Goal: Task Accomplishment & Management: Use online tool/utility

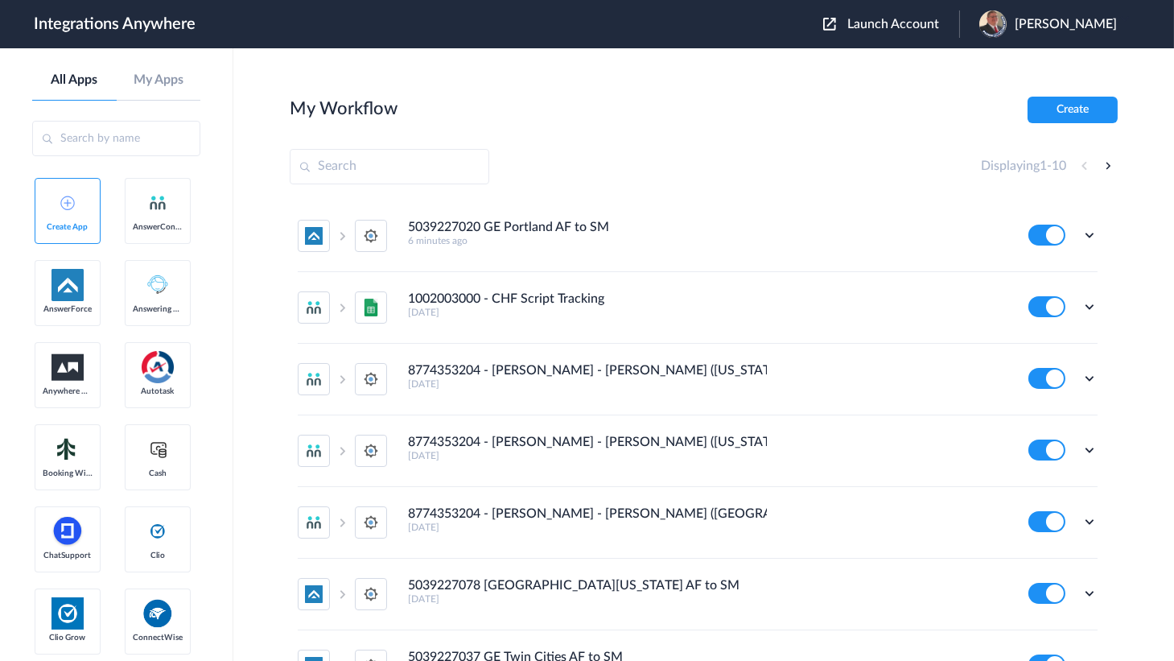
click at [924, 20] on span "Launch Account" at bounding box center [893, 24] width 92 height 13
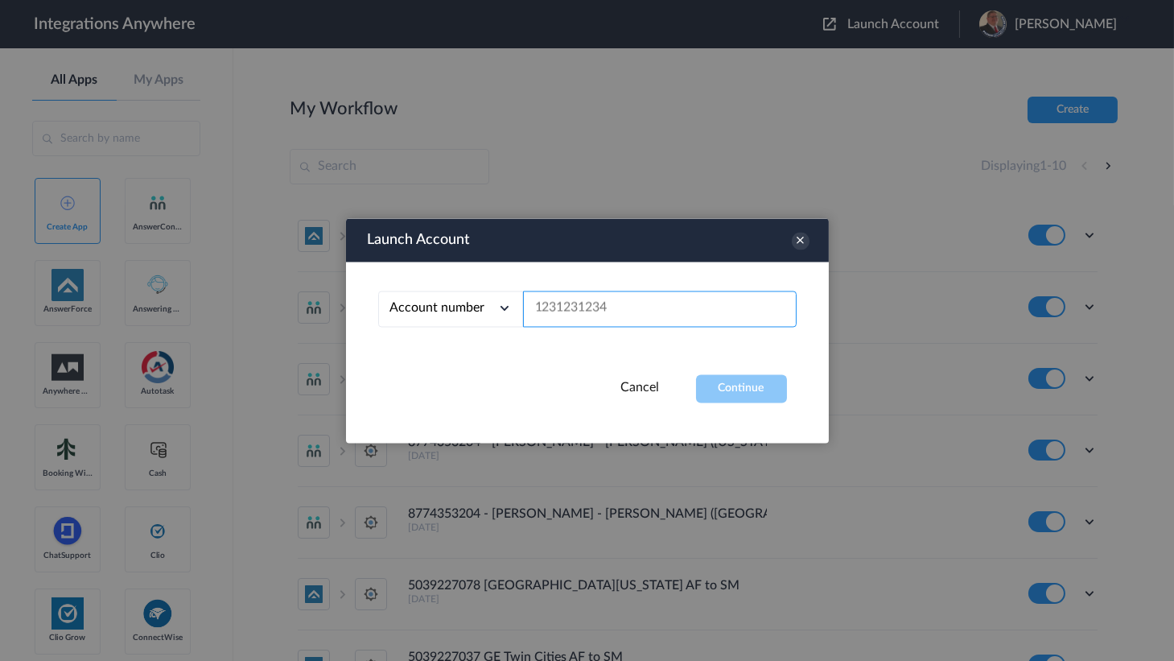
click at [573, 311] on input "text" at bounding box center [660, 308] width 274 height 36
paste input "9713613155"
type input "9713613155"
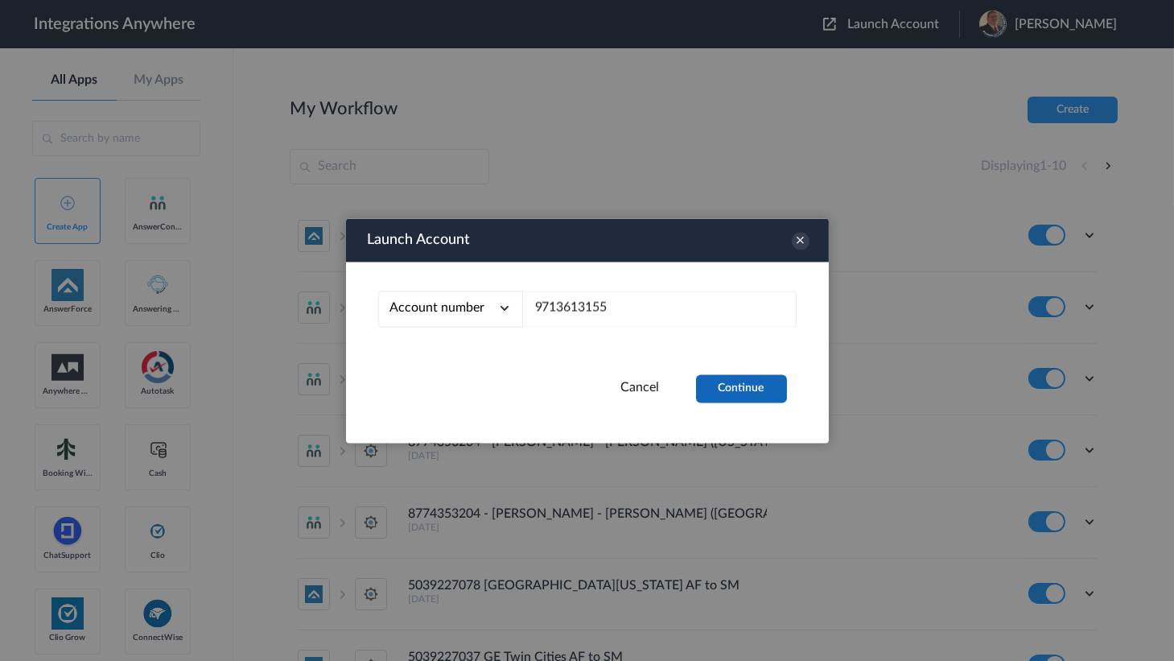
click at [746, 401] on button "Continue" at bounding box center [741, 388] width 91 height 28
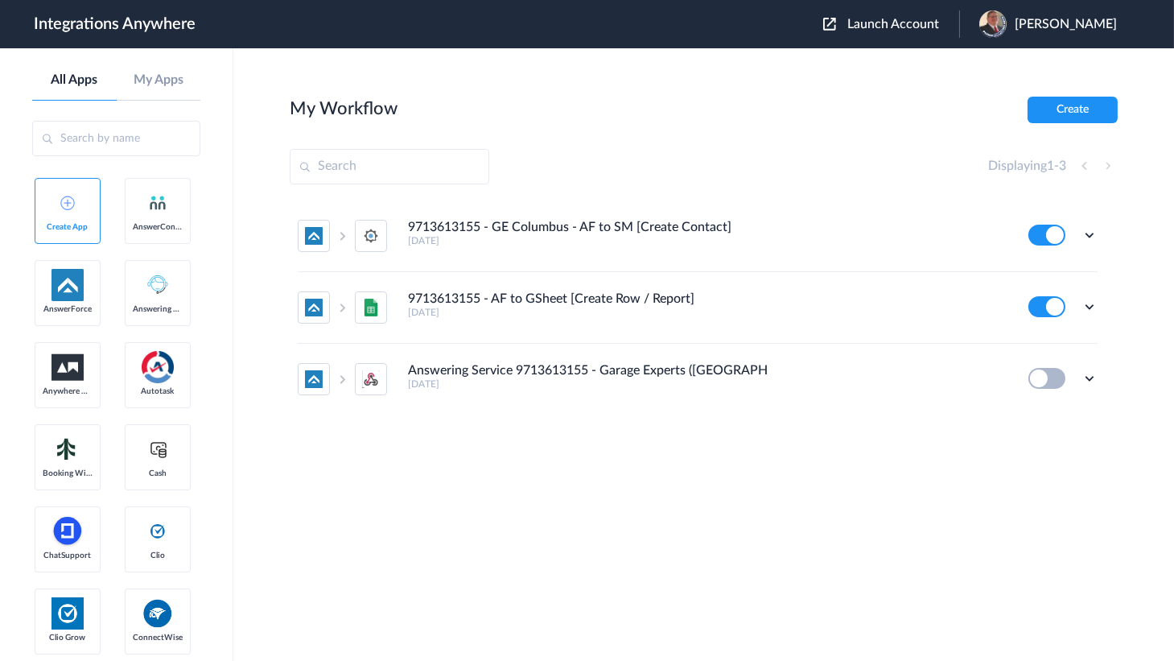
click at [520, 89] on main "My Workflow Create Displaying 1 - 3 9713613155 - GE Columbus - AF to SM [Create…" at bounding box center [703, 354] width 941 height 612
click at [1089, 236] on icon at bounding box center [1089, 235] width 16 height 16
click at [1063, 267] on li "Edit" at bounding box center [1045, 272] width 105 height 30
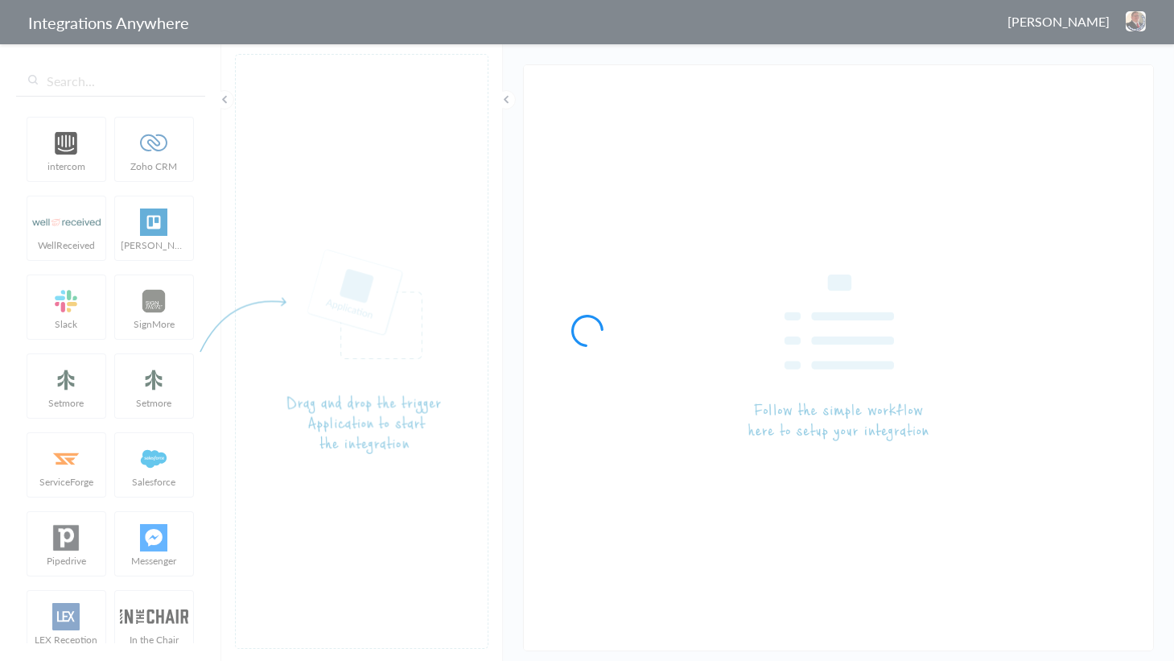
type input "9713613155 - GE Columbus - AF to SM [Create Contact]"
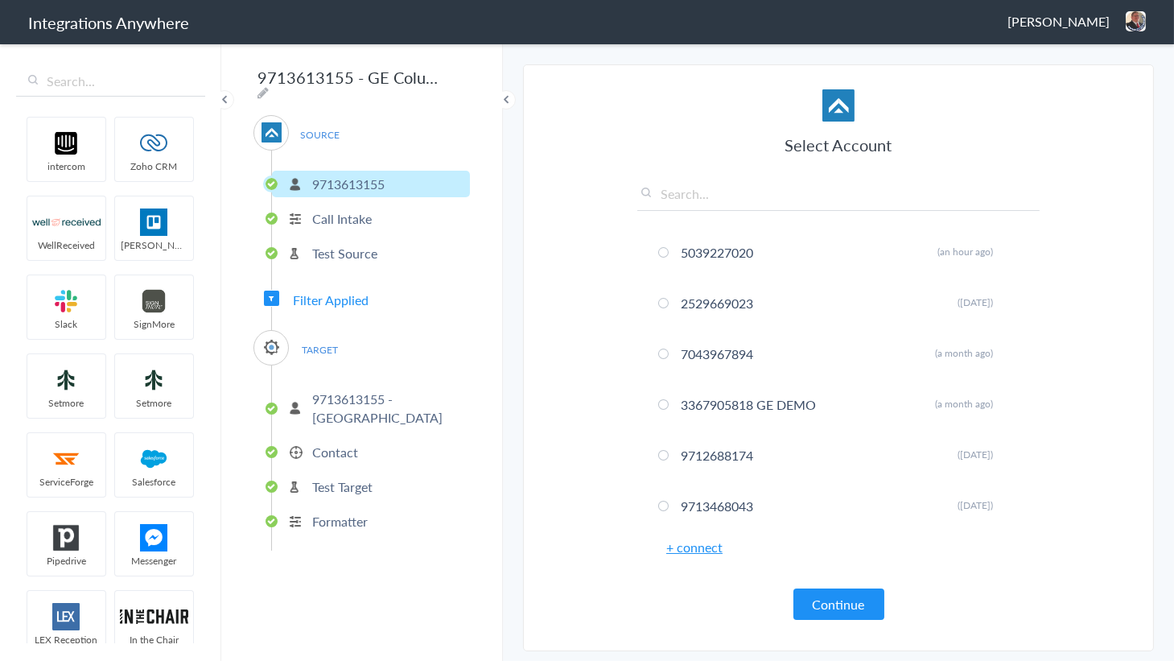
click at [352, 451] on p "Contact" at bounding box center [335, 452] width 46 height 19
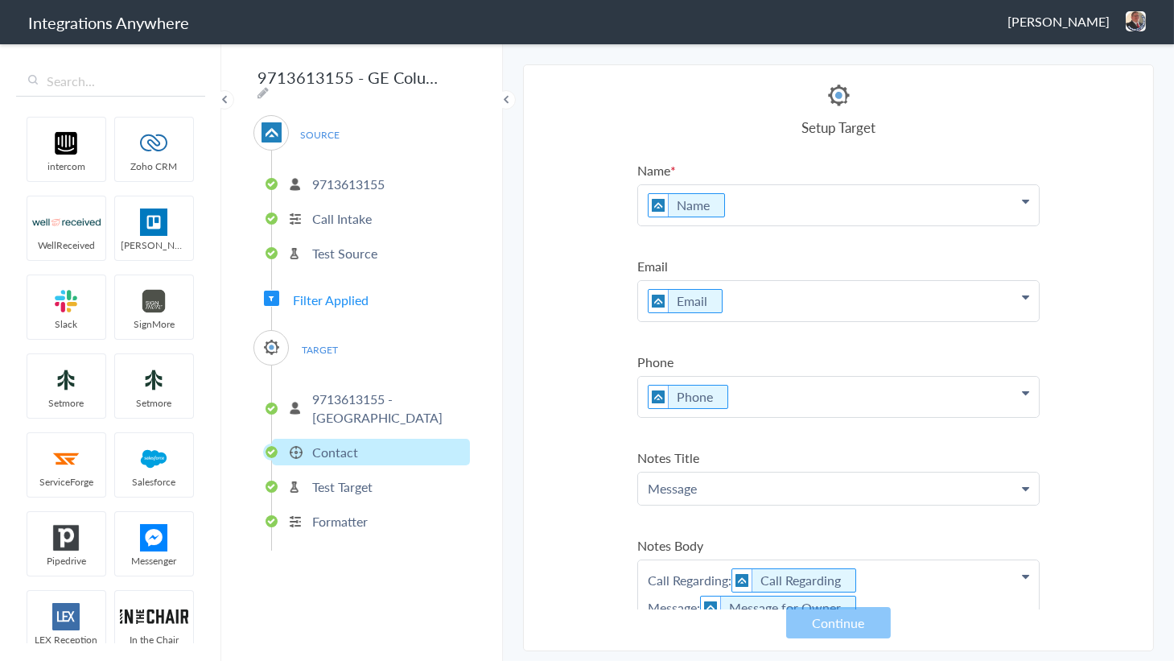
click at [1145, 24] on img at bounding box center [1136, 21] width 20 height 20
click at [1081, 80] on li "Dashboard" at bounding box center [1101, 83] width 111 height 24
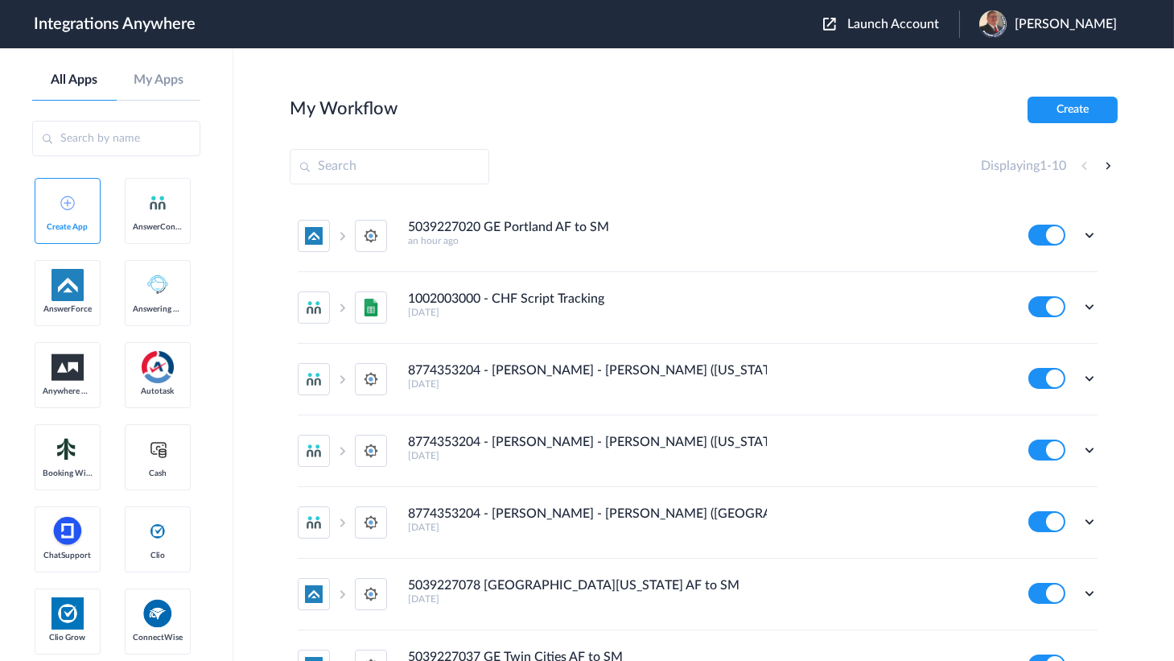
click at [894, 35] on div "Launch Account Jason Marsteller My Account Logout" at bounding box center [978, 23] width 310 height 27
click at [884, 31] on button "Launch Account" at bounding box center [891, 24] width 136 height 15
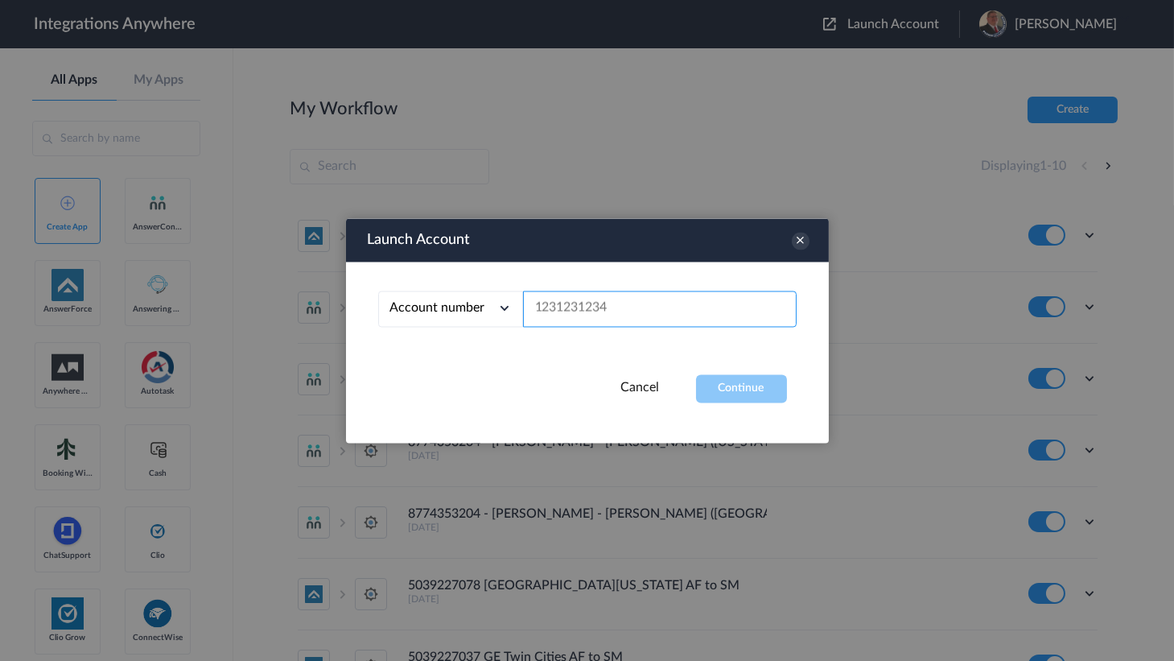
click at [607, 308] on input "text" at bounding box center [660, 308] width 274 height 36
paste input "9713468212"
type input "9713468212"
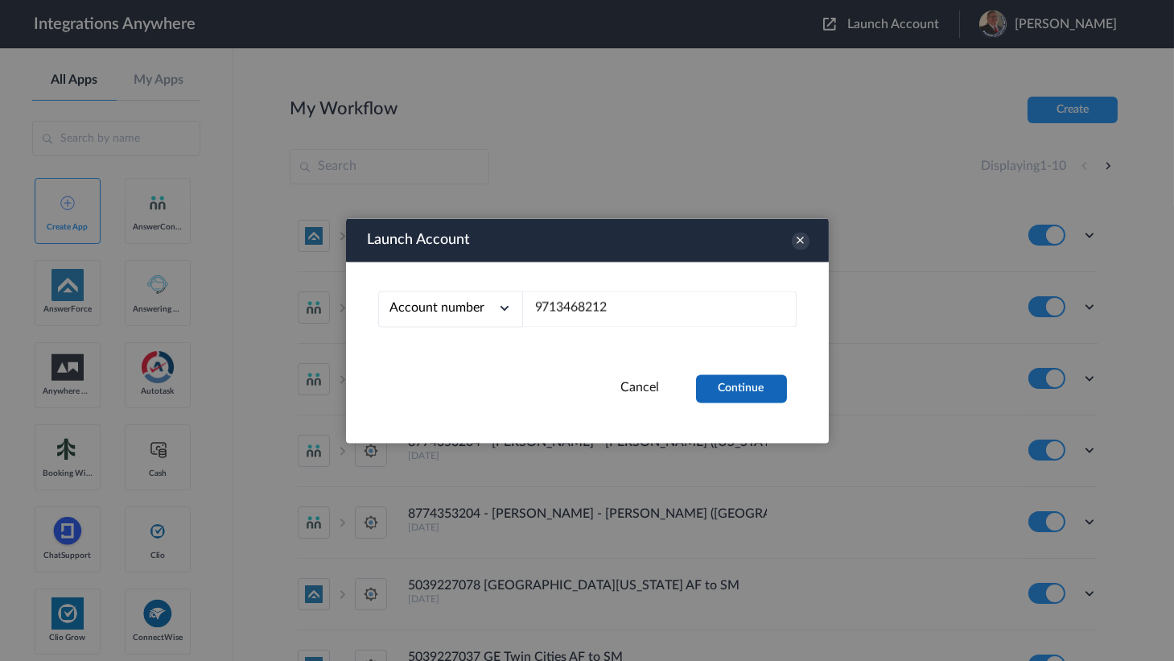
click at [726, 380] on button "Continue" at bounding box center [741, 388] width 91 height 28
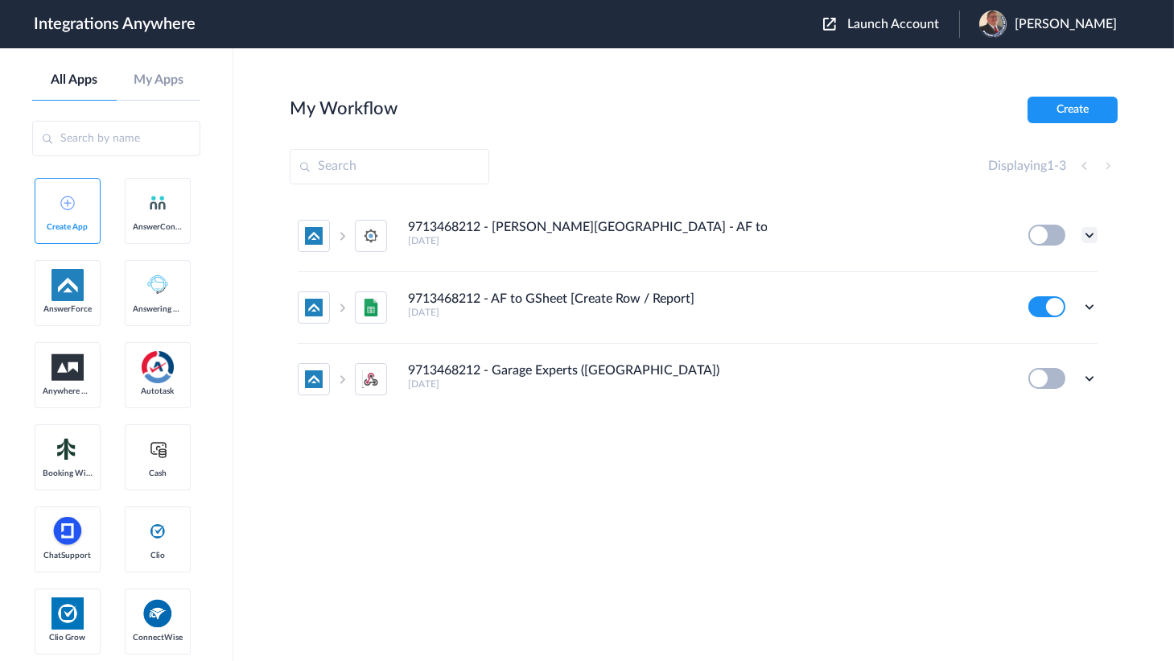
click at [1091, 235] on icon at bounding box center [1089, 235] width 16 height 16
click at [1040, 271] on link "Edit" at bounding box center [1024, 271] width 39 height 11
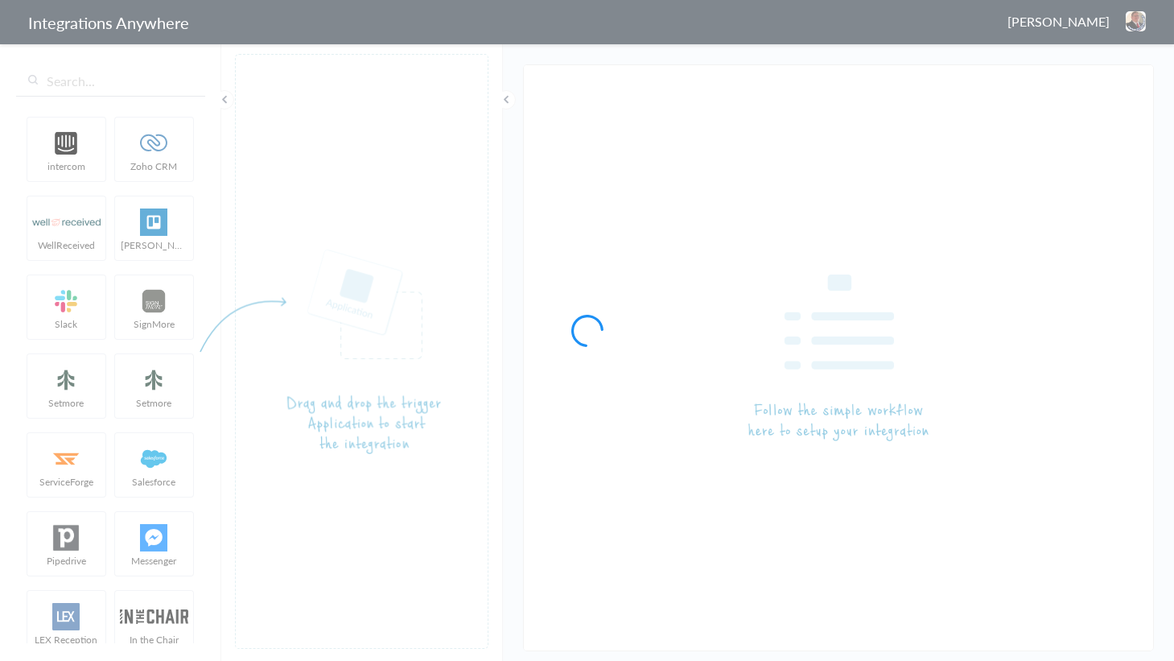
type input "9713468212 - [PERSON_NAME][GEOGRAPHIC_DATA] - AF to SM [Create Contact]"
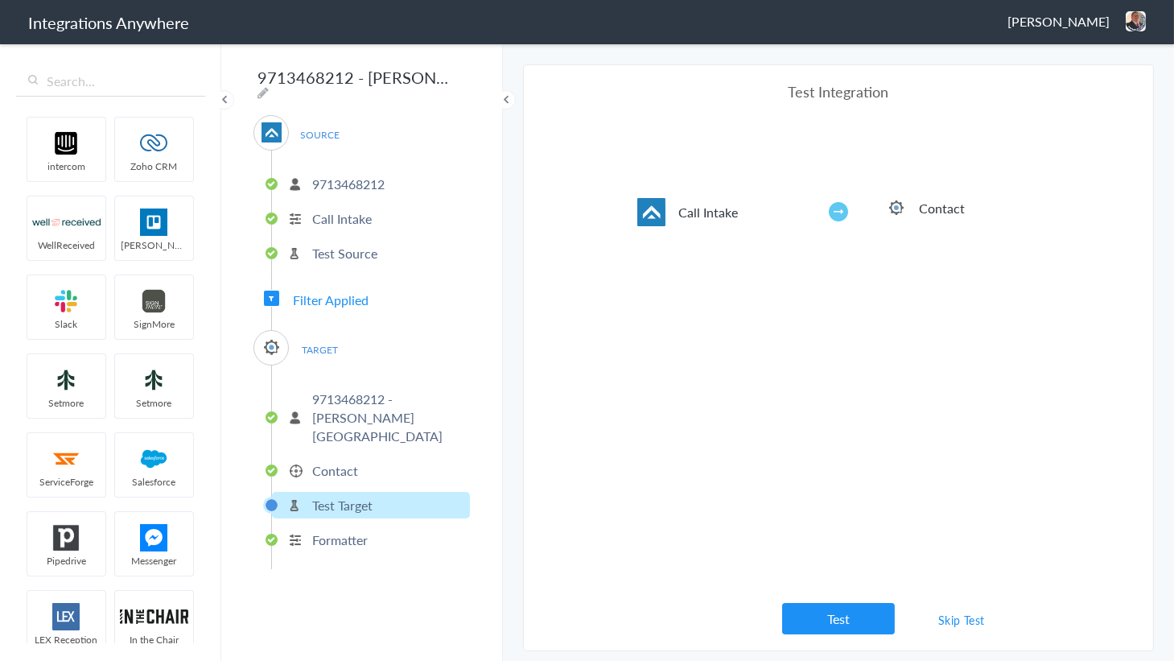
click at [337, 461] on p "Contact" at bounding box center [335, 470] width 46 height 19
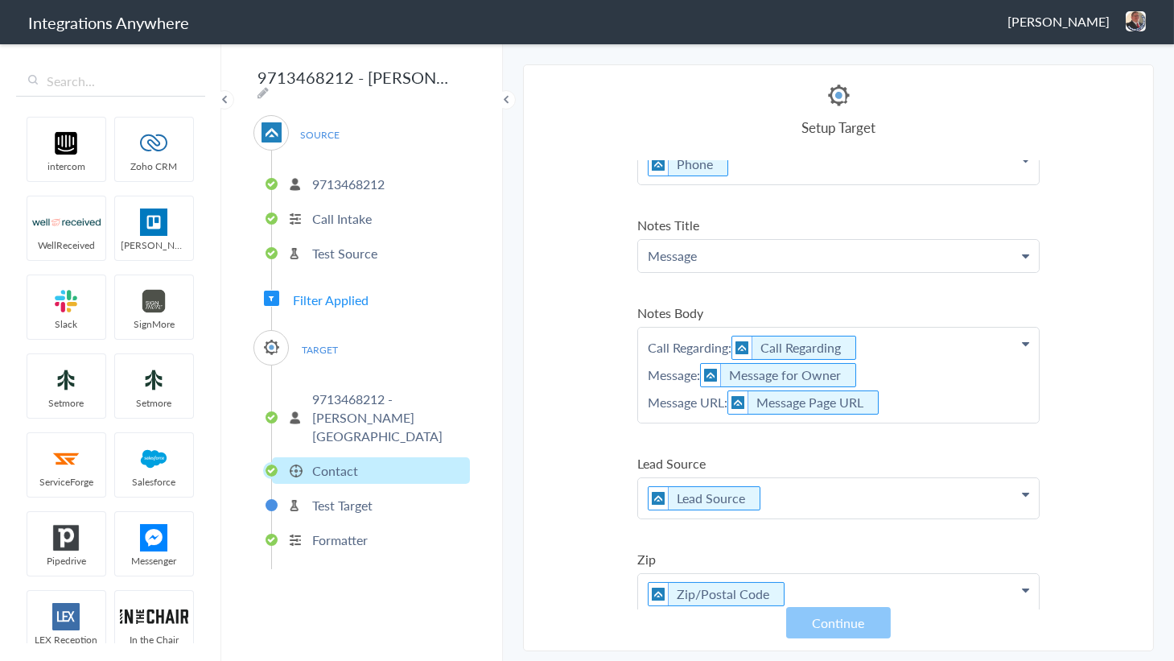
scroll to position [224, 0]
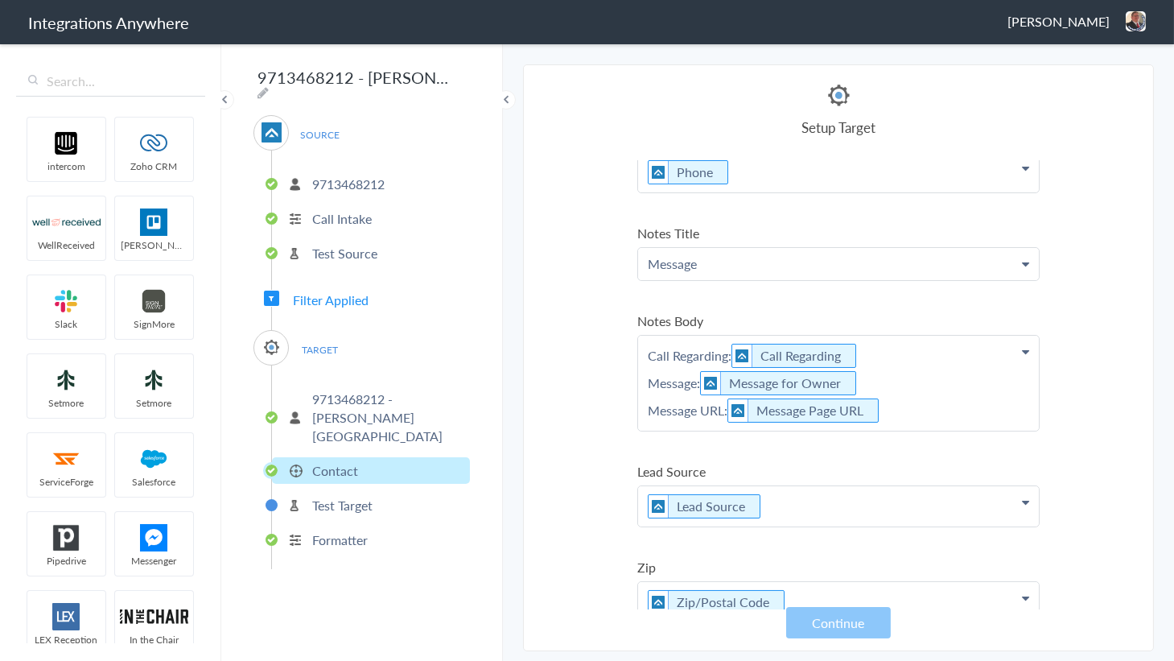
click at [933, 421] on p "Call Regarding: Call Regarding Message: Message for Owner Message URL: Message …" at bounding box center [838, 383] width 401 height 95
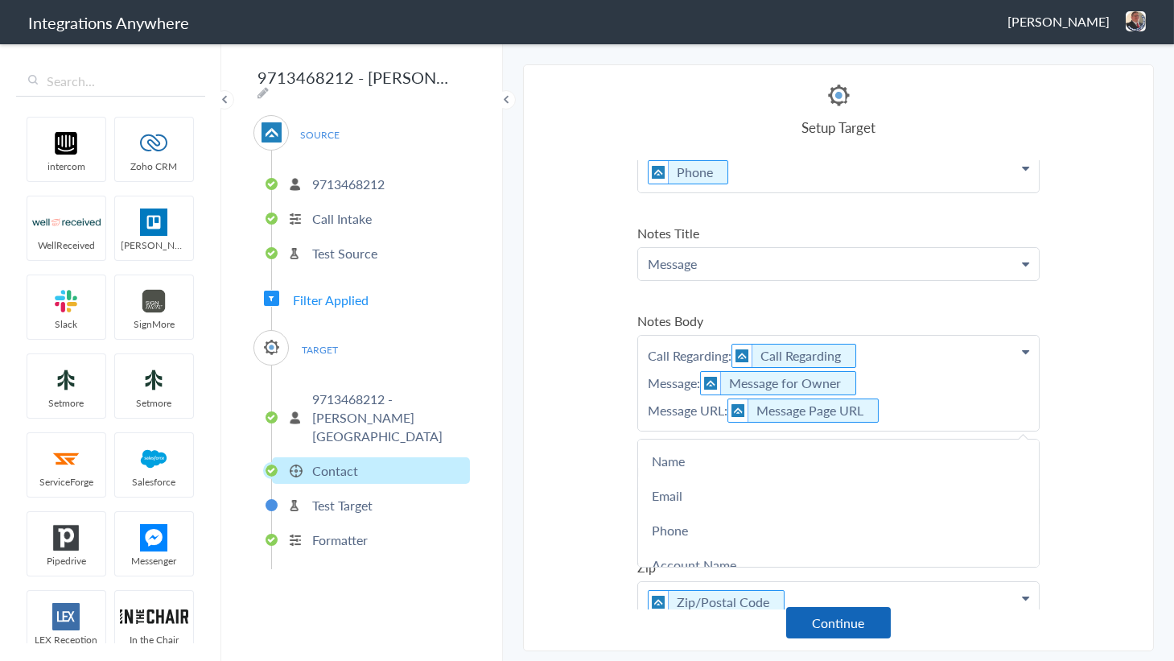
click at [822, 628] on button "Continue" at bounding box center [838, 622] width 105 height 31
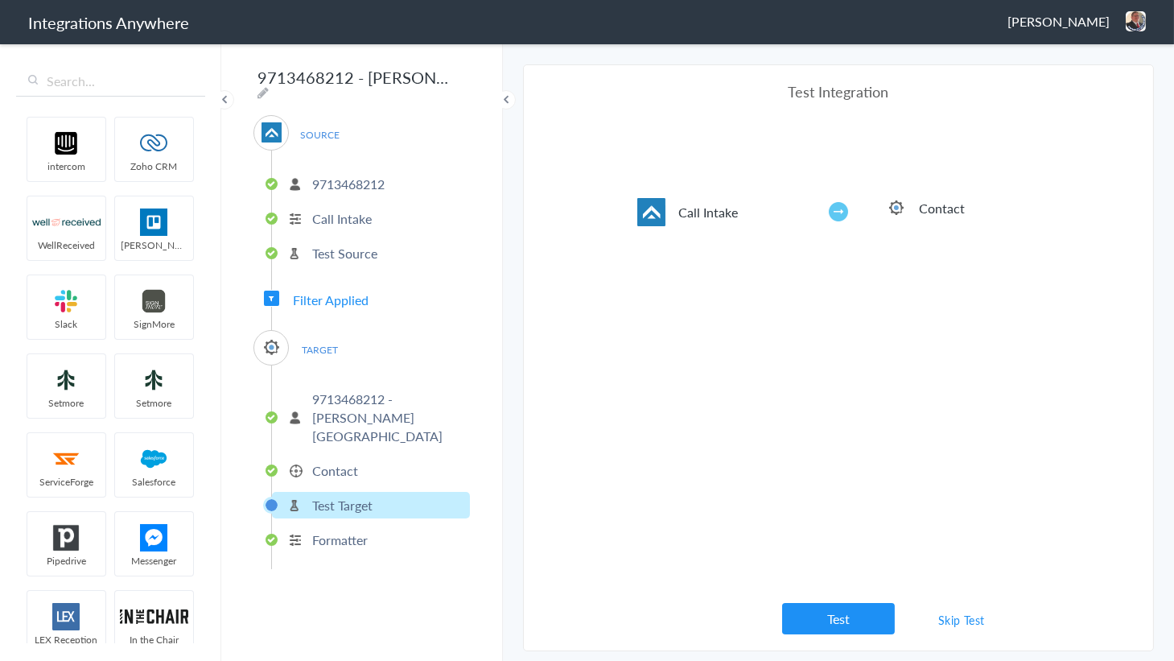
click at [830, 625] on button "Test" at bounding box center [838, 618] width 113 height 31
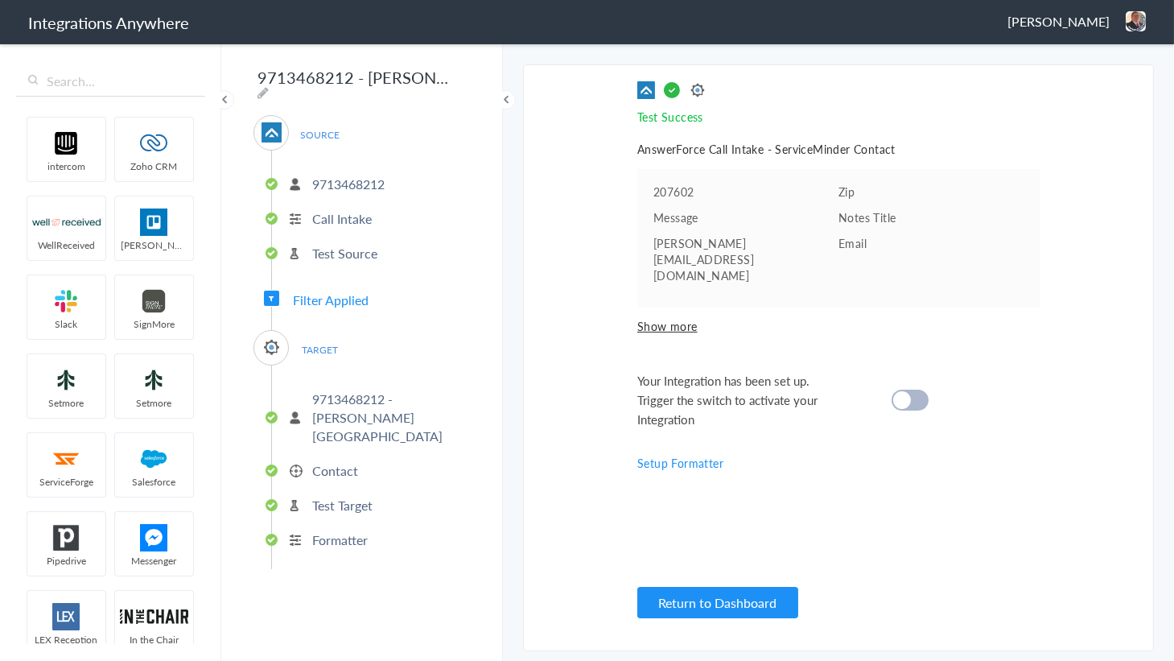
click at [912, 389] on div at bounding box center [909, 399] width 37 height 21
click at [721, 599] on button "Return to Dashboard" at bounding box center [717, 602] width 161 height 31
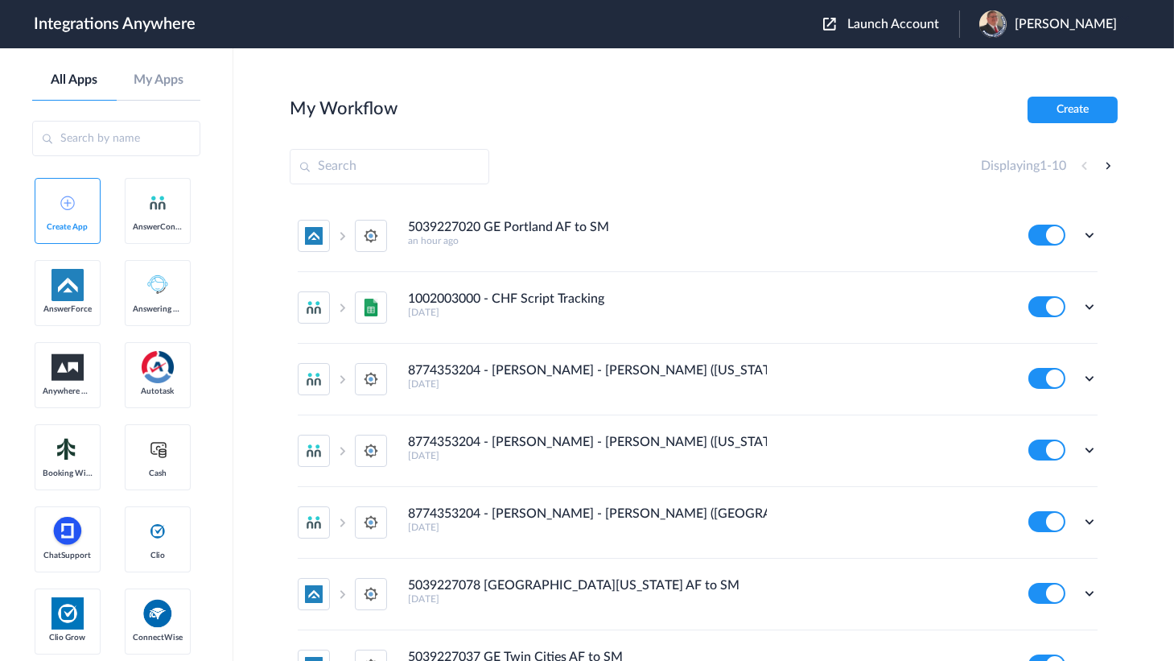
click at [869, 15] on div "Launch Account [PERSON_NAME] My Account Logout" at bounding box center [978, 23] width 310 height 27
click at [889, 31] on button "Launch Account" at bounding box center [891, 24] width 136 height 15
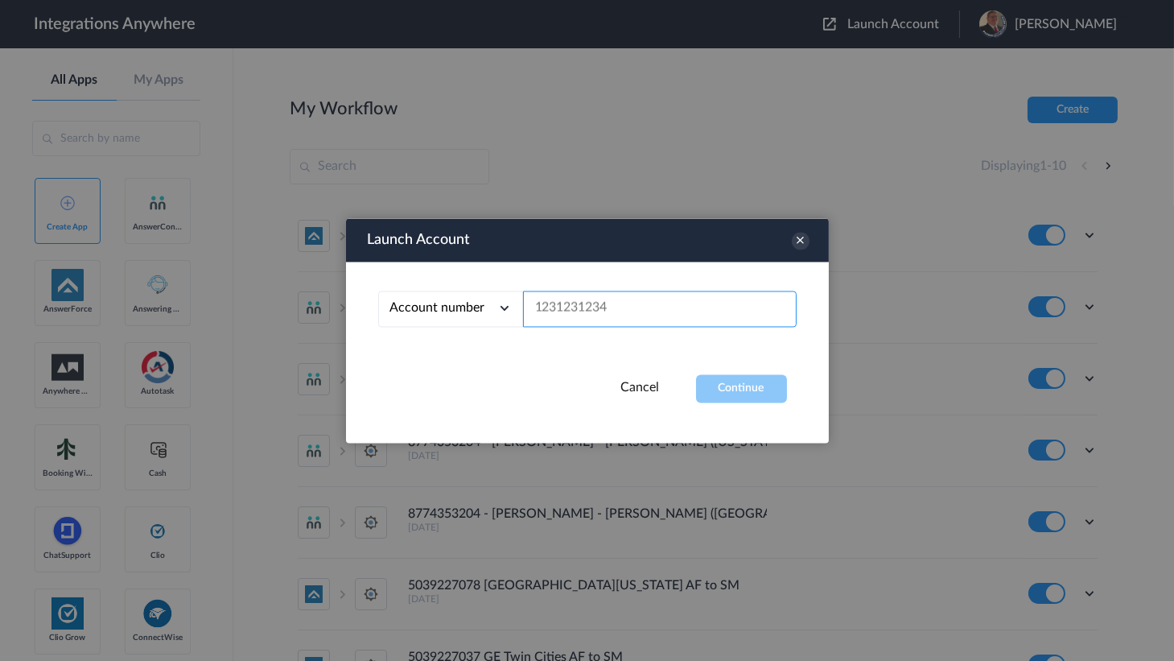
click at [617, 316] on input "text" at bounding box center [660, 308] width 274 height 36
paste input "9715291694"
type input "9715291694"
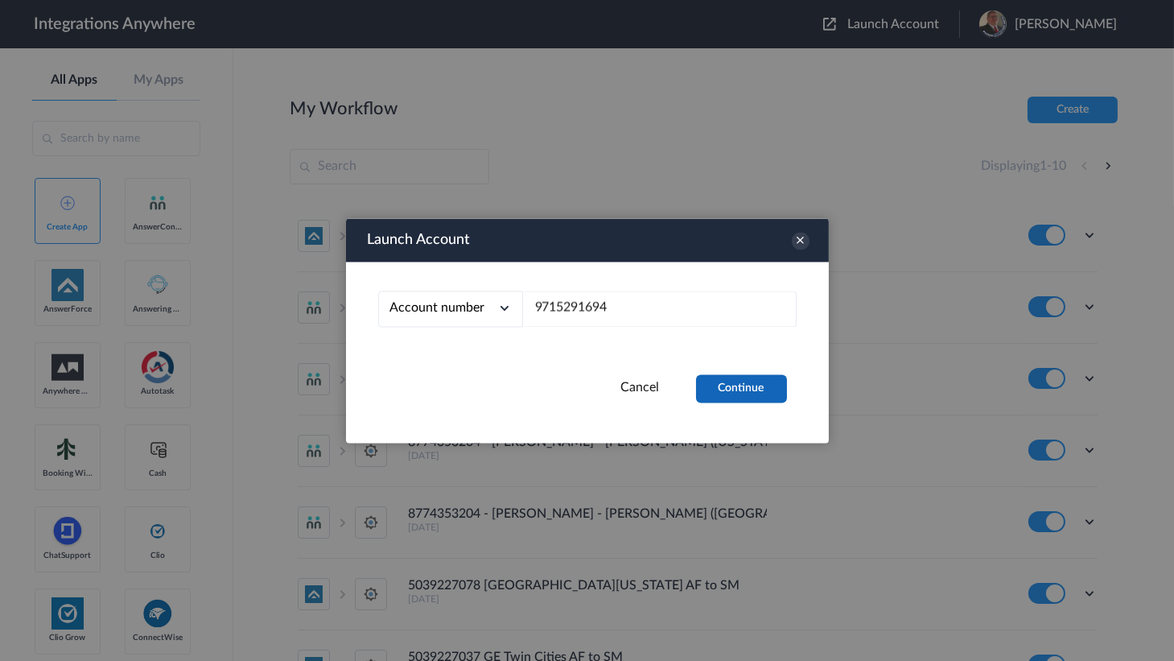
click at [761, 399] on button "Continue" at bounding box center [741, 388] width 91 height 28
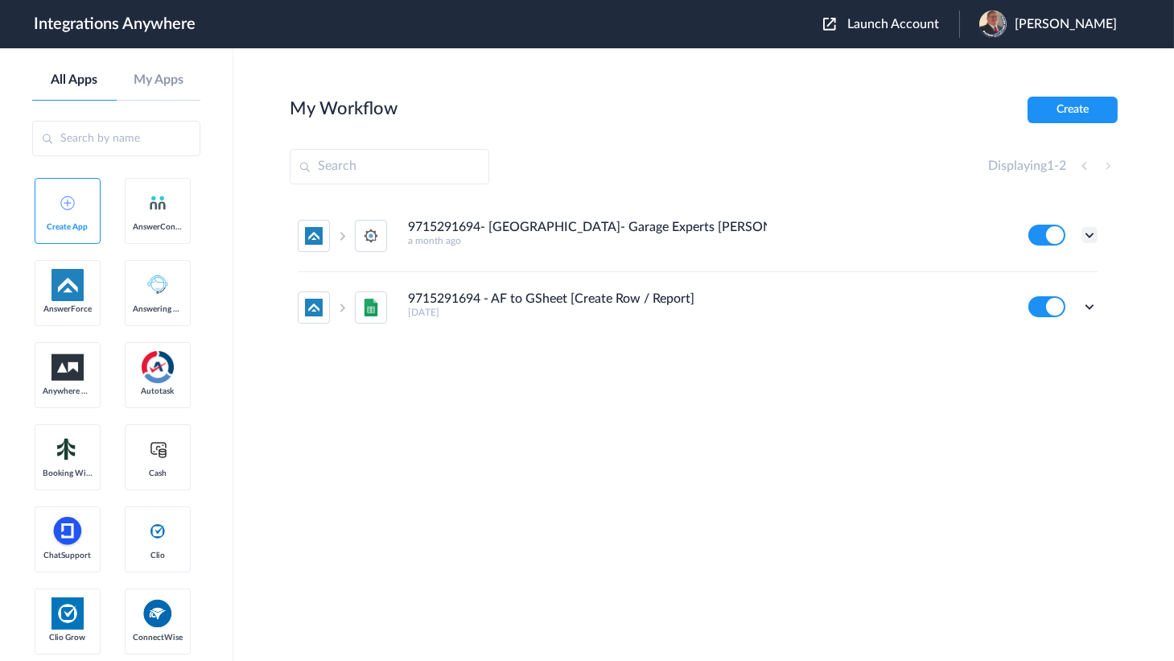
click at [1086, 239] on icon at bounding box center [1089, 235] width 16 height 16
click at [1034, 284] on li "Edit" at bounding box center [1045, 272] width 105 height 30
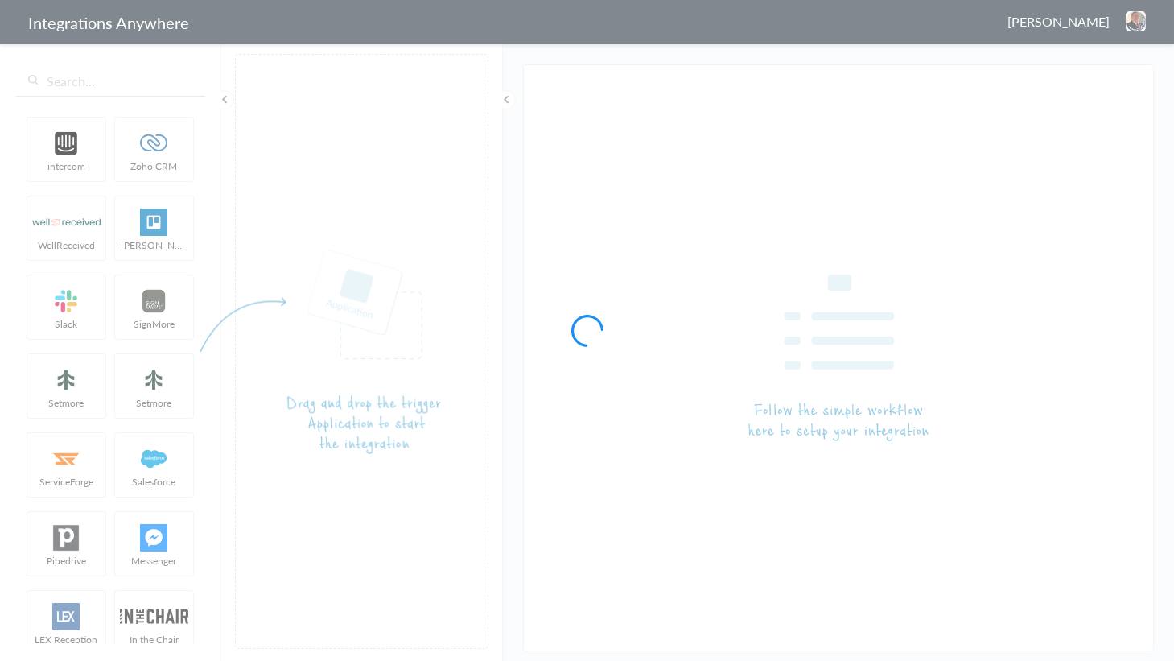
type input "9715291694- [GEOGRAPHIC_DATA]- Garage Experts [PERSON_NAME]"
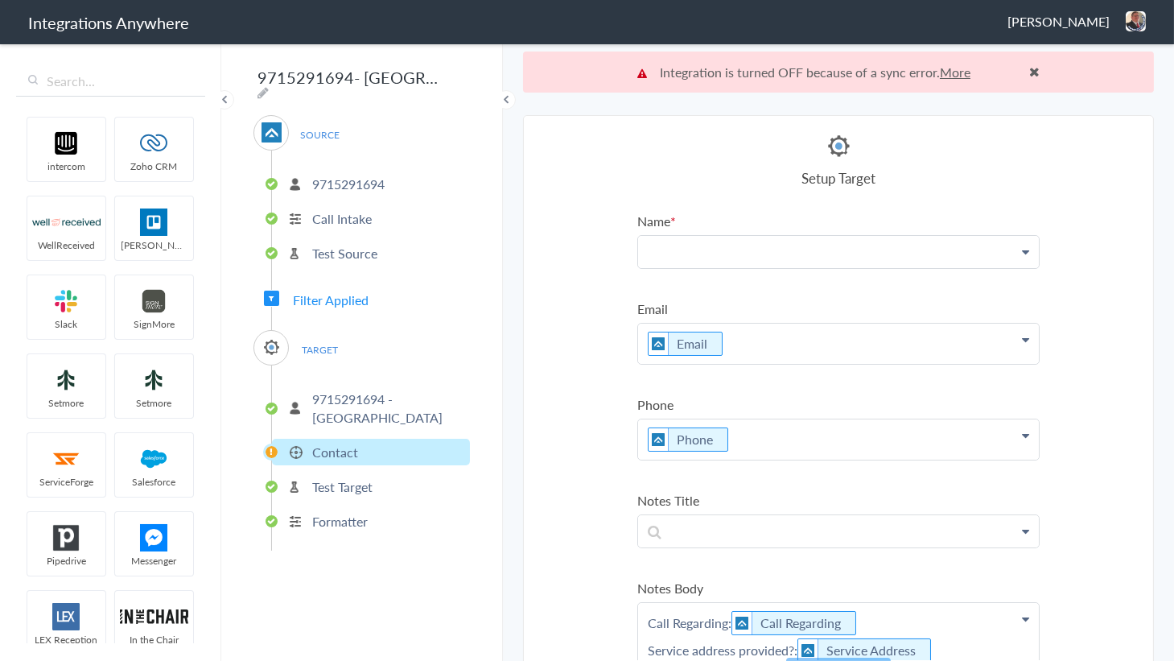
click at [642, 242] on p at bounding box center [838, 251] width 401 height 31
drag, startPoint x: 653, startPoint y: 288, endPoint x: 635, endPoint y: 283, distance: 19.1
click at [653, 288] on link "Name" at bounding box center [838, 298] width 401 height 35
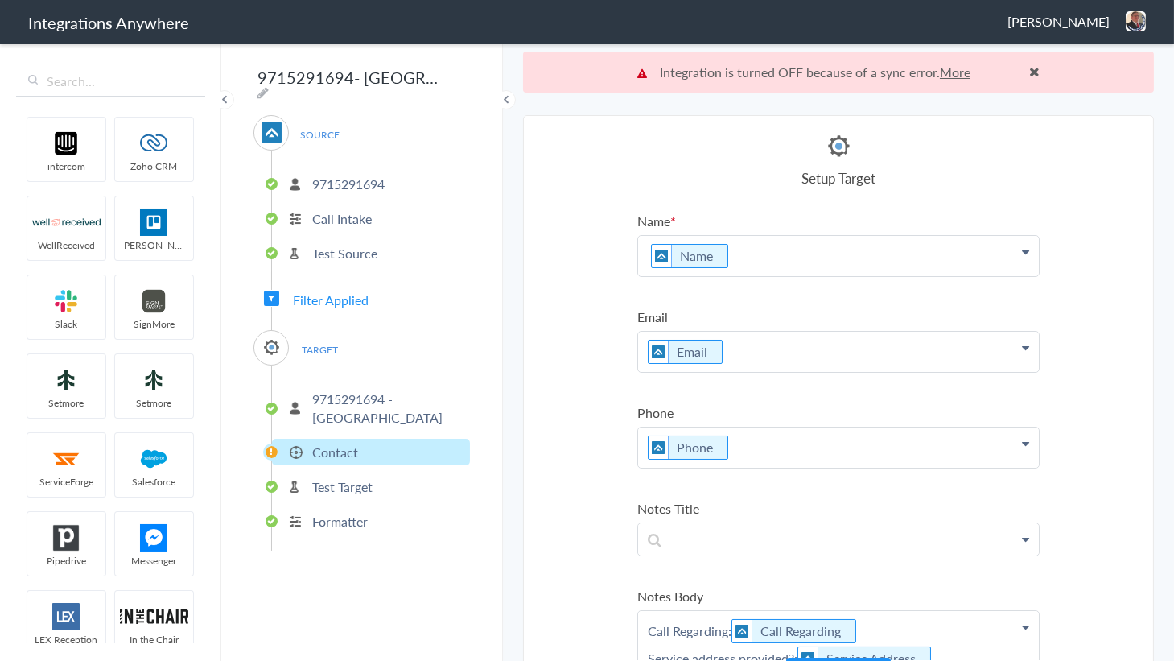
click at [537, 253] on section "Select Account 5039227020 Rename Delete (an hour ago) 2529669023 Rename Delete …" at bounding box center [838, 408] width 631 height 587
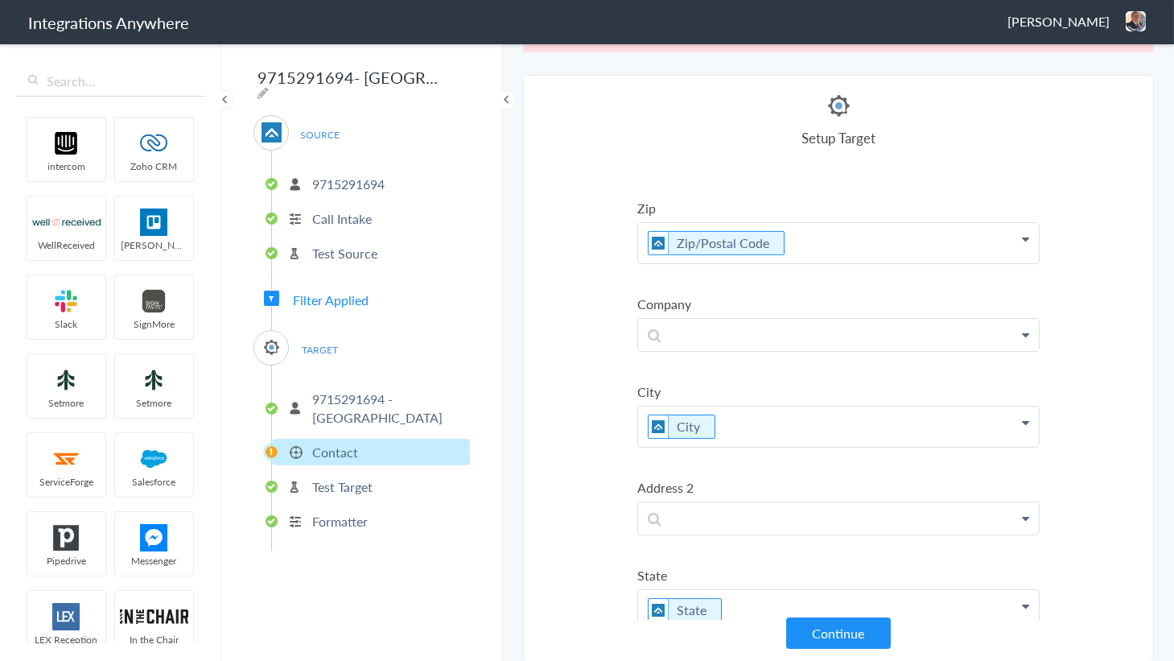
scroll to position [950, 0]
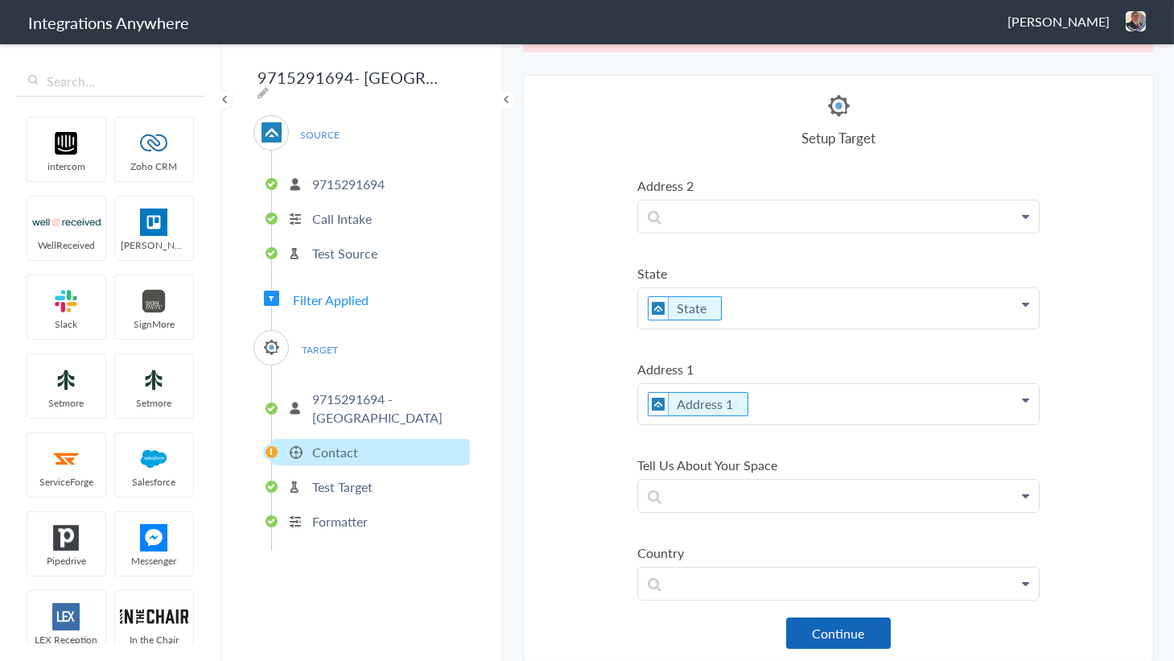
click at [847, 628] on button "Continue" at bounding box center [838, 632] width 105 height 31
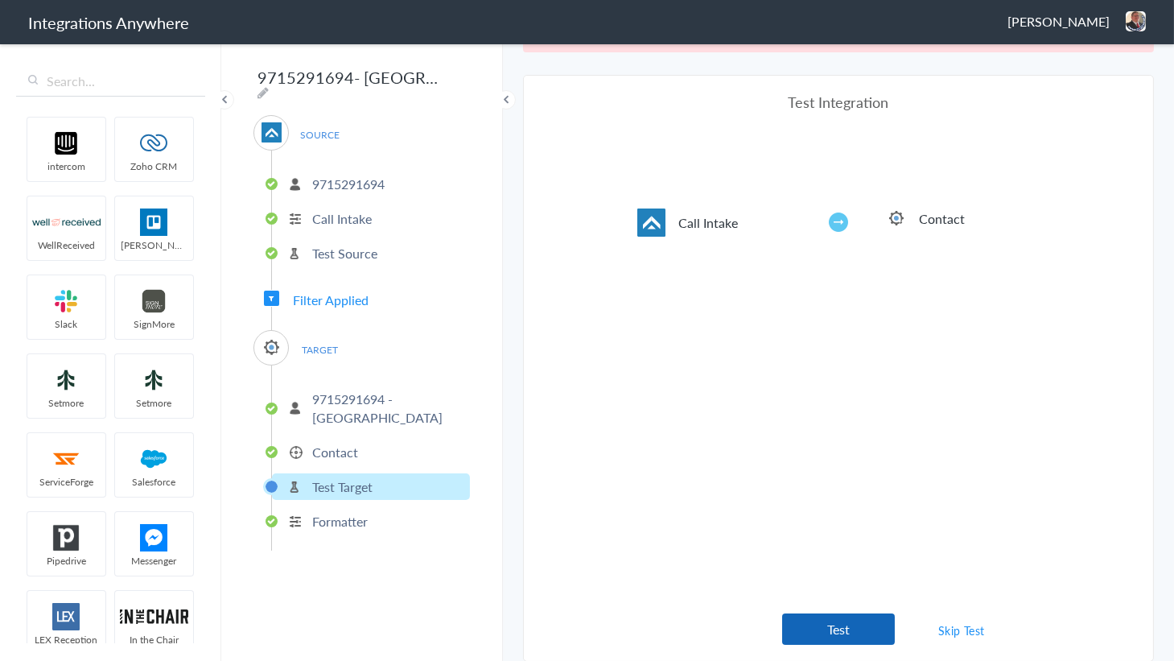
click at [858, 628] on button "Test" at bounding box center [838, 628] width 113 height 31
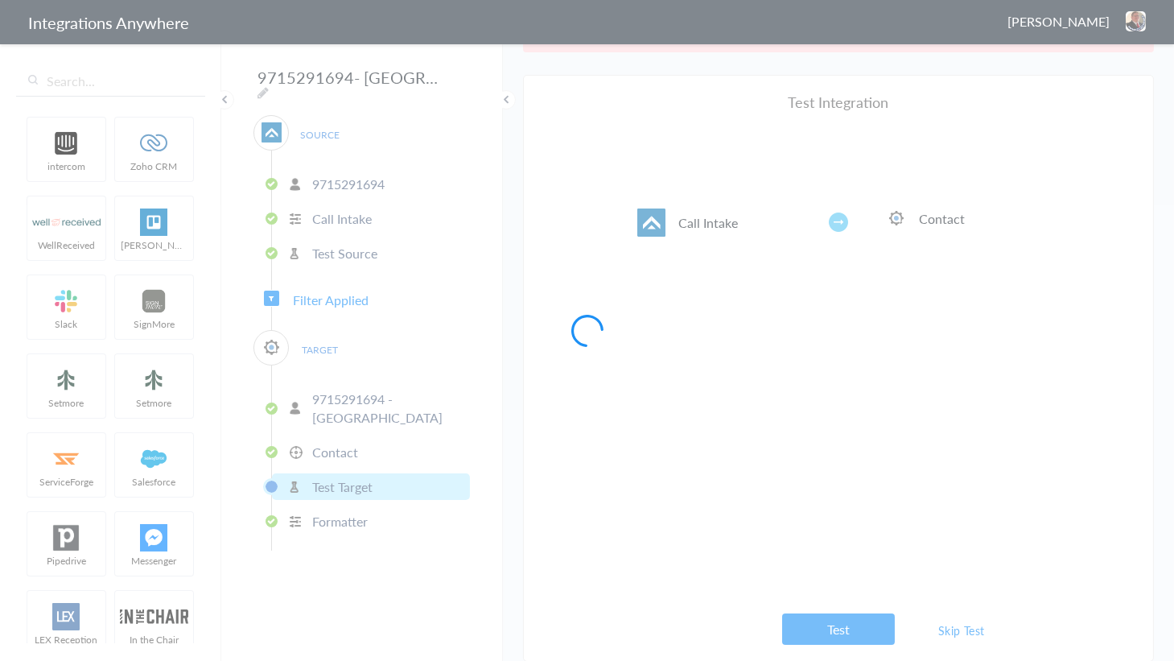
scroll to position [0, 0]
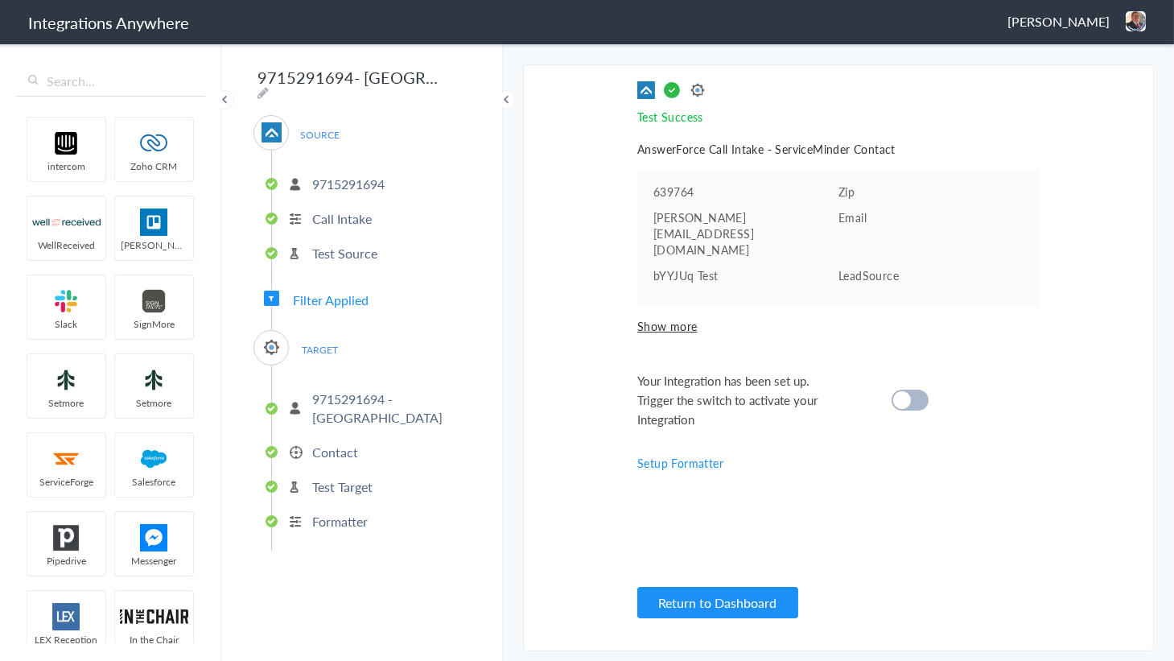
click at [902, 391] on cite at bounding box center [902, 400] width 18 height 18
click at [658, 318] on span "Show more" at bounding box center [838, 326] width 402 height 16
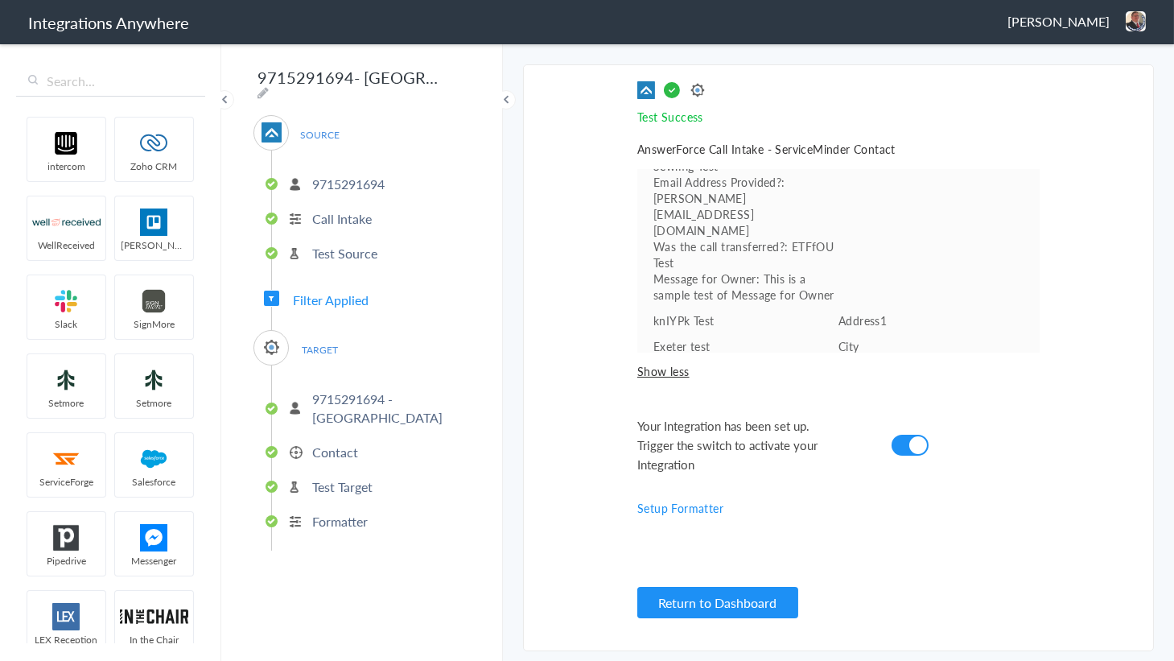
scroll to position [221, 0]
click at [517, 316] on main "Integration is turned OFF because of a sync error. More Trigger Connect Action …" at bounding box center [838, 351] width 671 height 619
click at [698, 595] on button "Return to Dashboard" at bounding box center [717, 602] width 161 height 31
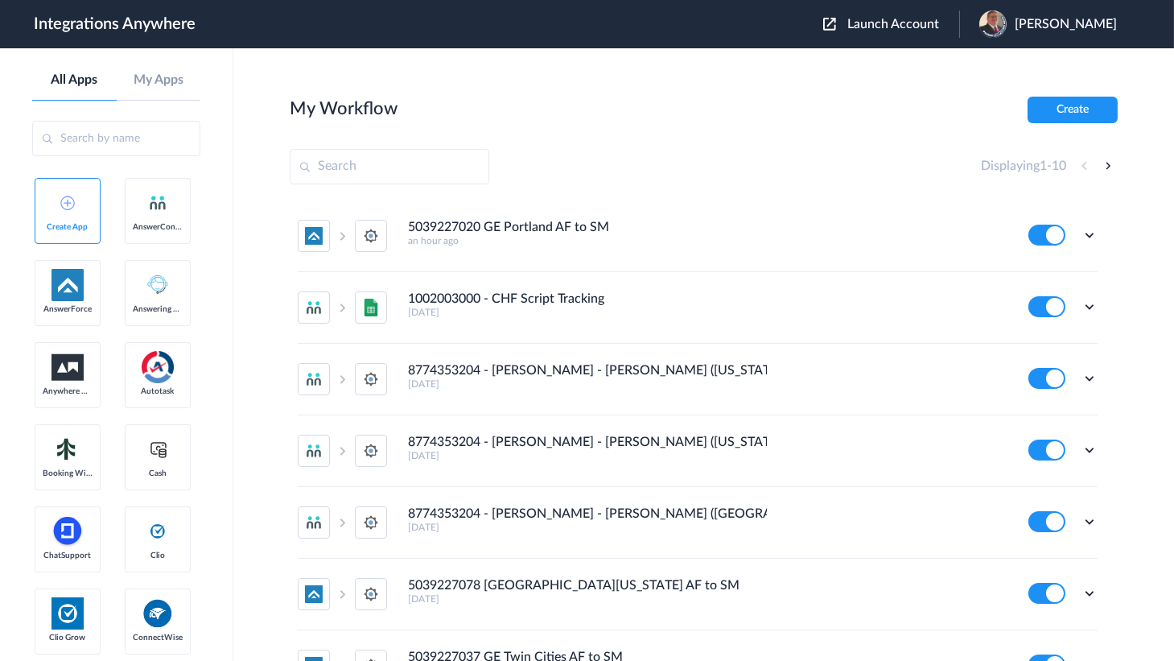
click at [903, 19] on span "Launch Account" at bounding box center [893, 24] width 92 height 13
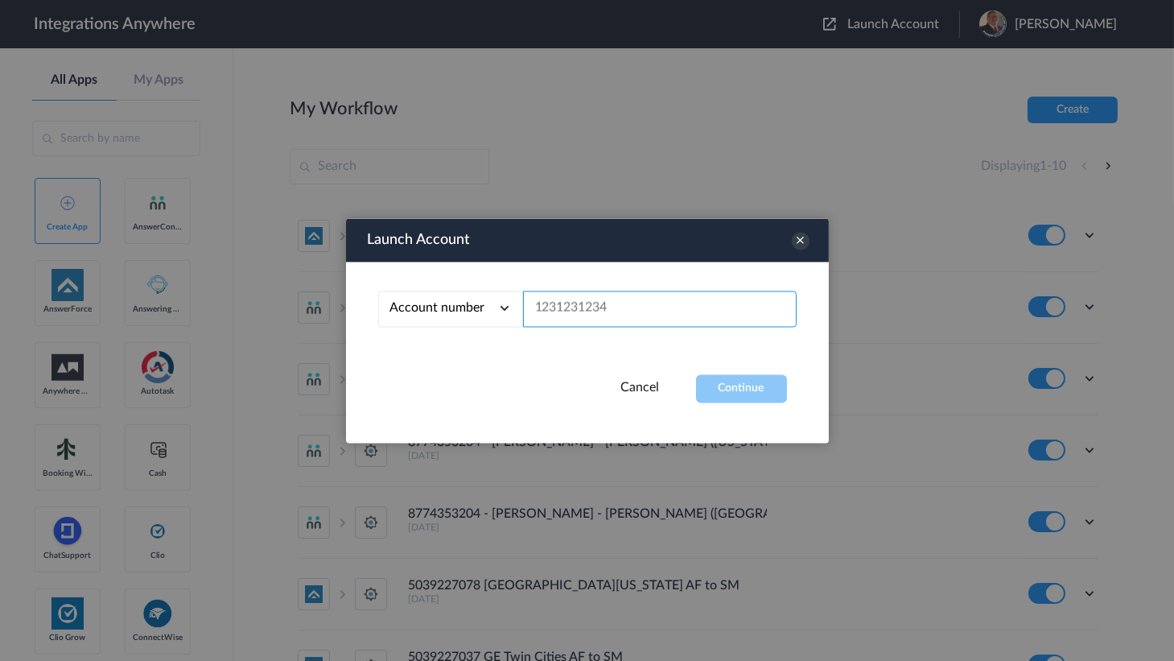
click at [630, 290] on input "text" at bounding box center [660, 308] width 274 height 36
paste input "9198972475"
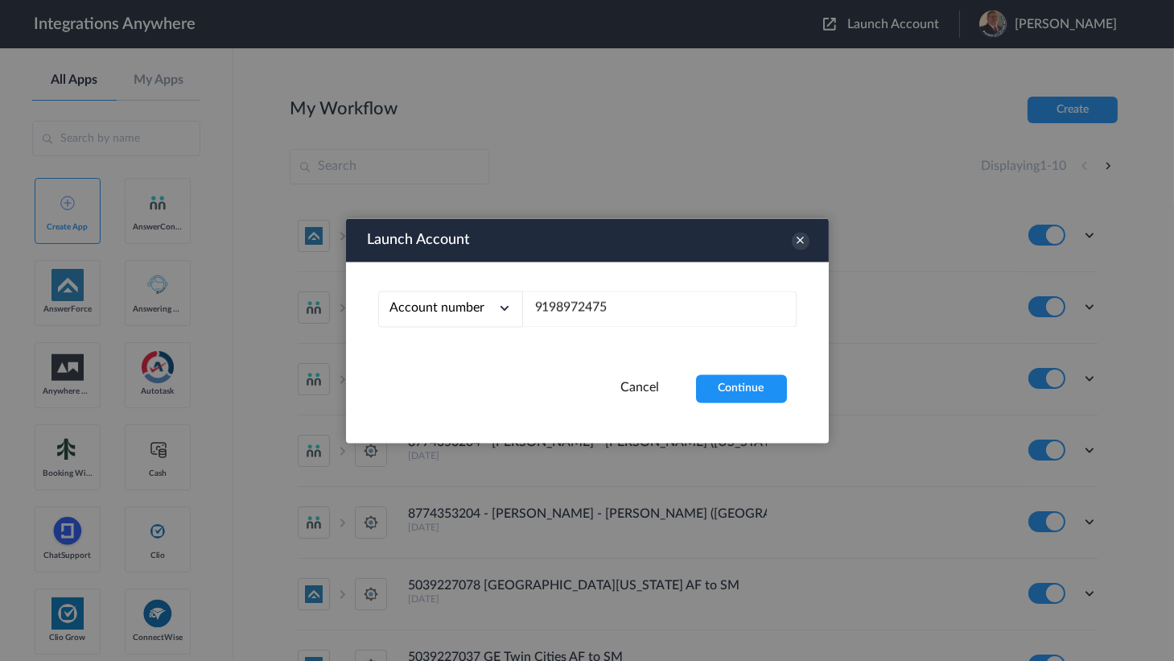
click at [739, 372] on div "Account number Account number Email address 9198972475" at bounding box center [587, 317] width 483 height 113
click at [731, 382] on button "Continue" at bounding box center [741, 388] width 91 height 28
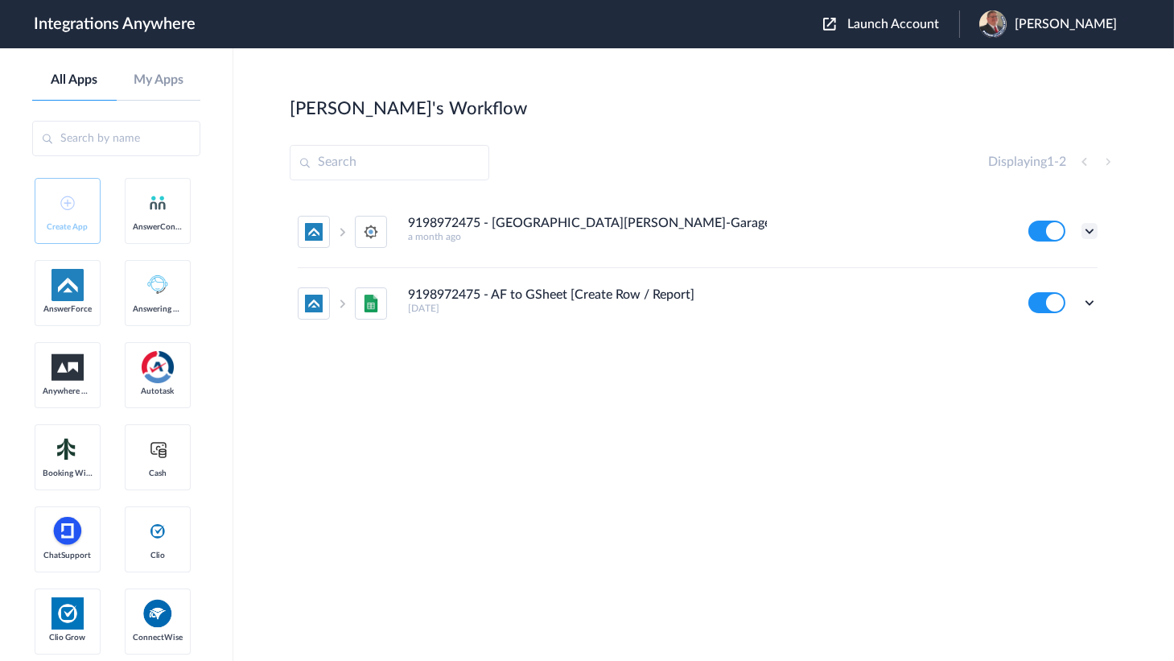
click at [1089, 232] on icon at bounding box center [1089, 231] width 16 height 16
click at [1062, 258] on li "Edit" at bounding box center [1045, 268] width 105 height 30
click at [1092, 229] on icon at bounding box center [1089, 231] width 16 height 16
click at [1040, 274] on li "Edit" at bounding box center [1045, 268] width 105 height 30
click at [895, 17] on button "Launch Account" at bounding box center [891, 24] width 136 height 15
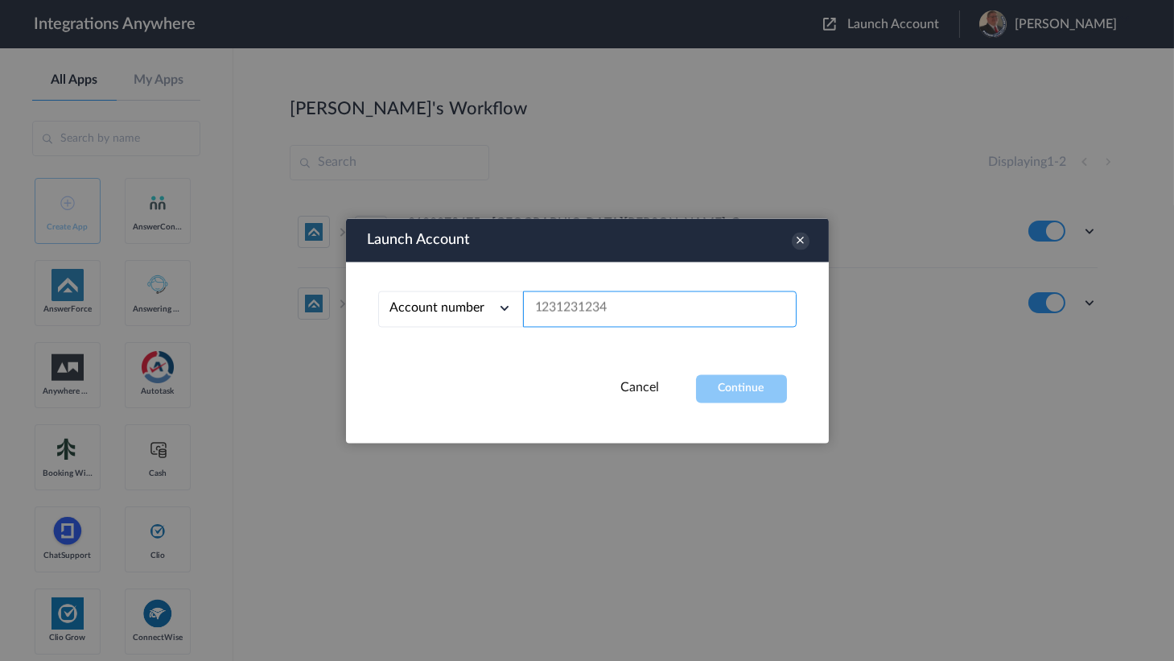
click at [614, 308] on input "text" at bounding box center [660, 308] width 274 height 36
paste input "9712178709"
type input "9712178709"
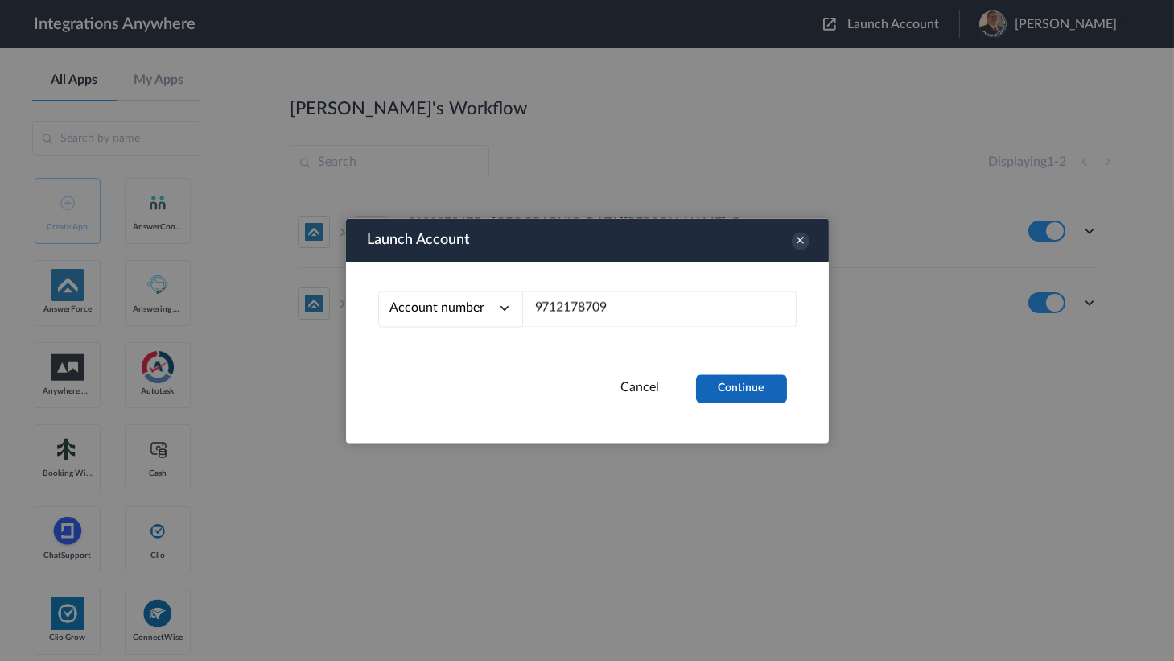
click at [732, 388] on button "Continue" at bounding box center [741, 388] width 91 height 28
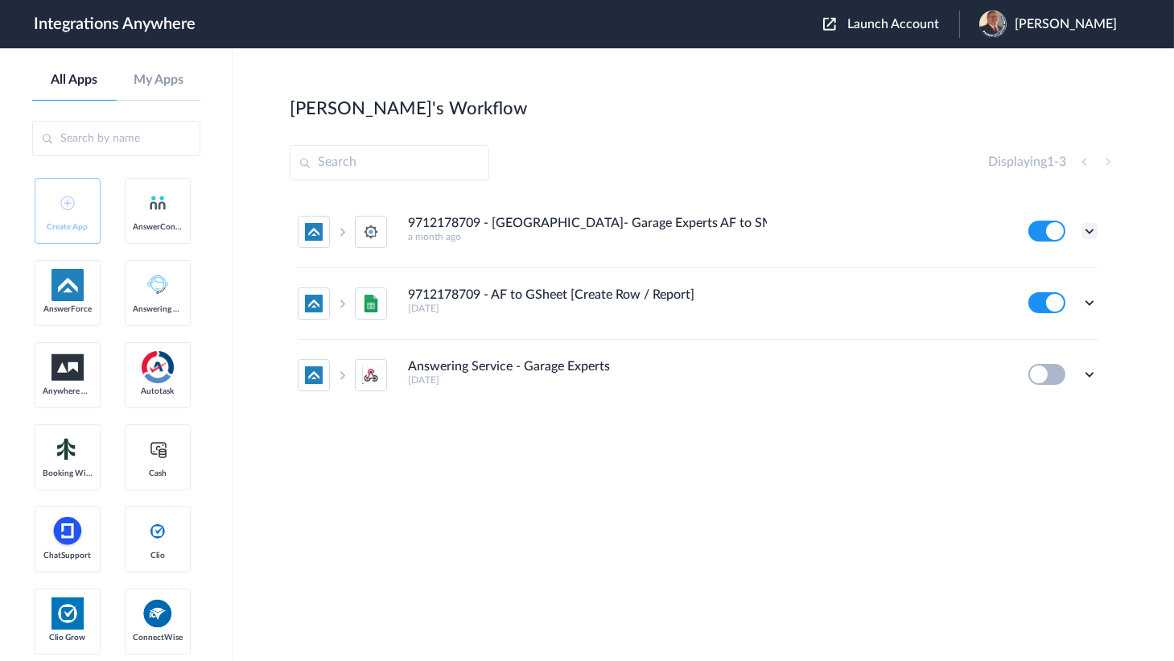
click at [1091, 229] on icon at bounding box center [1089, 231] width 16 height 16
click at [1037, 270] on link "Edit" at bounding box center [1024, 267] width 39 height 11
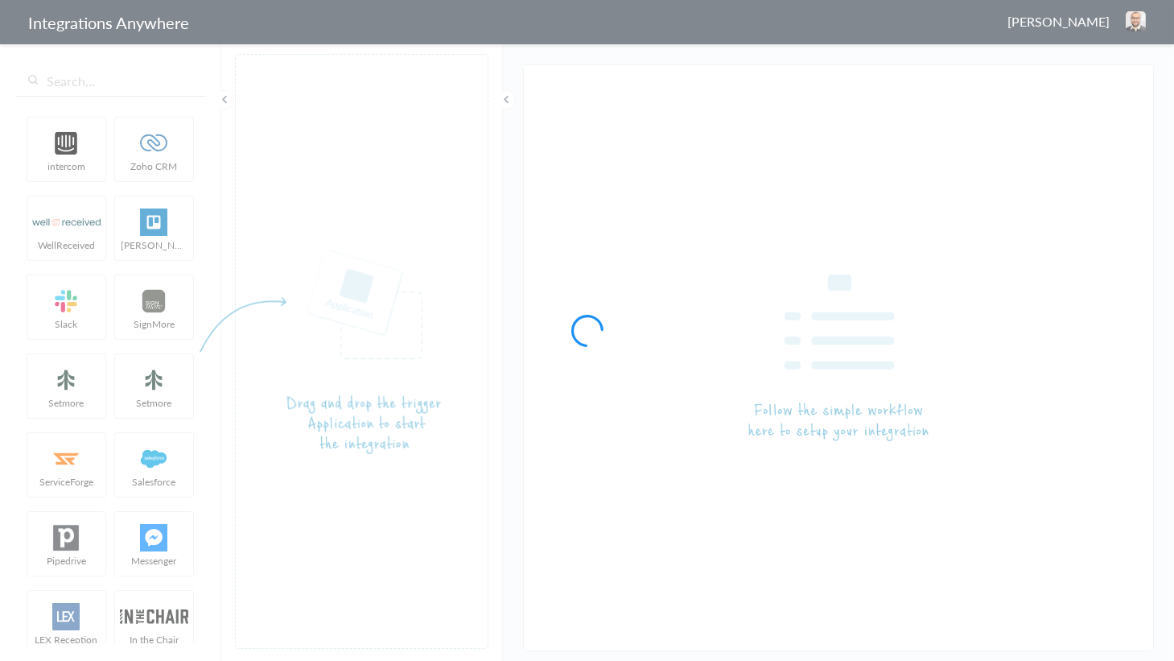
type input "9198972475 - [GEOGRAPHIC_DATA][PERSON_NAME]-Garage Experts AF to SM"
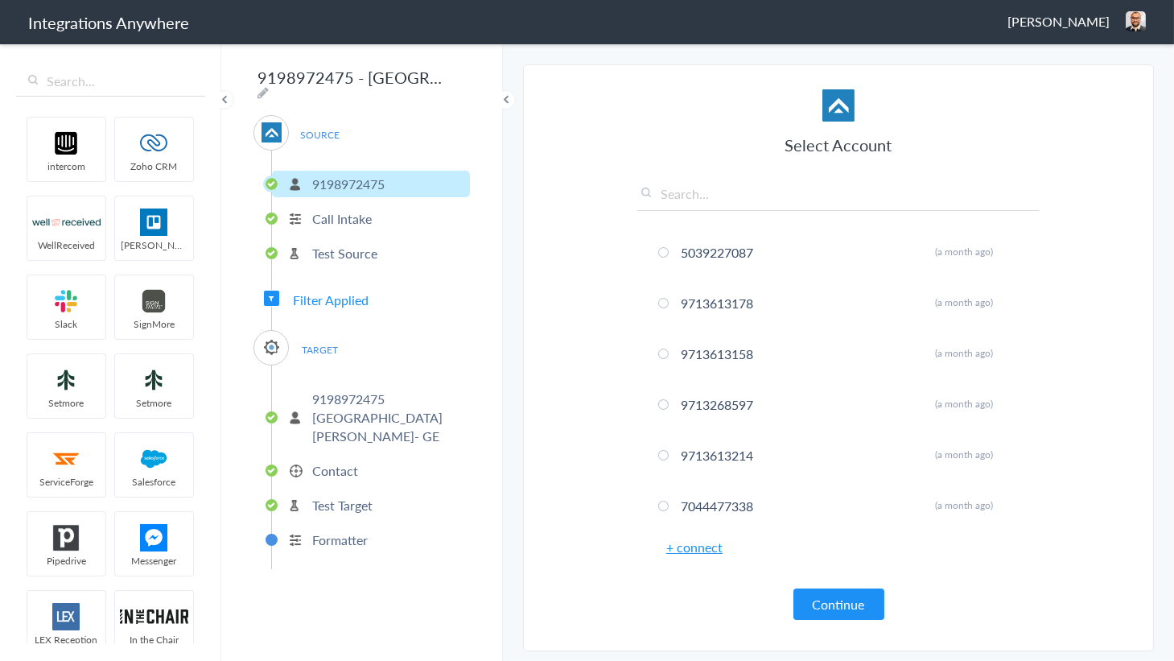
click at [345, 461] on p "Contact" at bounding box center [335, 470] width 46 height 19
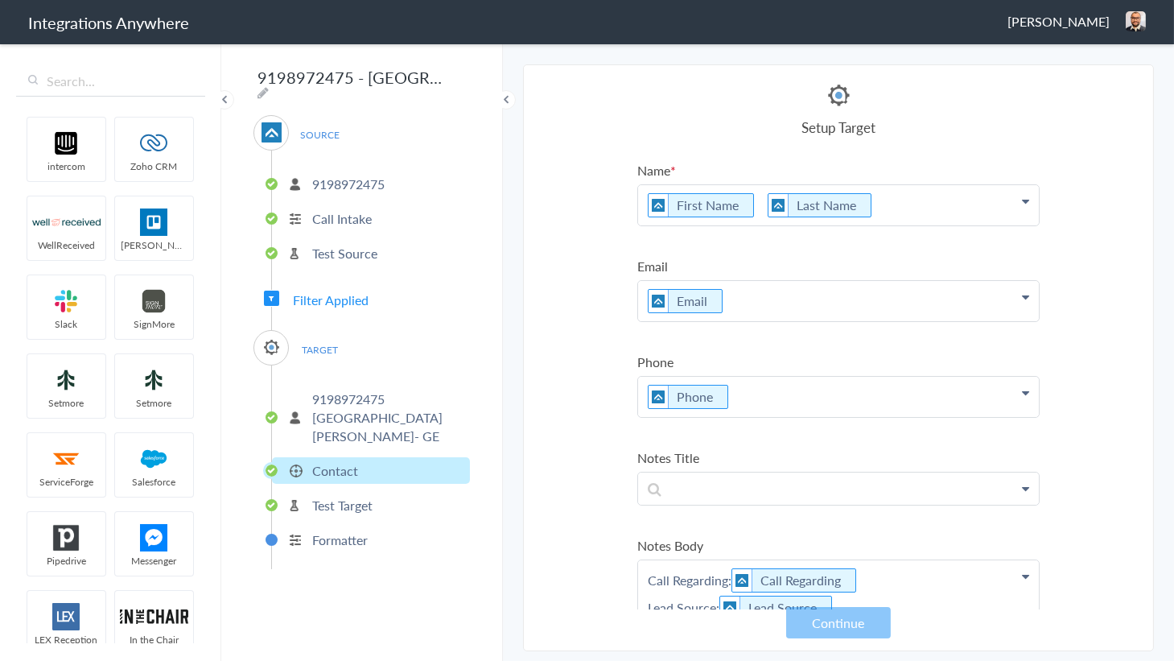
click at [893, 204] on p "First Name Last Name" at bounding box center [838, 205] width 401 height 40
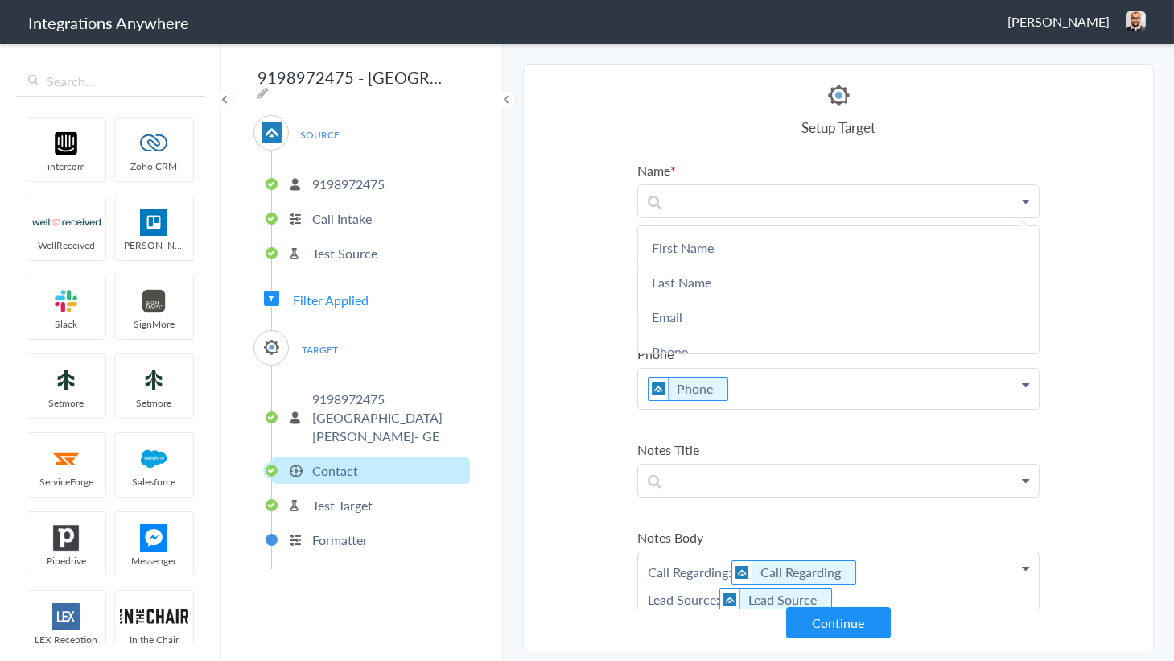
click at [320, 209] on p "Call Intake" at bounding box center [342, 218] width 60 height 19
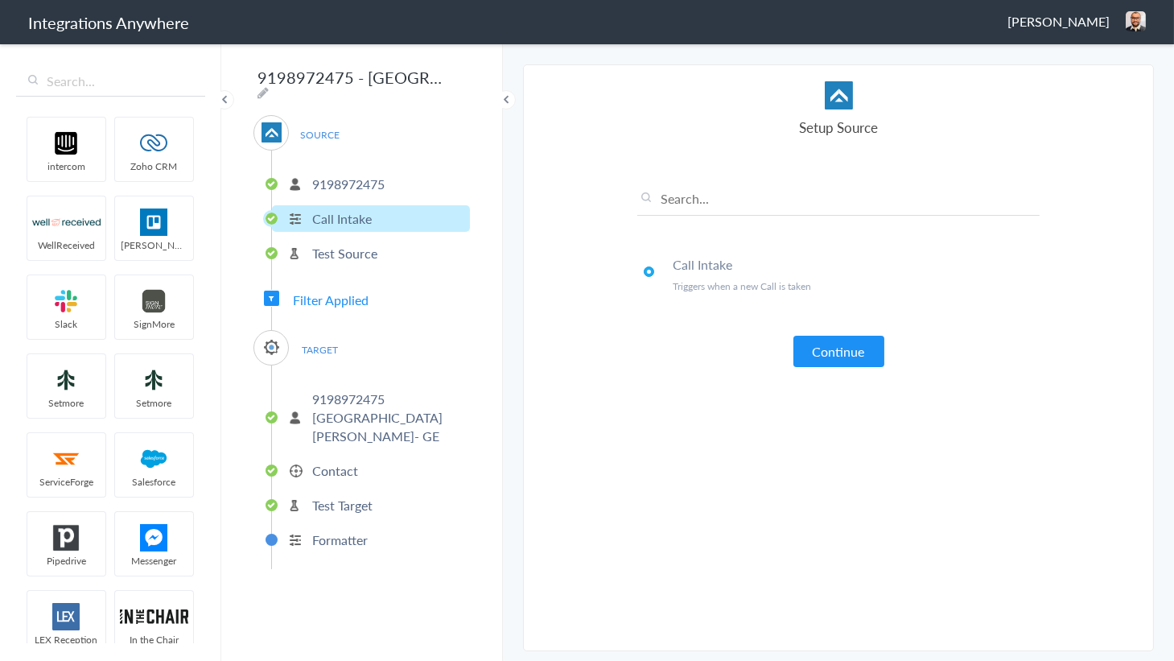
click at [343, 244] on p "Test Source" at bounding box center [344, 253] width 65 height 19
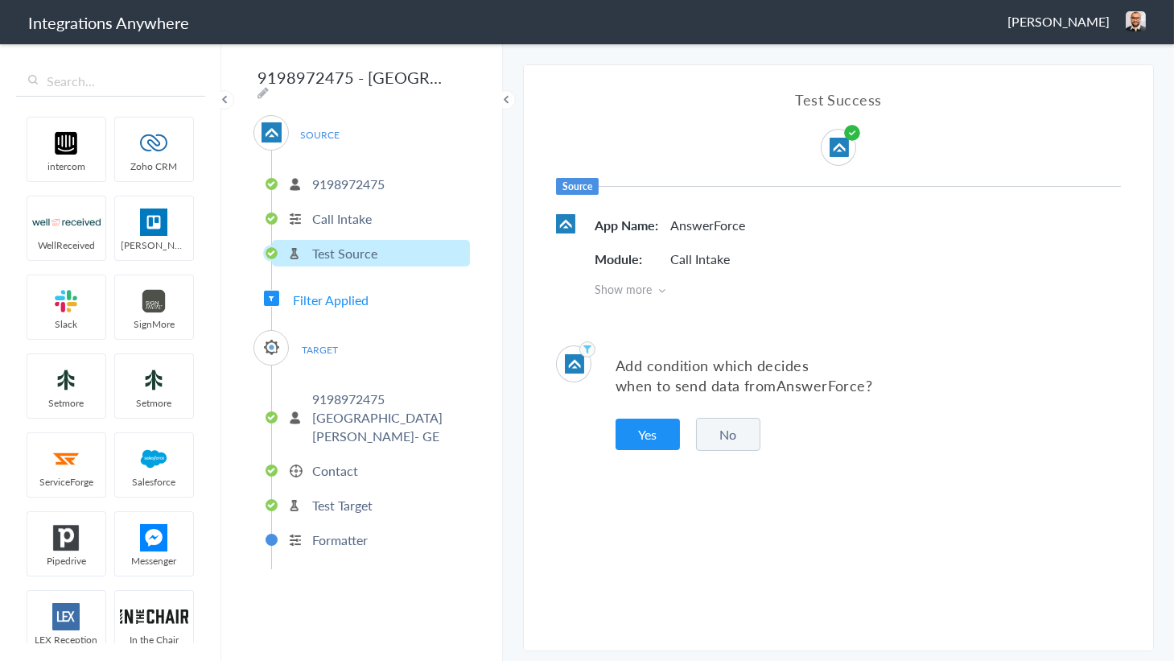
click at [311, 290] on span "Filter Applied" at bounding box center [331, 299] width 76 height 19
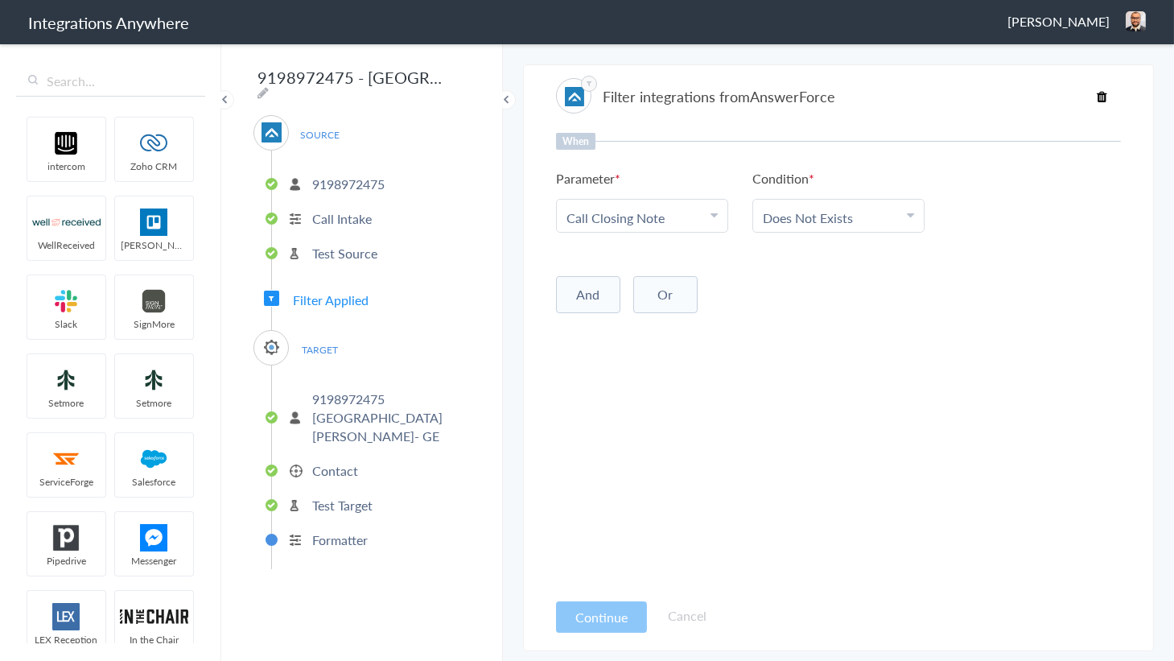
click at [340, 249] on p "Test Source" at bounding box center [344, 253] width 65 height 19
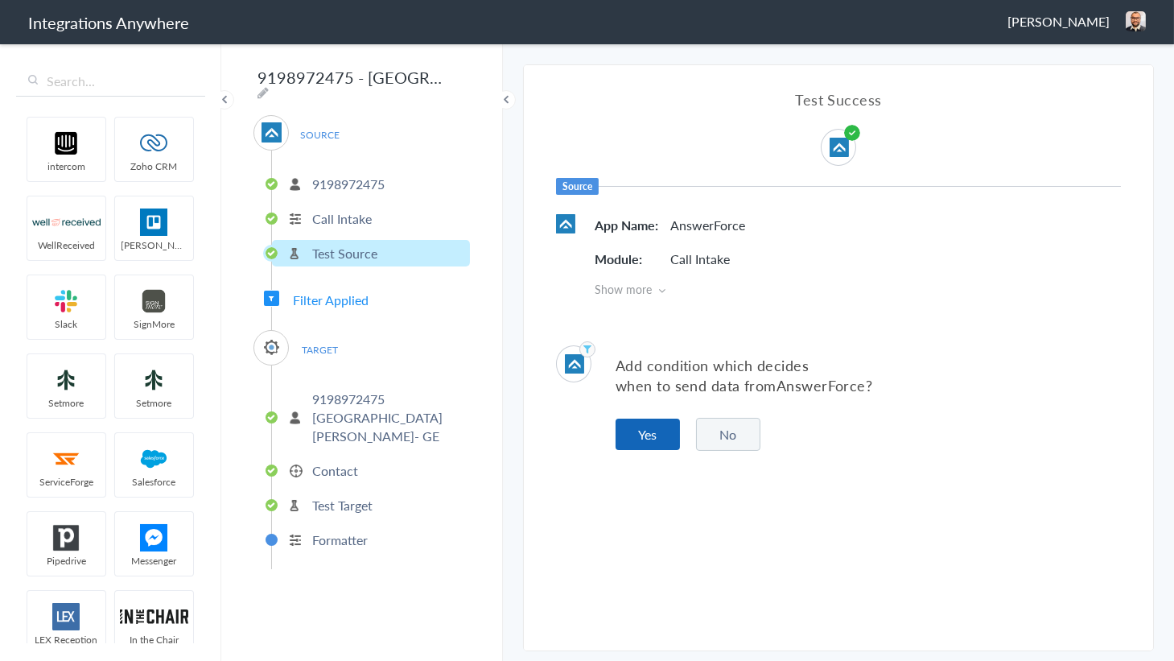
click at [659, 434] on button "Yes" at bounding box center [648, 433] width 64 height 31
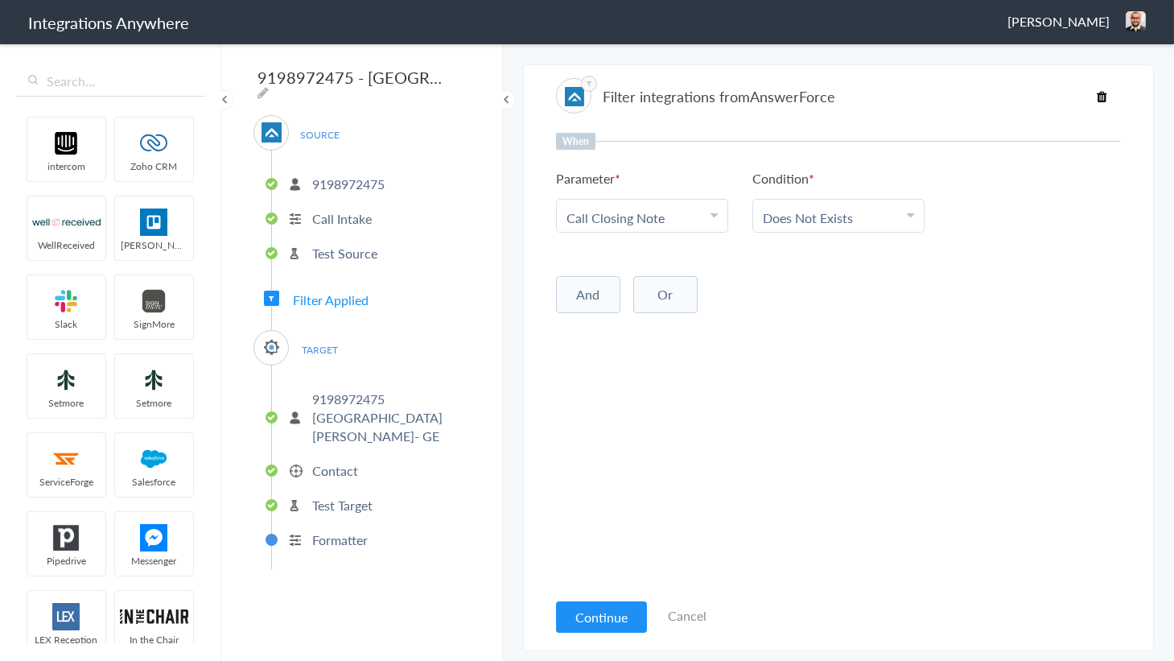
click at [607, 611] on button "Continue" at bounding box center [601, 616] width 91 height 31
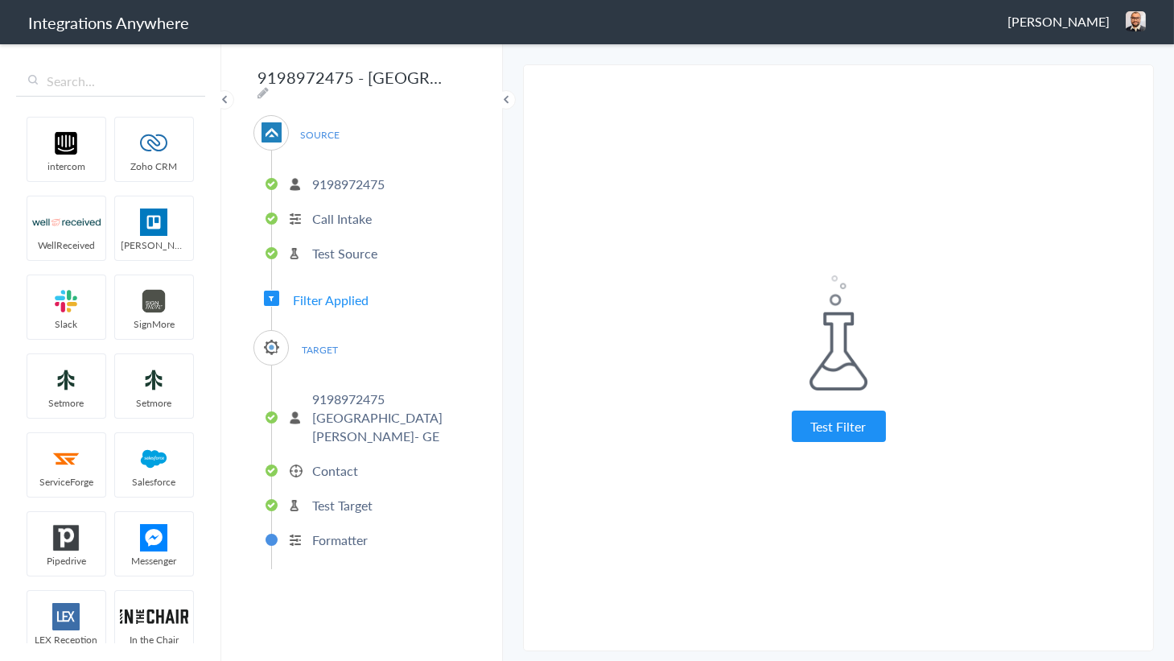
click at [354, 177] on p "9198972475" at bounding box center [348, 184] width 72 height 19
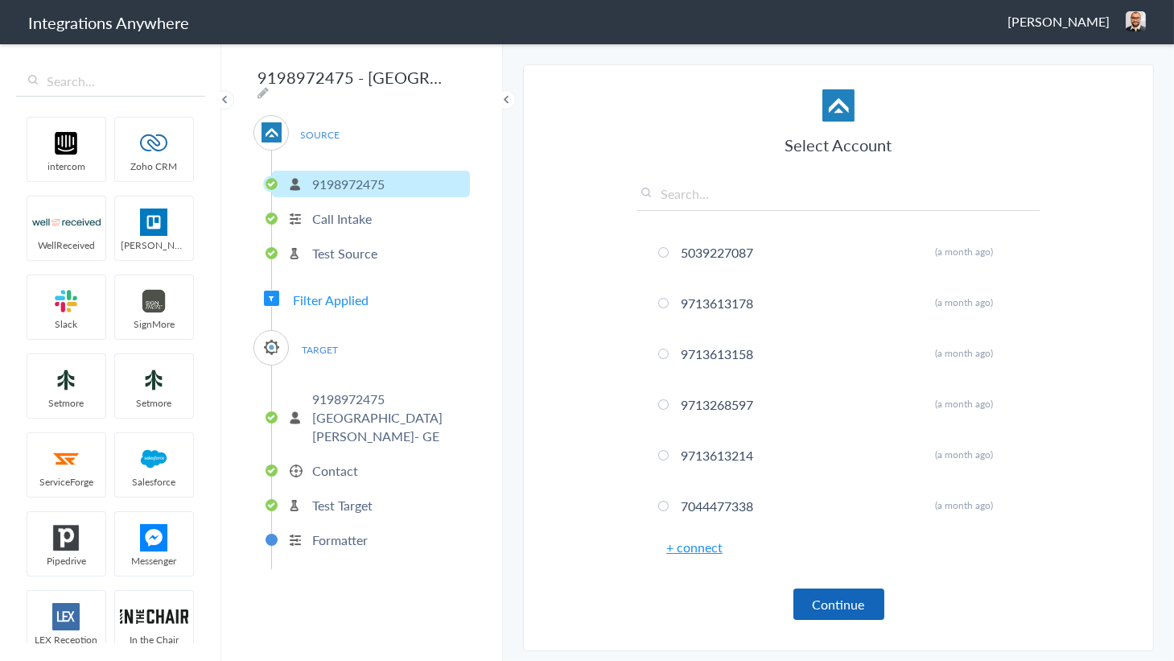
click at [830, 607] on button "Continue" at bounding box center [838, 603] width 91 height 31
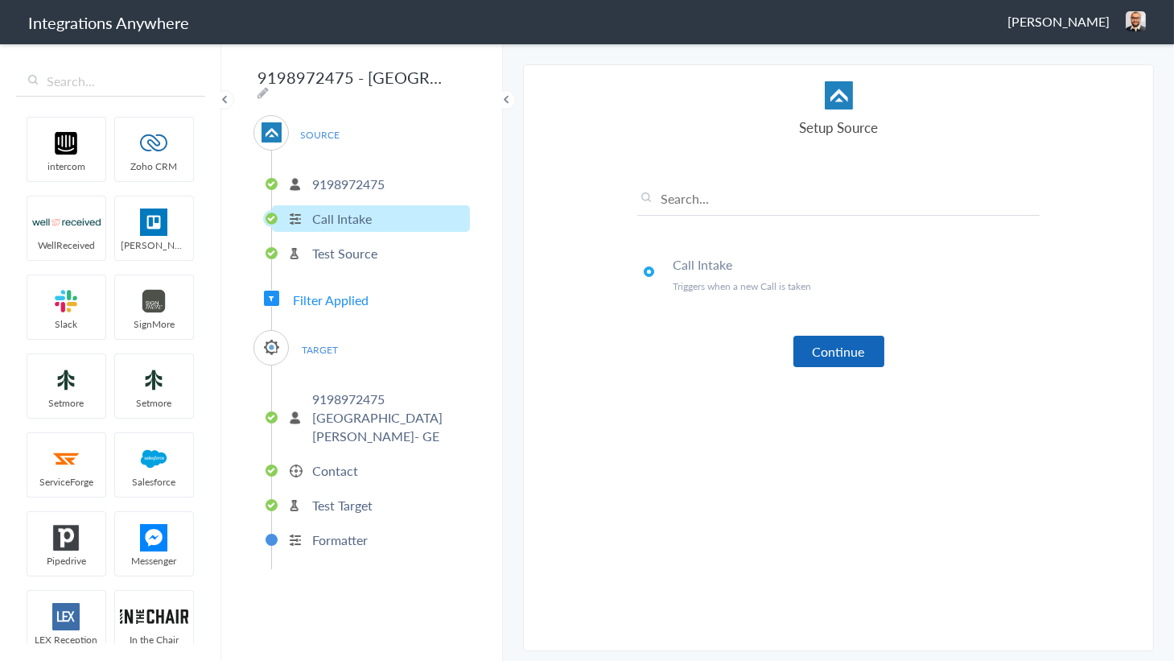
click at [846, 353] on button "Continue" at bounding box center [838, 351] width 91 height 31
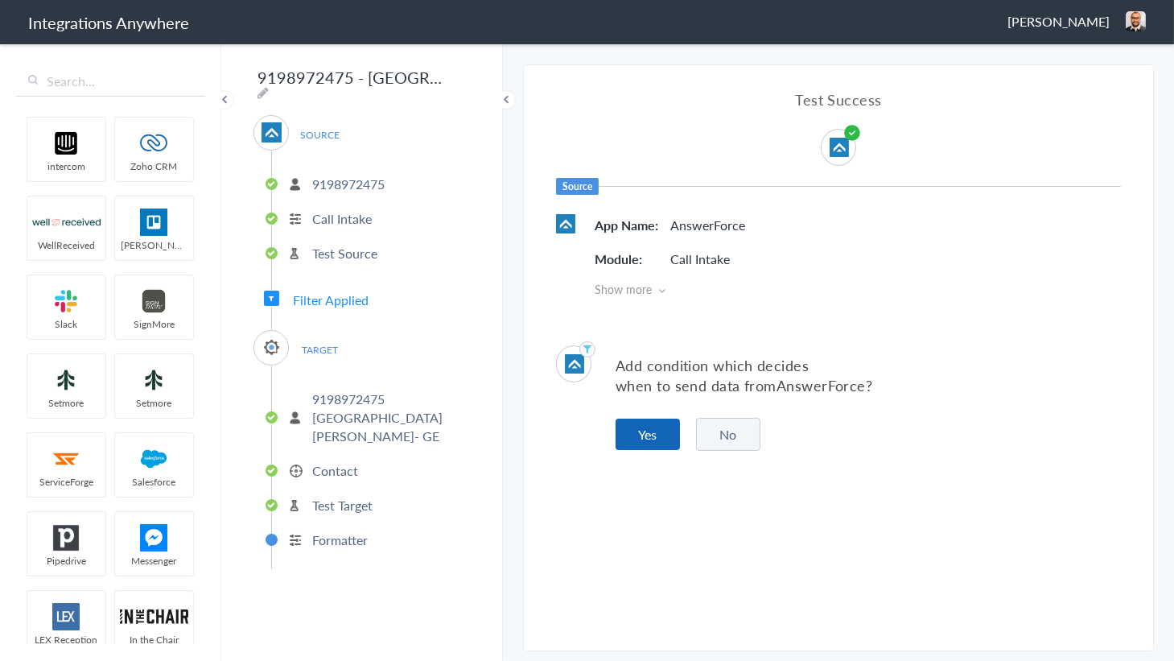
click at [651, 418] on button "Yes" at bounding box center [648, 433] width 64 height 31
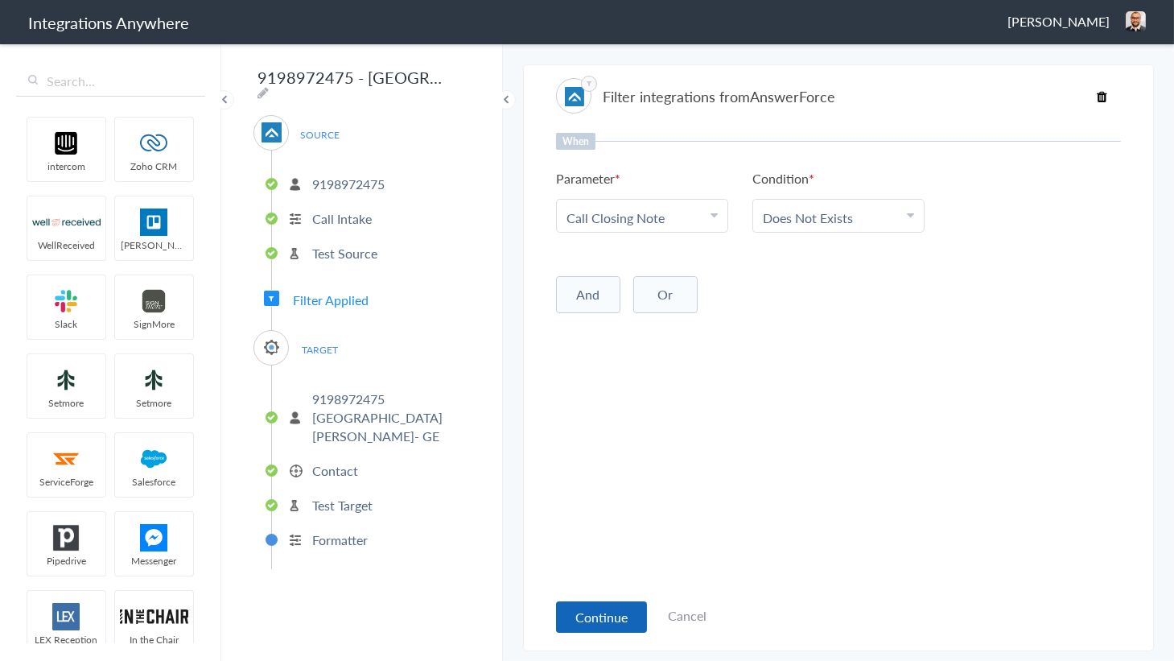
click at [615, 611] on button "Continue" at bounding box center [601, 616] width 91 height 31
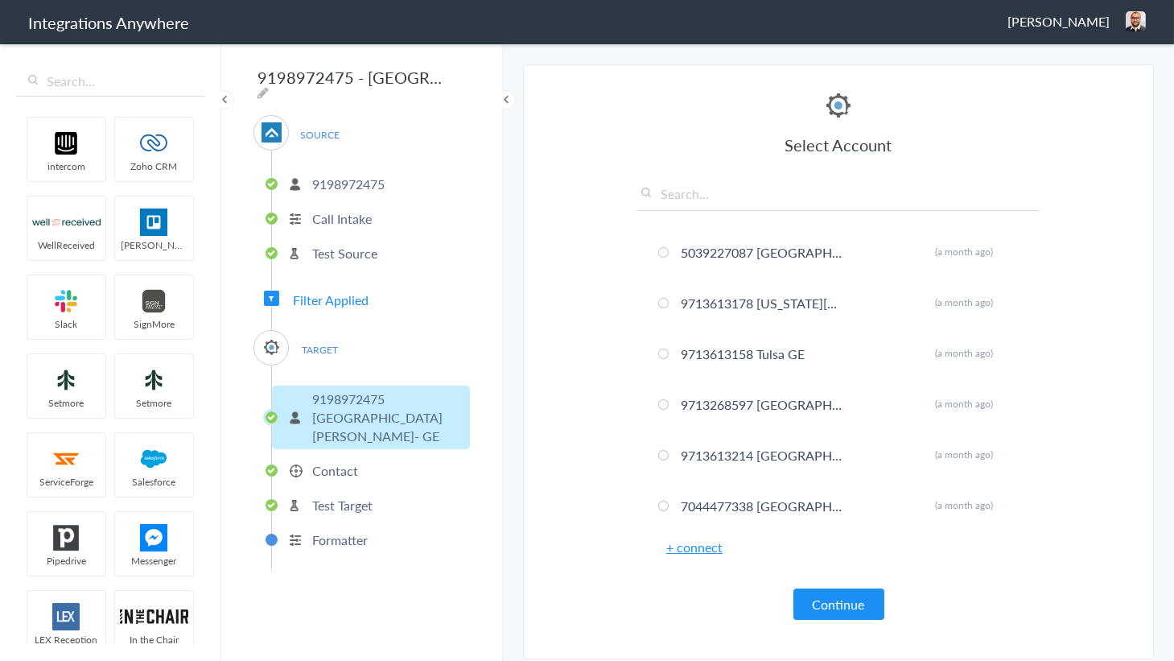
click at [345, 175] on p "9198972475" at bounding box center [348, 184] width 72 height 19
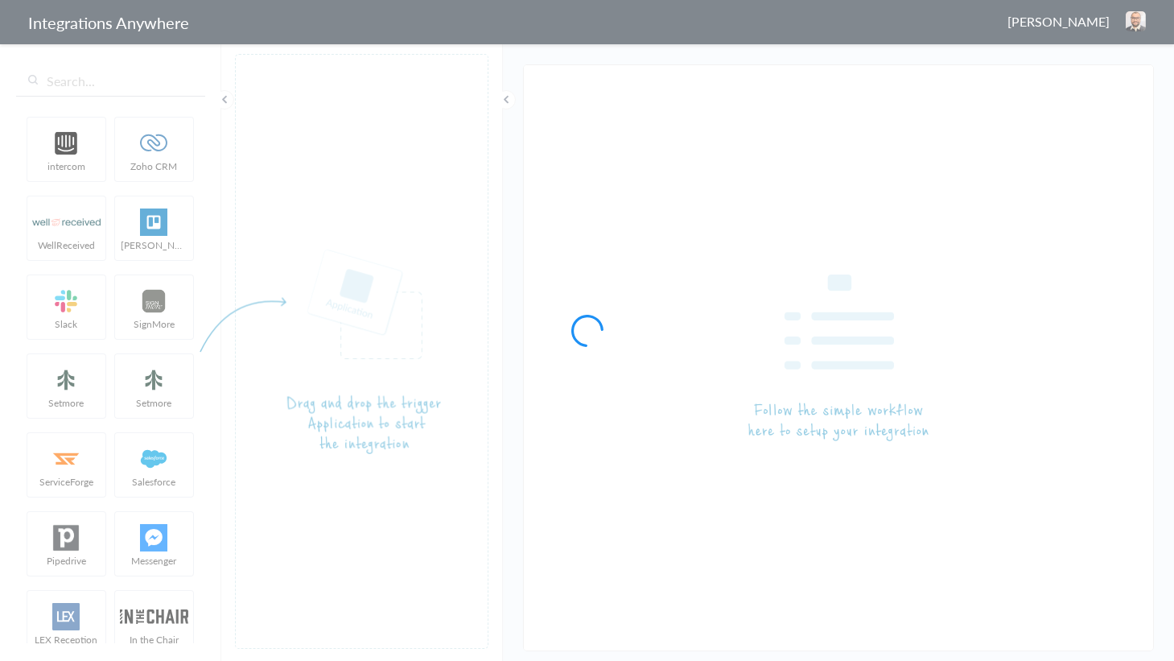
type input "9198972475 - [GEOGRAPHIC_DATA][PERSON_NAME]-Garage Experts AF to SM"
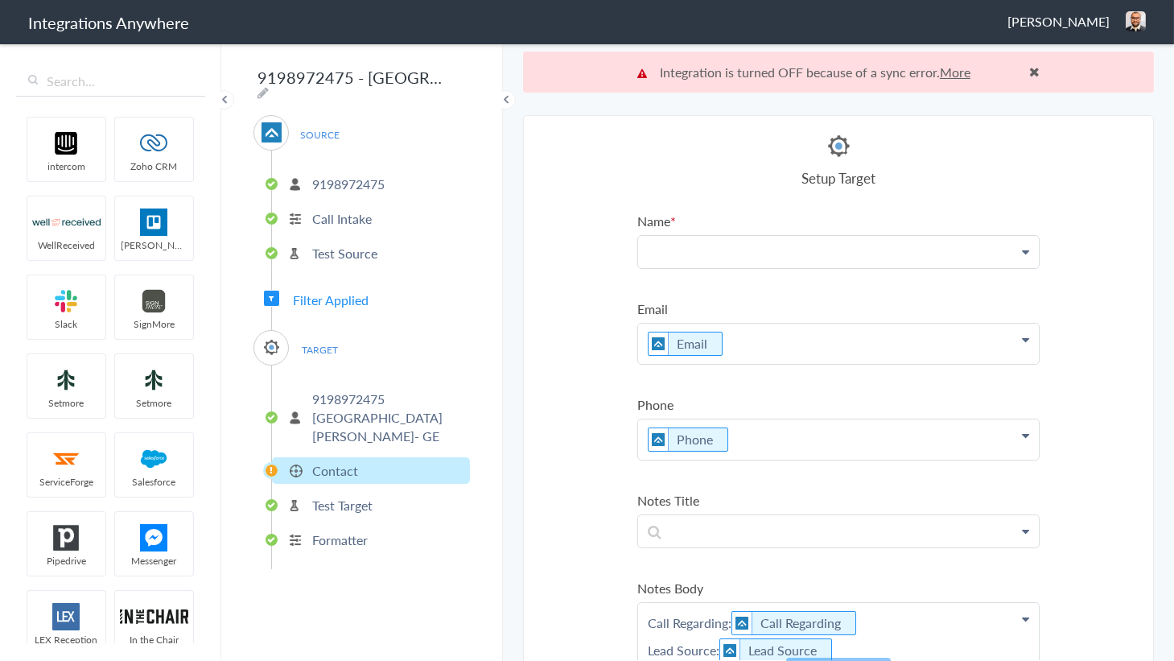
click at [664, 239] on p at bounding box center [838, 251] width 401 height 31
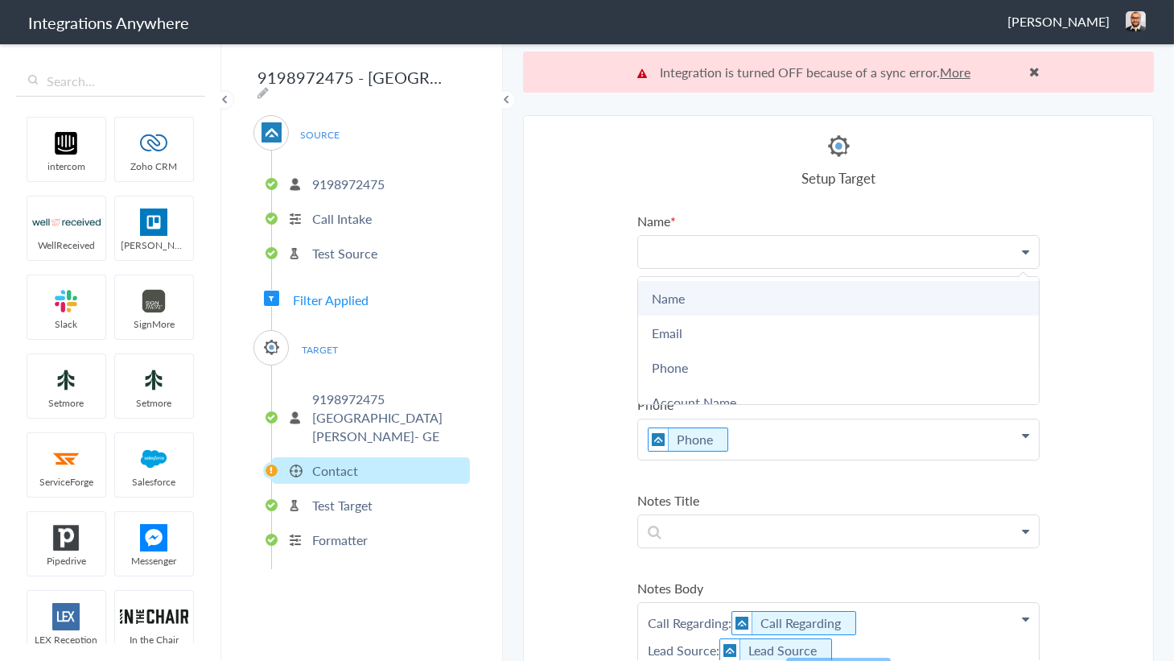
click at [668, 283] on link "Name" at bounding box center [838, 298] width 401 height 35
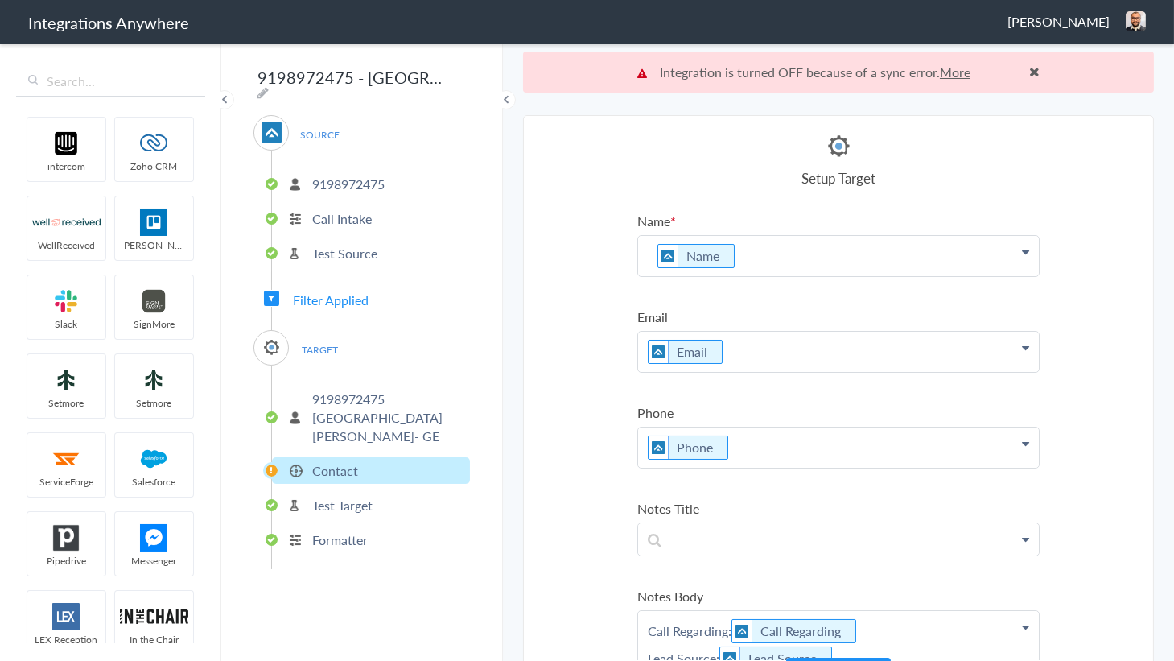
click at [743, 244] on p "Name" at bounding box center [838, 256] width 401 height 40
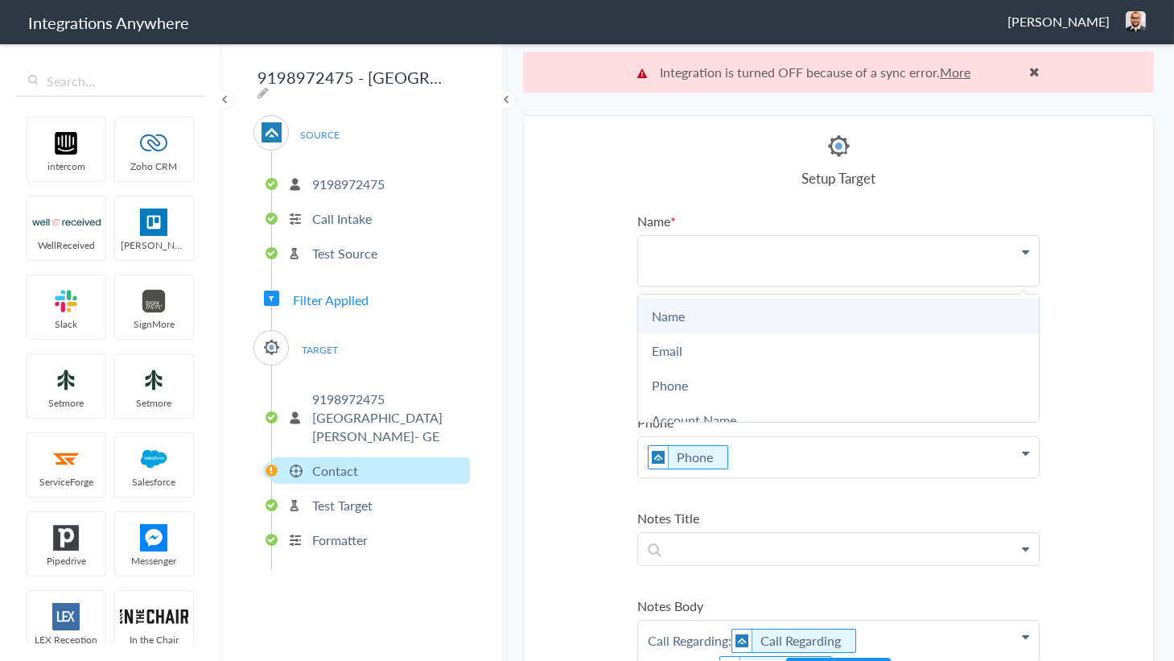
click at [686, 311] on link "Name" at bounding box center [838, 316] width 401 height 35
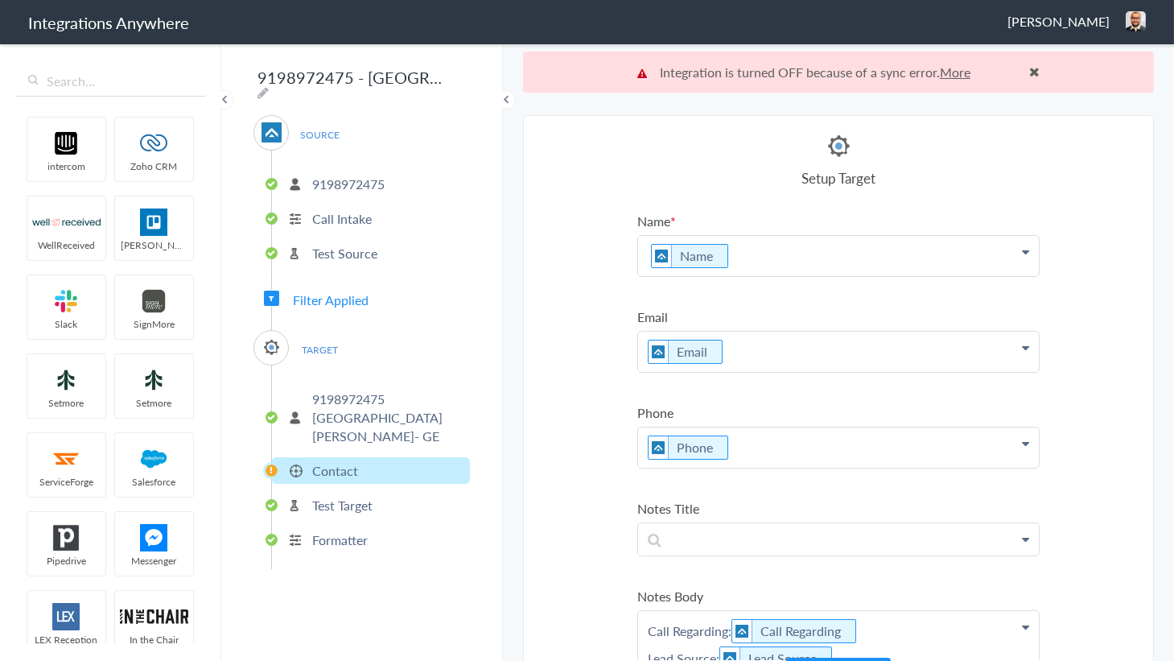
click at [604, 279] on section "Select Account 5039227087 Rename Delete (a month ago) 9713613178 Rename Delete …" at bounding box center [838, 408] width 631 height 587
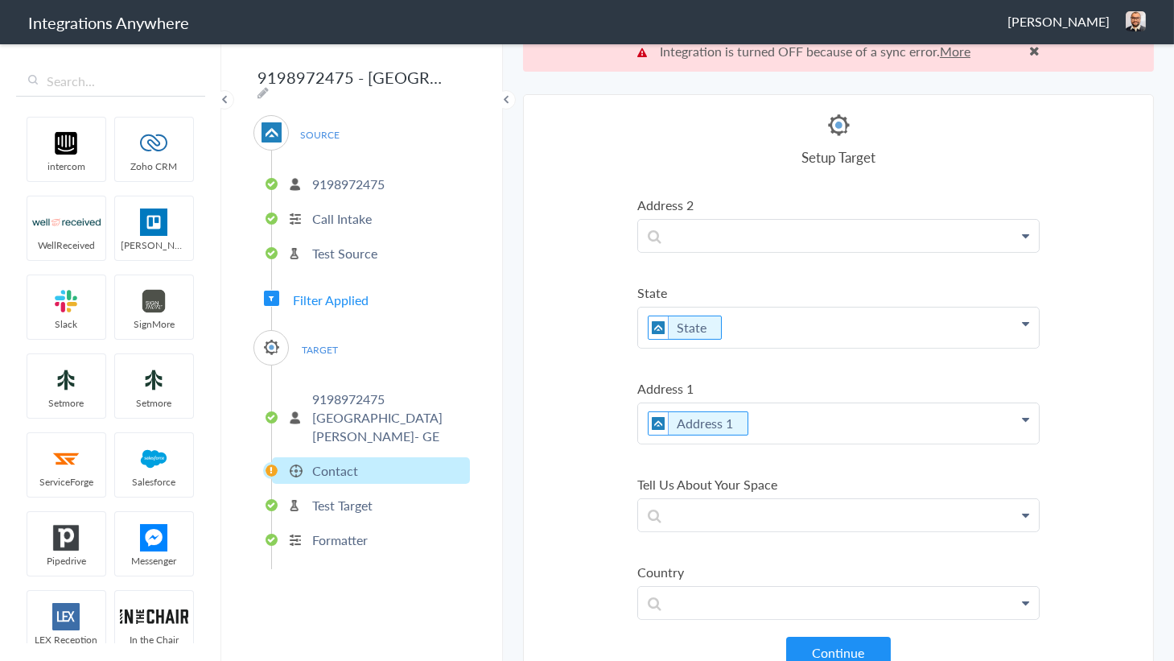
scroll to position [40, 0]
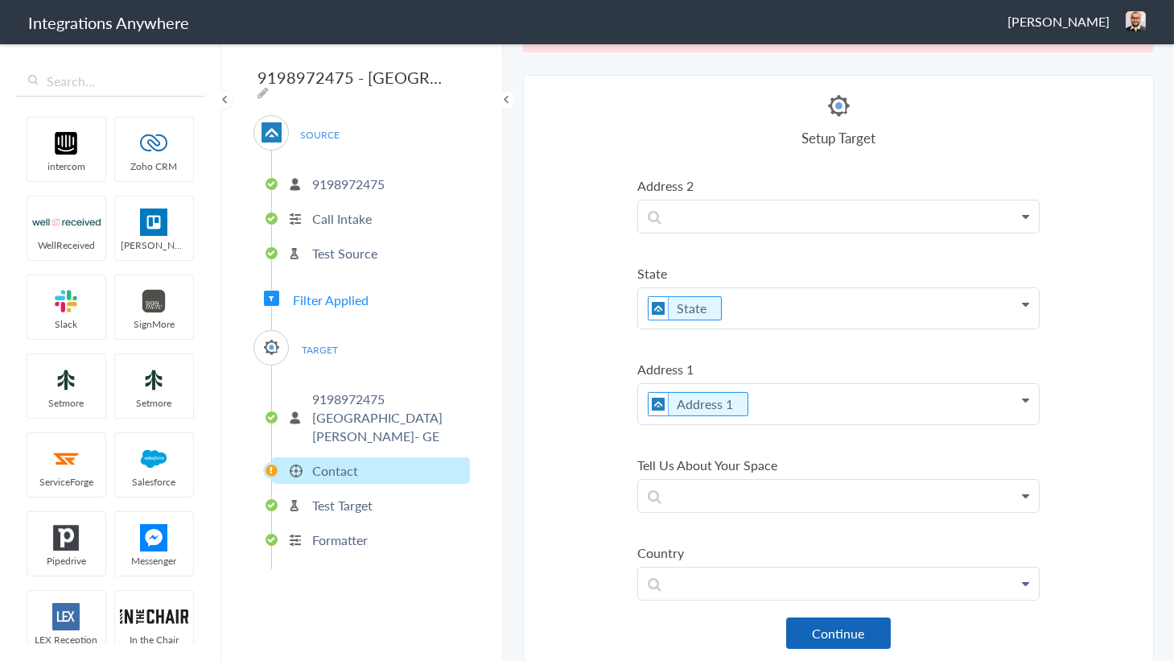
click at [828, 628] on button "Continue" at bounding box center [838, 632] width 105 height 31
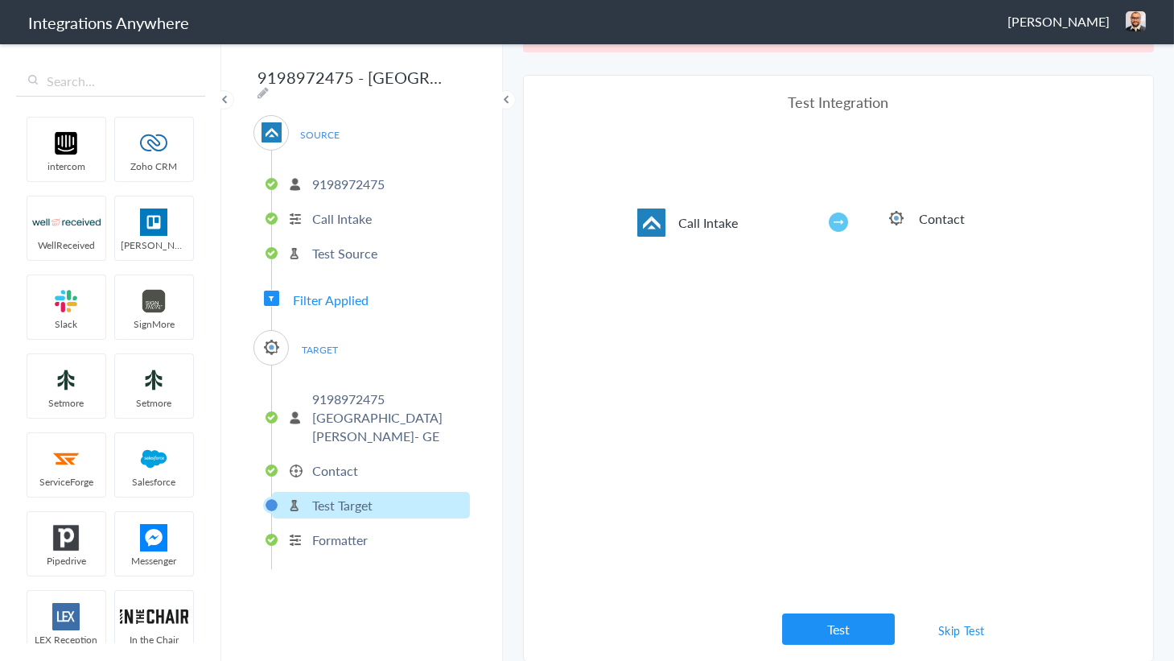
click at [841, 611] on div "Test Integration Call Intake Contact View test data Your Integration has been s…" at bounding box center [838, 368] width 402 height 553
drag, startPoint x: 840, startPoint y: 616, endPoint x: 800, endPoint y: 432, distance: 188.6
click at [840, 613] on button "Test" at bounding box center [838, 628] width 113 height 31
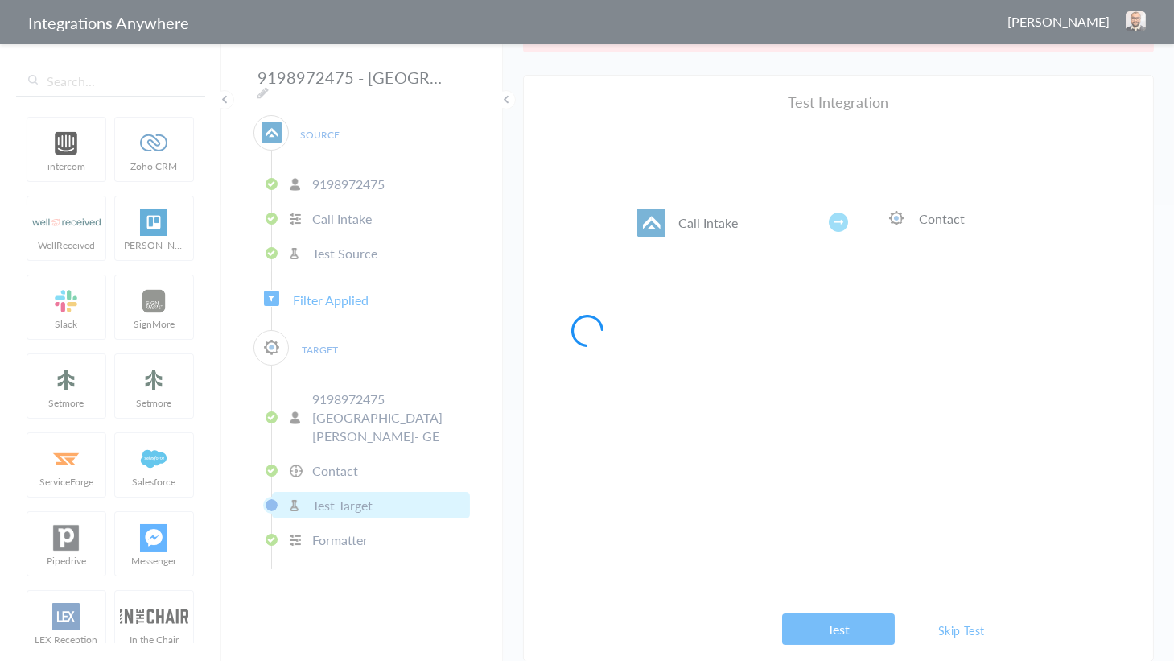
scroll to position [0, 0]
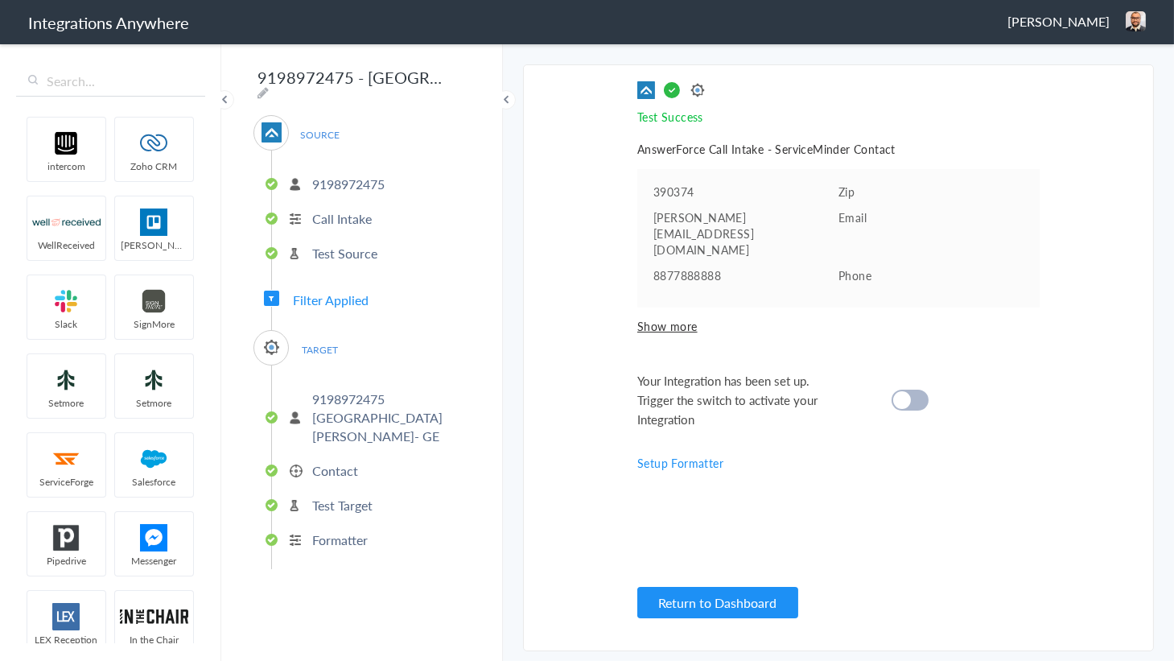
click at [908, 391] on cite at bounding box center [902, 400] width 18 height 18
click at [714, 604] on button "Return to Dashboard" at bounding box center [717, 602] width 161 height 31
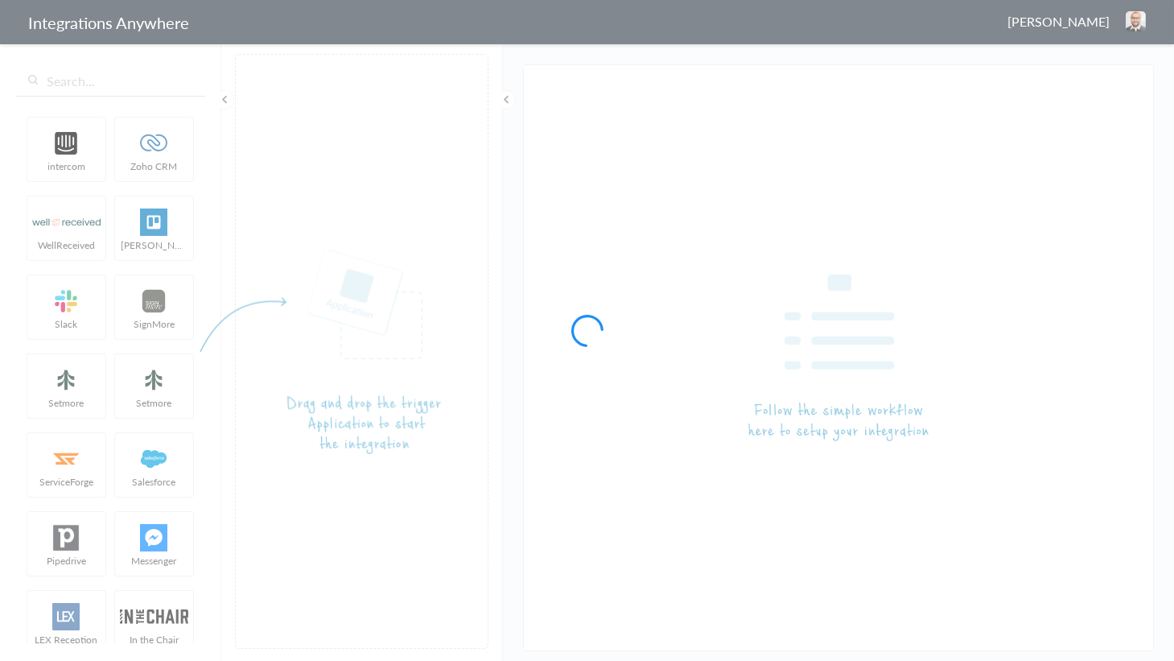
type input "9712178709 - [GEOGRAPHIC_DATA]- Garage Experts AF to SM"
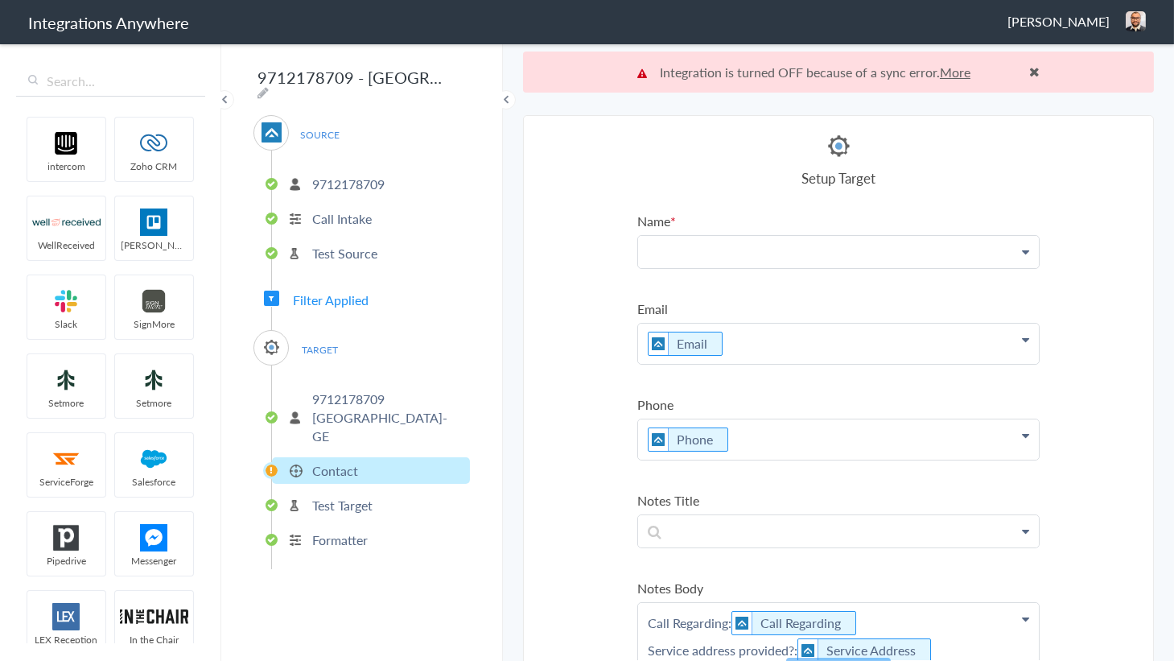
click at [760, 252] on p at bounding box center [838, 251] width 401 height 31
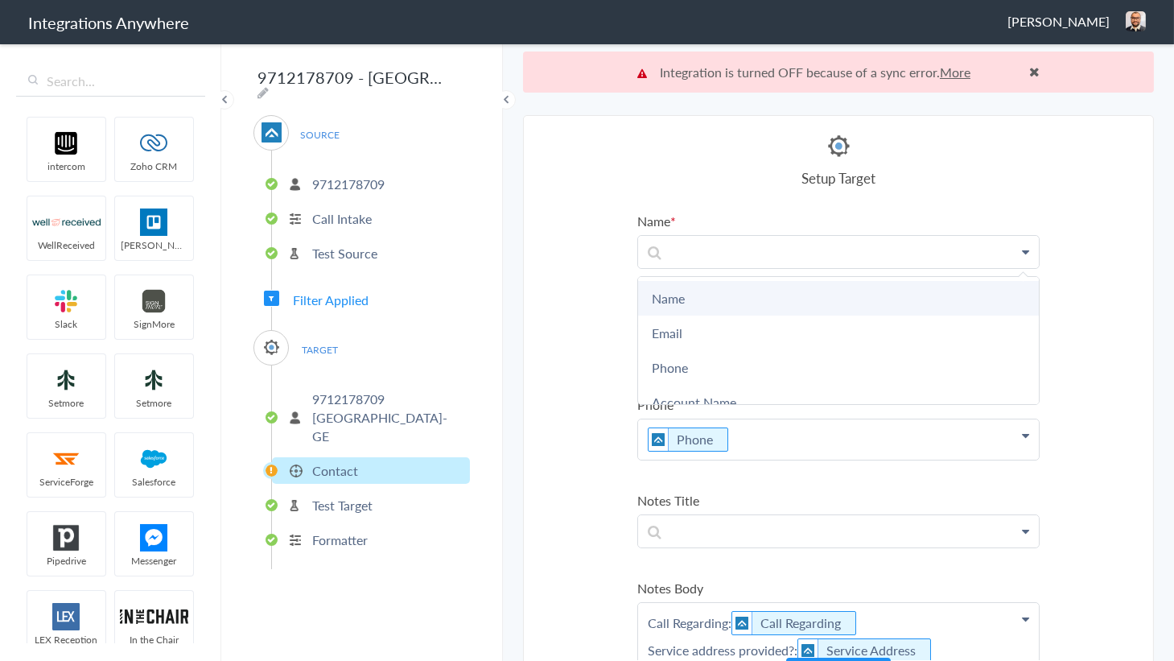
click at [691, 294] on link "Name" at bounding box center [838, 298] width 401 height 35
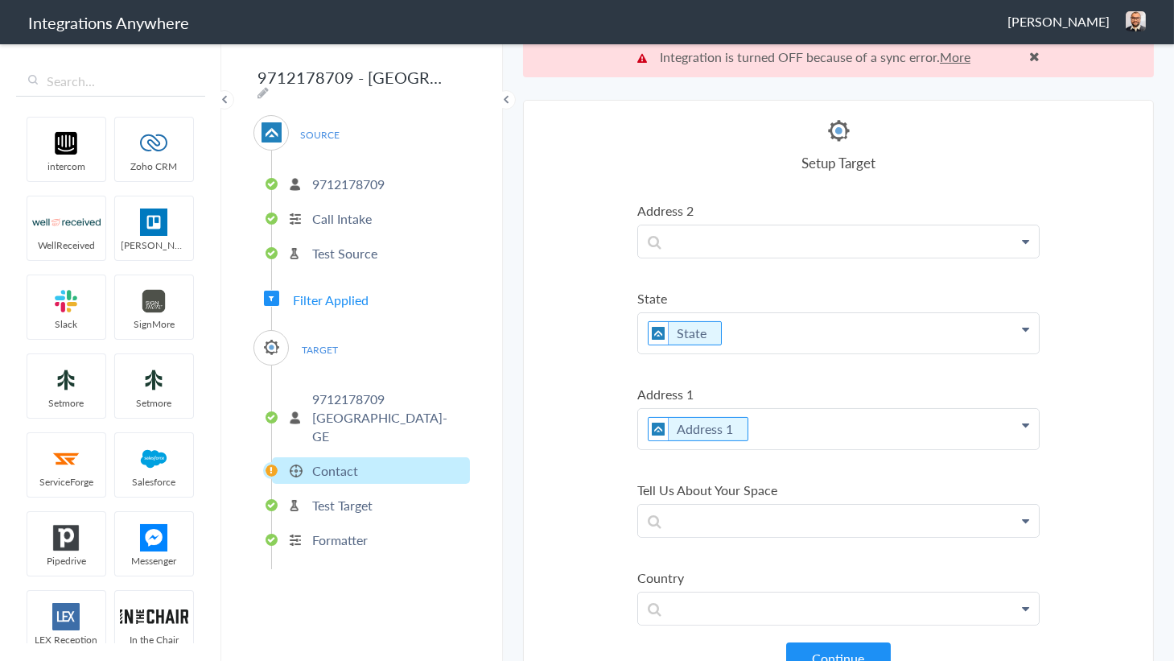
scroll to position [40, 0]
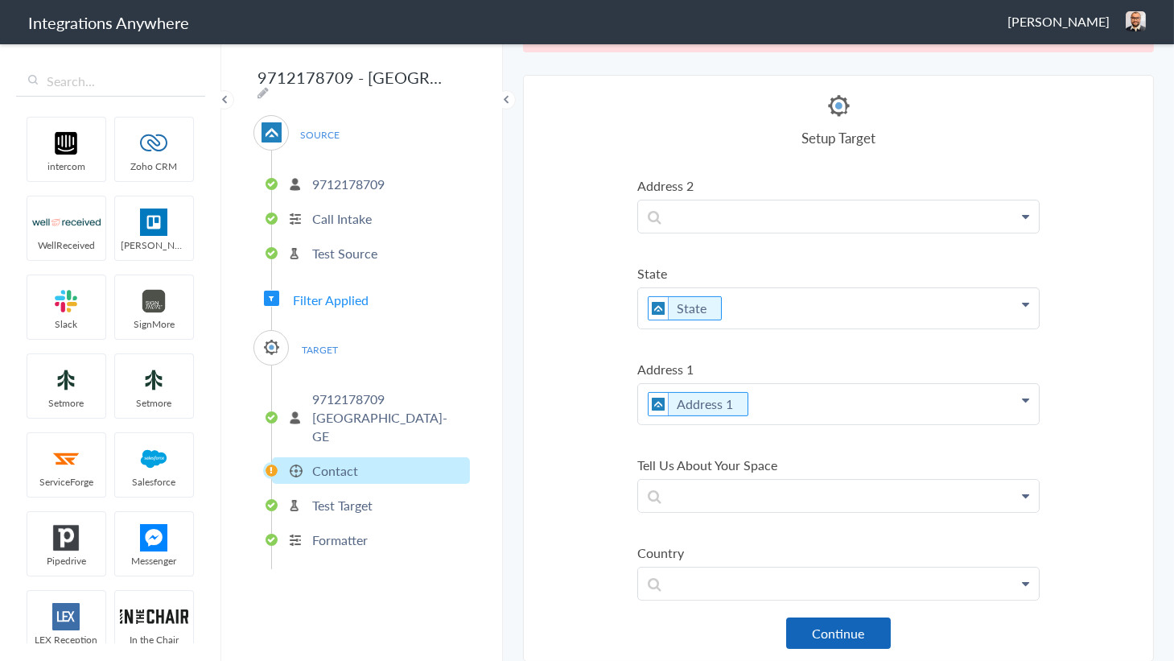
click at [832, 626] on button "Continue" at bounding box center [838, 632] width 105 height 31
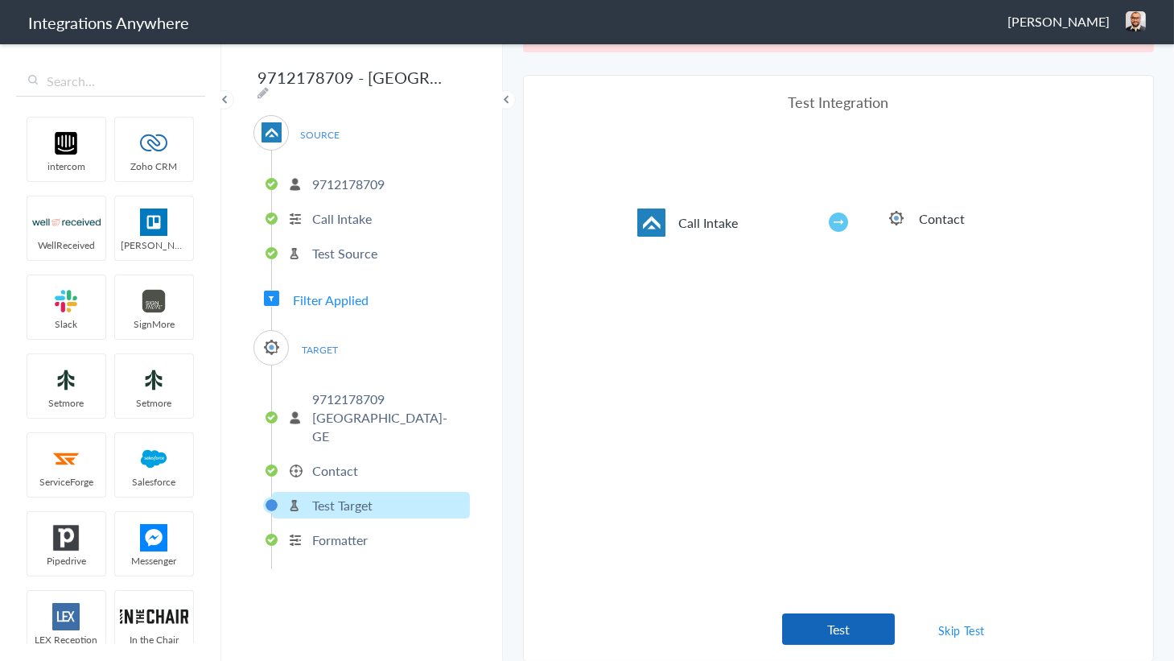
click at [838, 632] on button "Test" at bounding box center [838, 628] width 113 height 31
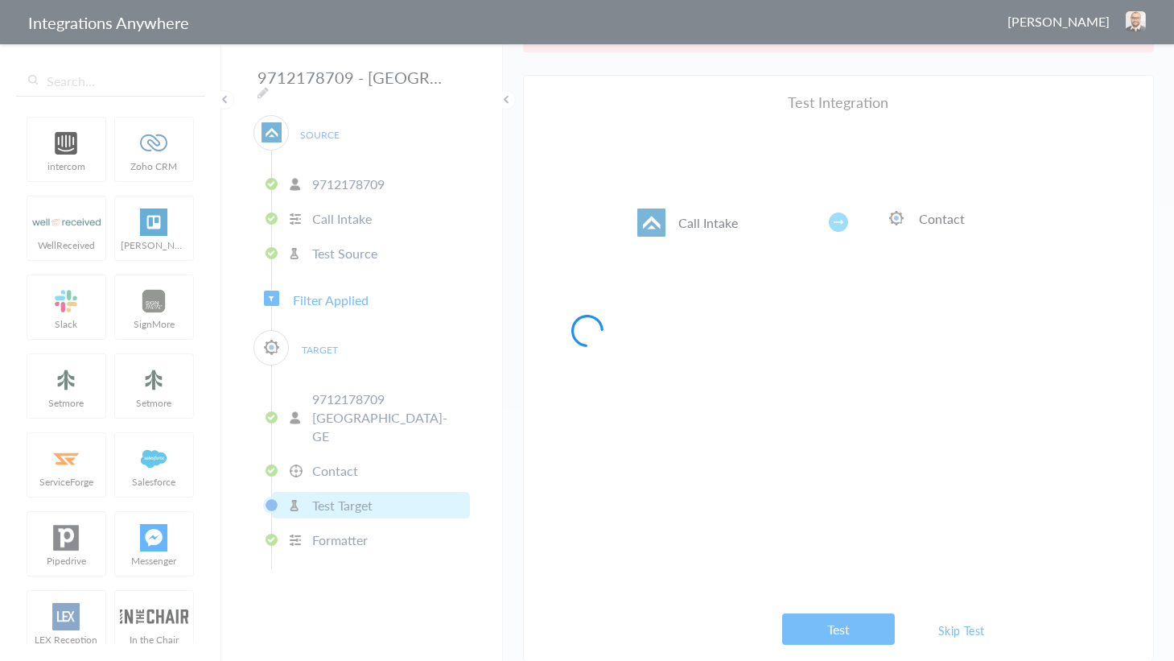
scroll to position [0, 0]
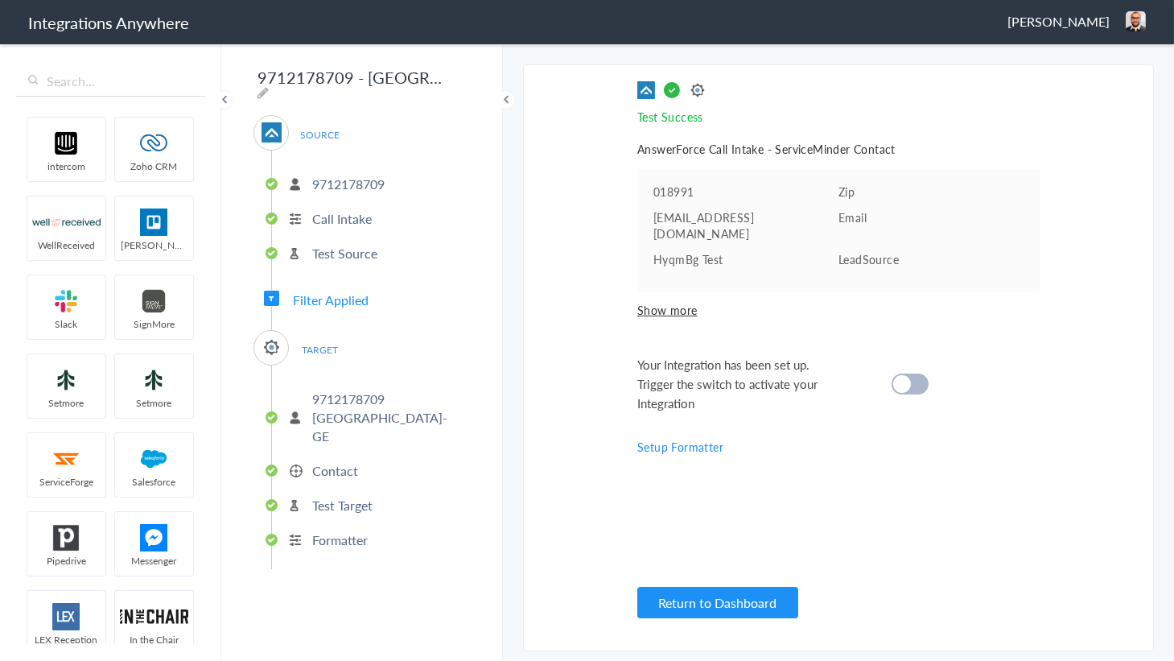
click at [911, 373] on div at bounding box center [909, 383] width 37 height 21
drag, startPoint x: 669, startPoint y: 588, endPoint x: 632, endPoint y: 228, distance: 362.4
click at [669, 587] on button "Return to Dashboard" at bounding box center [717, 602] width 161 height 31
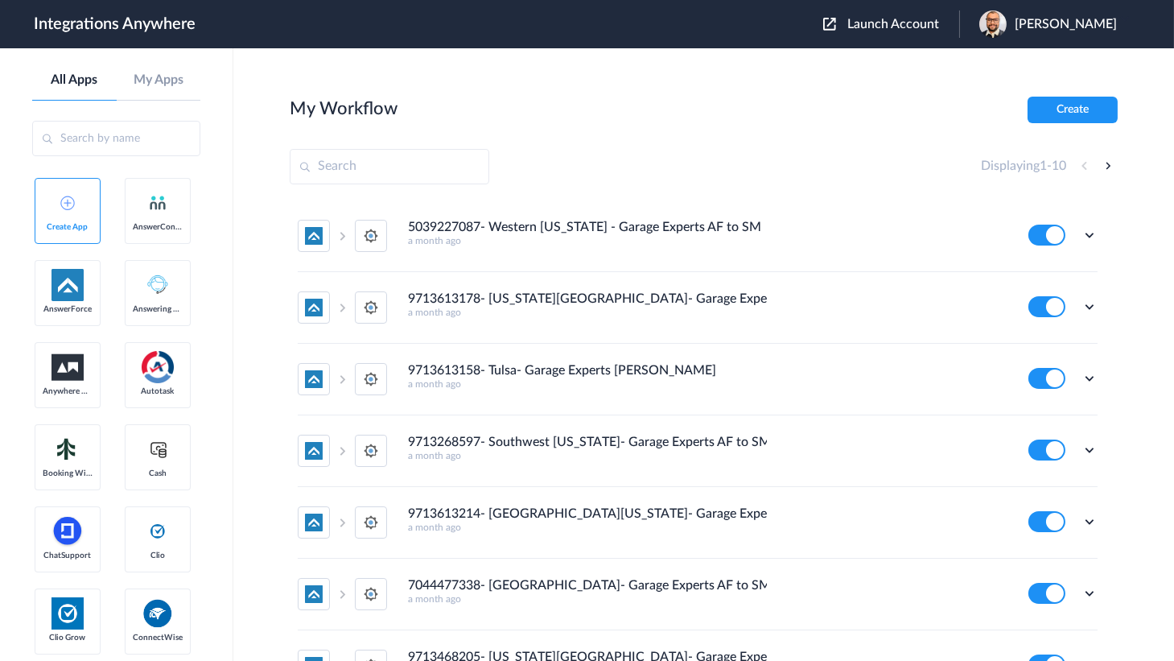
click at [887, 24] on span "Launch Account" at bounding box center [893, 24] width 92 height 13
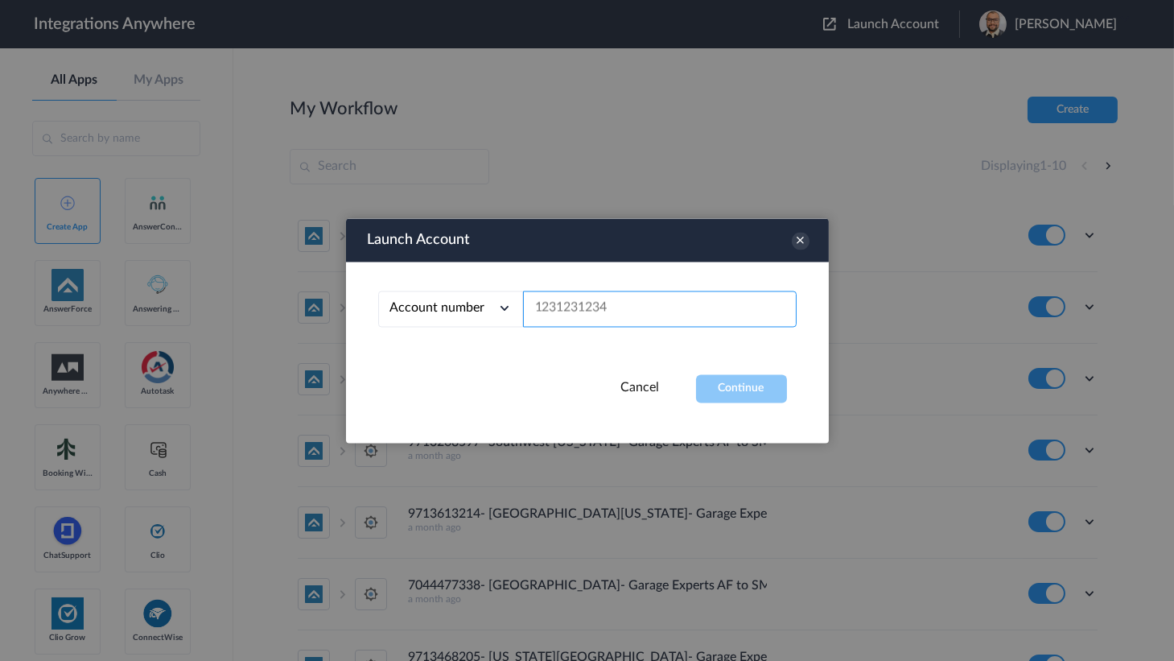
click at [624, 295] on input "text" at bounding box center [660, 308] width 274 height 36
paste input "9713468205"
type input "9713468205"
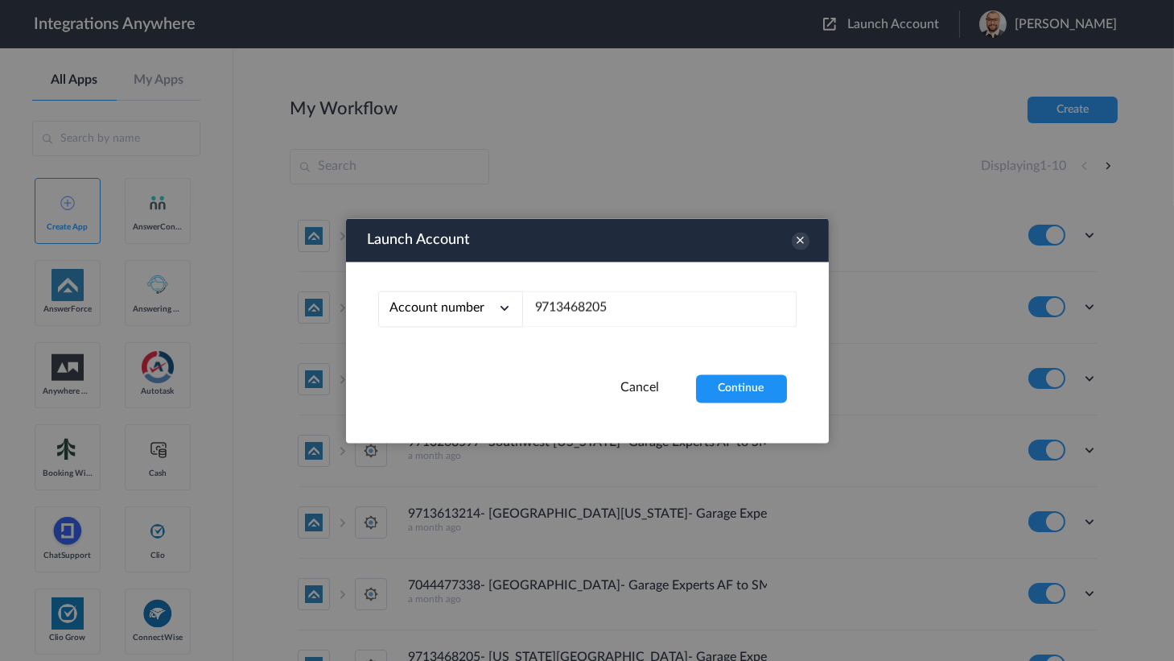
click at [724, 393] on button "Continue" at bounding box center [741, 388] width 91 height 28
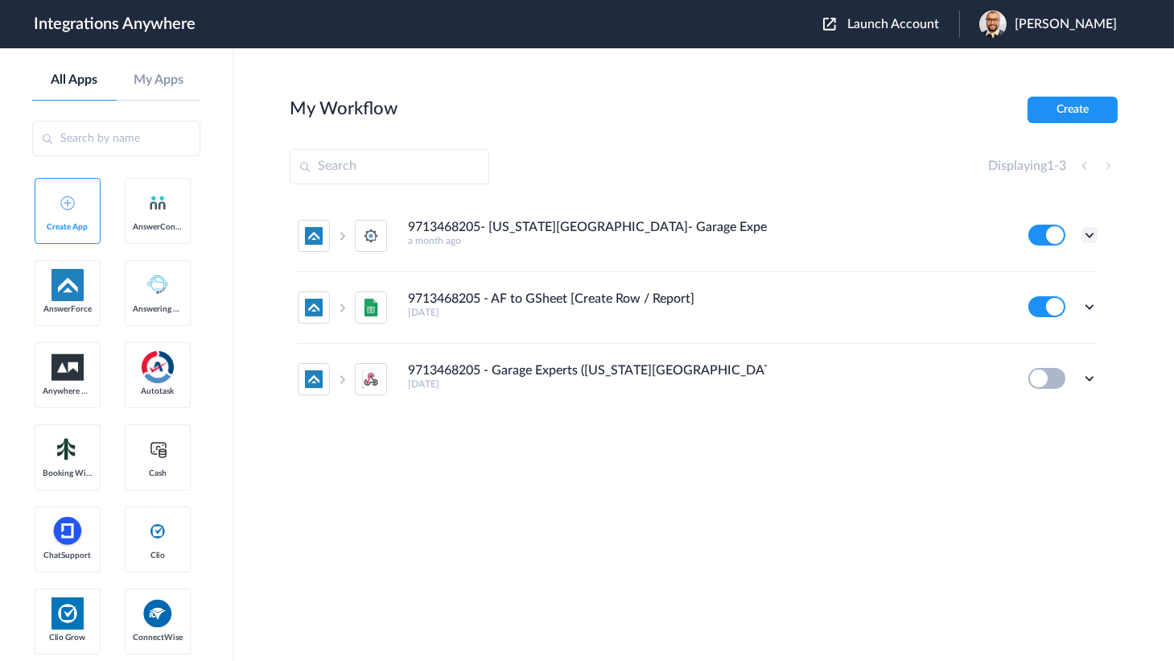
click at [1095, 228] on icon at bounding box center [1089, 235] width 16 height 16
click at [1043, 266] on link "Edit" at bounding box center [1024, 271] width 39 height 11
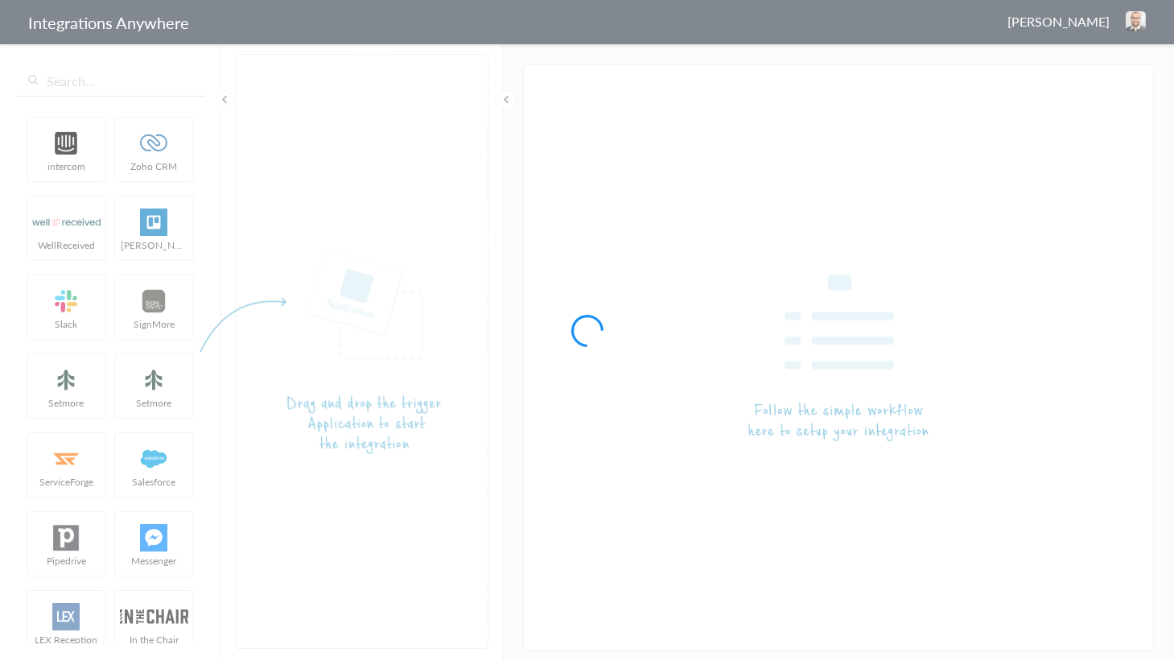
type input "9713468205- [US_STATE][GEOGRAPHIC_DATA]- Garage Experts- AF to SM"
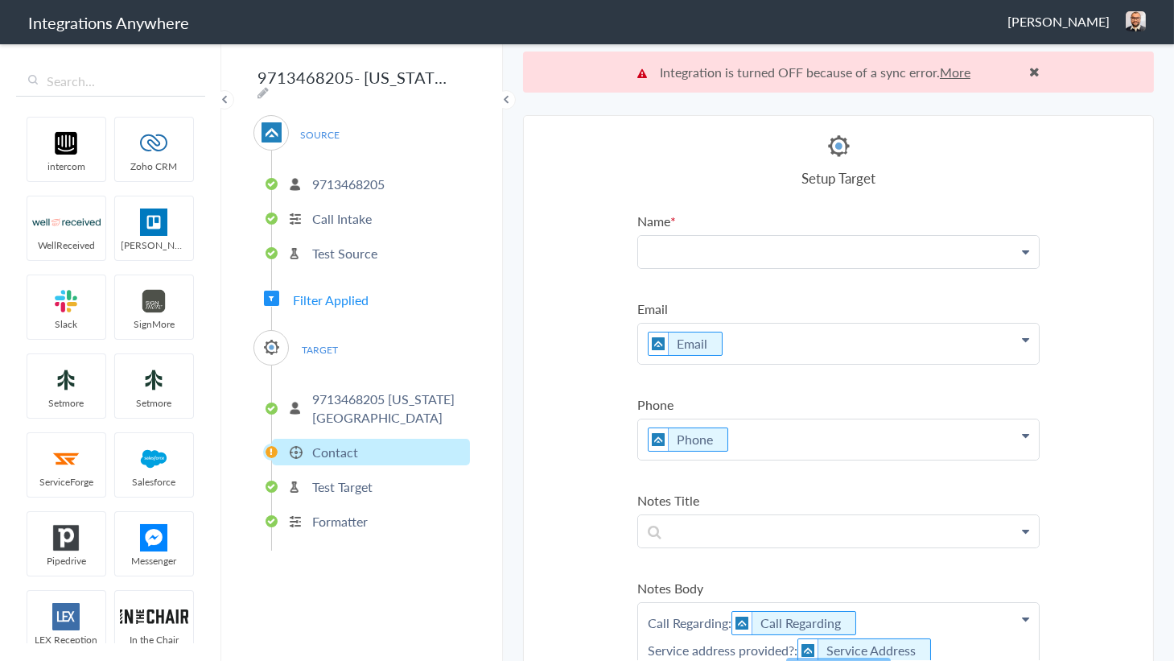
click at [666, 261] on p at bounding box center [838, 251] width 401 height 31
click at [714, 257] on p at bounding box center [838, 251] width 401 height 31
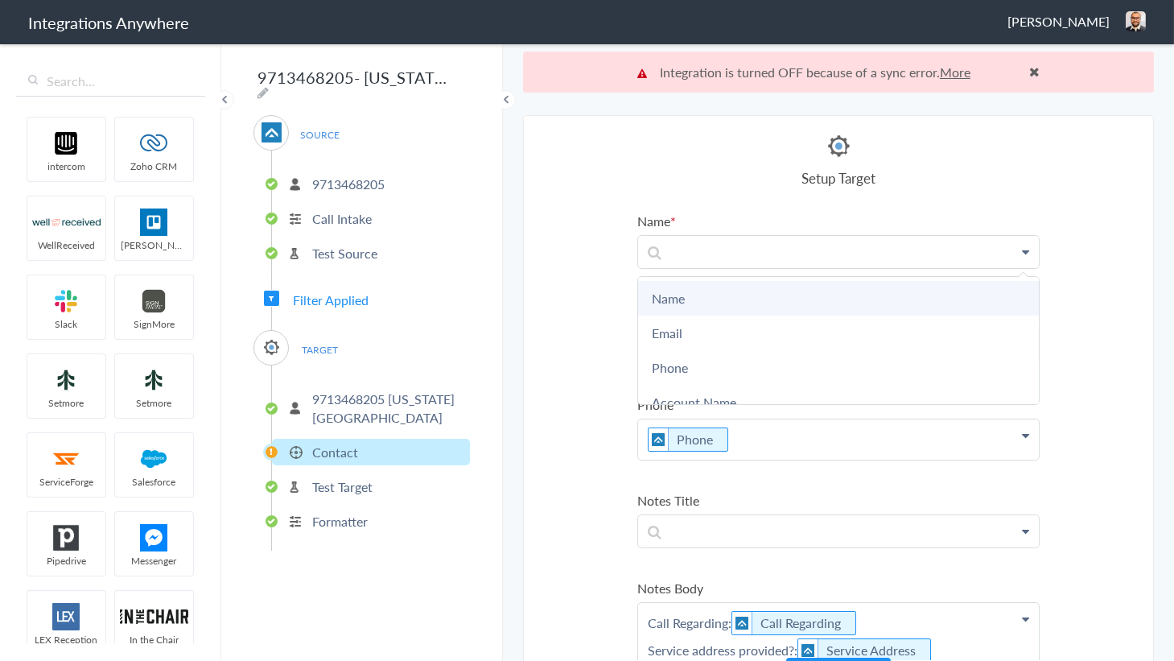
click at [698, 283] on link "Name" at bounding box center [838, 298] width 401 height 35
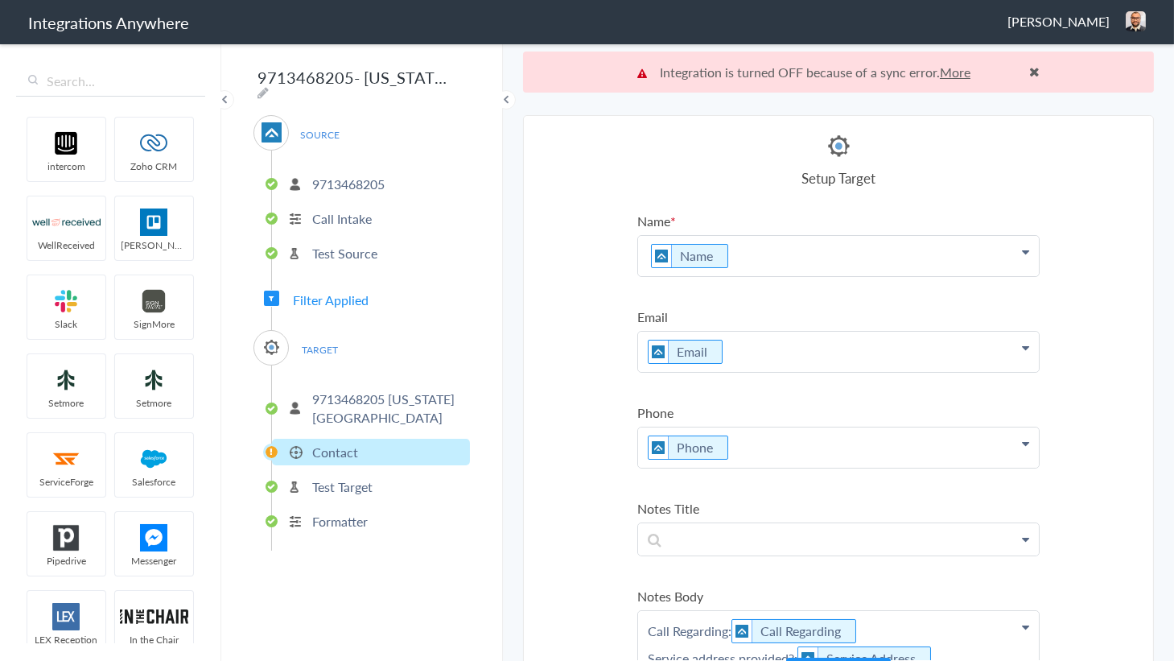
click at [552, 289] on section "Select Account 5039227087 Rename Delete (a month ago) 9713613178 Rename Delete …" at bounding box center [838, 408] width 631 height 587
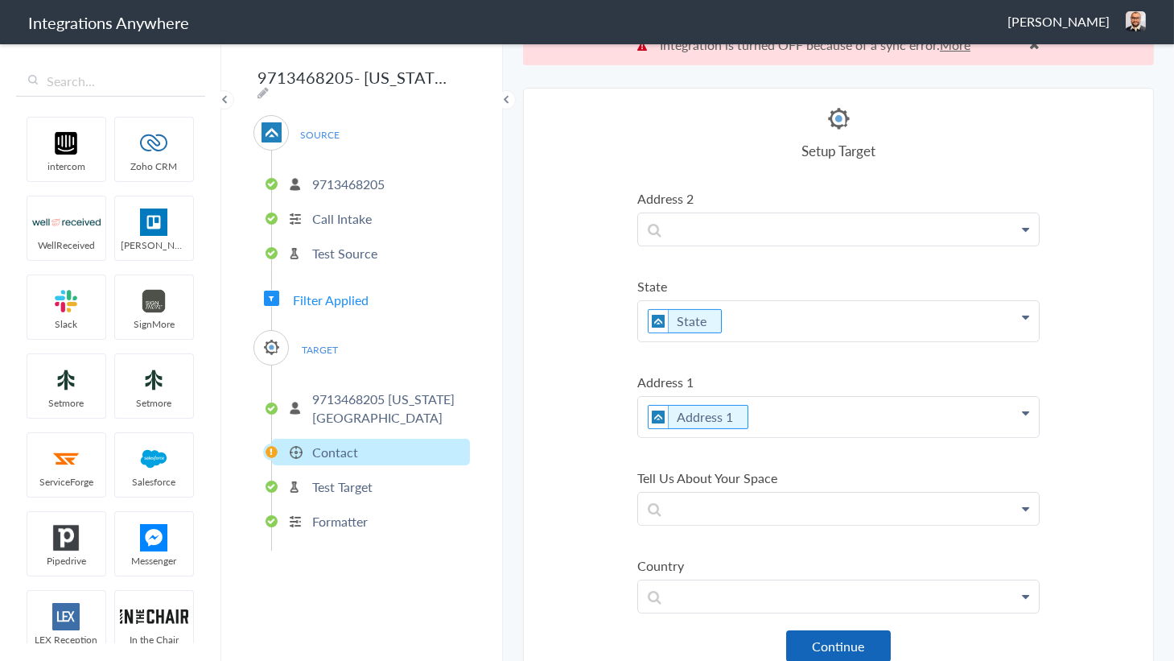
scroll to position [40, 0]
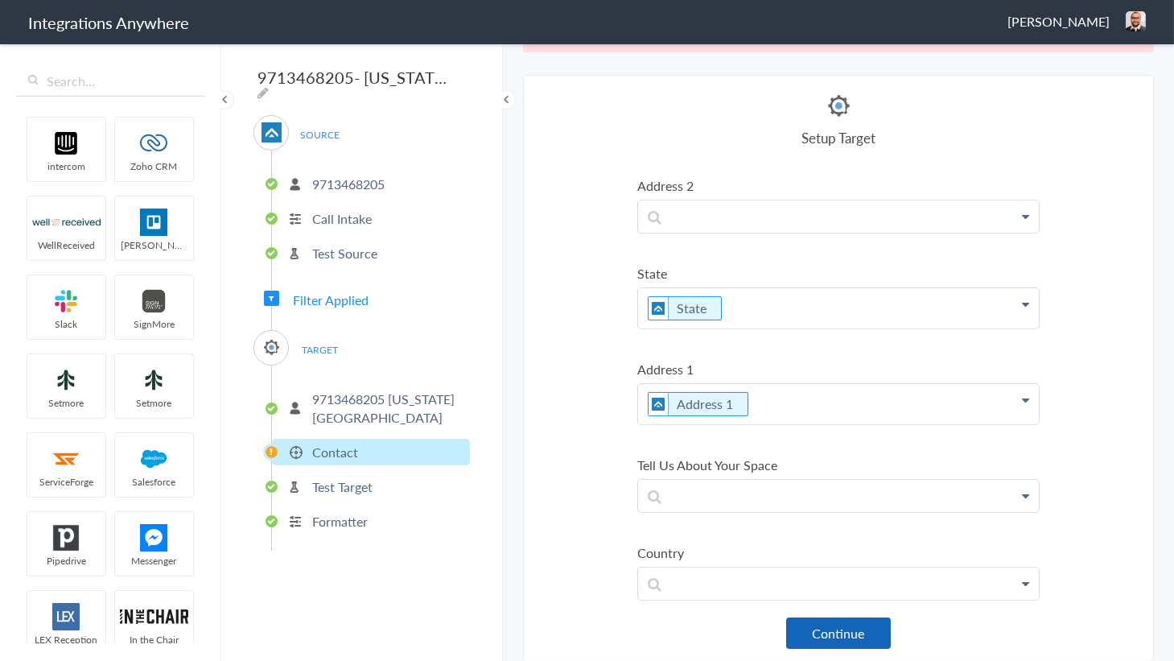
click at [828, 620] on button "Continue" at bounding box center [838, 632] width 105 height 31
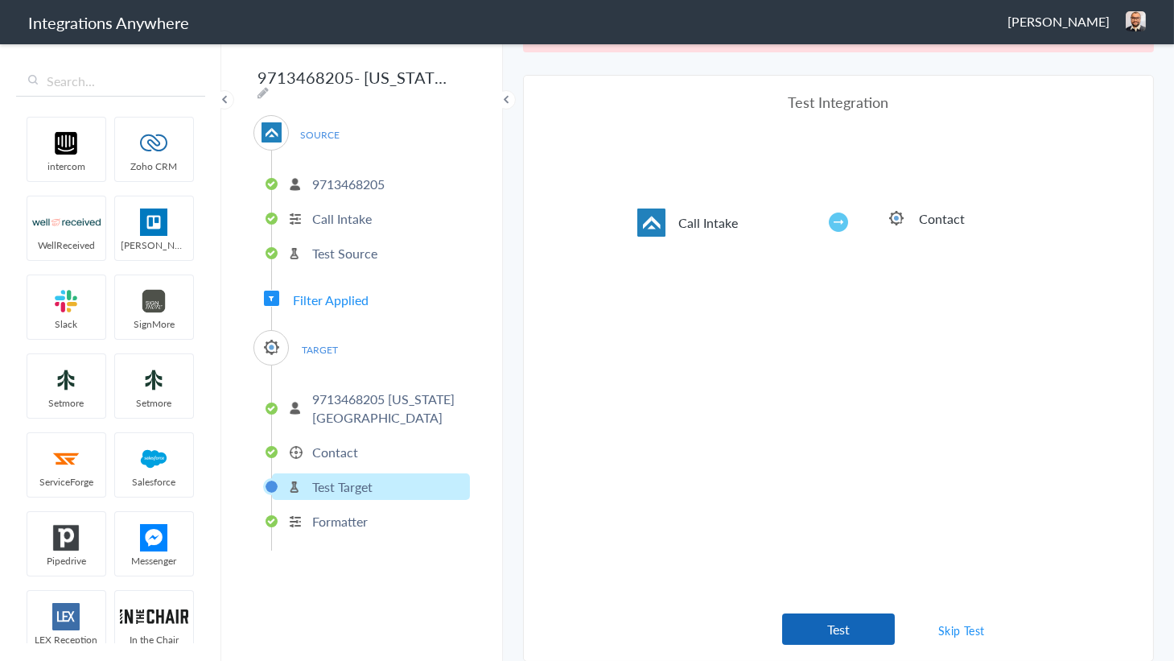
click at [817, 616] on button "Test" at bounding box center [838, 628] width 113 height 31
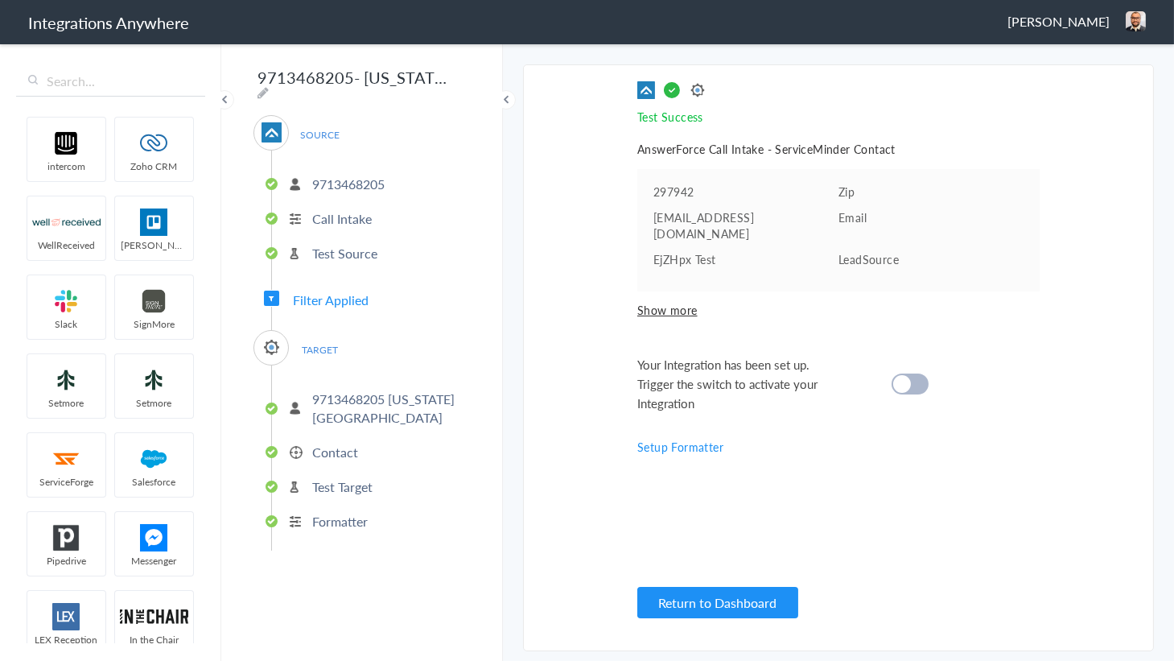
scroll to position [0, 0]
click at [908, 375] on cite at bounding box center [902, 384] width 18 height 18
click at [690, 601] on button "Return to Dashboard" at bounding box center [717, 602] width 161 height 31
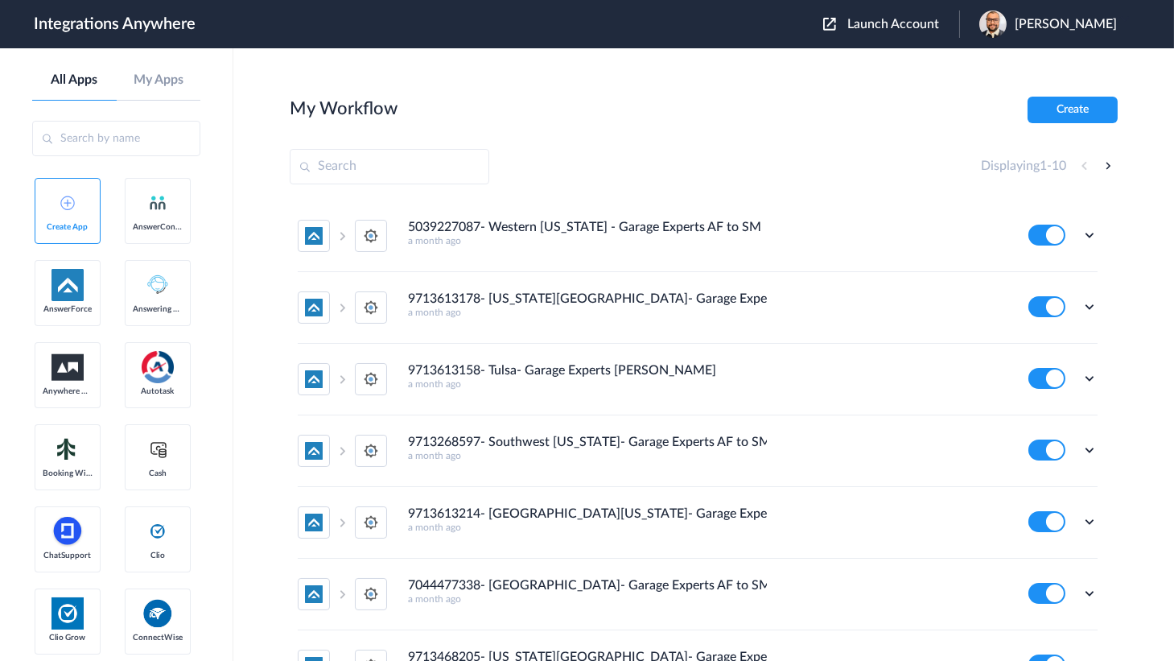
click at [899, 19] on span "Launch Account" at bounding box center [893, 24] width 92 height 13
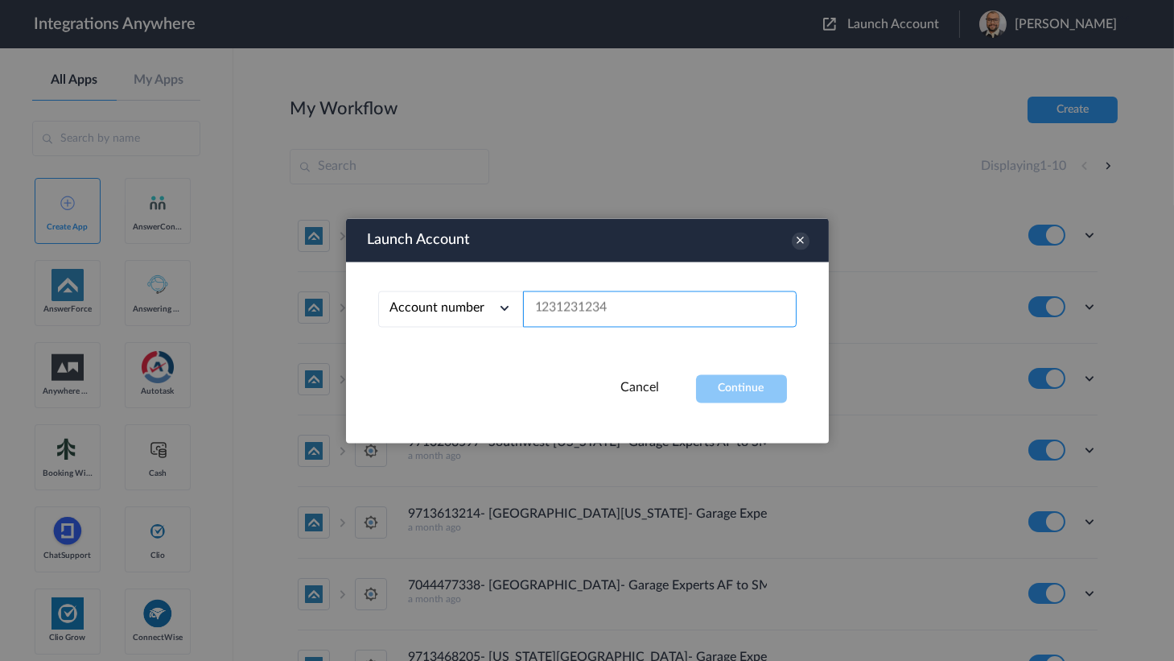
click at [598, 299] on input "text" at bounding box center [660, 308] width 274 height 36
paste input "7044477338"
type input "7044477338"
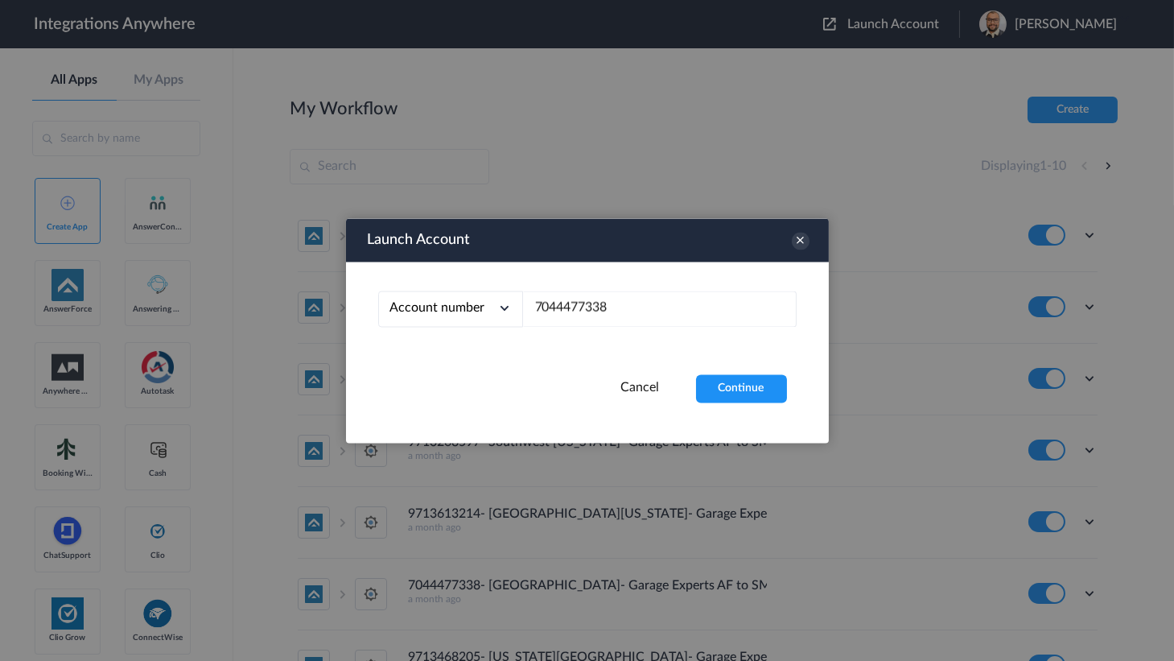
click at [748, 373] on div "Account number Account number Email address 7044477338" at bounding box center [587, 317] width 483 height 113
click at [743, 391] on button "Continue" at bounding box center [741, 388] width 91 height 28
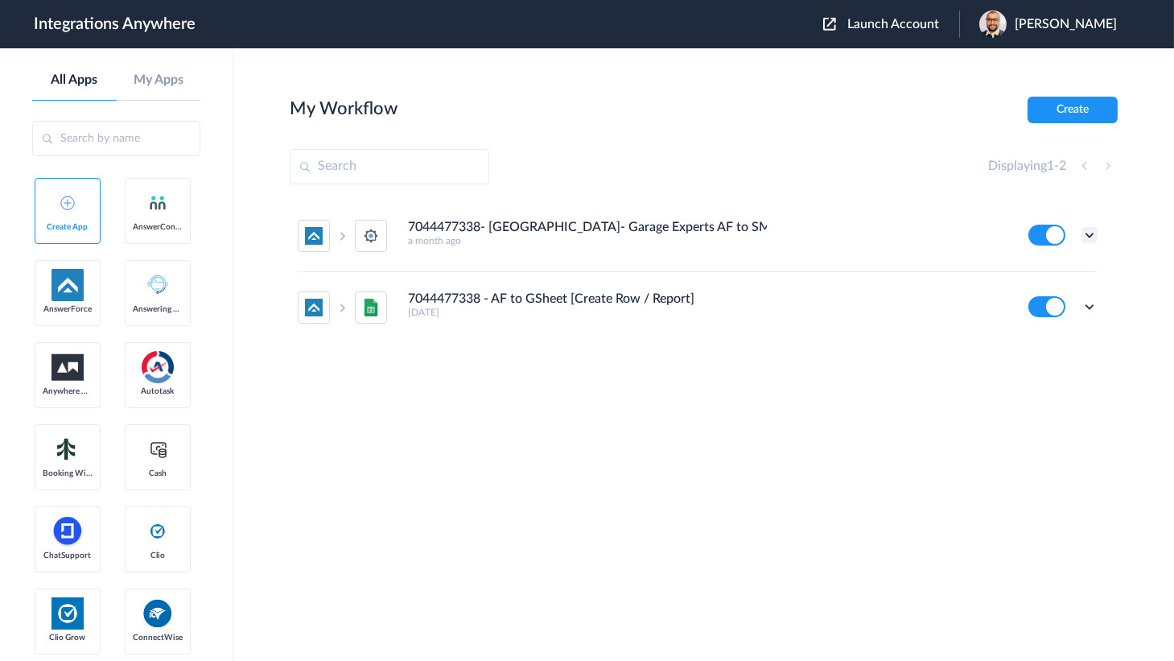
click at [1088, 233] on icon at bounding box center [1089, 235] width 16 height 16
click at [1020, 266] on link "Edit" at bounding box center [1024, 271] width 39 height 11
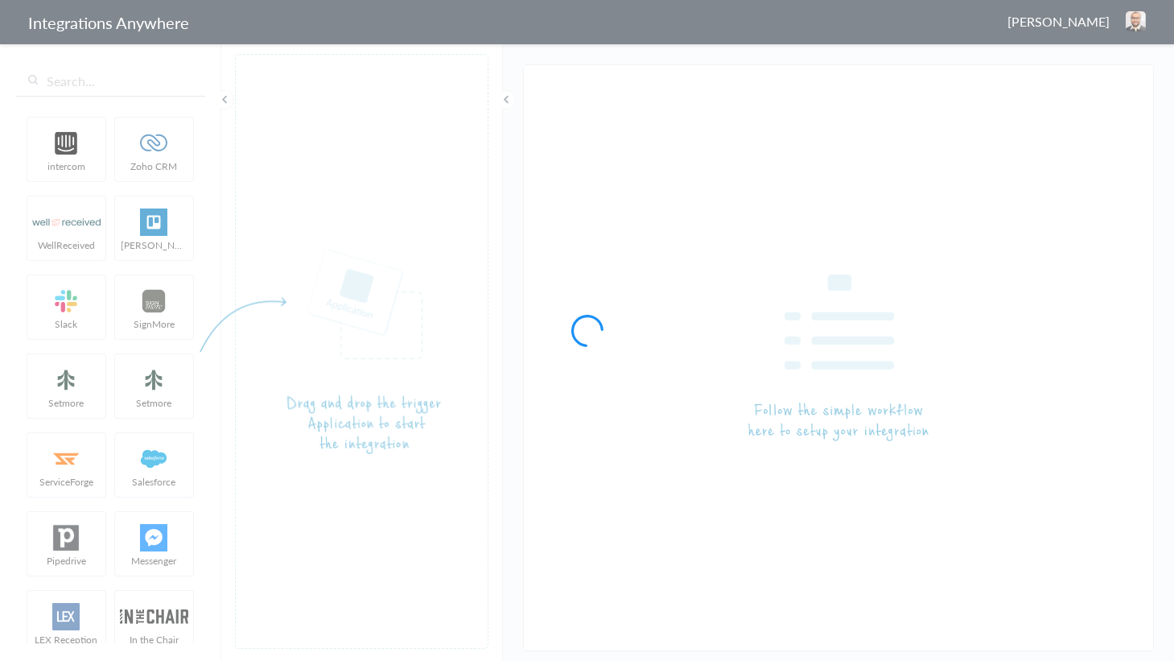
type input "7044477338- [GEOGRAPHIC_DATA]- Garage Experts AF to SM"
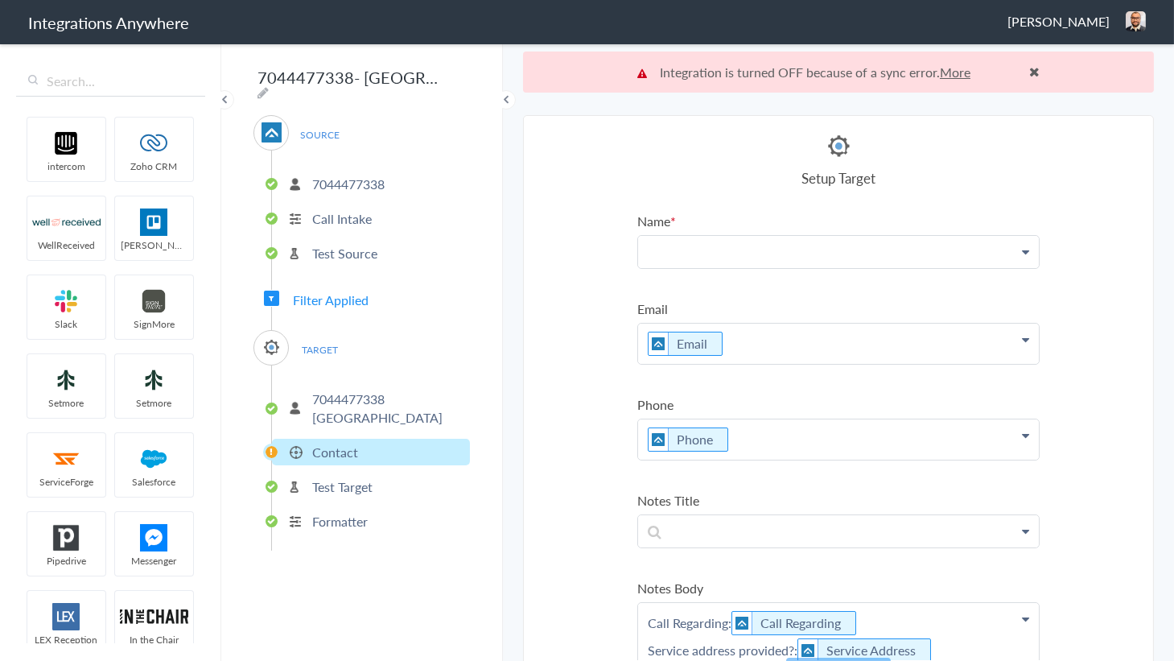
click at [700, 249] on p at bounding box center [838, 251] width 401 height 31
click at [743, 249] on p at bounding box center [838, 251] width 401 height 31
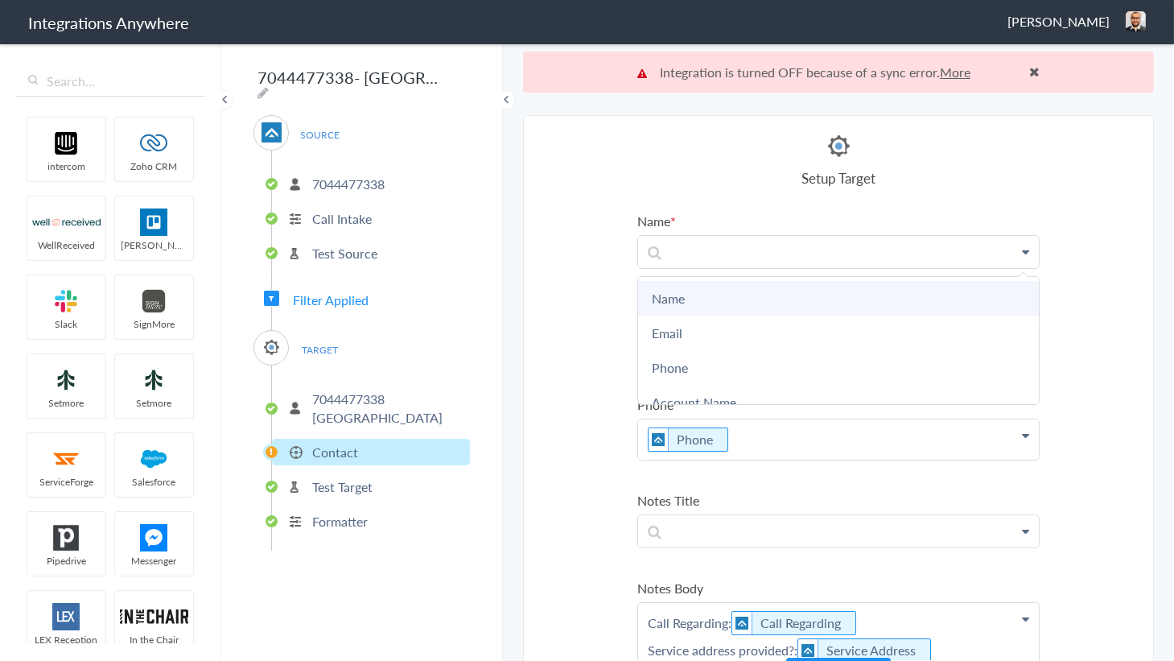
click at [707, 299] on link "Name" at bounding box center [838, 298] width 401 height 35
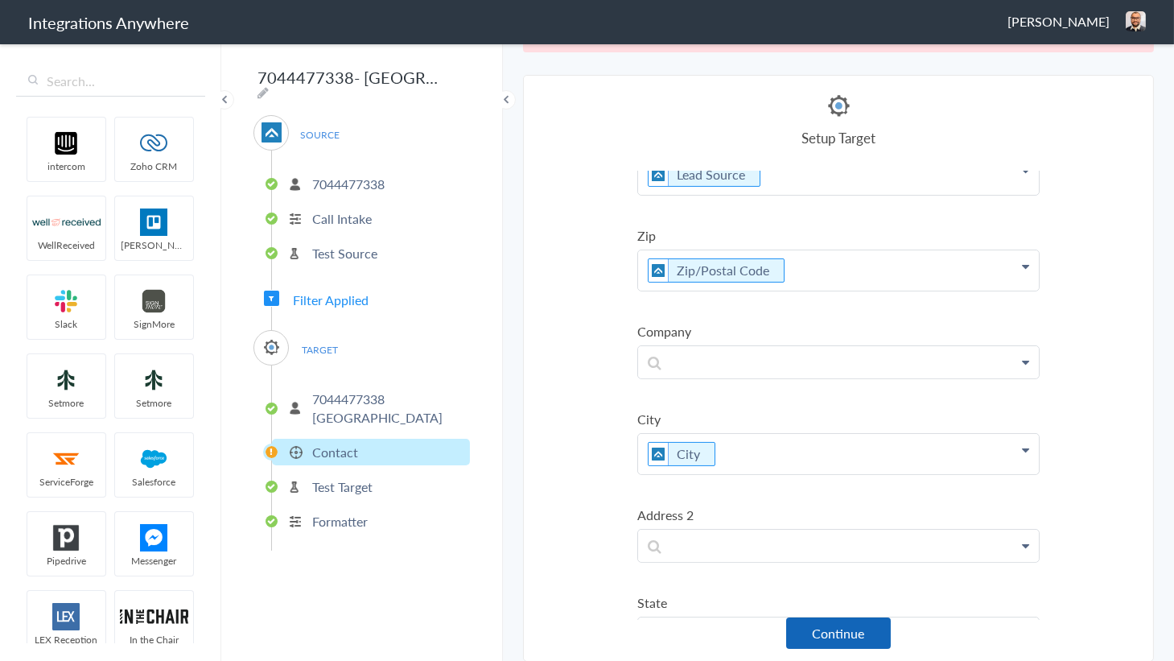
scroll to position [717, 0]
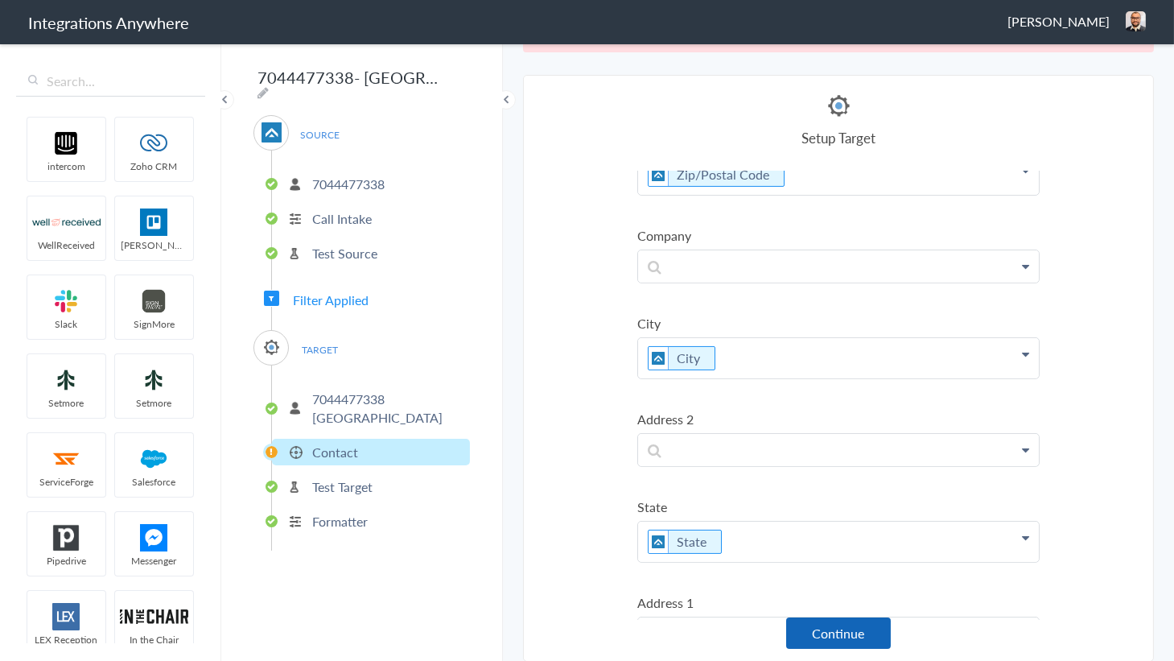
click at [825, 631] on button "Continue" at bounding box center [838, 632] width 105 height 31
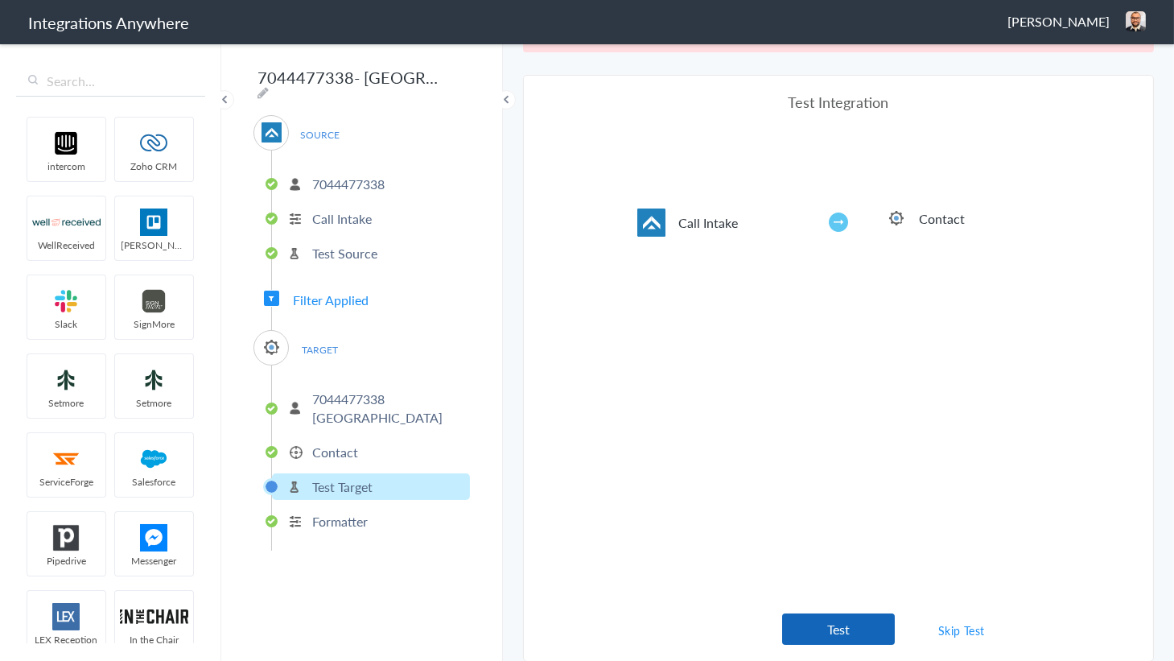
click at [826, 627] on button "Test" at bounding box center [838, 628] width 113 height 31
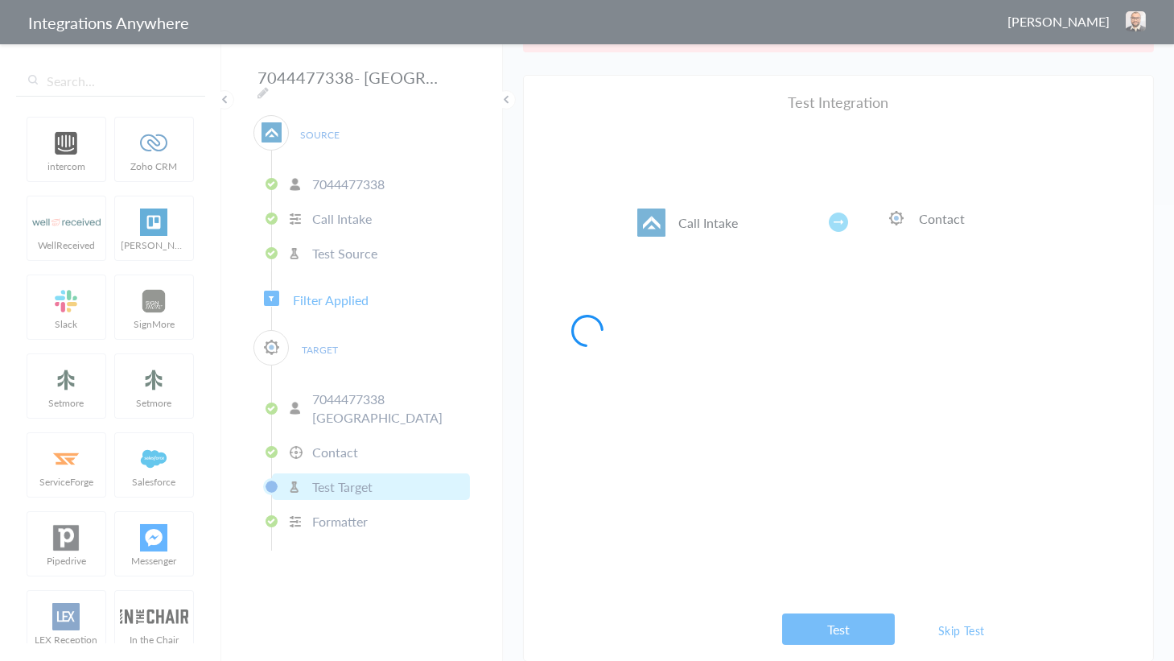
scroll to position [0, 0]
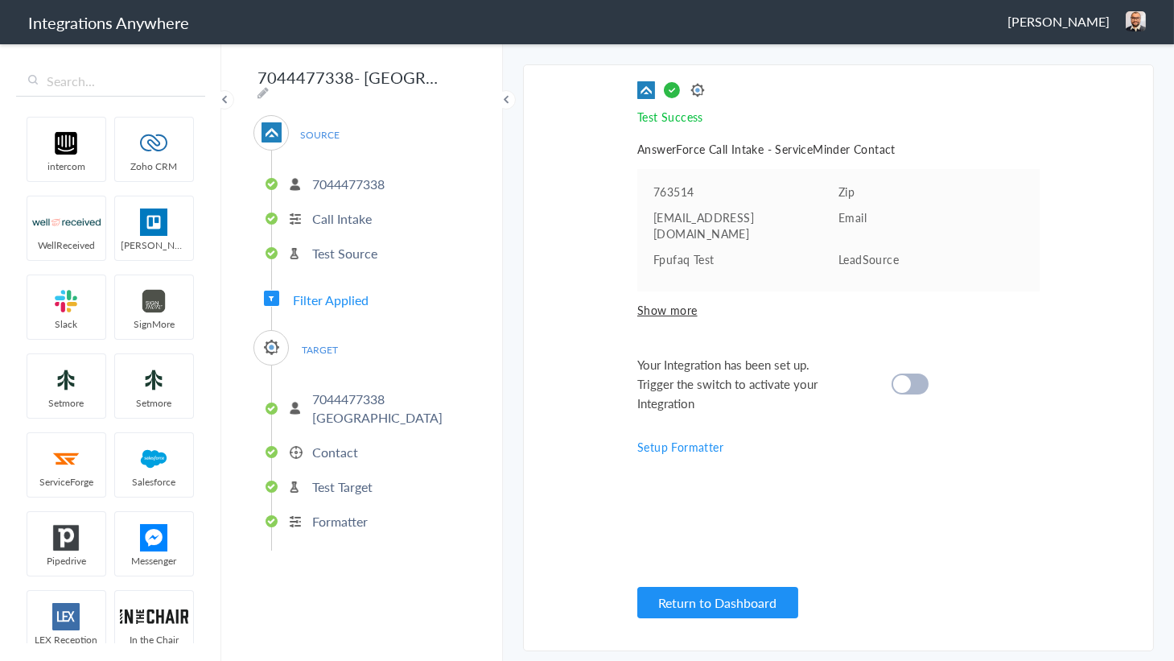
click at [917, 373] on div at bounding box center [909, 383] width 37 height 21
click at [728, 603] on button "Return to Dashboard" at bounding box center [717, 602] width 161 height 31
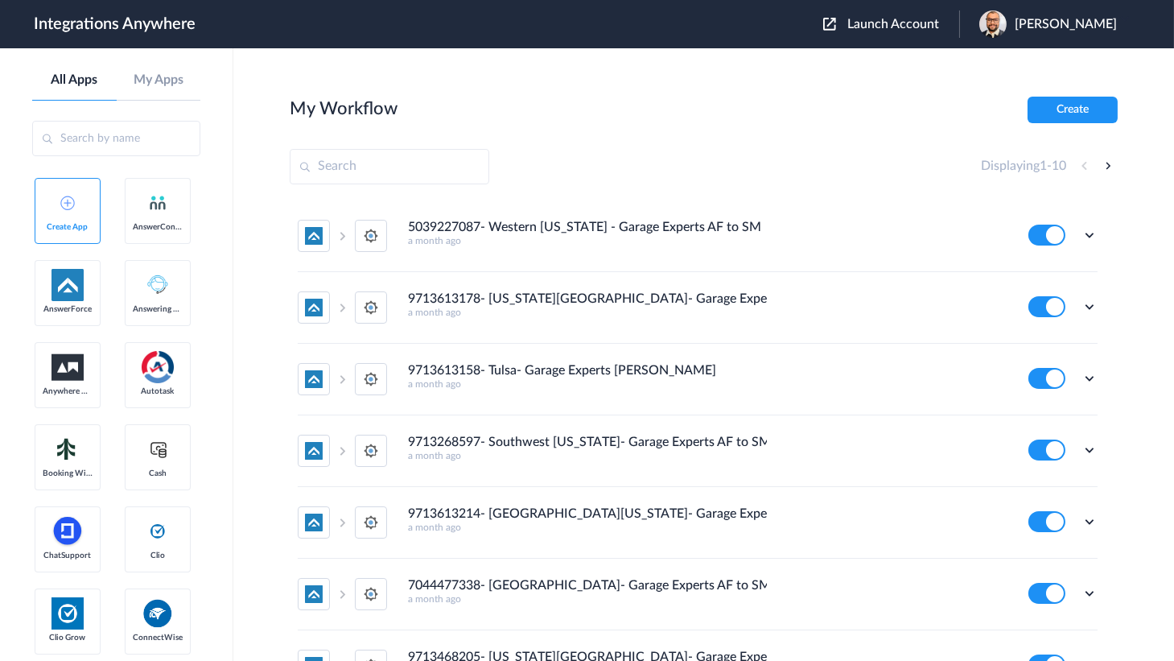
click at [891, 17] on button "Launch Account" at bounding box center [891, 24] width 136 height 15
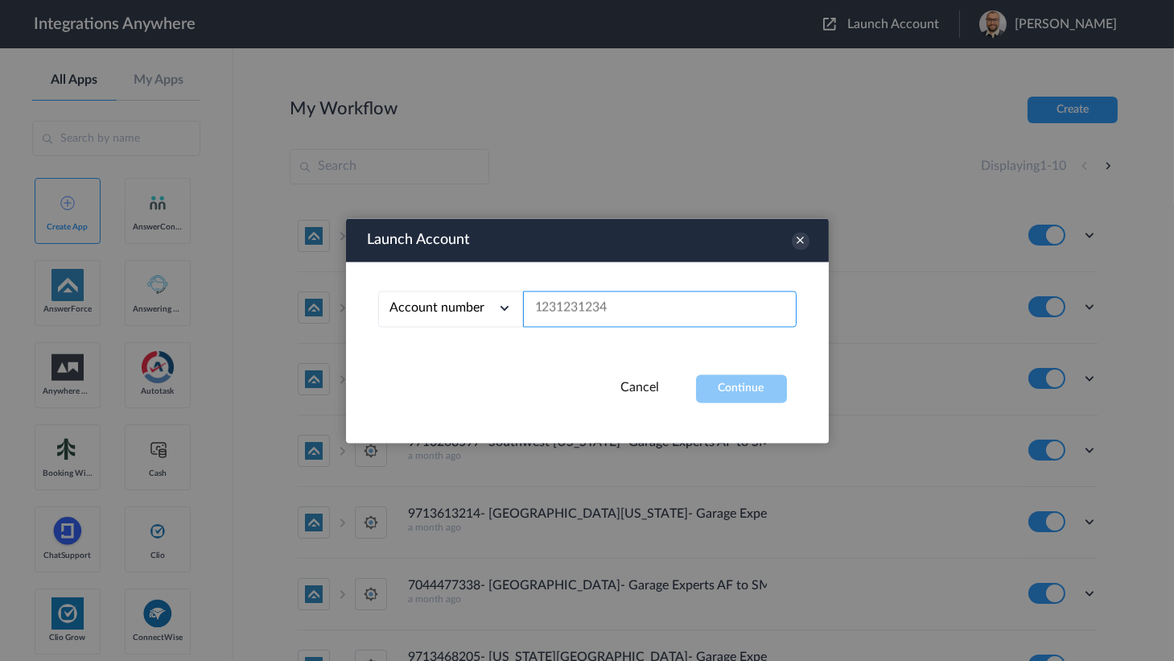
click at [609, 315] on input "text" at bounding box center [660, 308] width 274 height 36
paste input "9713613214"
type input "9713613214"
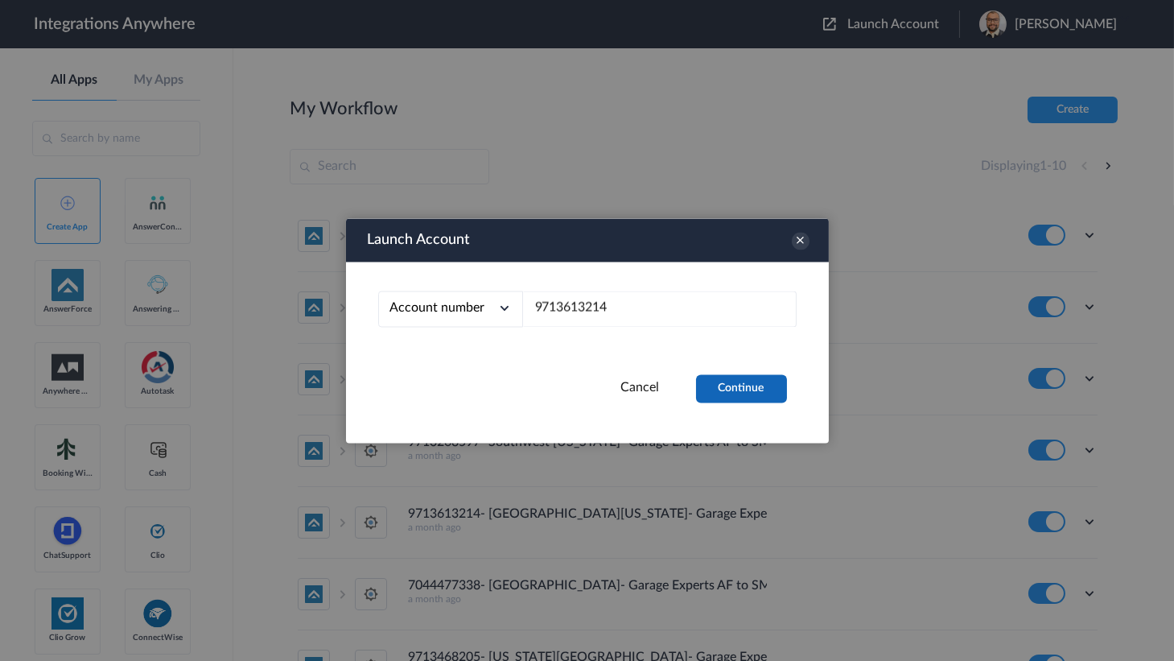
click at [765, 401] on button "Continue" at bounding box center [741, 388] width 91 height 28
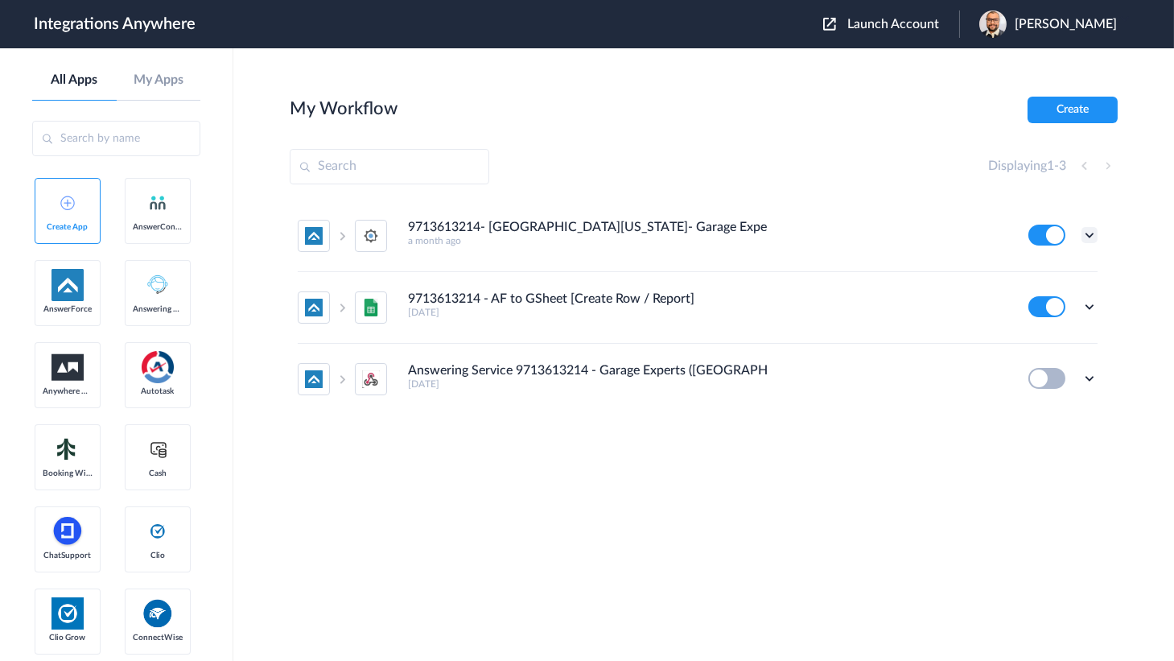
click at [1085, 237] on icon at bounding box center [1089, 235] width 16 height 16
click at [1023, 274] on link "Edit" at bounding box center [1024, 271] width 39 height 11
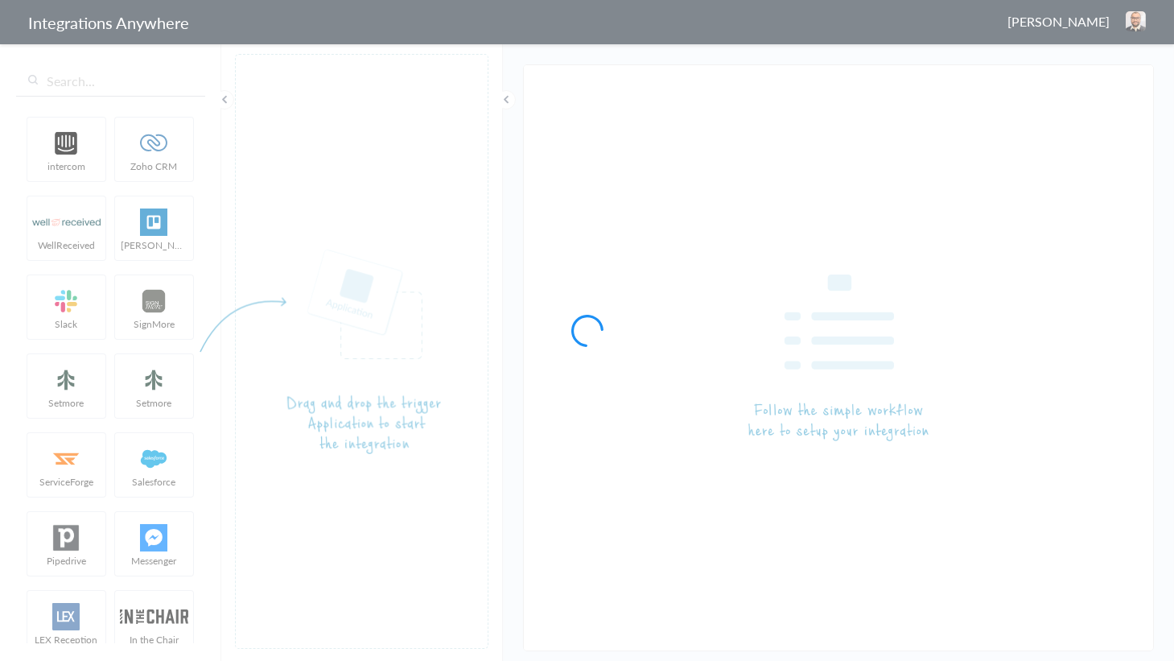
type input "9713613214- [GEOGRAPHIC_DATA][US_STATE]- Garage Experts AF to SM"
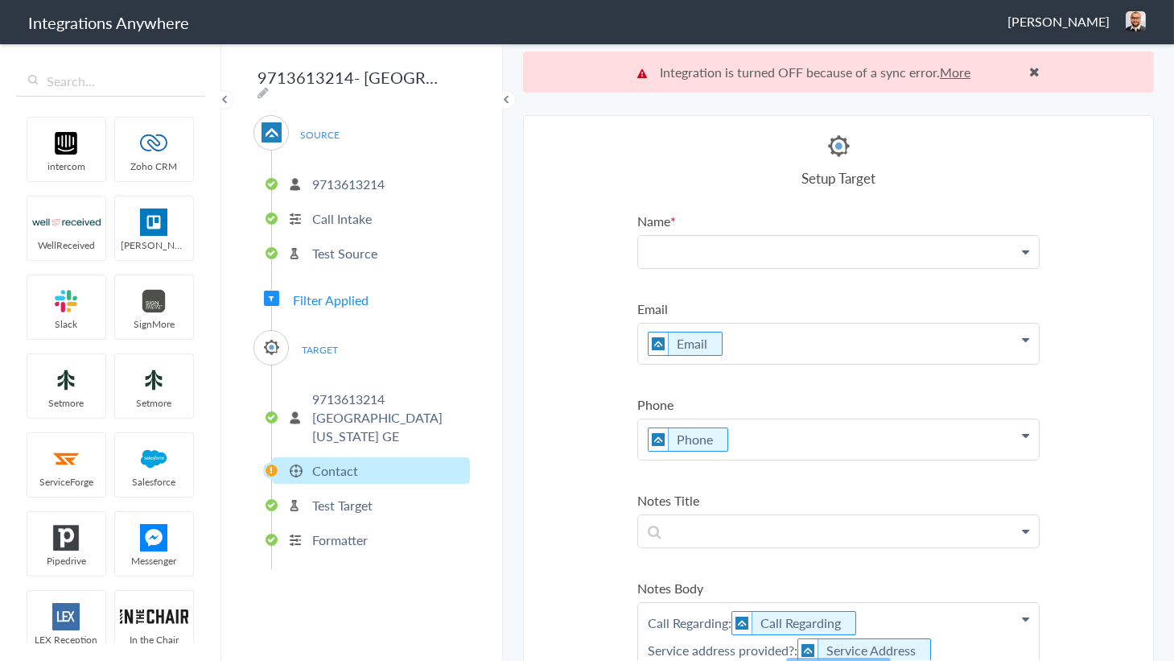
click at [772, 249] on p at bounding box center [838, 251] width 401 height 31
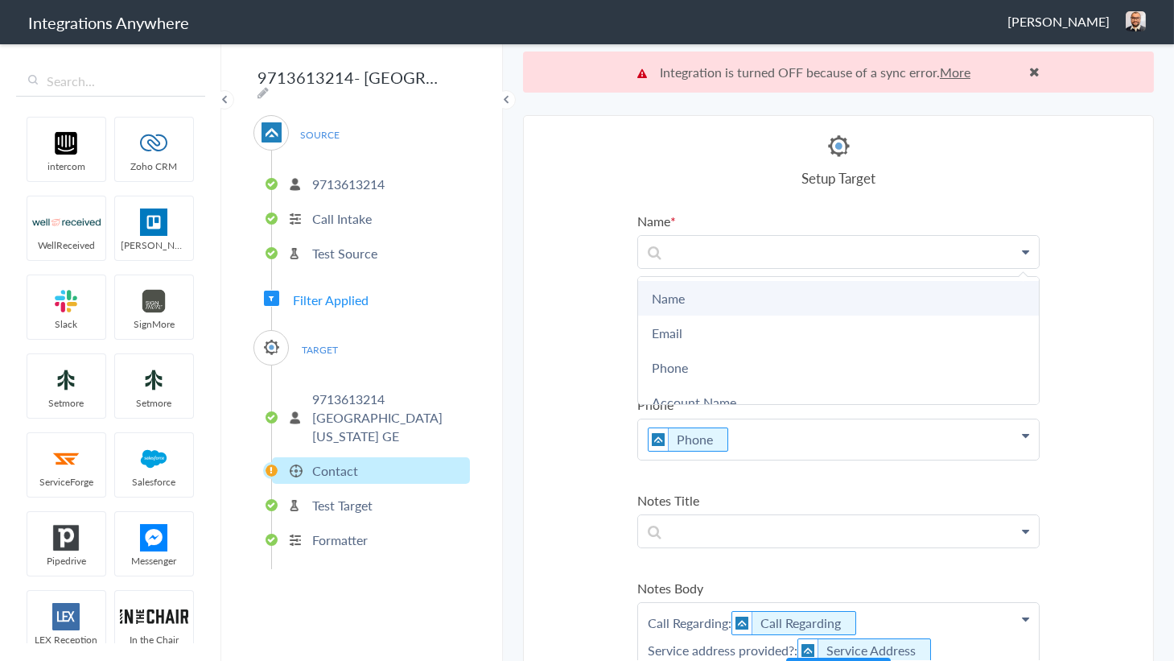
click at [706, 289] on link "Name" at bounding box center [838, 298] width 401 height 35
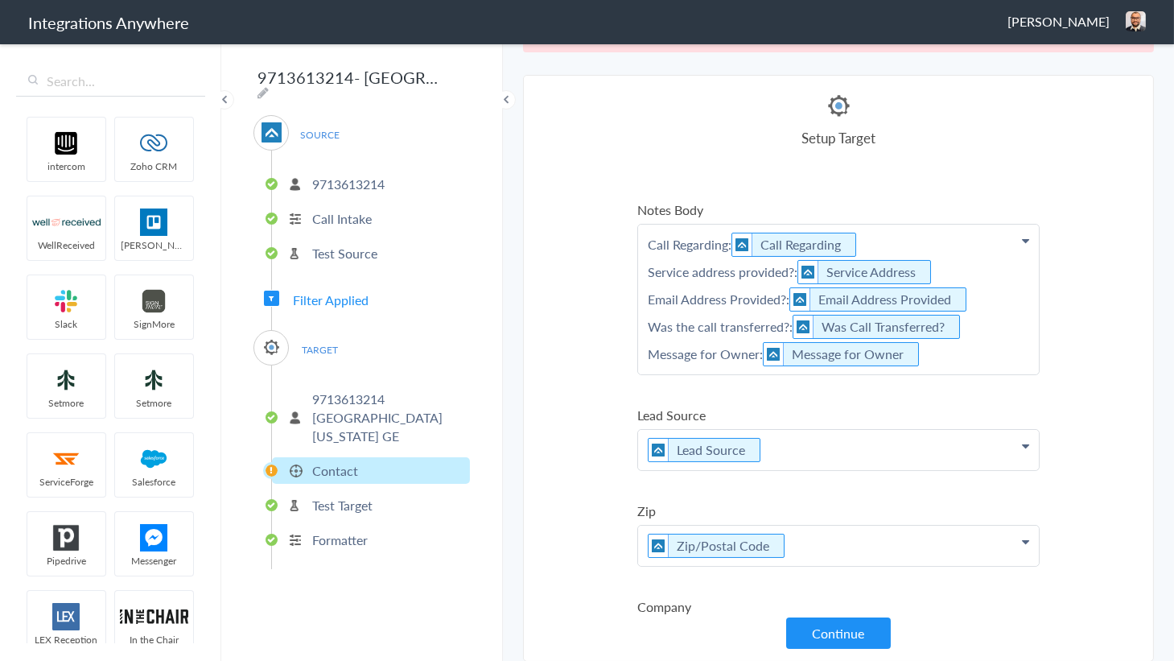
scroll to position [439, 0]
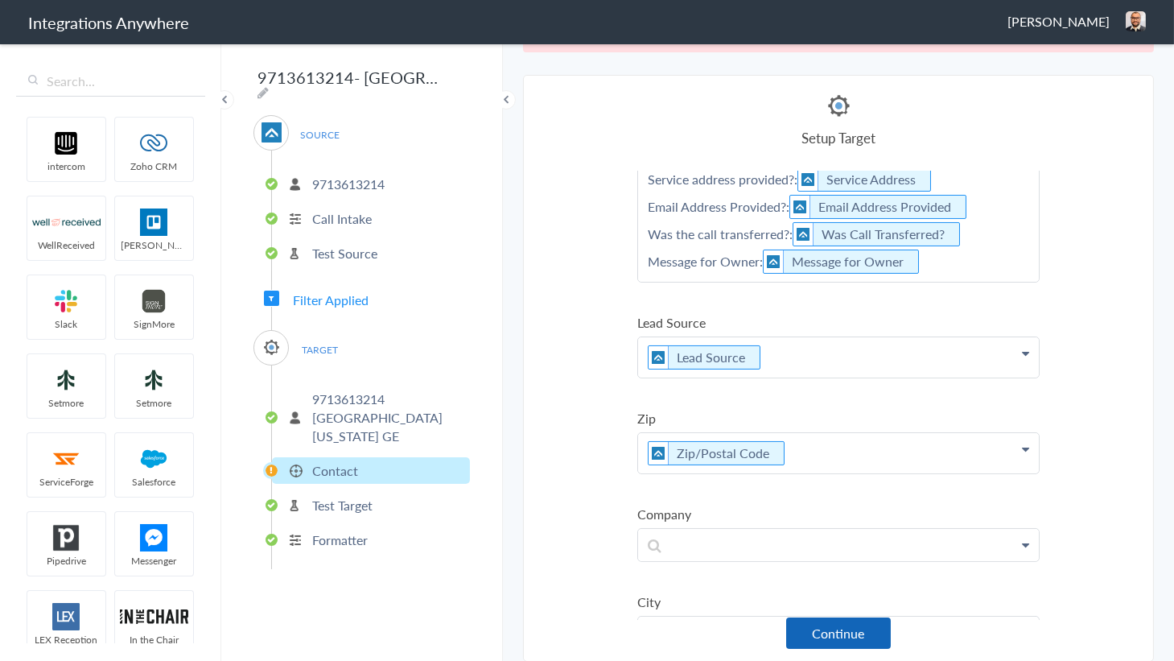
click at [818, 642] on button "Continue" at bounding box center [838, 632] width 105 height 31
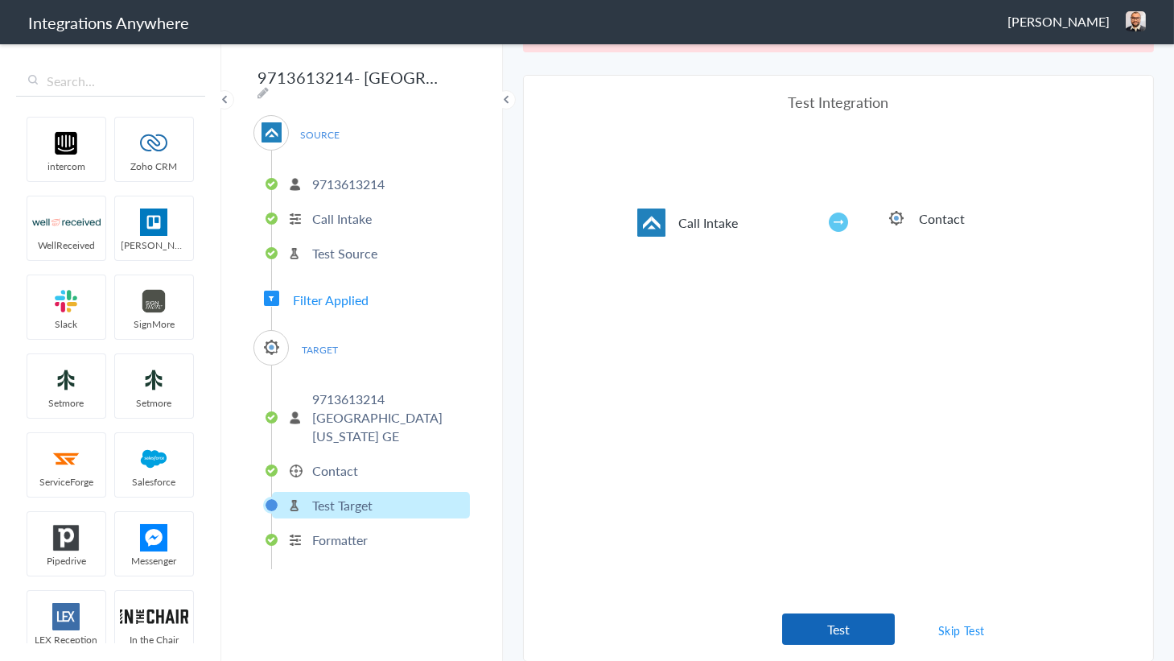
click at [835, 621] on button "Test" at bounding box center [838, 628] width 113 height 31
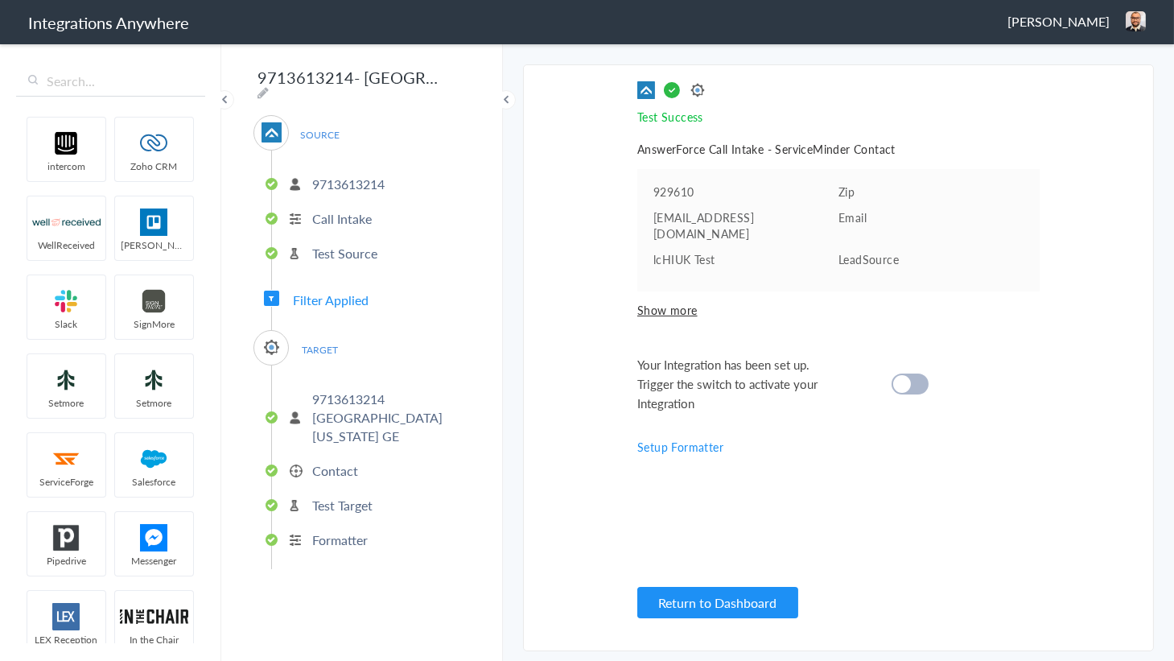
scroll to position [0, 0]
click at [339, 461] on p "Contact" at bounding box center [335, 470] width 46 height 19
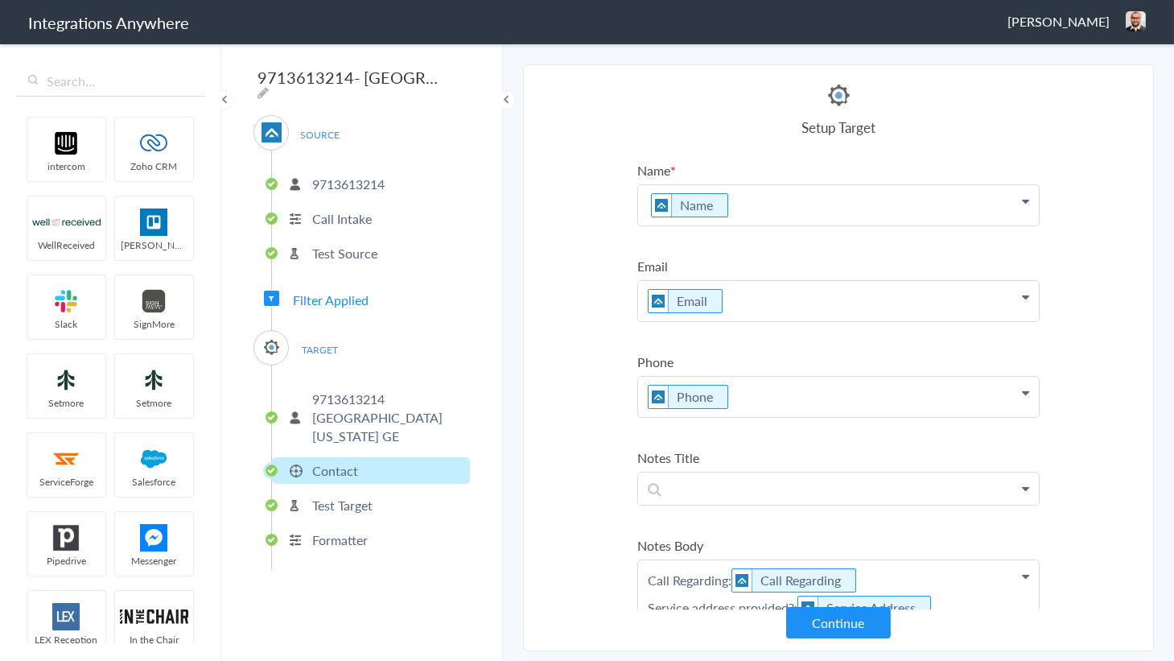
scroll to position [585, 0]
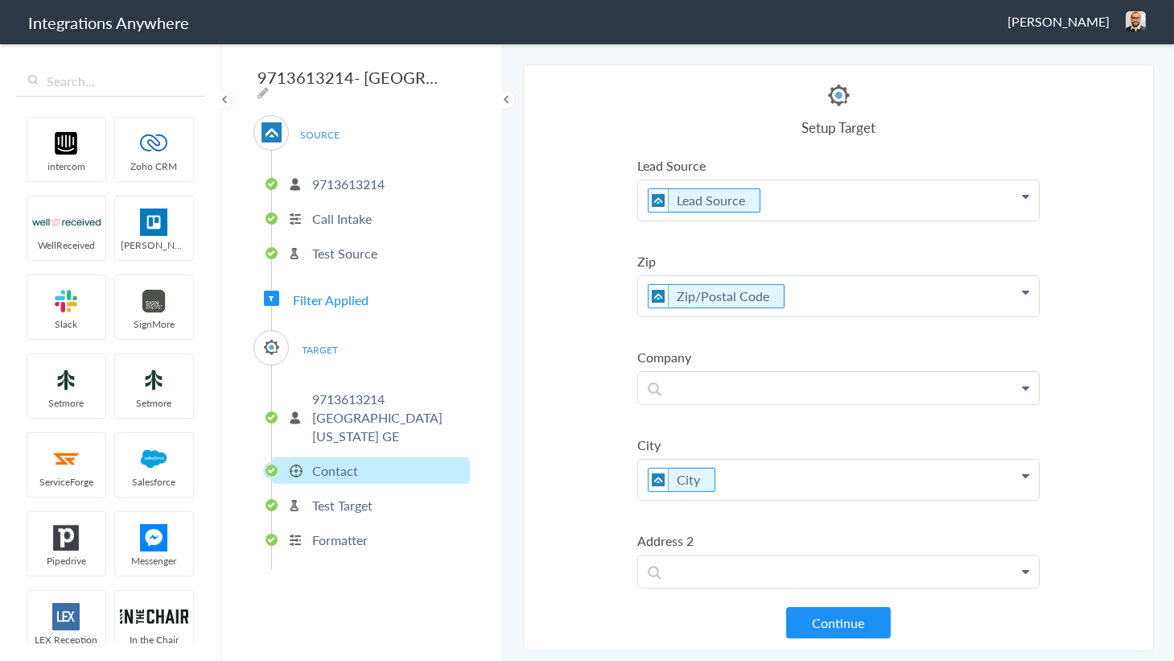
click at [369, 492] on li "Test Target" at bounding box center [371, 505] width 198 height 27
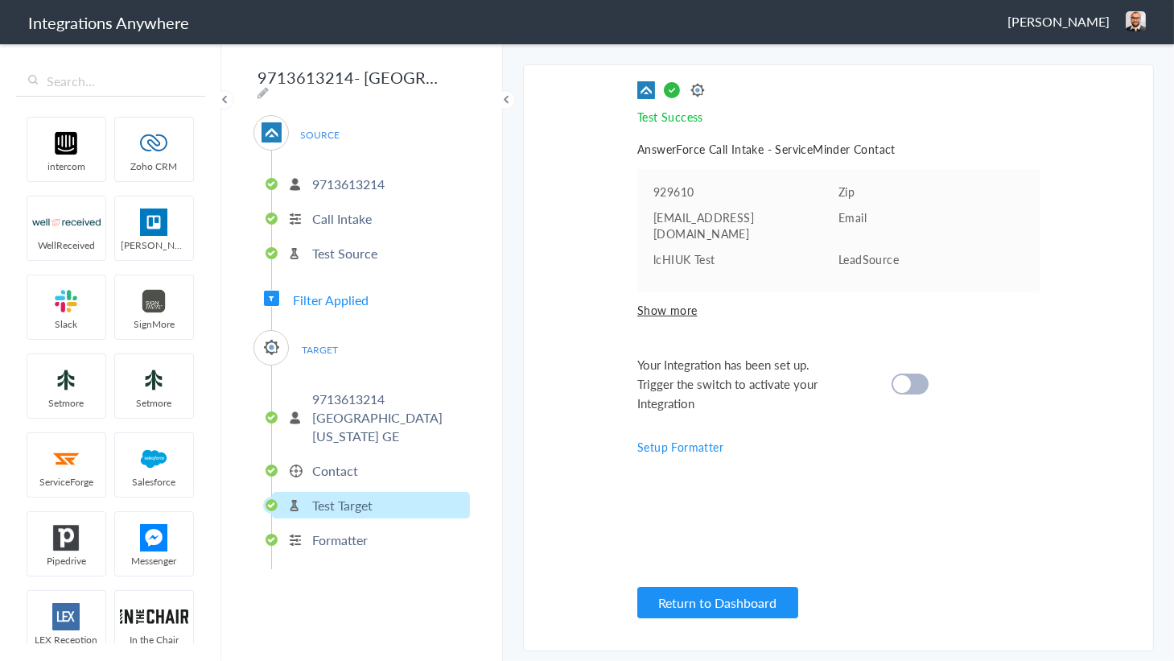
click at [901, 375] on cite at bounding box center [902, 384] width 18 height 18
click at [697, 588] on button "Return to Dashboard" at bounding box center [717, 602] width 161 height 31
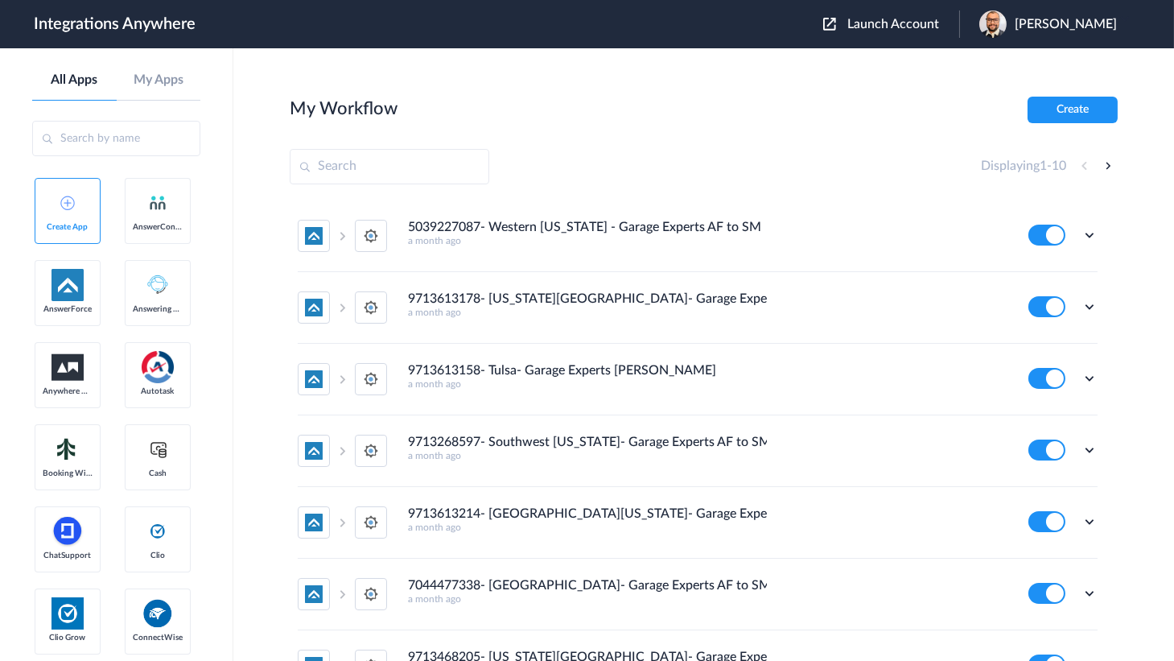
click at [854, 12] on div "Launch Account [PERSON_NAME] My Account Logout" at bounding box center [978, 23] width 310 height 27
click at [859, 23] on span "Launch Account" at bounding box center [893, 24] width 92 height 13
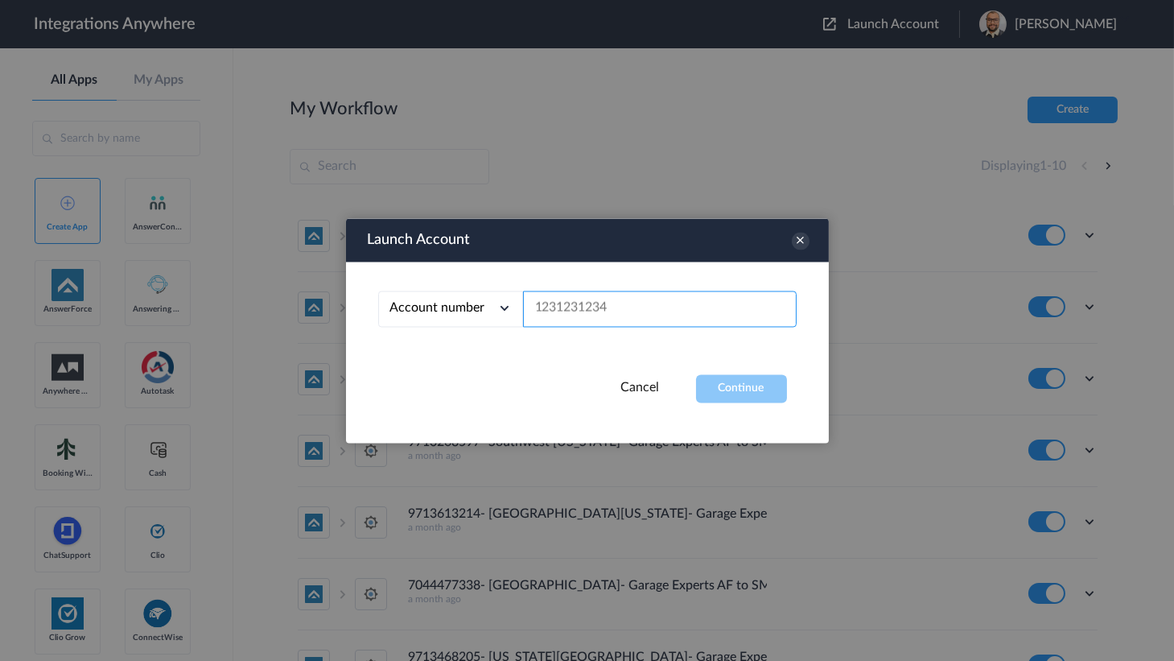
drag, startPoint x: 620, startPoint y: 315, endPoint x: 621, endPoint y: 306, distance: 8.9
click at [620, 313] on input "text" at bounding box center [660, 308] width 274 height 36
paste input "9713268597"
type input "9713268597"
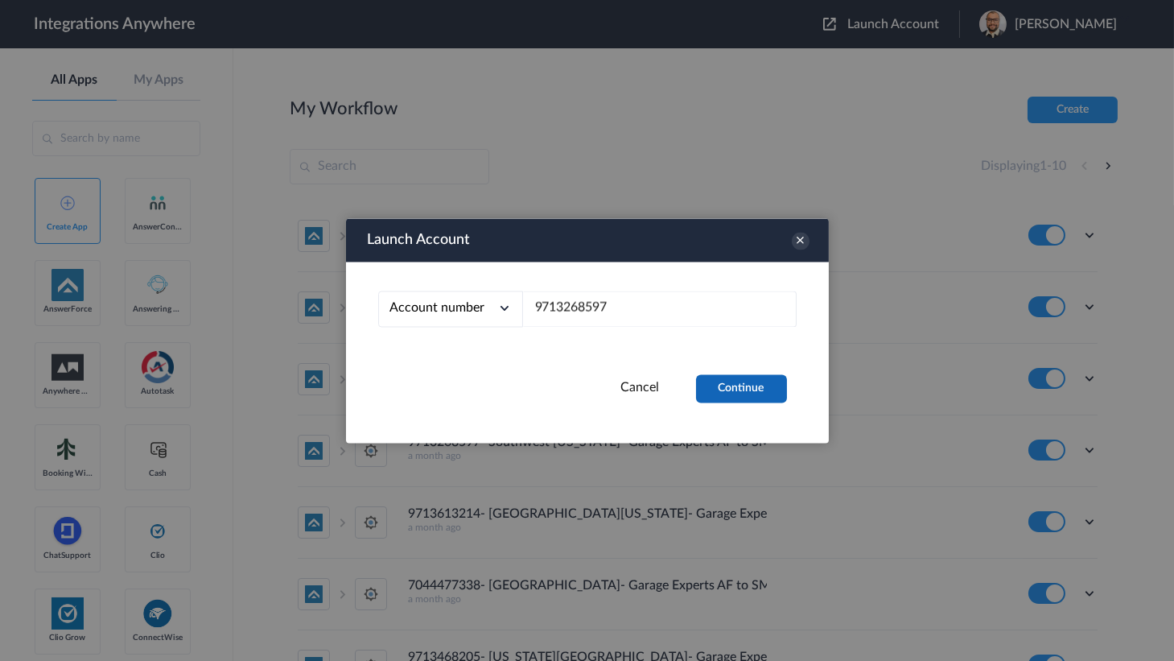
click at [757, 377] on button "Continue" at bounding box center [741, 388] width 91 height 28
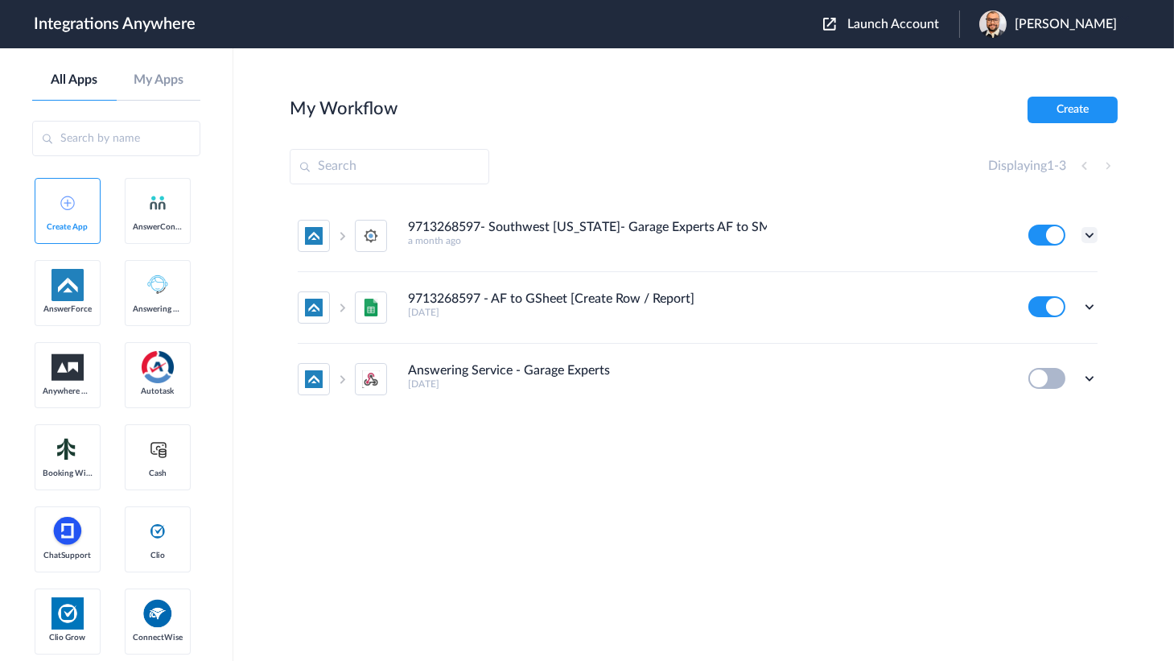
click at [1083, 231] on icon at bounding box center [1089, 235] width 16 height 16
click at [1047, 260] on li "Edit" at bounding box center [1045, 272] width 105 height 30
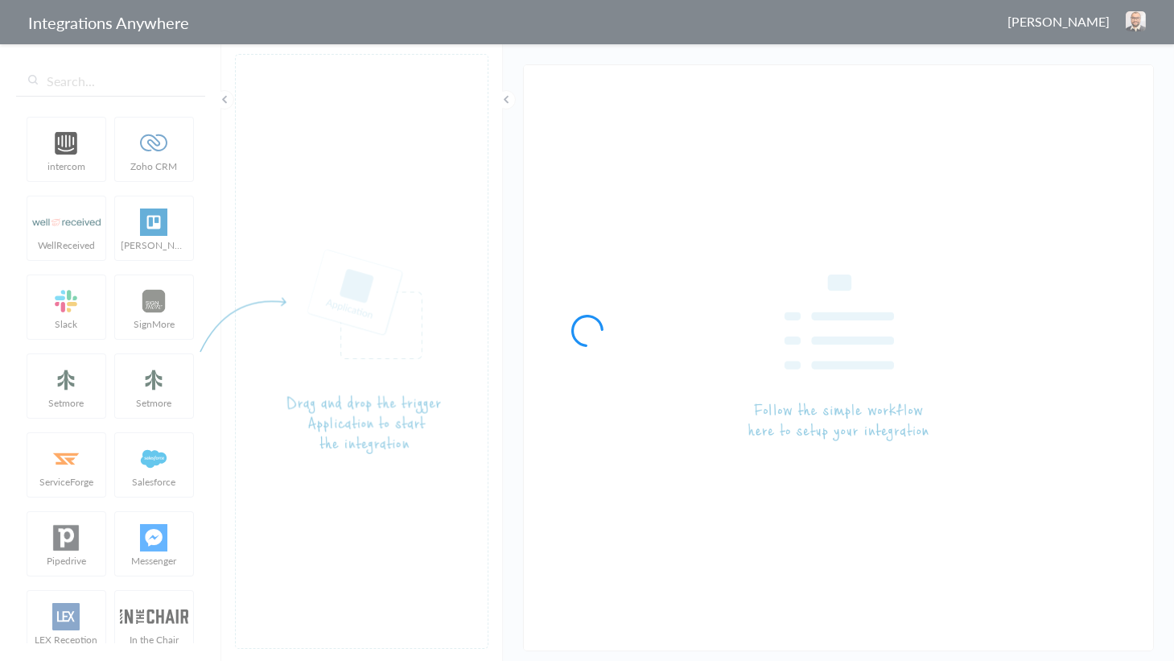
type input "9713268597- Southwest [US_STATE]- Garage Experts AF to SM"
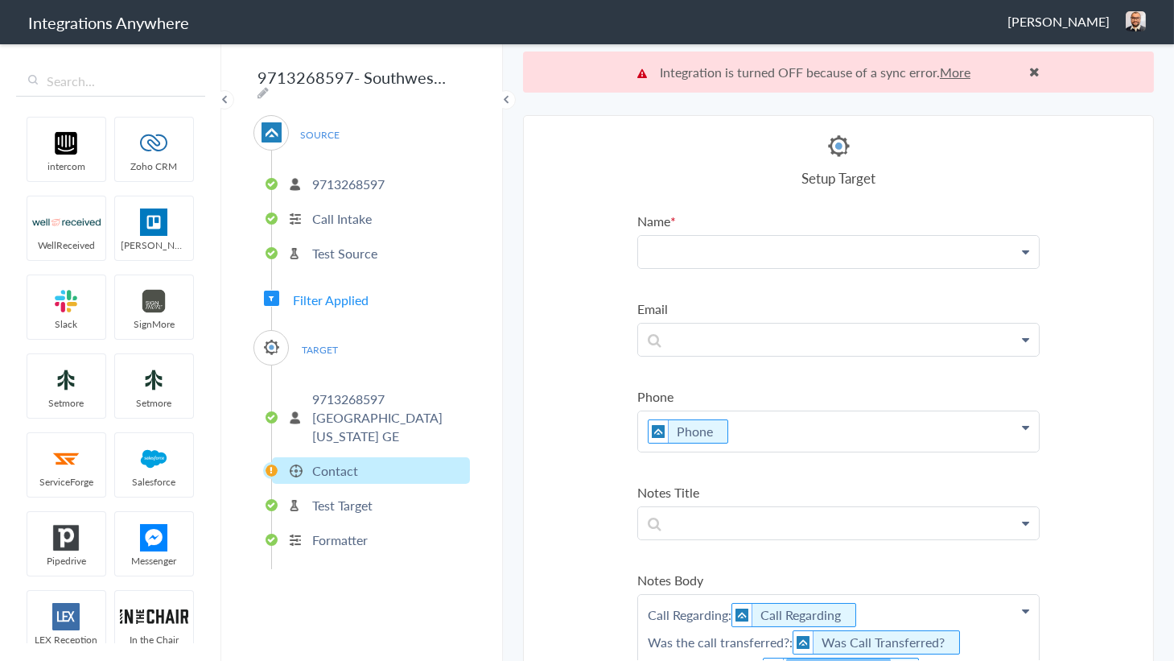
click at [793, 254] on p at bounding box center [838, 251] width 401 height 31
drag, startPoint x: 708, startPoint y: 297, endPoint x: 707, endPoint y: 309, distance: 12.1
click at [708, 297] on link "Name" at bounding box center [838, 298] width 401 height 35
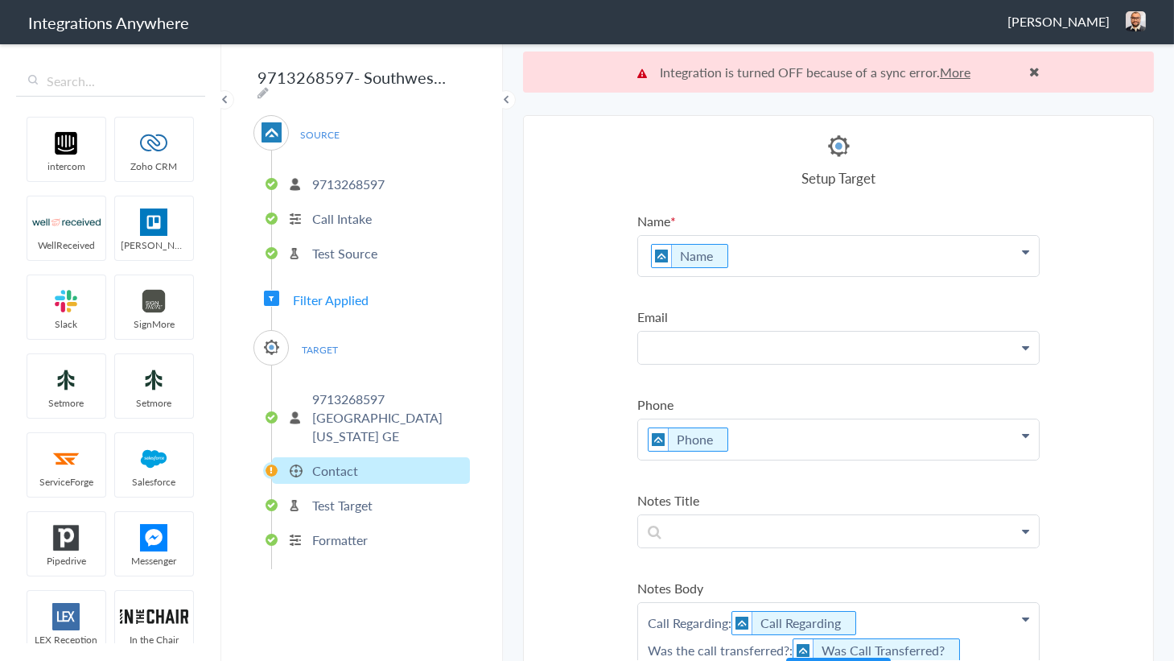
click at [707, 345] on p at bounding box center [838, 346] width 401 height 31
click at [574, 310] on section "Select Account 5039227087 Rename Delete (a month ago) 9713613178 Rename Delete …" at bounding box center [838, 408] width 631 height 587
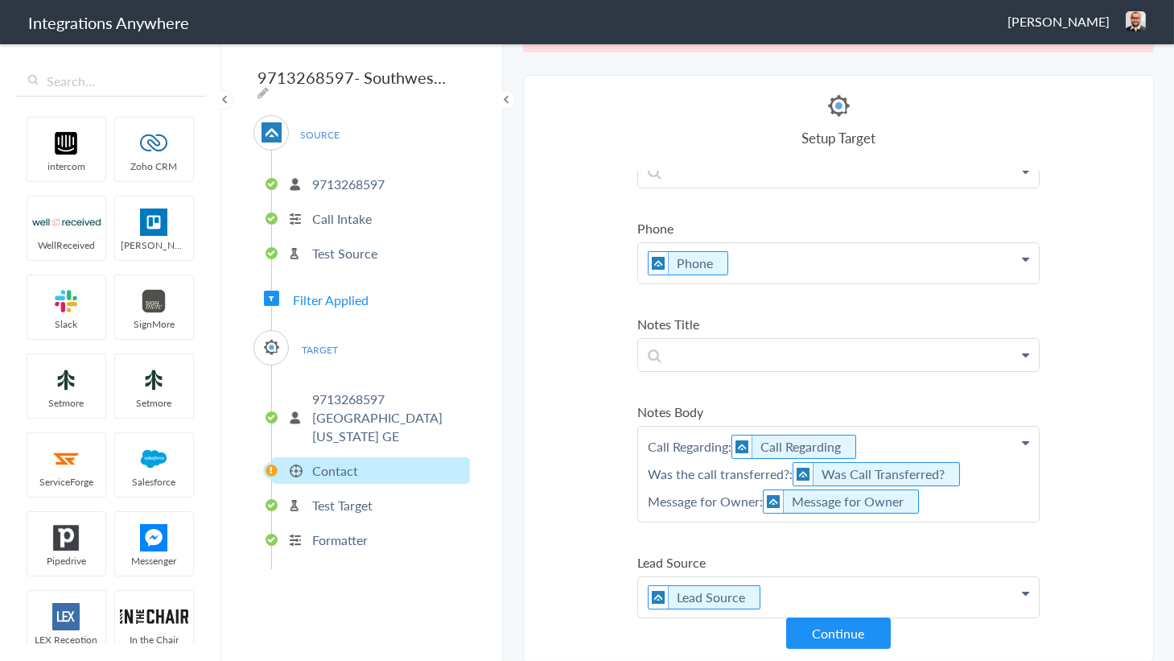
scroll to position [219, 0]
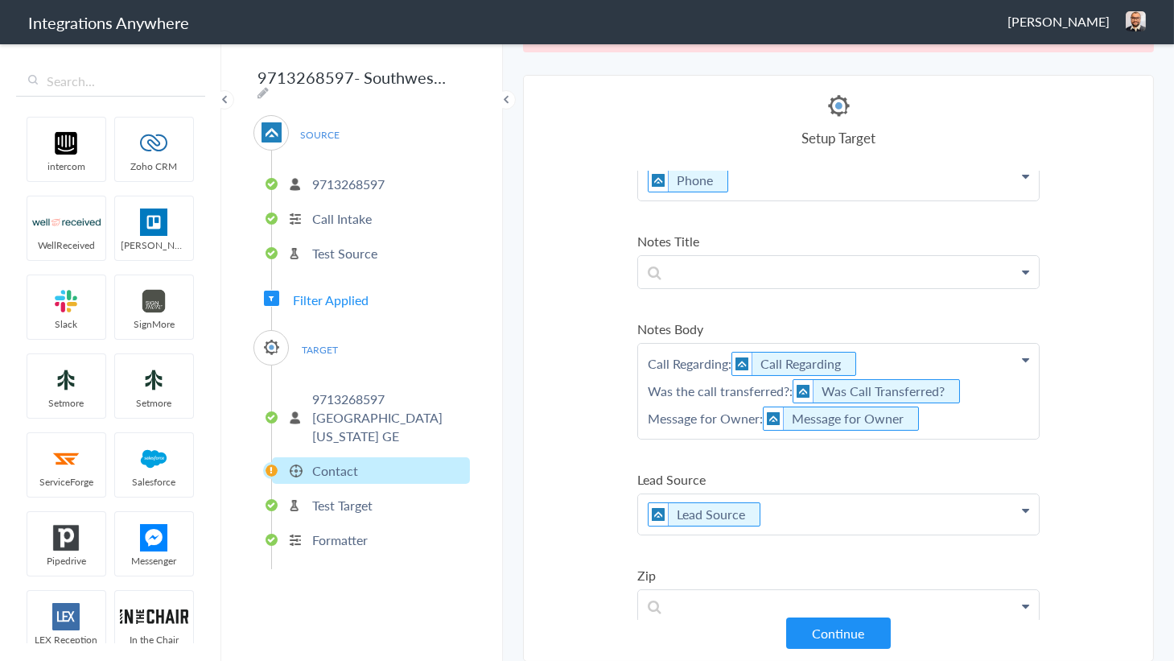
click at [650, 353] on p "Call Regarding: Call Regarding Was the call transferred?: Was Call Transferred?…" at bounding box center [838, 391] width 401 height 95
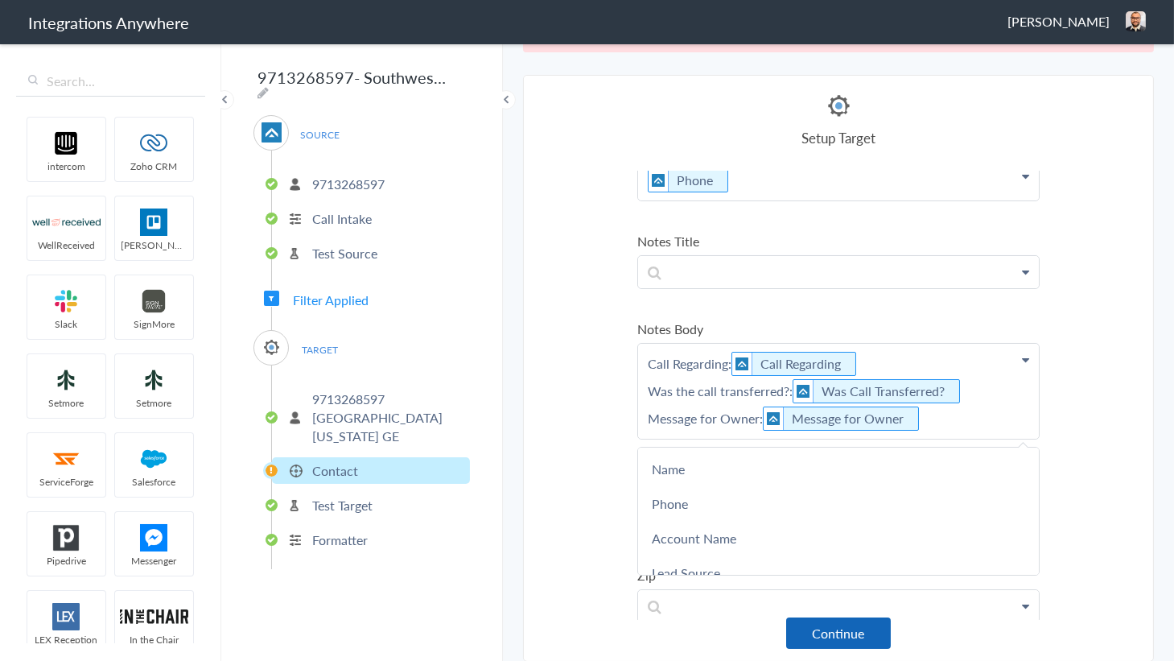
click at [828, 634] on button "Continue" at bounding box center [838, 632] width 105 height 31
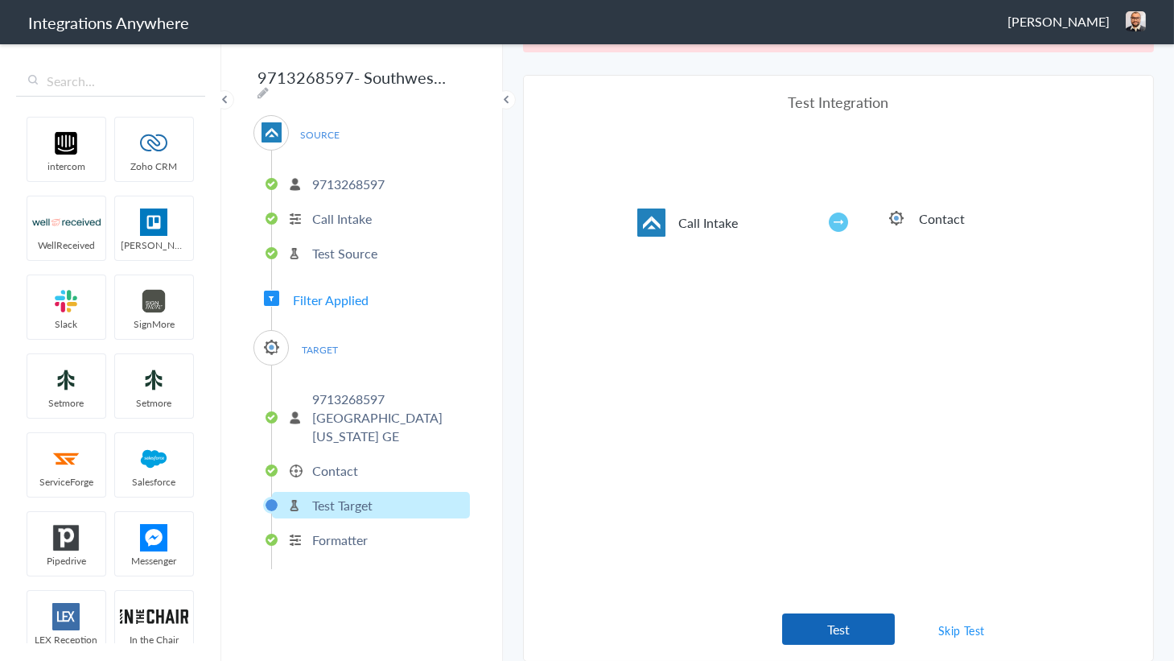
click at [843, 617] on button "Test" at bounding box center [838, 628] width 113 height 31
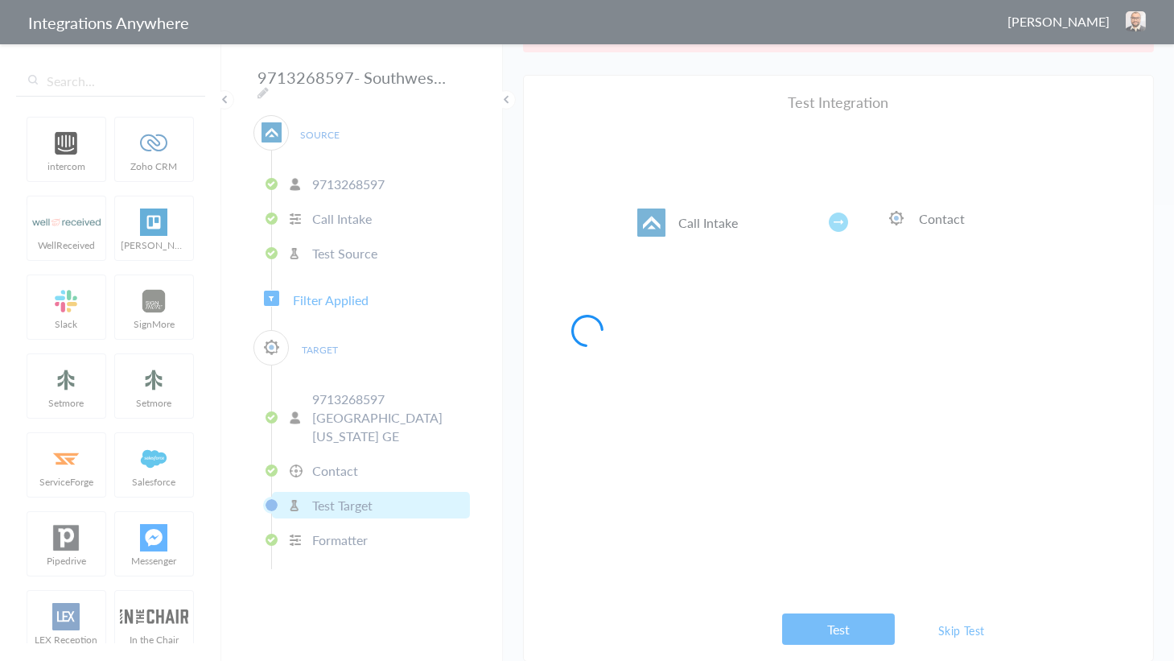
scroll to position [0, 0]
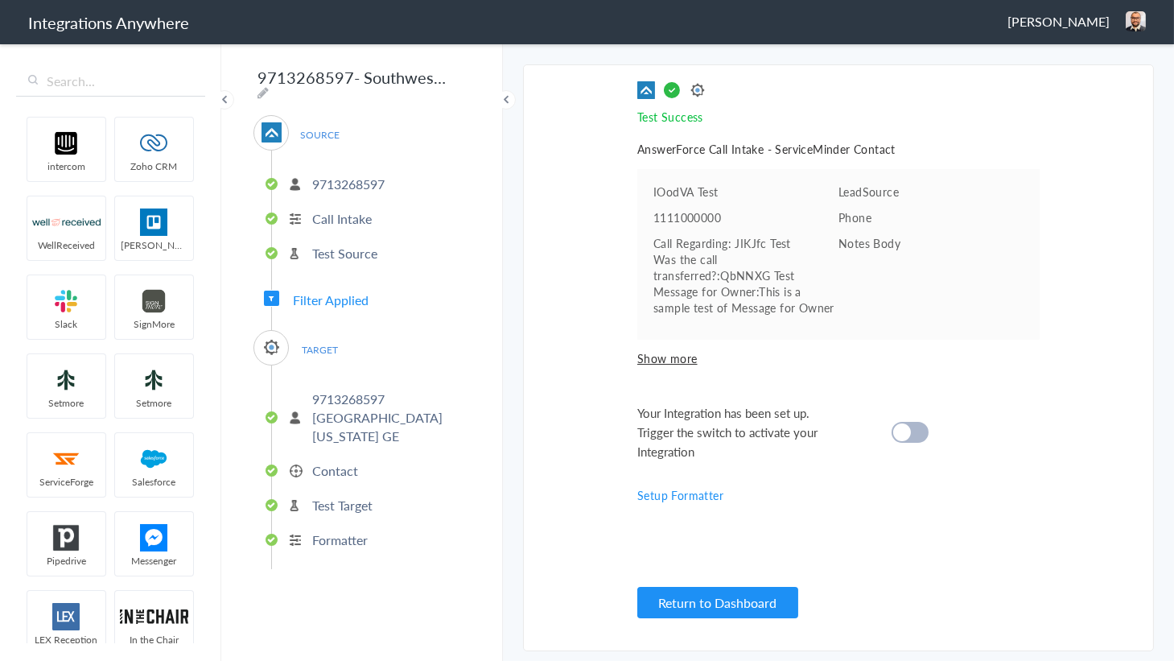
click at [907, 433] on cite at bounding box center [902, 432] width 18 height 18
click at [713, 597] on button "Return to Dashboard" at bounding box center [717, 602] width 161 height 31
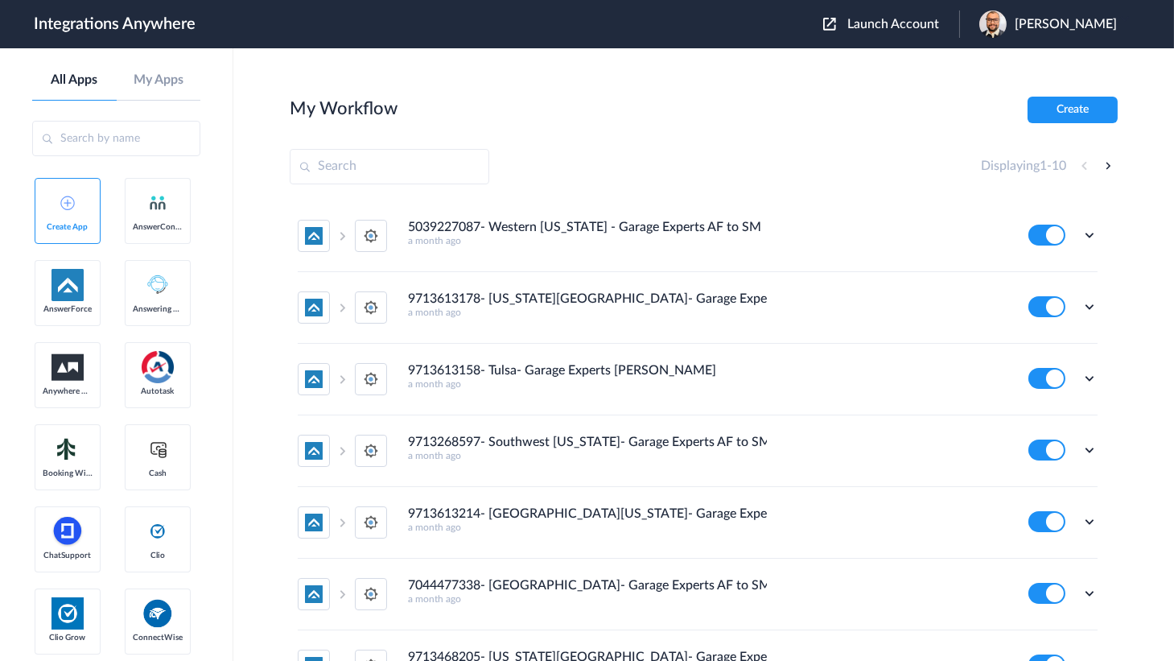
click at [899, 24] on span "Launch Account" at bounding box center [893, 24] width 92 height 13
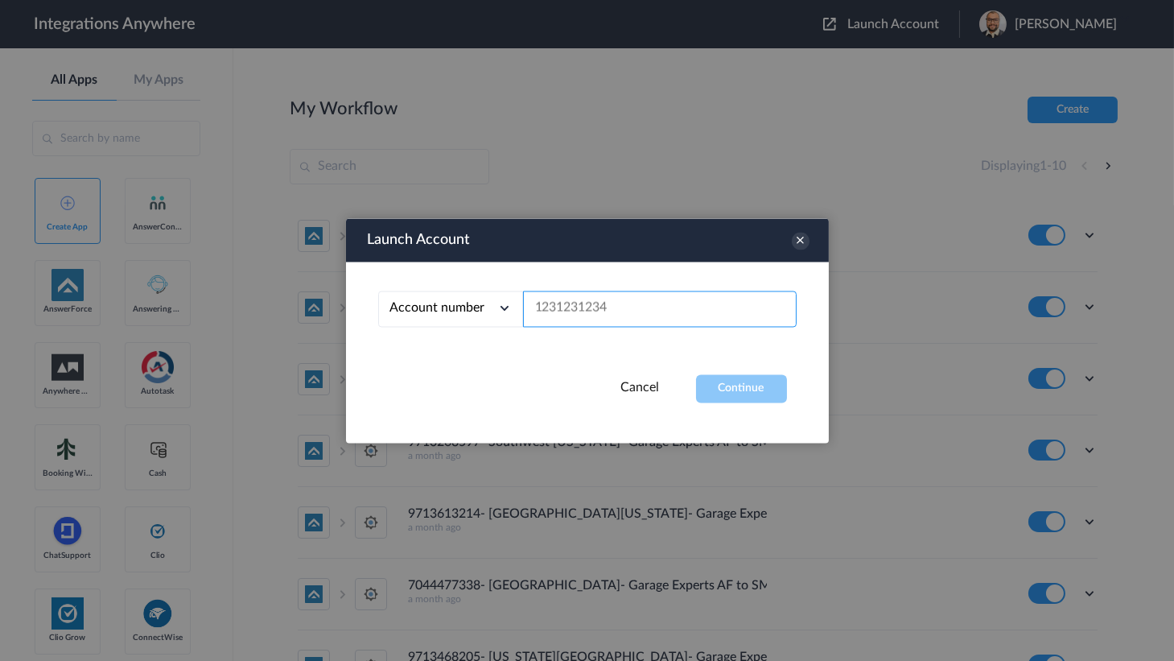
click at [618, 298] on input "text" at bounding box center [660, 308] width 274 height 36
paste input "9713613158"
type input "9713613158"
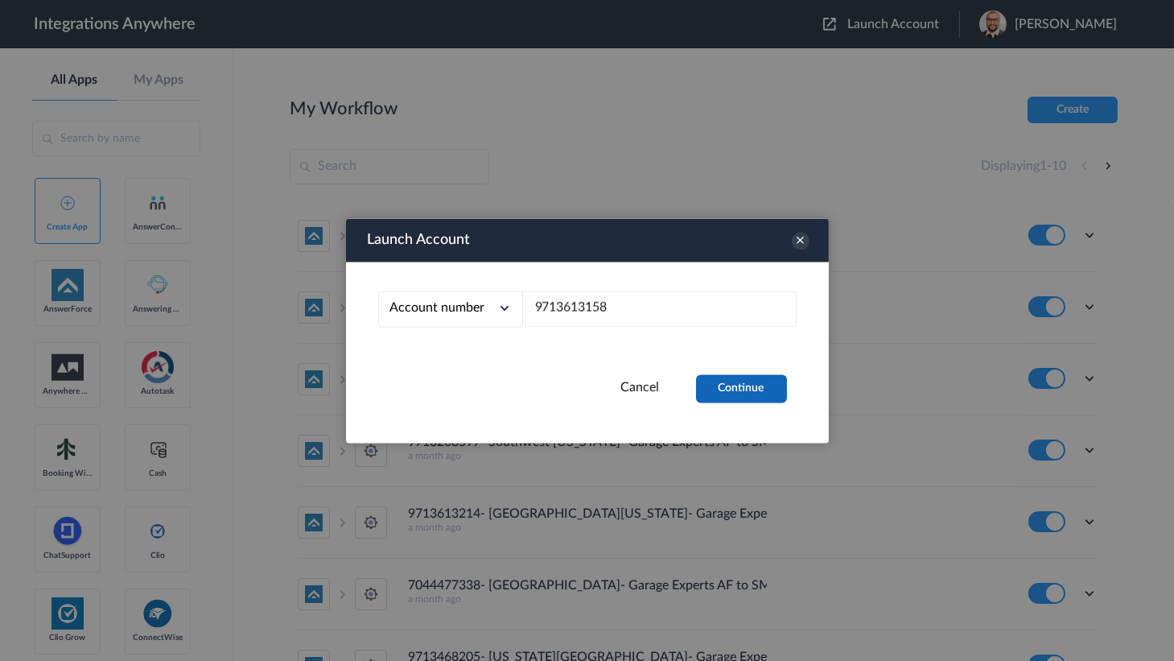
click at [734, 381] on button "Continue" at bounding box center [741, 388] width 91 height 28
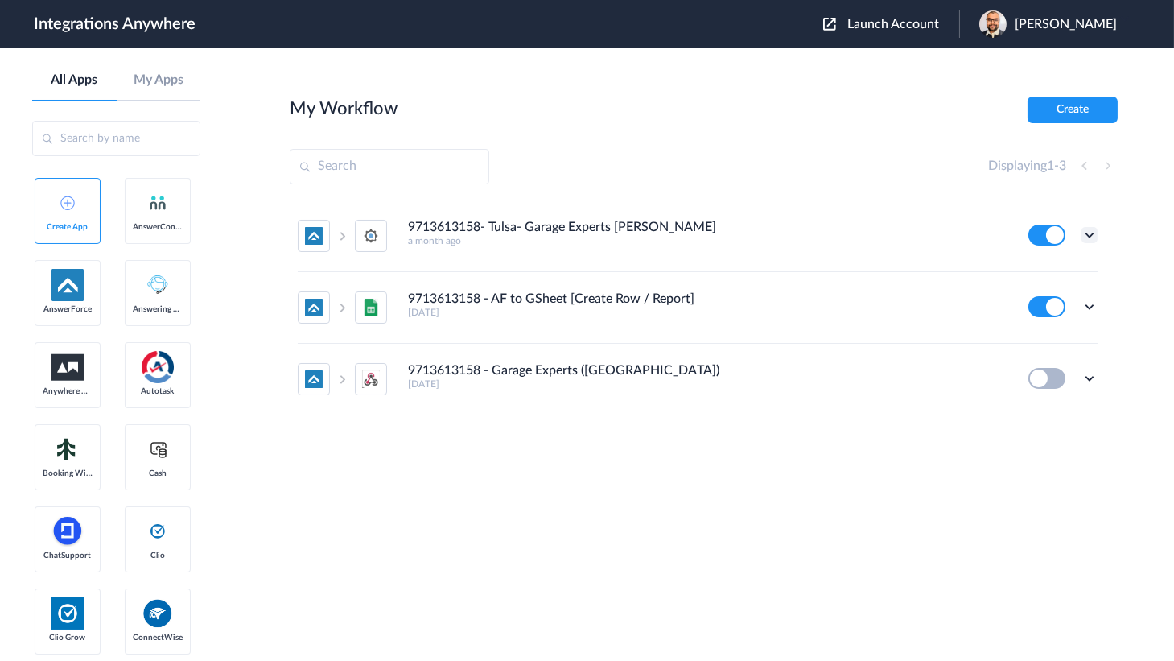
click at [1086, 229] on icon at bounding box center [1089, 235] width 16 height 16
click at [1015, 267] on icon at bounding box center [1010, 273] width 11 height 12
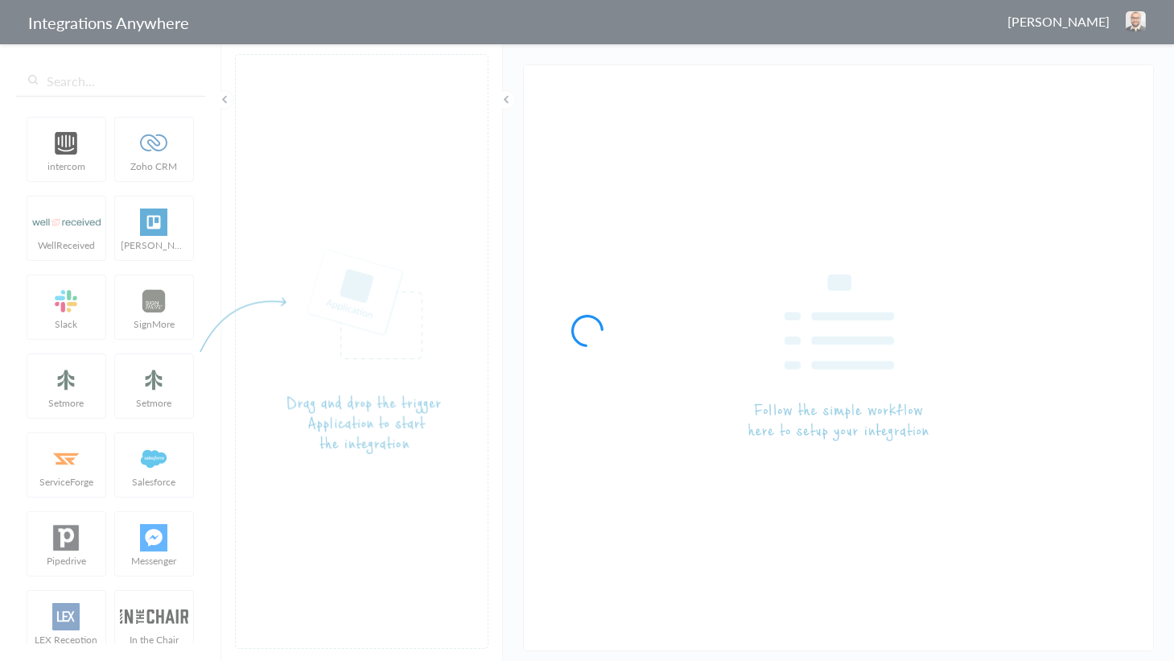
type input "9713613158- Tulsa- Garage Experts [PERSON_NAME]"
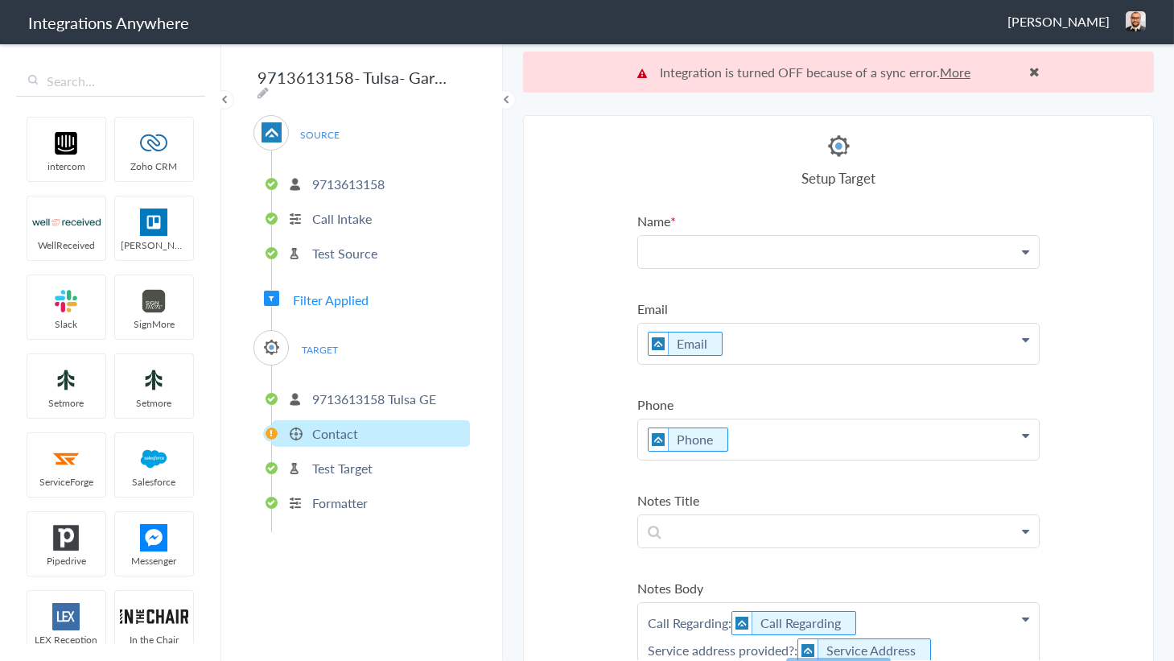
click at [776, 247] on p at bounding box center [838, 251] width 401 height 31
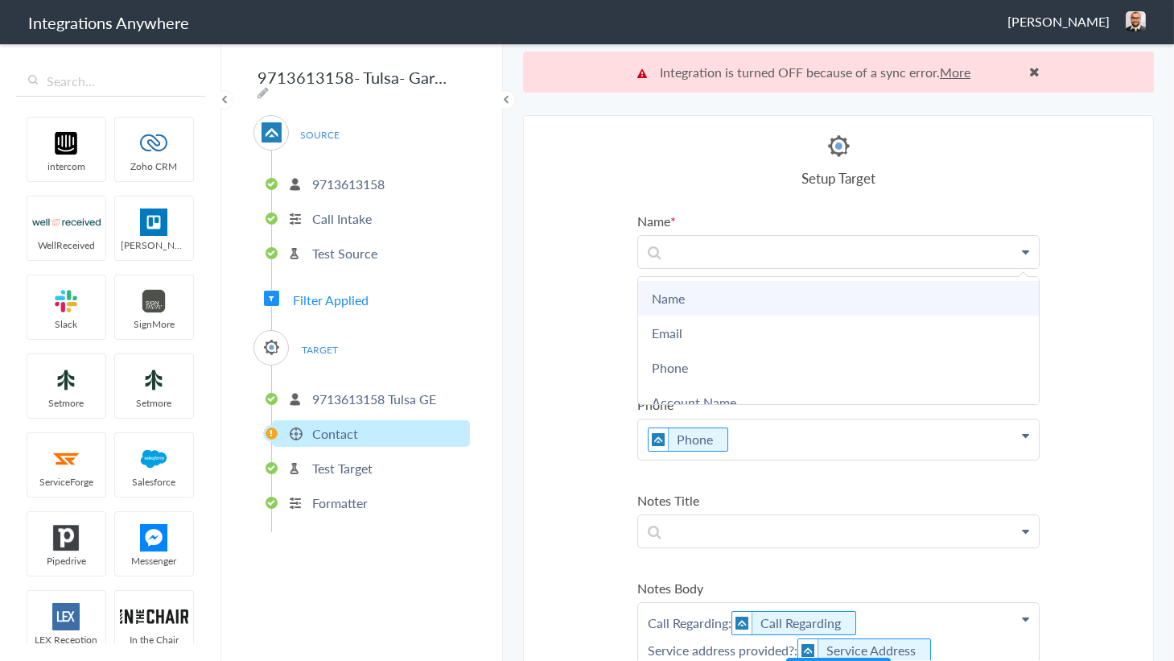
click at [719, 290] on link "Name" at bounding box center [838, 298] width 401 height 35
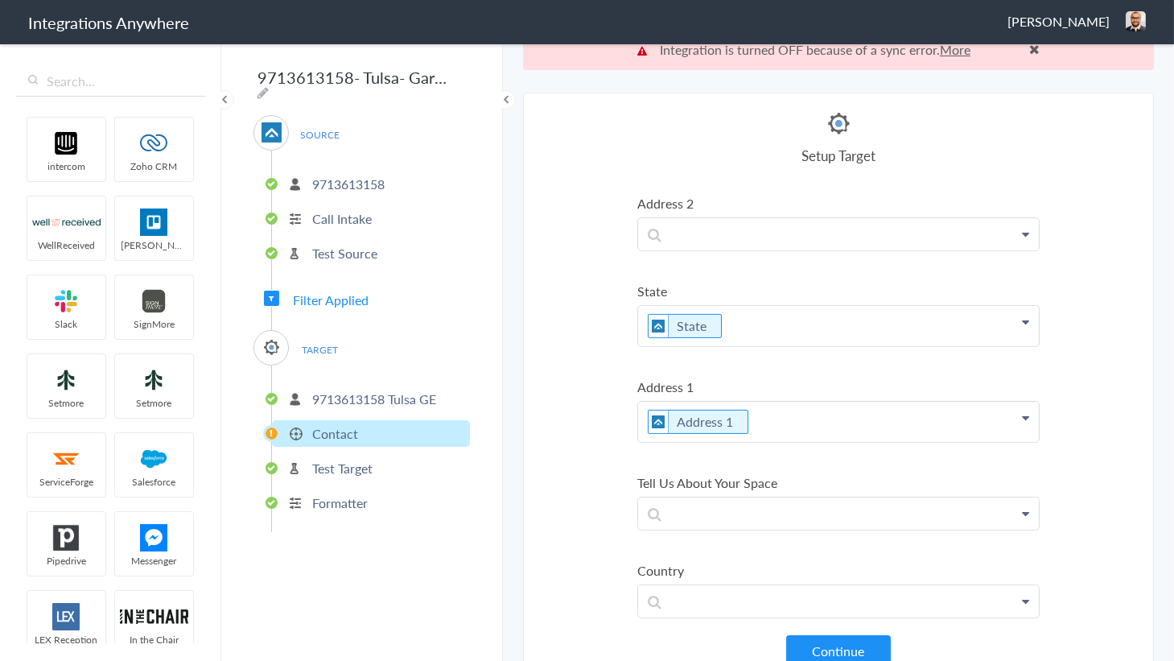
scroll to position [40, 0]
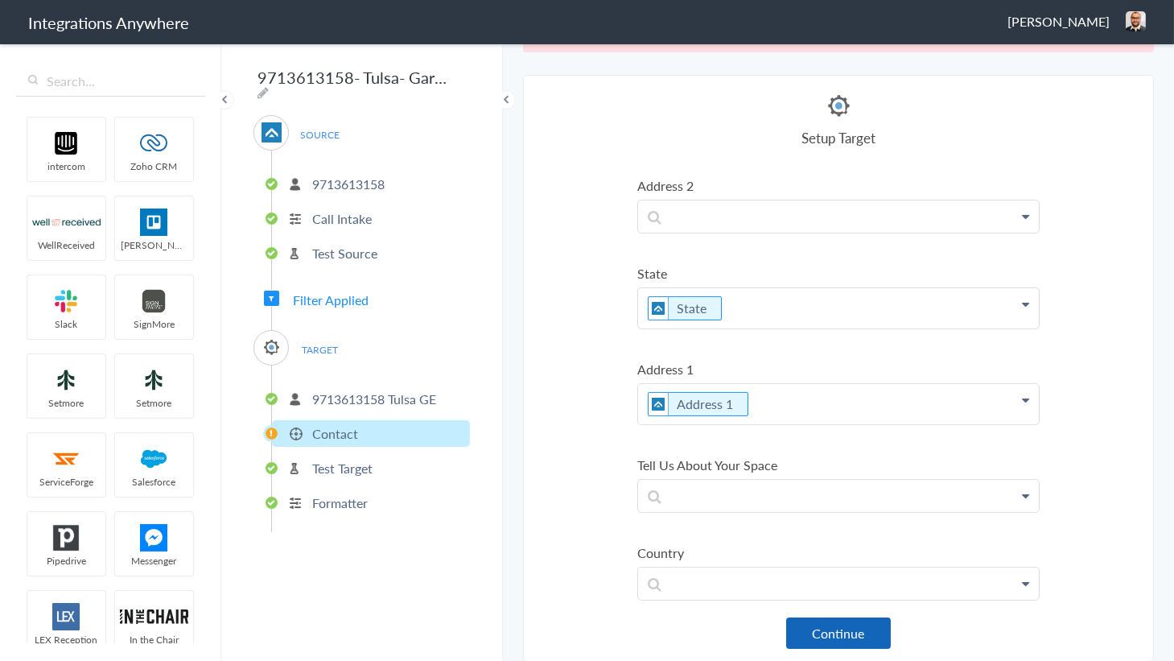
click at [834, 618] on button "Continue" at bounding box center [838, 632] width 105 height 31
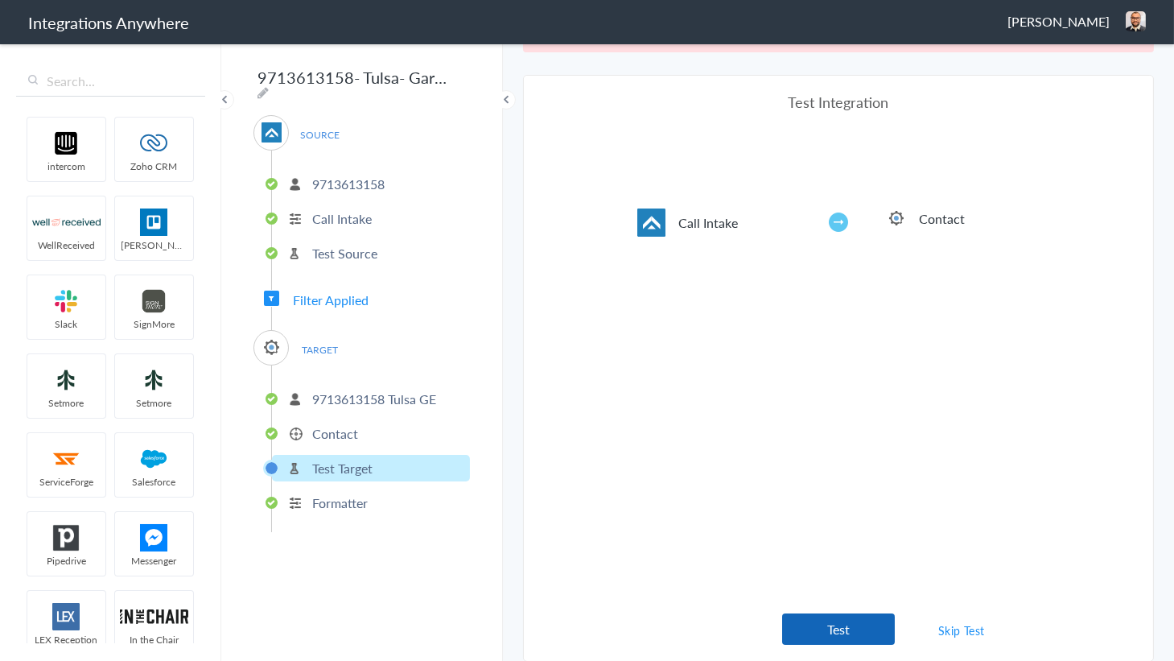
drag, startPoint x: 830, startPoint y: 618, endPoint x: 830, endPoint y: 552, distance: 66.0
click at [831, 618] on button "Test" at bounding box center [838, 628] width 113 height 31
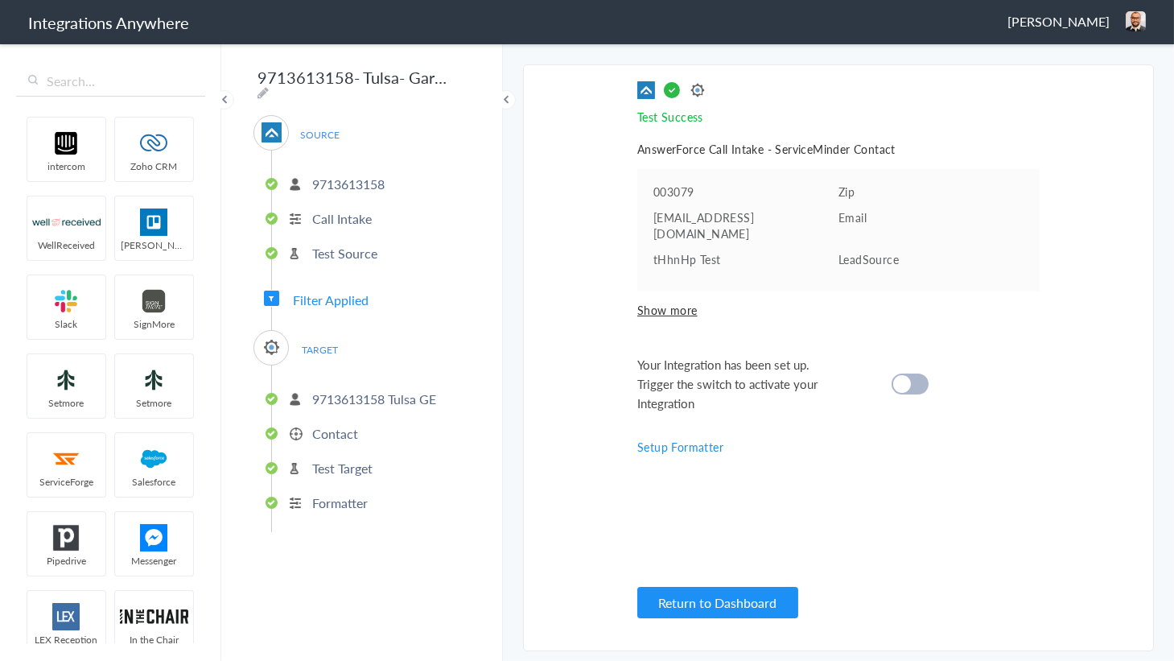
scroll to position [0, 0]
click at [909, 375] on cite at bounding box center [902, 384] width 18 height 18
click at [686, 596] on button "Return to Dashboard" at bounding box center [717, 602] width 161 height 31
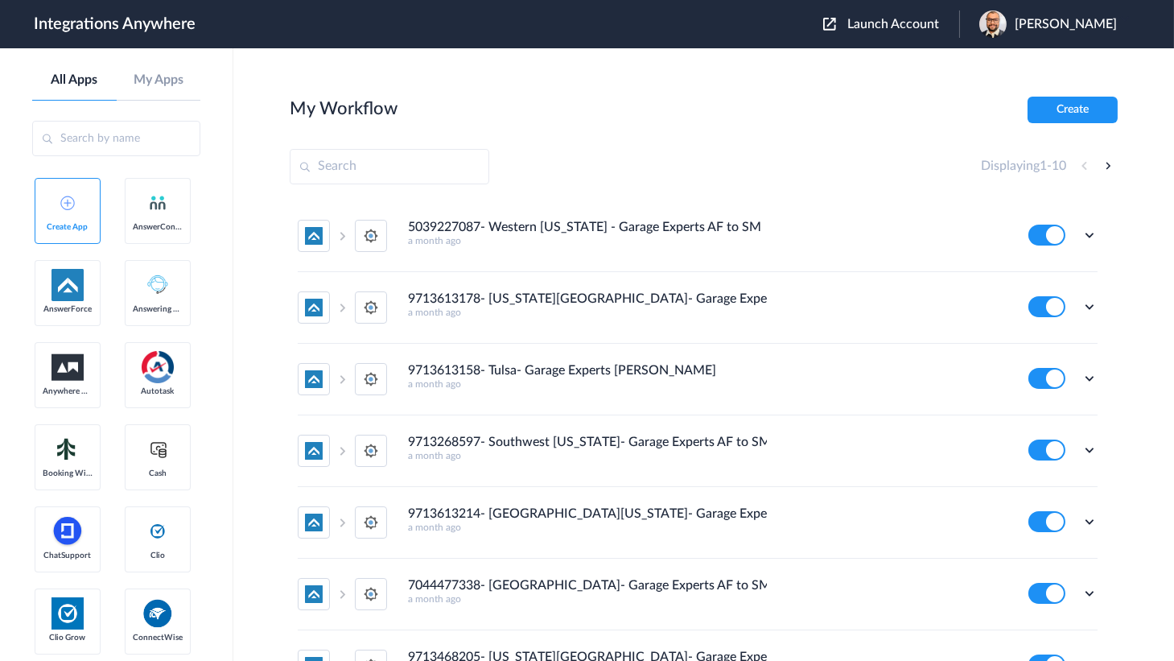
click at [879, 11] on div "Launch Account [PERSON_NAME] My Account Logout" at bounding box center [978, 23] width 310 height 27
click at [883, 22] on span "Launch Account" at bounding box center [893, 24] width 92 height 13
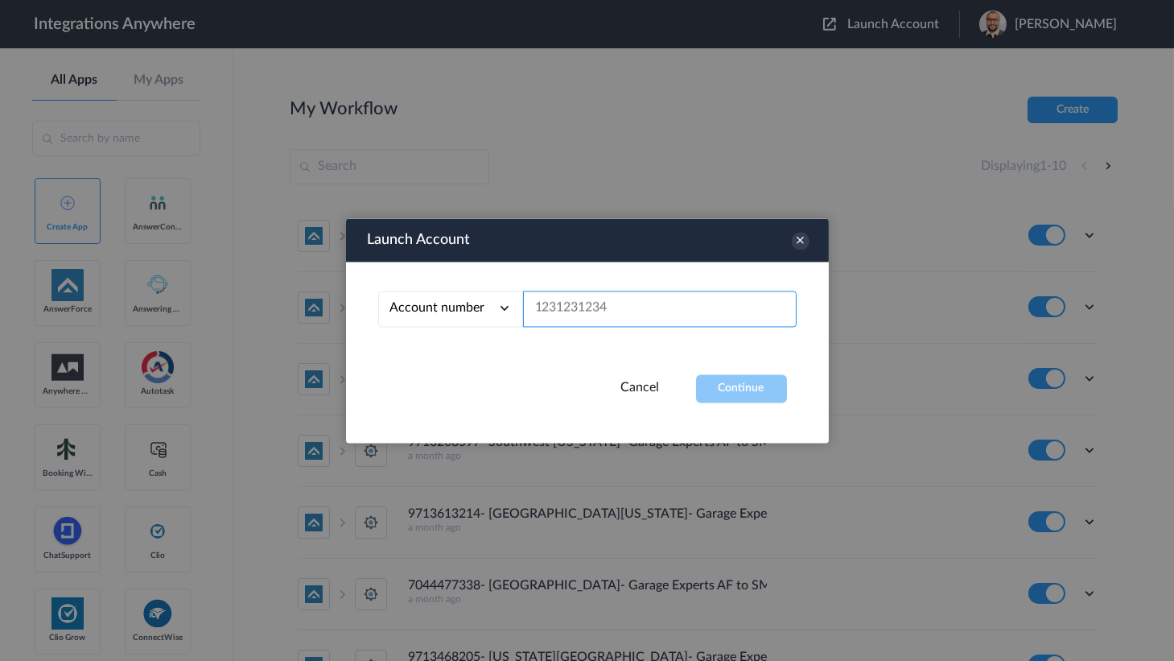
click at [606, 310] on input "text" at bounding box center [660, 308] width 274 height 36
paste input "9713613178"
type input "9713613178"
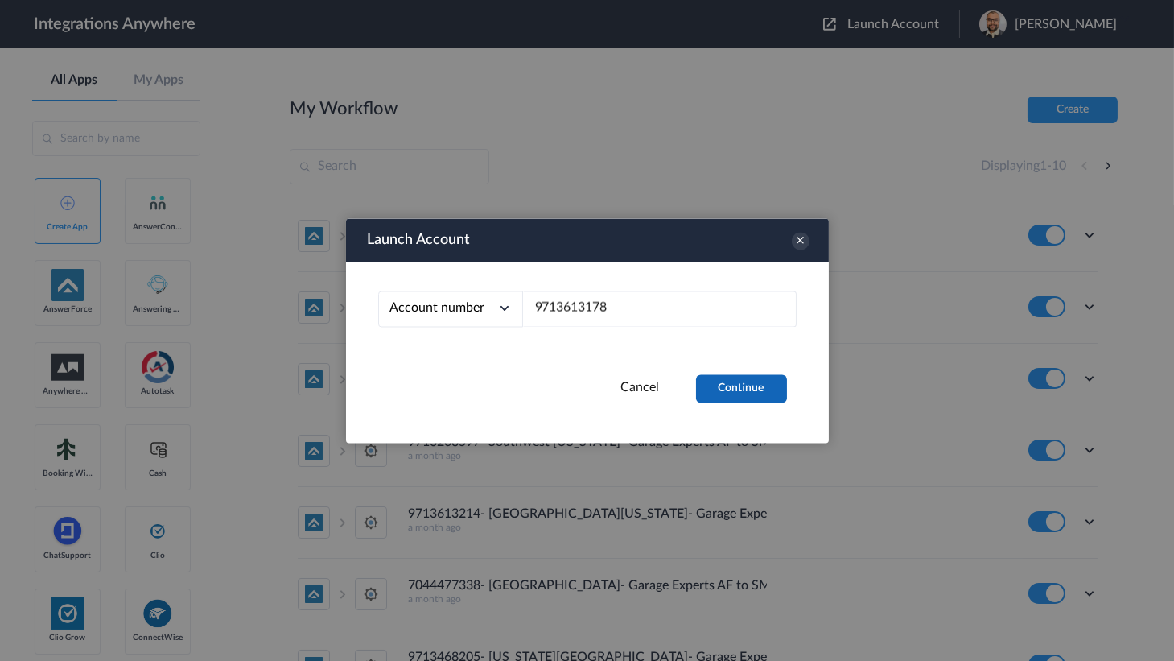
click at [735, 382] on button "Continue" at bounding box center [741, 388] width 91 height 28
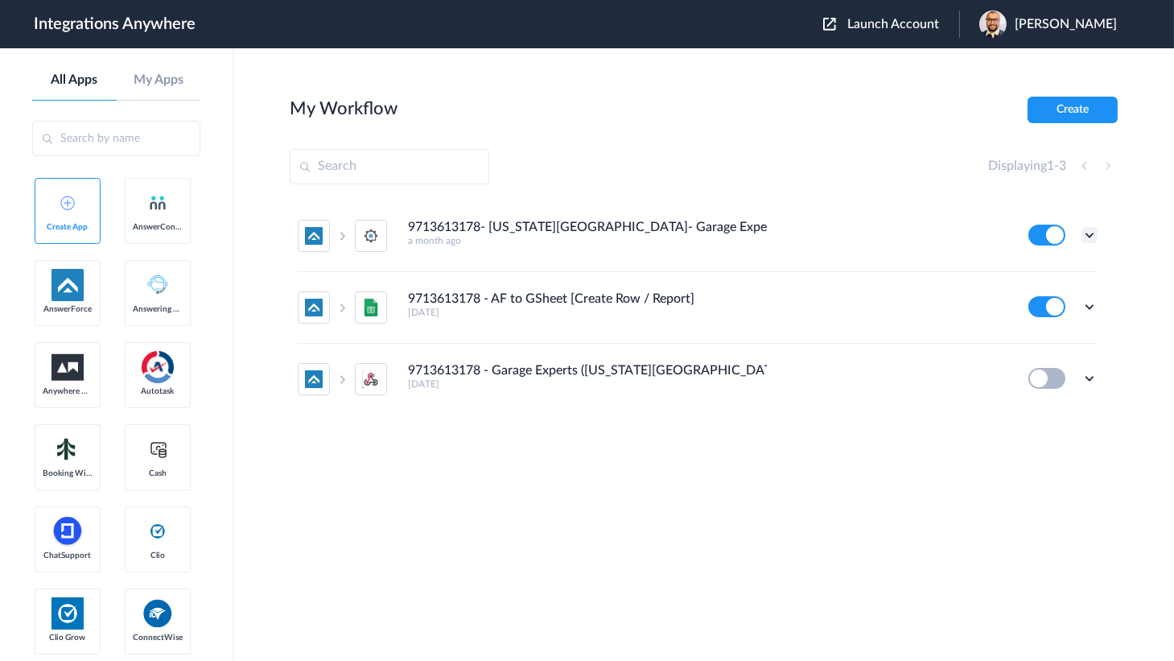
click at [1088, 231] on icon at bounding box center [1089, 235] width 16 height 16
click at [1030, 274] on link "Edit" at bounding box center [1024, 271] width 39 height 11
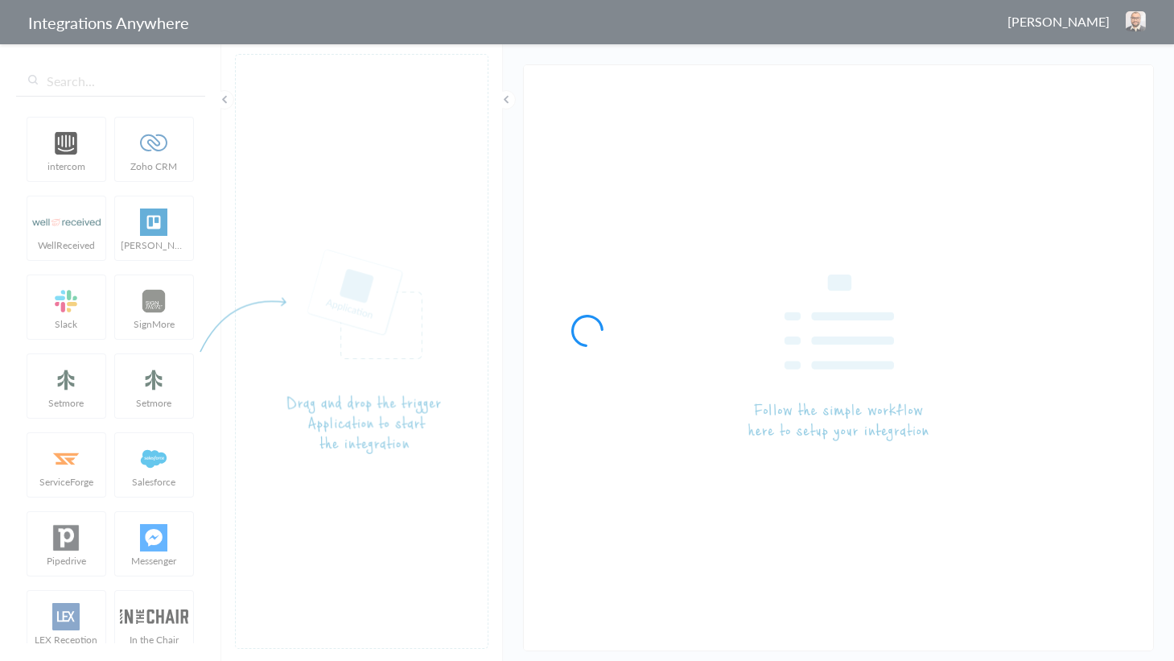
type input "9713613178- [US_STATE][GEOGRAPHIC_DATA]- Garage Experts AF to SM"
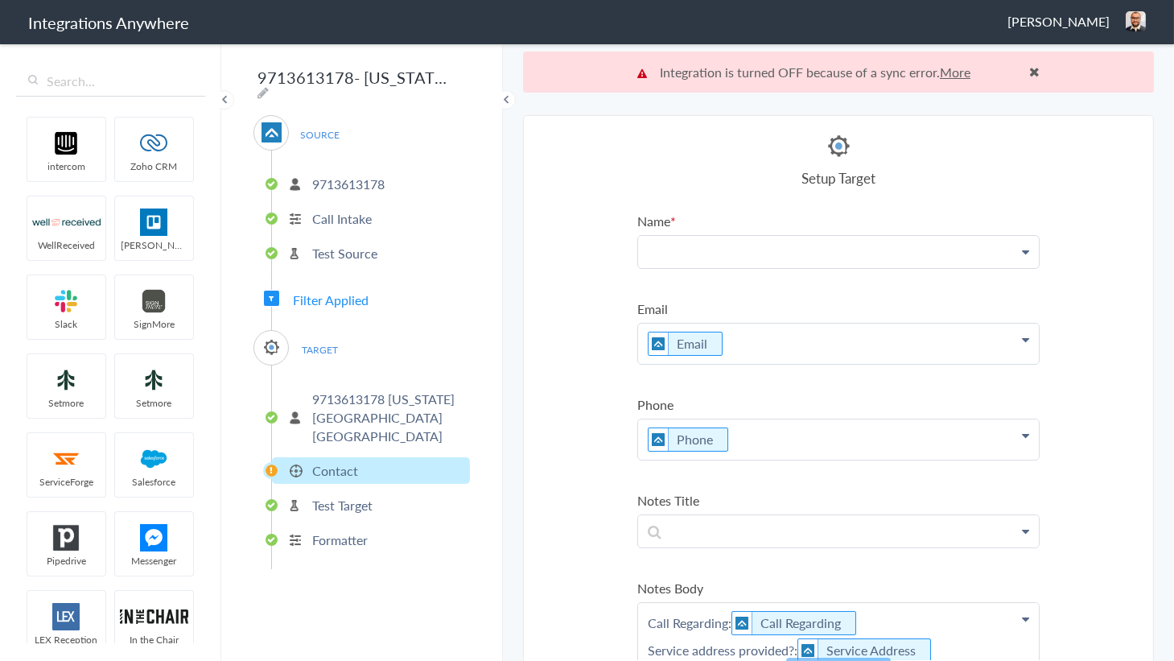
click at [722, 253] on p at bounding box center [838, 251] width 401 height 31
drag, startPoint x: 673, startPoint y: 306, endPoint x: 685, endPoint y: 299, distance: 13.7
click at [673, 306] on link "Name" at bounding box center [838, 298] width 401 height 35
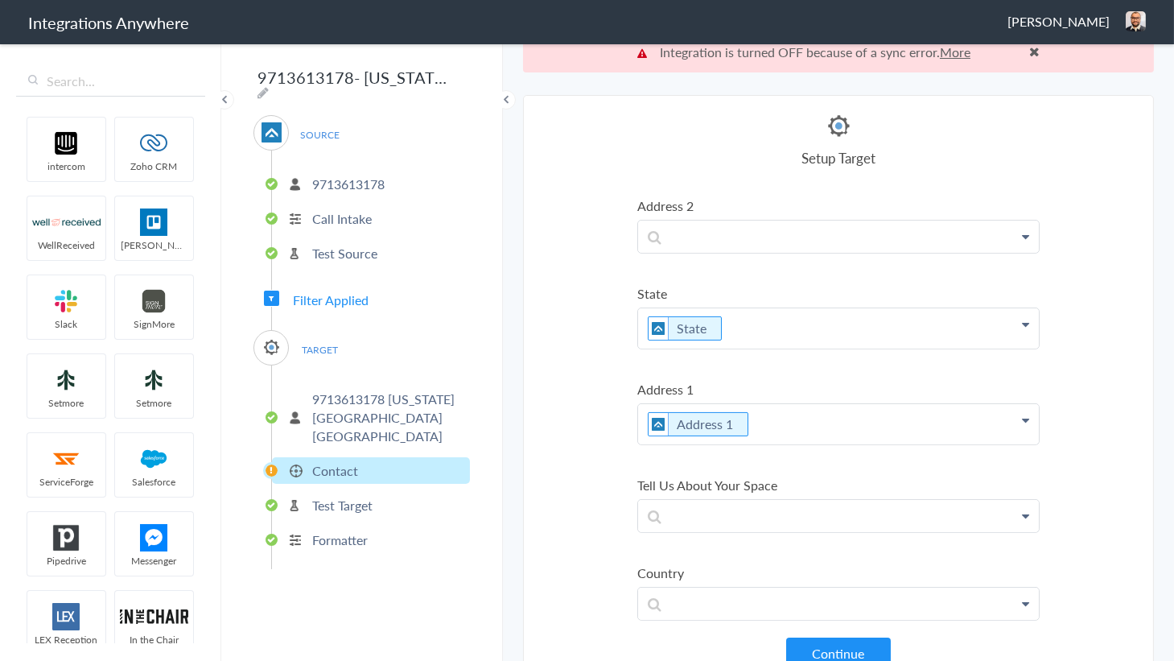
scroll to position [40, 0]
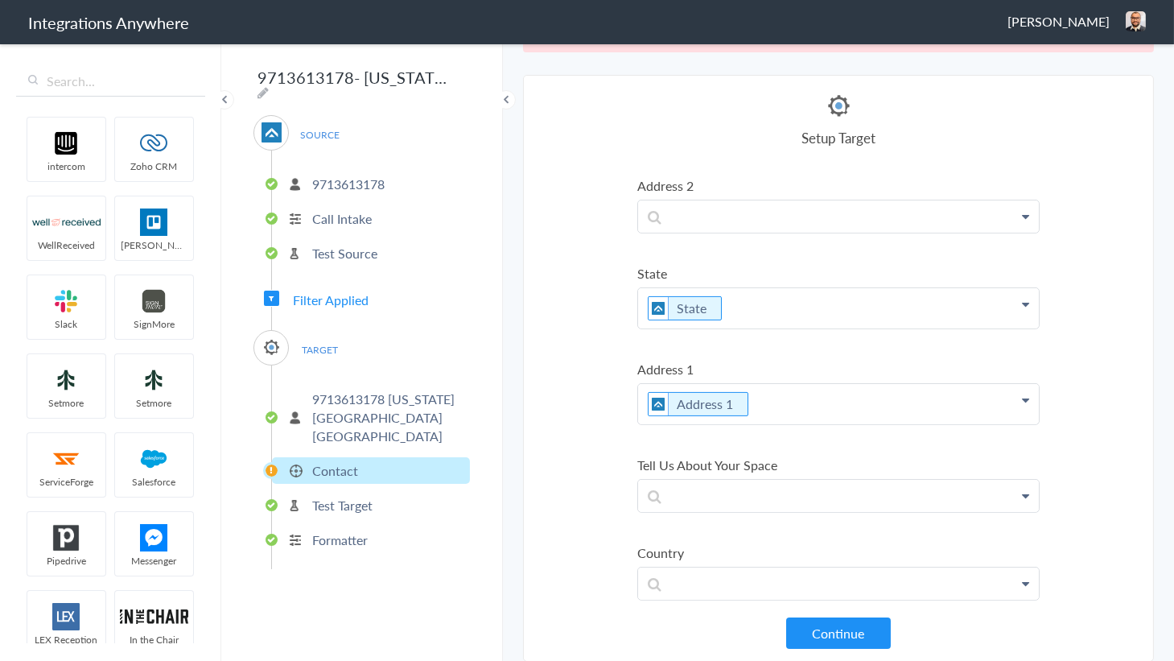
click at [824, 623] on button "Continue" at bounding box center [838, 632] width 105 height 31
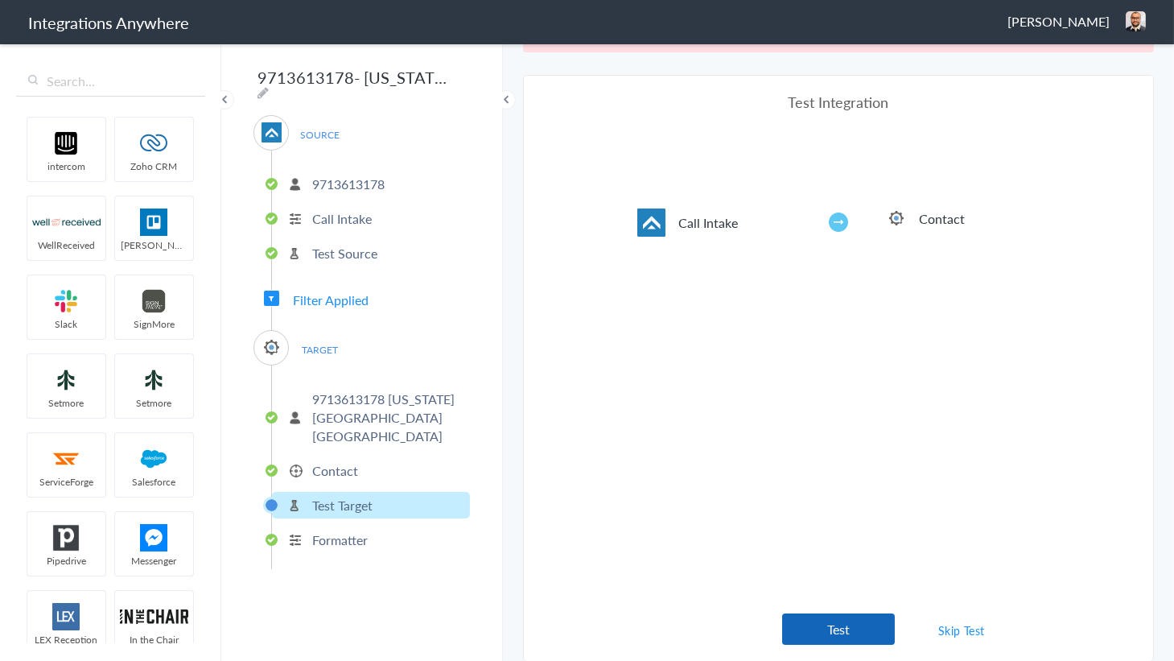
click at [811, 620] on button "Test" at bounding box center [838, 628] width 113 height 31
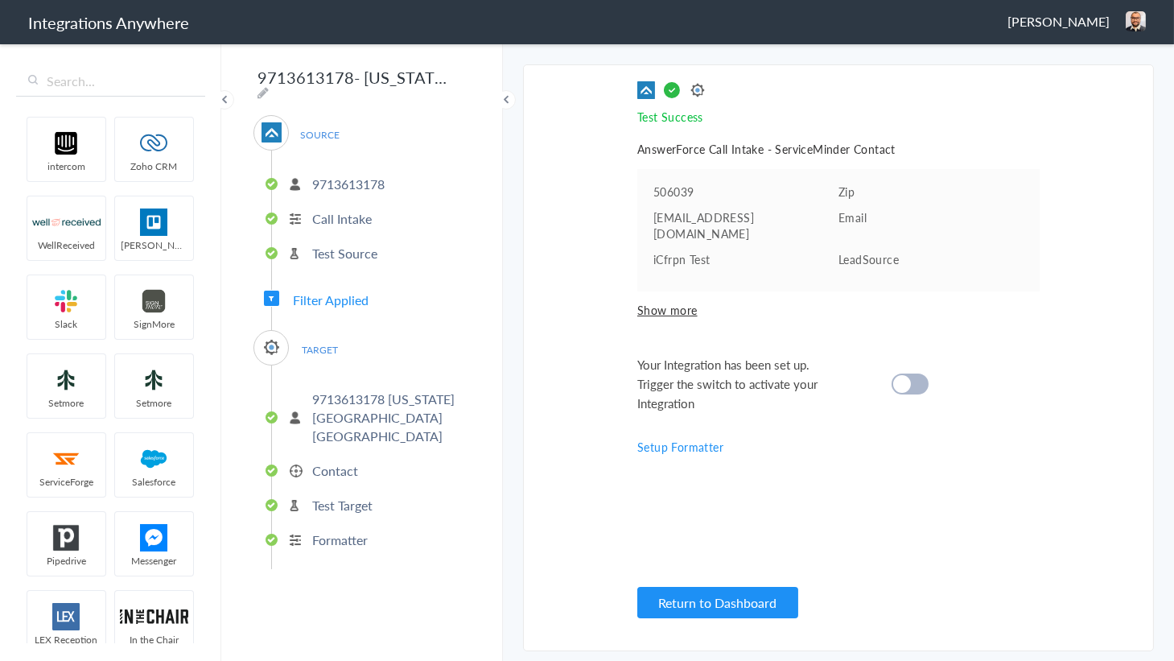
scroll to position [0, 0]
click at [912, 373] on div at bounding box center [909, 383] width 37 height 21
click at [696, 601] on button "Return to Dashboard" at bounding box center [717, 602] width 161 height 31
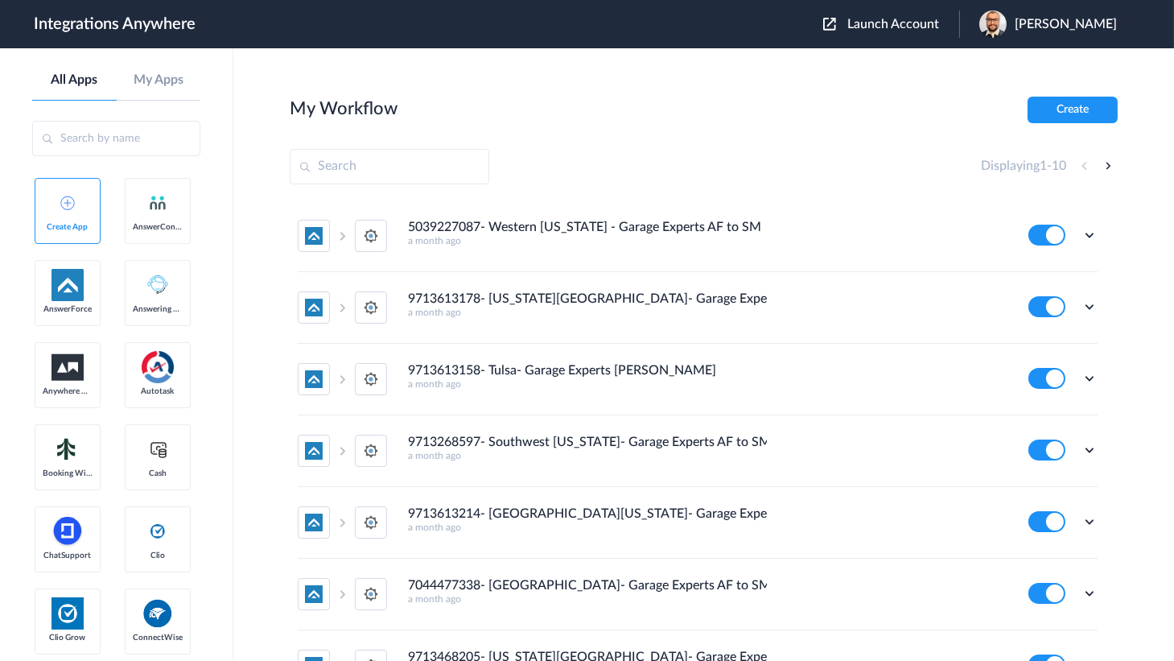
click at [900, 20] on span "Launch Account" at bounding box center [893, 24] width 92 height 13
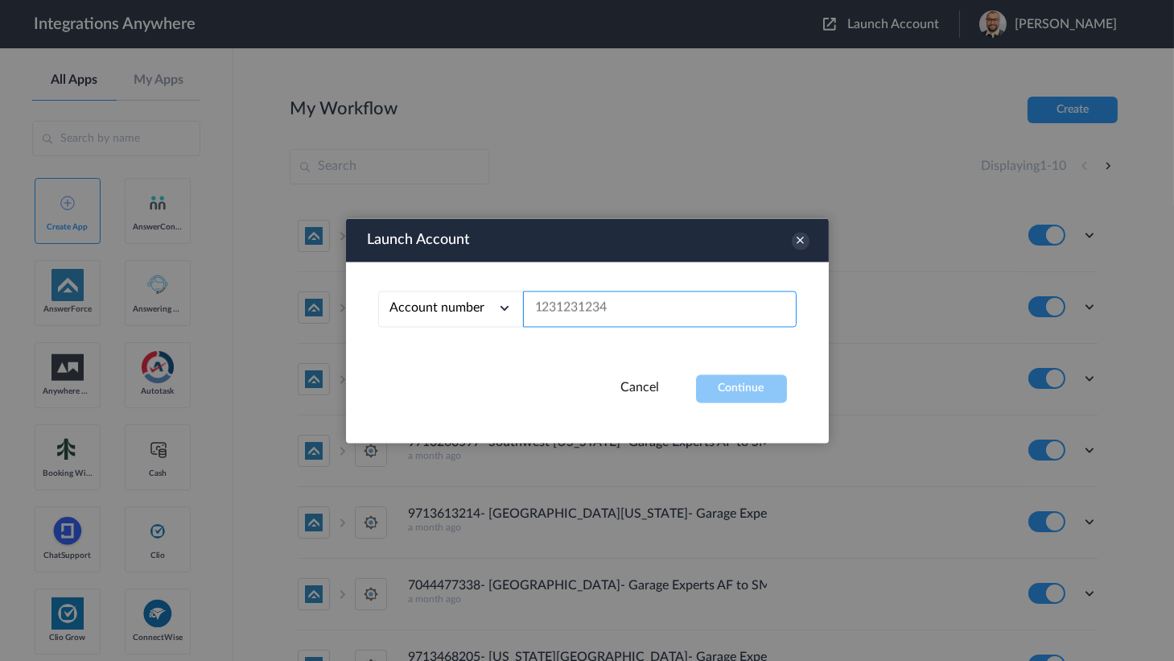
click at [644, 290] on input "text" at bounding box center [660, 308] width 274 height 36
paste input "5039227087"
type input "5039227087"
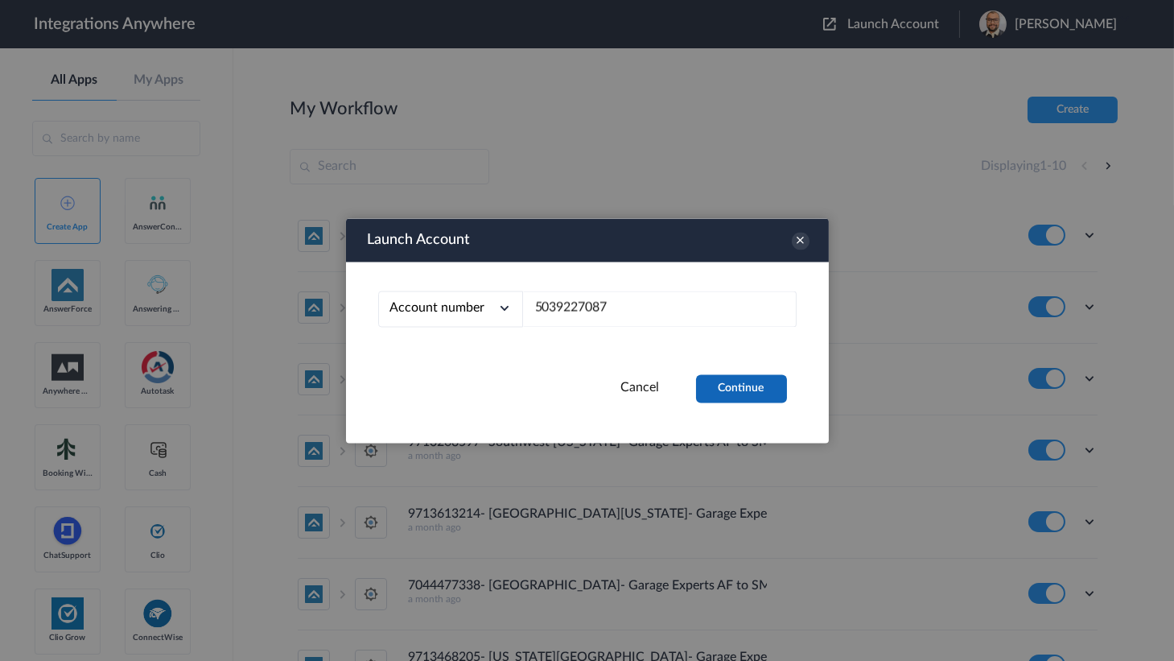
click at [711, 375] on button "Continue" at bounding box center [741, 388] width 91 height 28
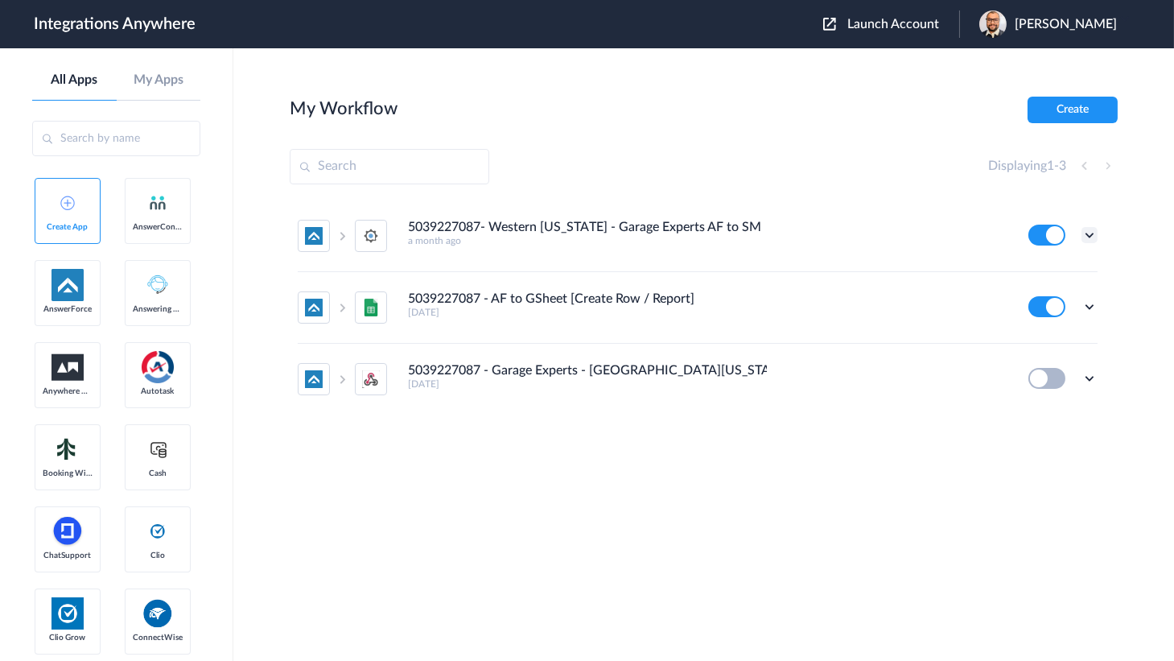
click at [1089, 229] on icon at bounding box center [1089, 235] width 16 height 16
click at [1052, 266] on li "Edit" at bounding box center [1045, 272] width 105 height 30
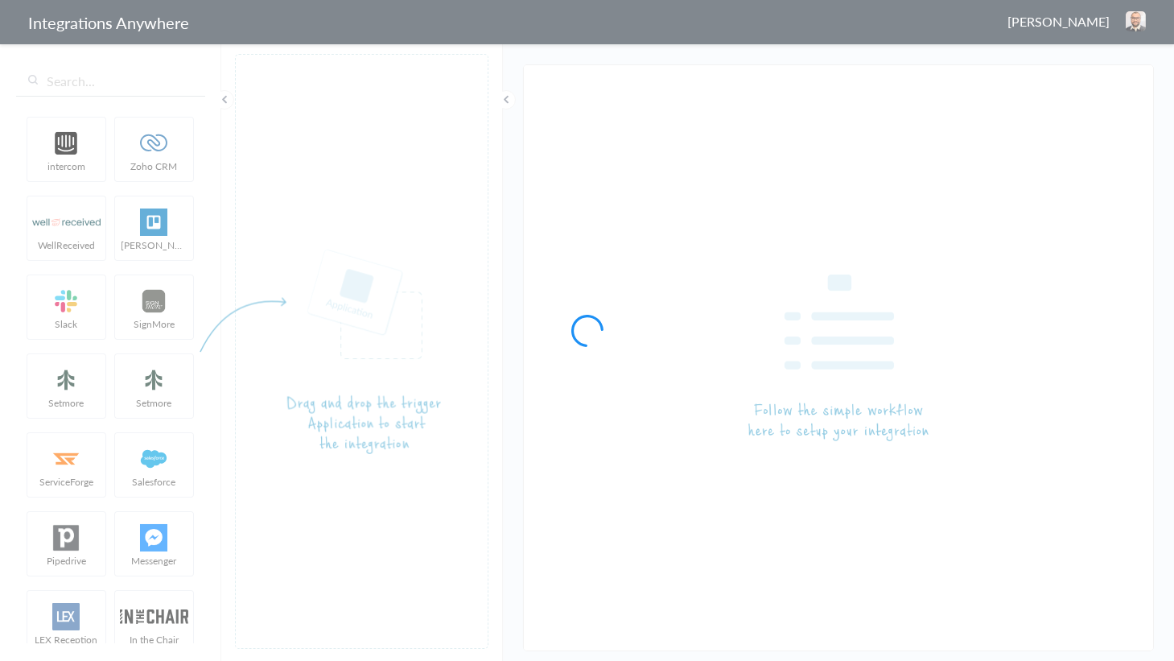
type input "5039227087- Western [US_STATE] - Garage Experts AF to SM"
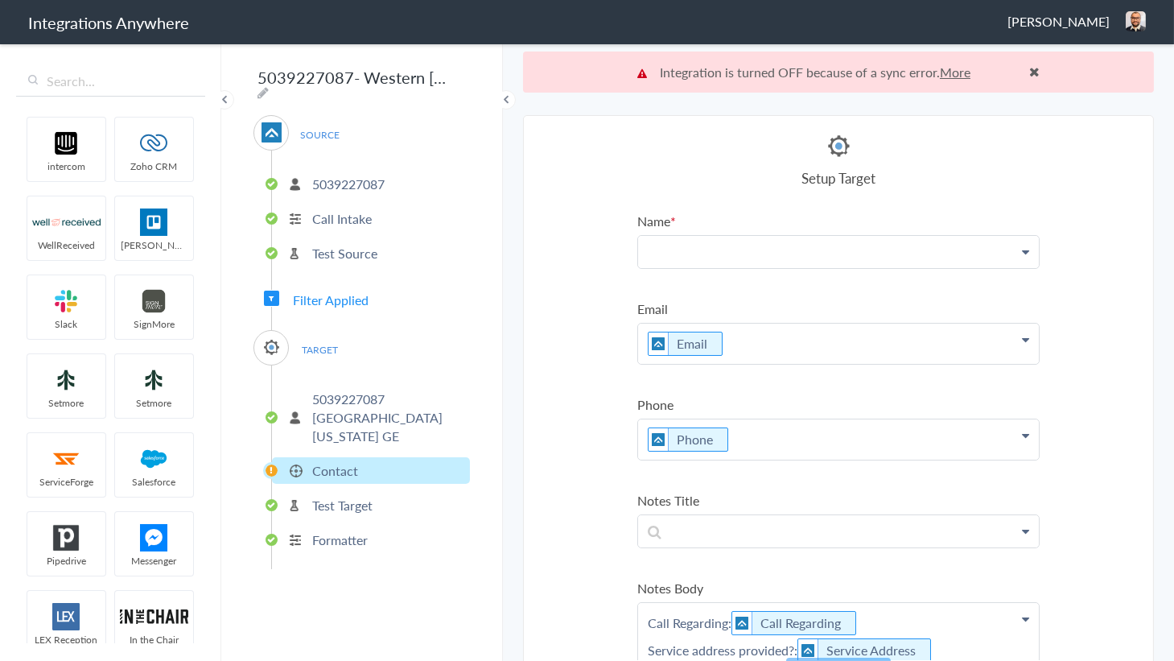
click at [664, 249] on p at bounding box center [838, 251] width 401 height 31
click at [714, 252] on p at bounding box center [838, 251] width 401 height 31
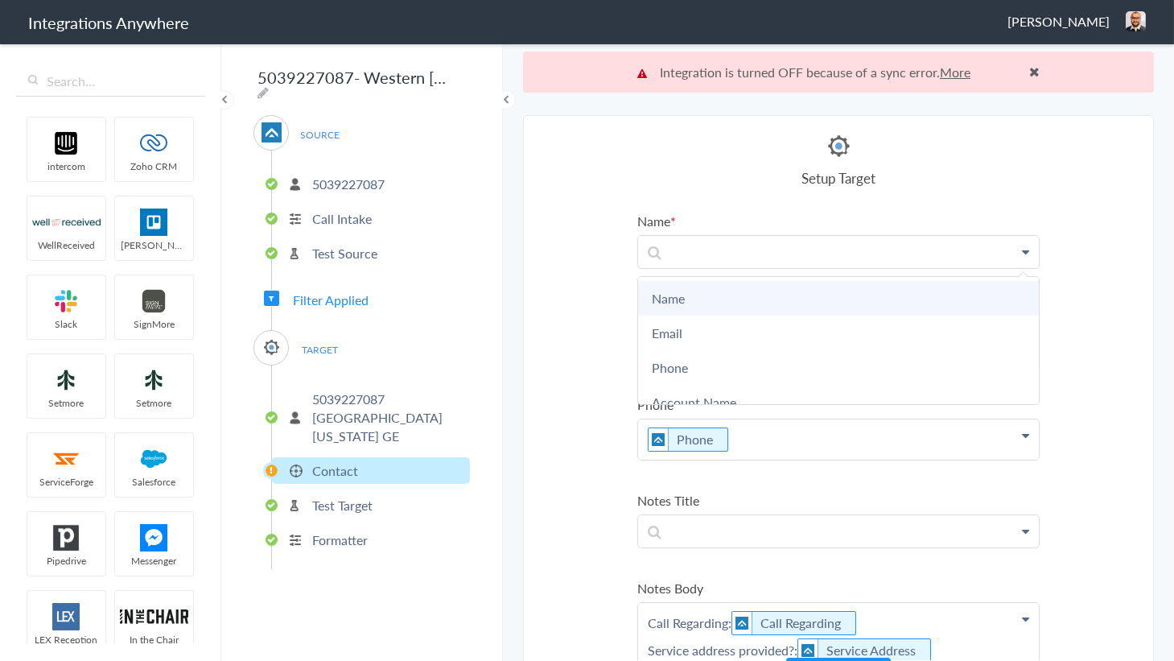
click at [657, 290] on link "Name" at bounding box center [838, 298] width 401 height 35
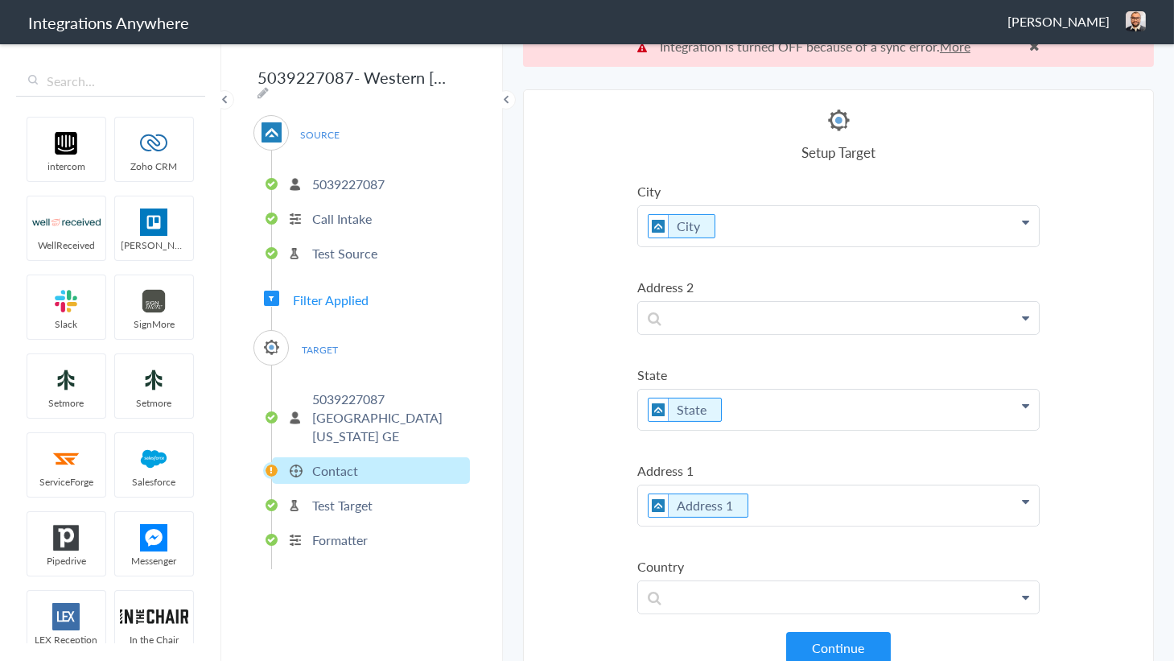
scroll to position [40, 0]
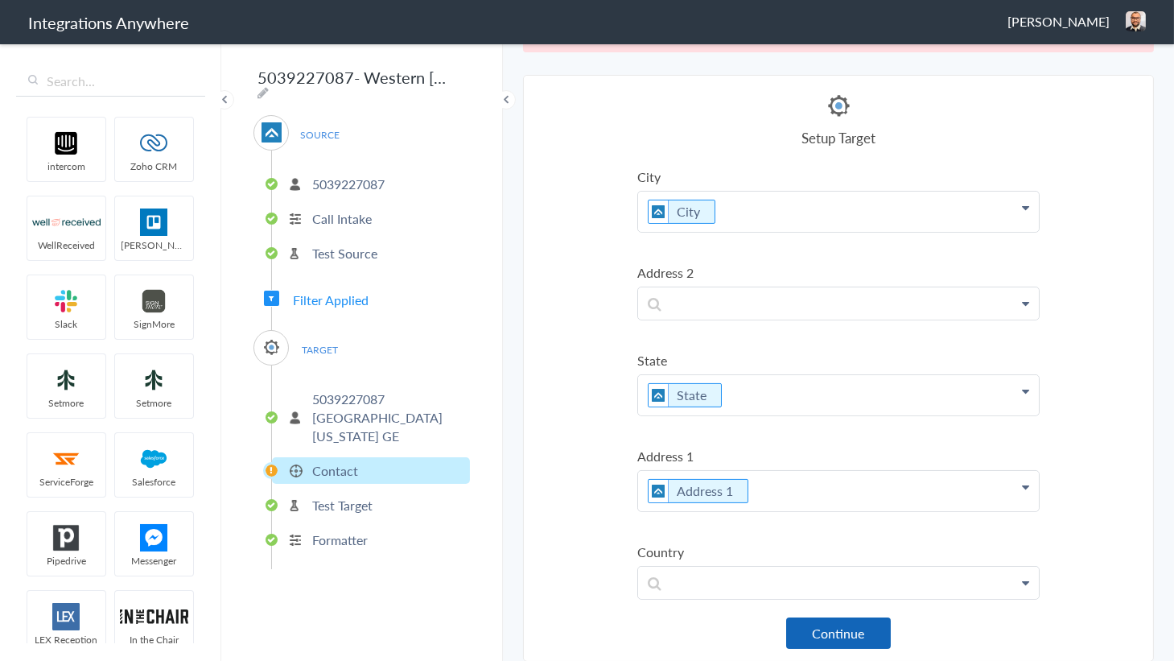
click at [824, 630] on button "Continue" at bounding box center [838, 632] width 105 height 31
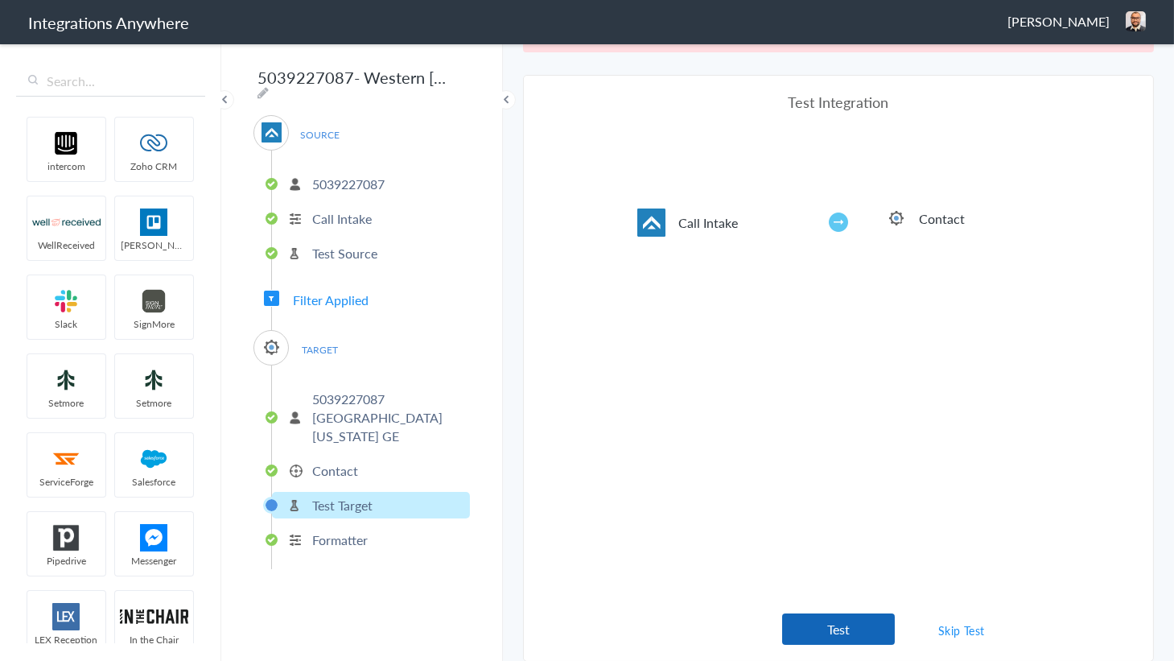
click at [845, 637] on button "Test" at bounding box center [838, 628] width 113 height 31
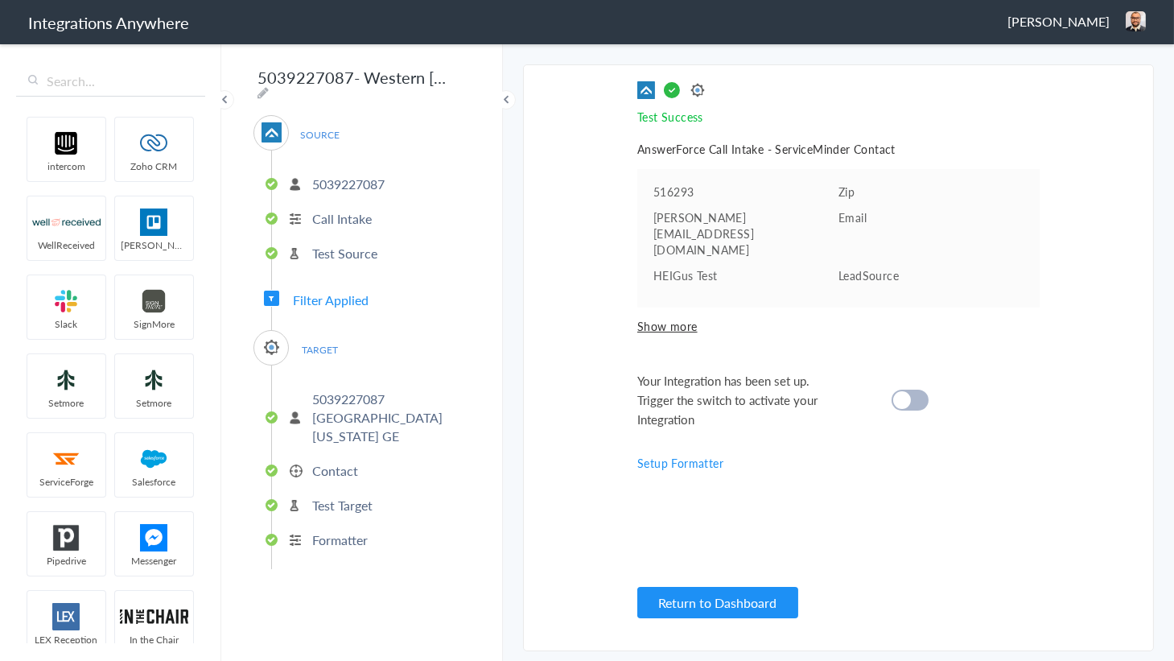
scroll to position [0, 0]
click at [913, 389] on div at bounding box center [909, 399] width 37 height 21
click at [717, 603] on button "Return to Dashboard" at bounding box center [717, 602] width 161 height 31
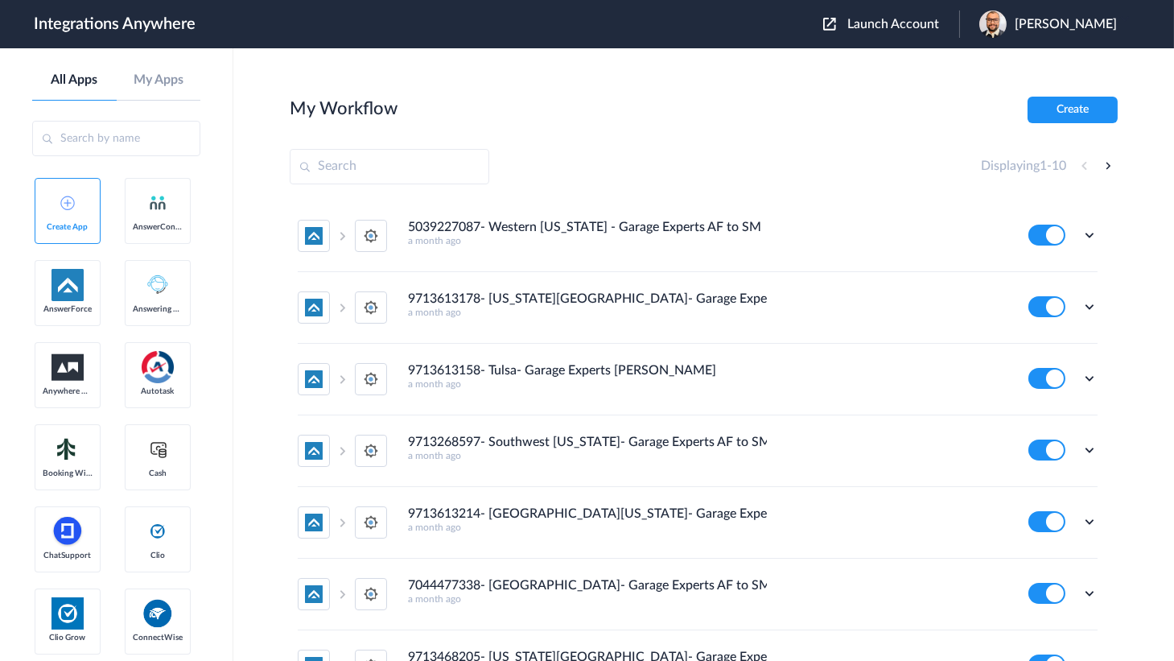
click at [872, 26] on span "Launch Account" at bounding box center [893, 24] width 92 height 13
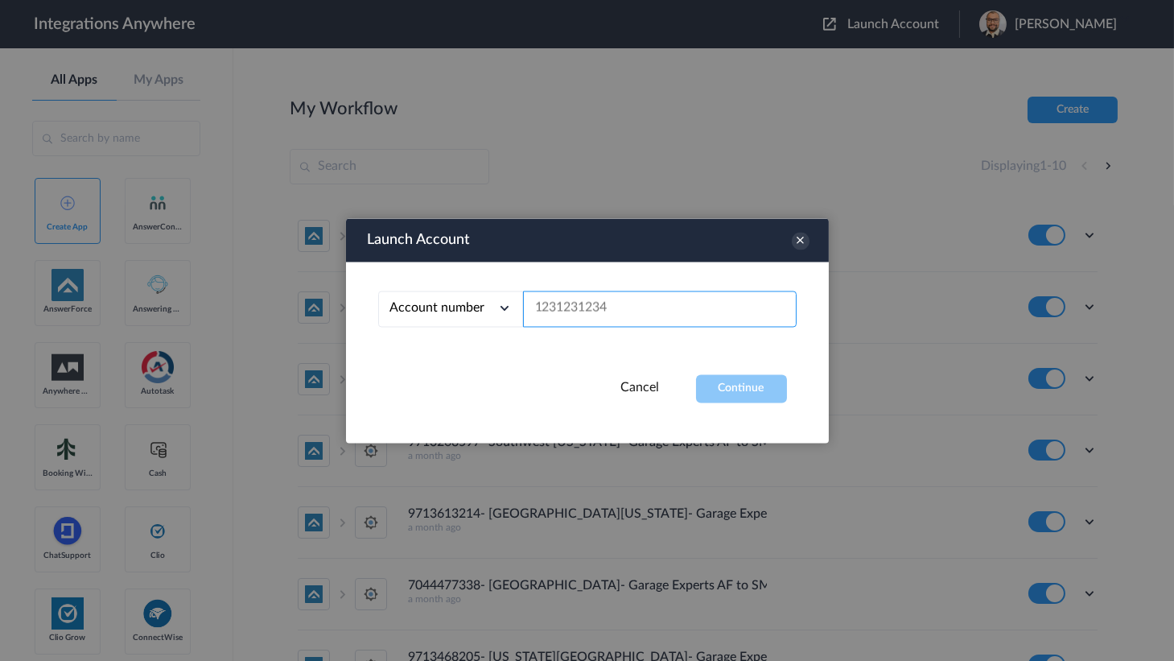
click at [598, 322] on input "text" at bounding box center [660, 308] width 274 height 36
paste input "9713468065"
type input "9713468065"
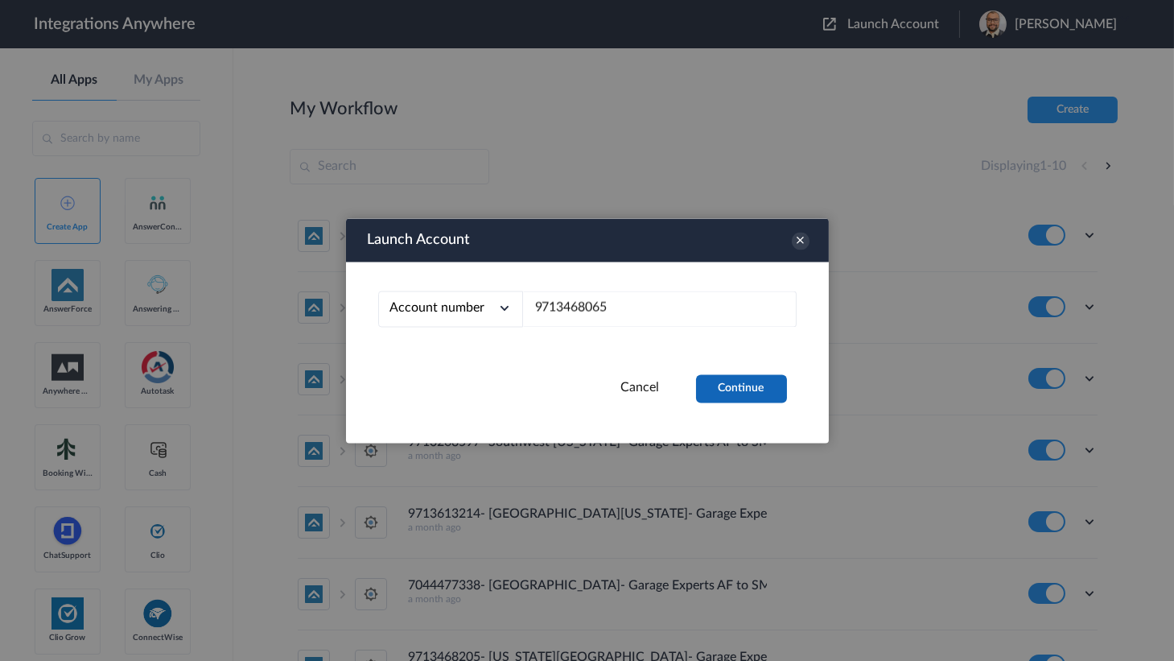
click at [723, 384] on button "Continue" at bounding box center [741, 388] width 91 height 28
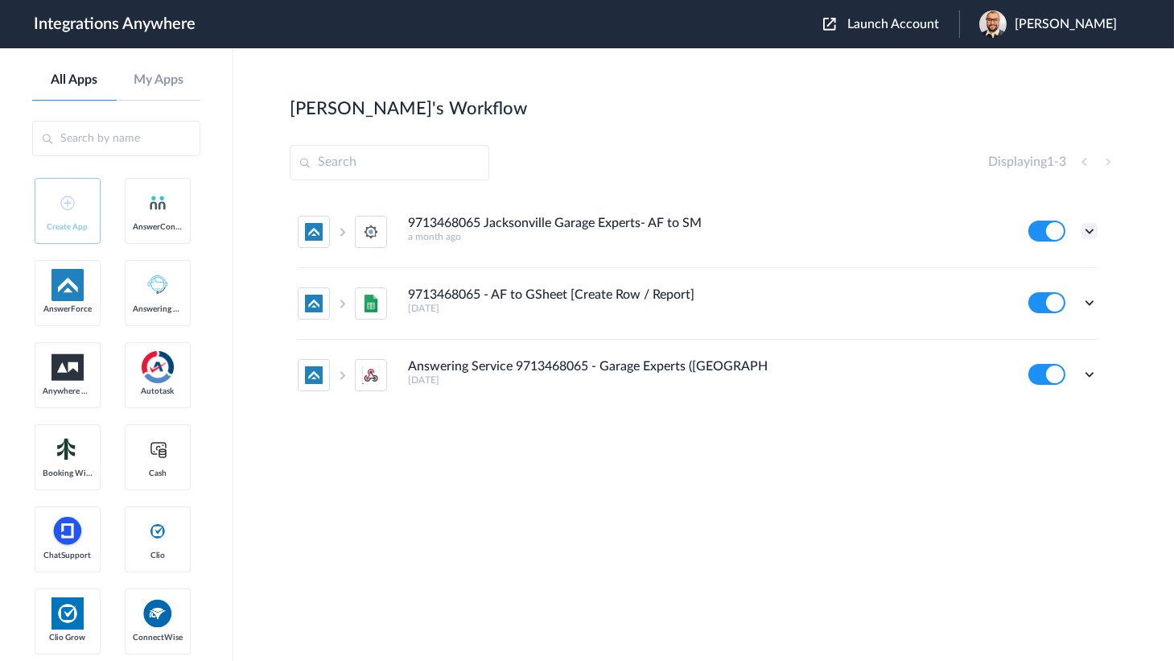
click at [1089, 234] on icon at bounding box center [1089, 231] width 16 height 16
click at [1046, 261] on li "Edit" at bounding box center [1045, 268] width 105 height 30
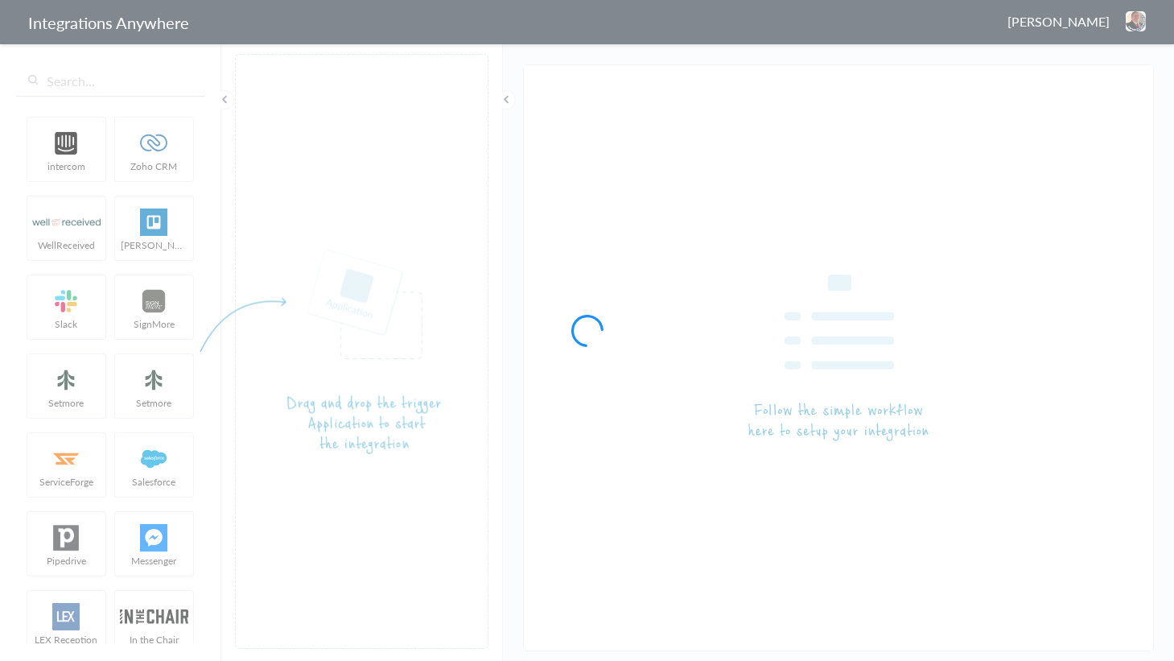
type input "9713468065 Jacksonville Garage Experts- AF to SM"
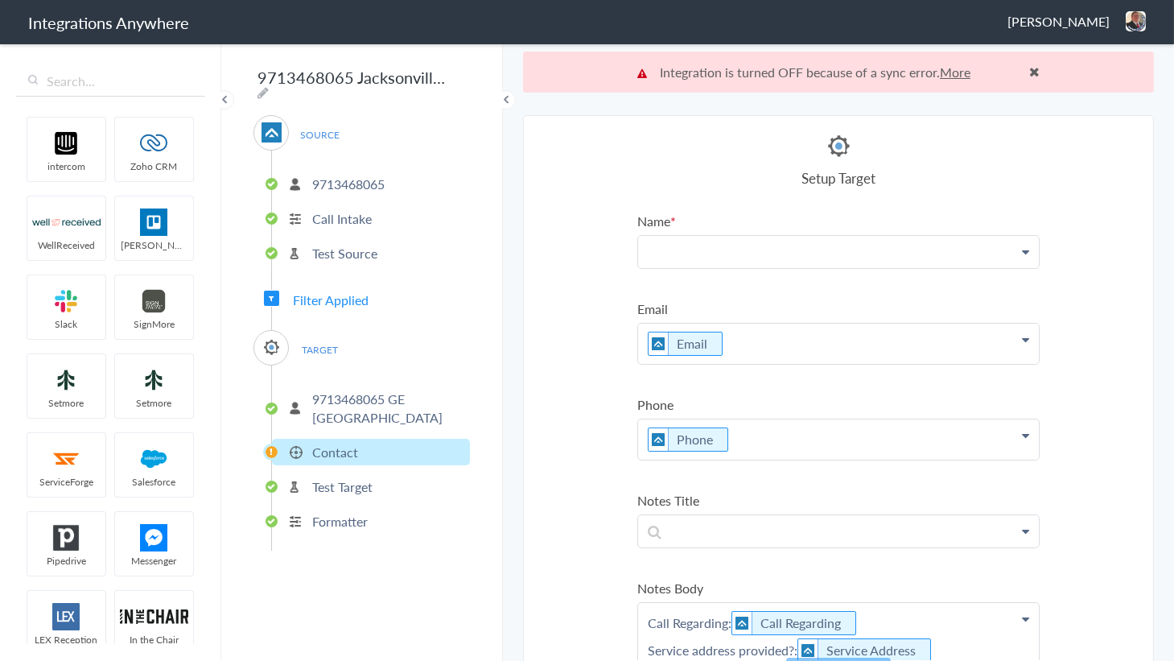
click at [817, 249] on p at bounding box center [838, 251] width 401 height 31
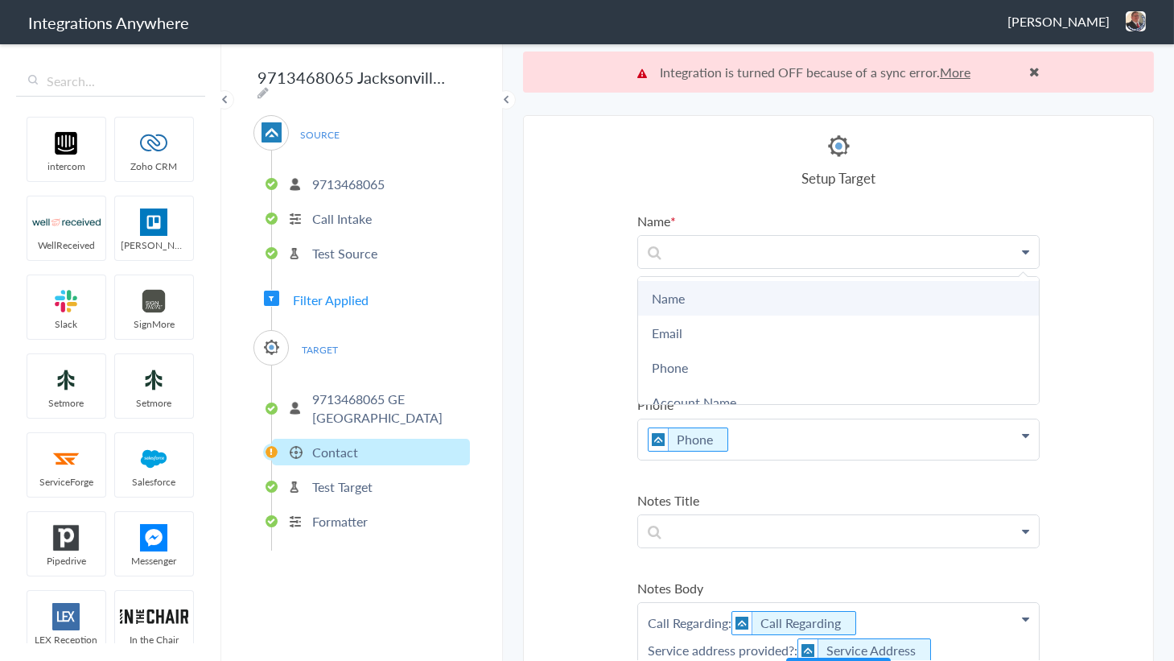
click at [707, 290] on link "Name" at bounding box center [838, 298] width 401 height 35
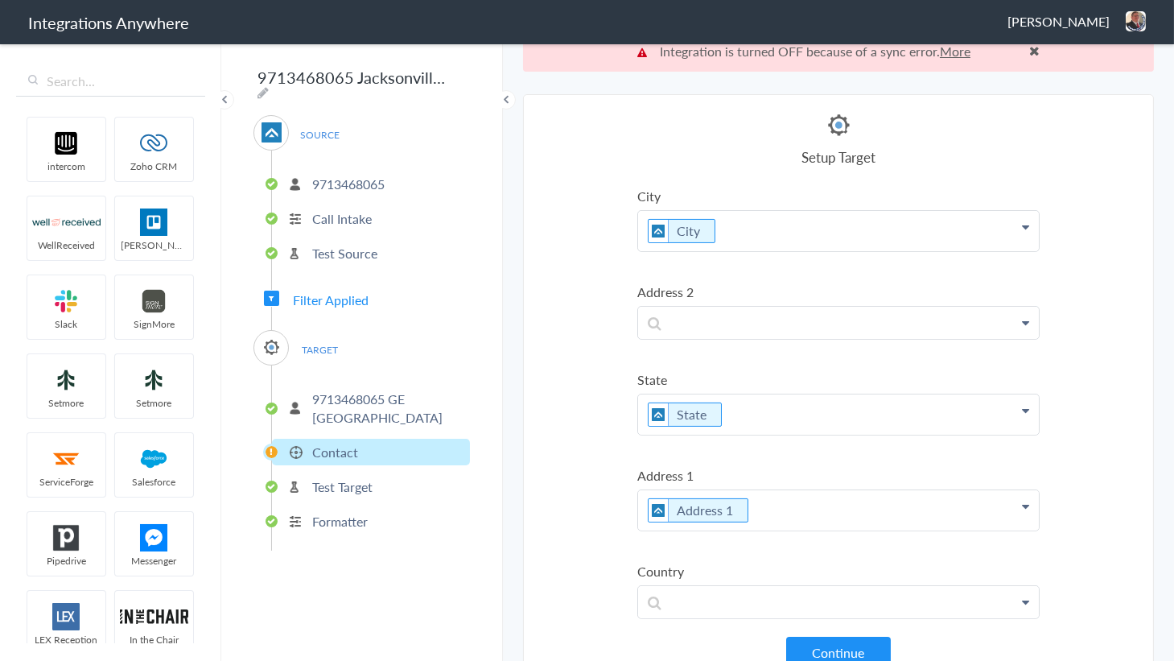
scroll to position [40, 0]
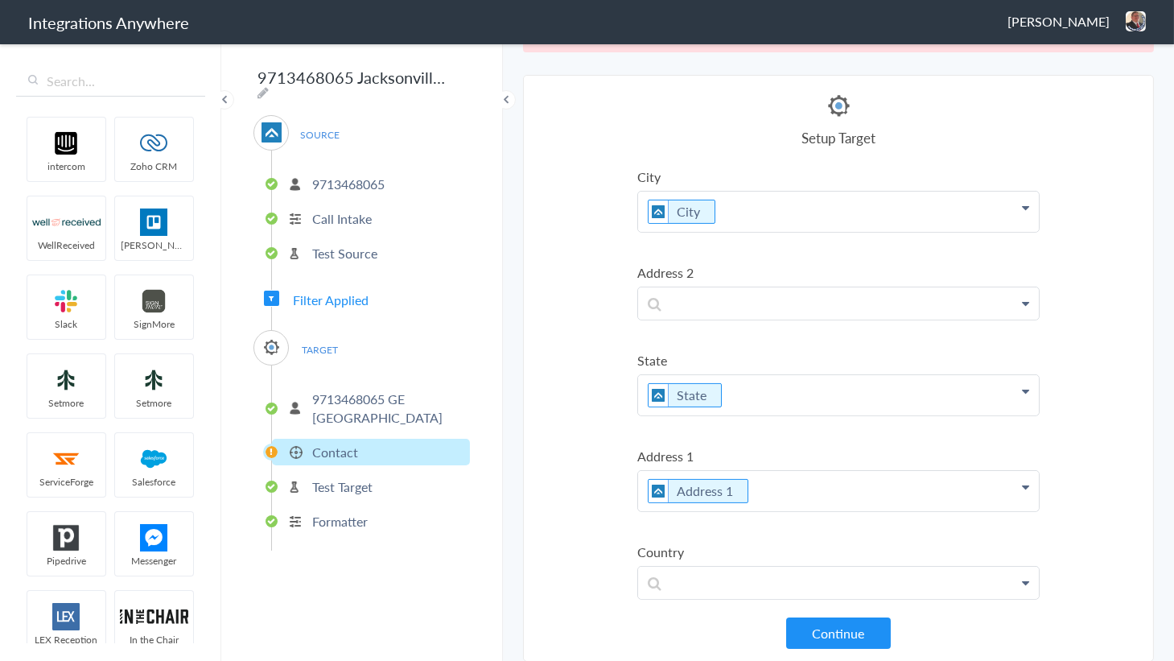
click at [820, 615] on div "Name Name Name Email Phone Account Name Email Address Provided Service Address …" at bounding box center [838, 395] width 402 height 448
click at [825, 619] on button "Continue" at bounding box center [838, 632] width 105 height 31
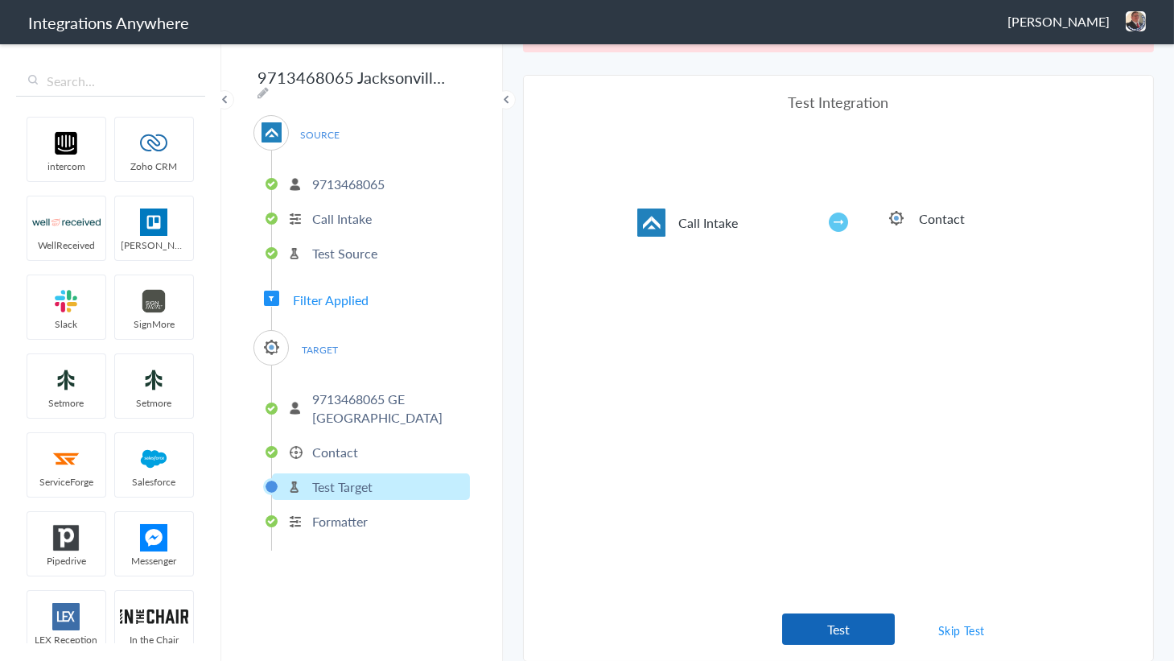
click at [834, 620] on button "Test" at bounding box center [838, 628] width 113 height 31
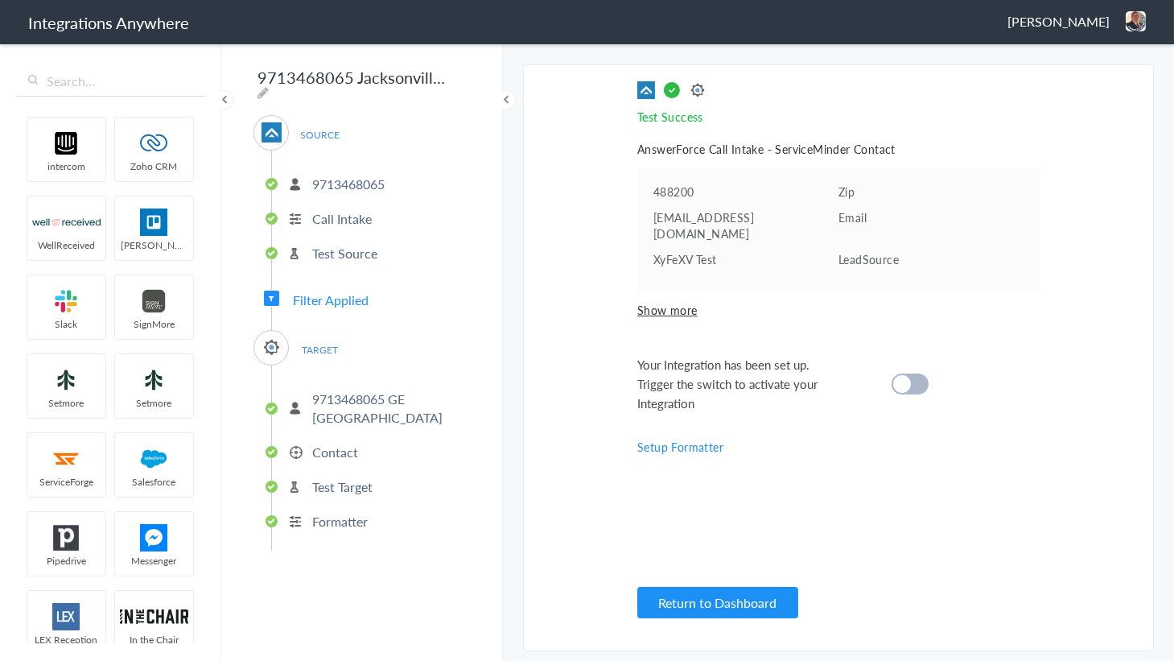
scroll to position [0, 0]
click at [903, 375] on cite at bounding box center [902, 384] width 18 height 18
click at [713, 601] on button "Return to Dashboard" at bounding box center [717, 602] width 161 height 31
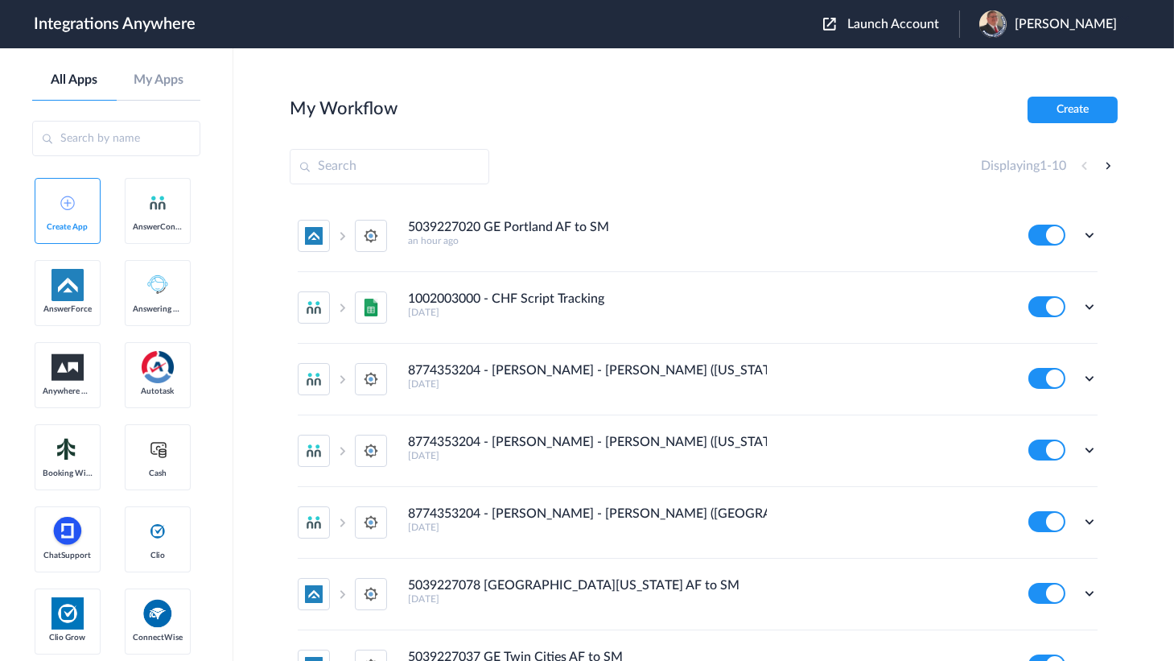
click at [931, 14] on div "Launch Account [PERSON_NAME] My Account Logout" at bounding box center [978, 23] width 310 height 27
click at [909, 24] on span "Launch Account" at bounding box center [893, 24] width 92 height 13
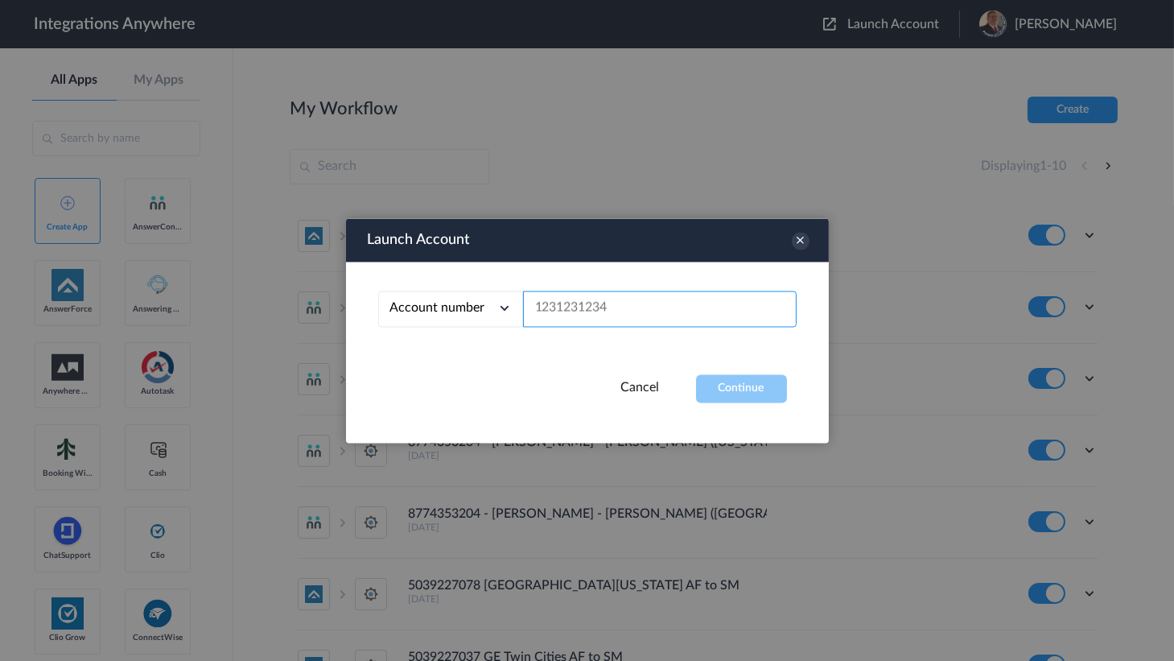
click at [595, 322] on input "text" at bounding box center [660, 308] width 274 height 36
paste input "9713268621"
type input "9713268621"
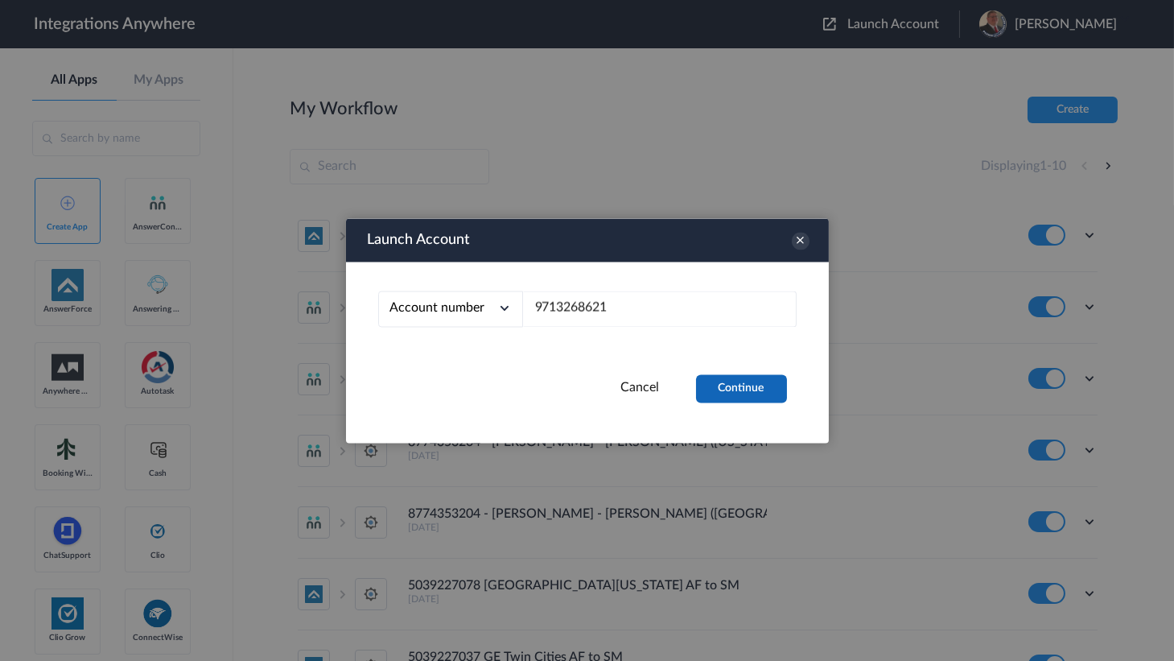
click at [714, 378] on button "Continue" at bounding box center [741, 388] width 91 height 28
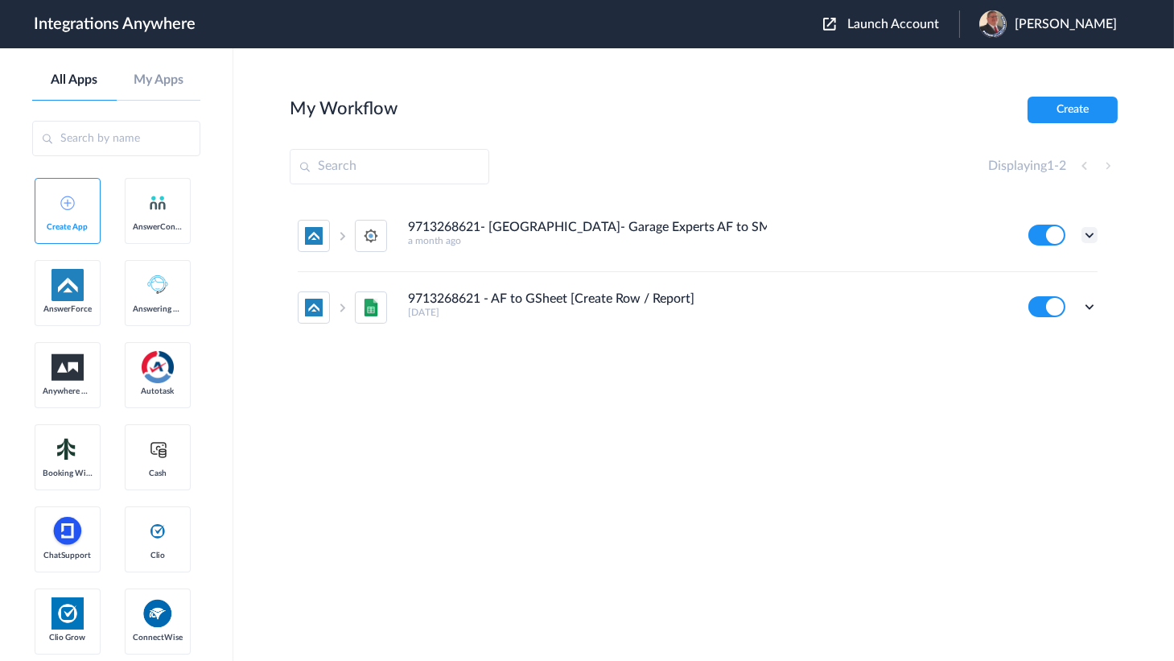
click at [1086, 234] on icon at bounding box center [1089, 235] width 16 height 16
click at [1026, 265] on li "Edit" at bounding box center [1045, 272] width 105 height 30
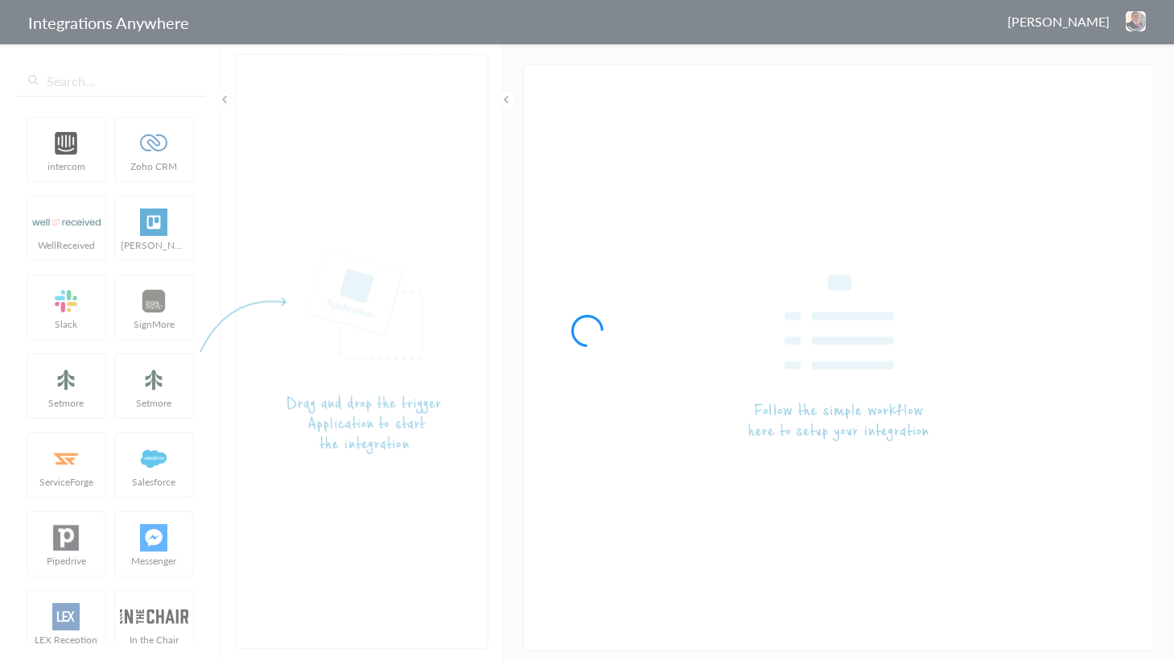
type input "9713268621- [GEOGRAPHIC_DATA]- Garage Experts AF to SM"
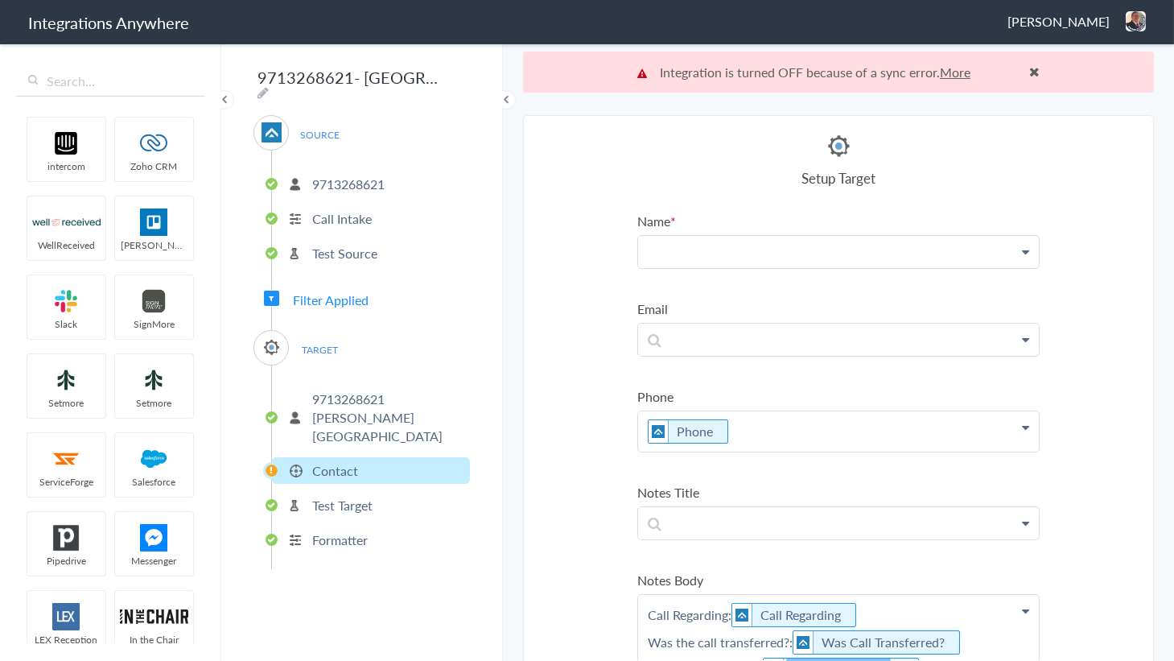
click at [780, 263] on p at bounding box center [838, 251] width 401 height 31
click at [706, 298] on link "Name" at bounding box center [838, 298] width 401 height 35
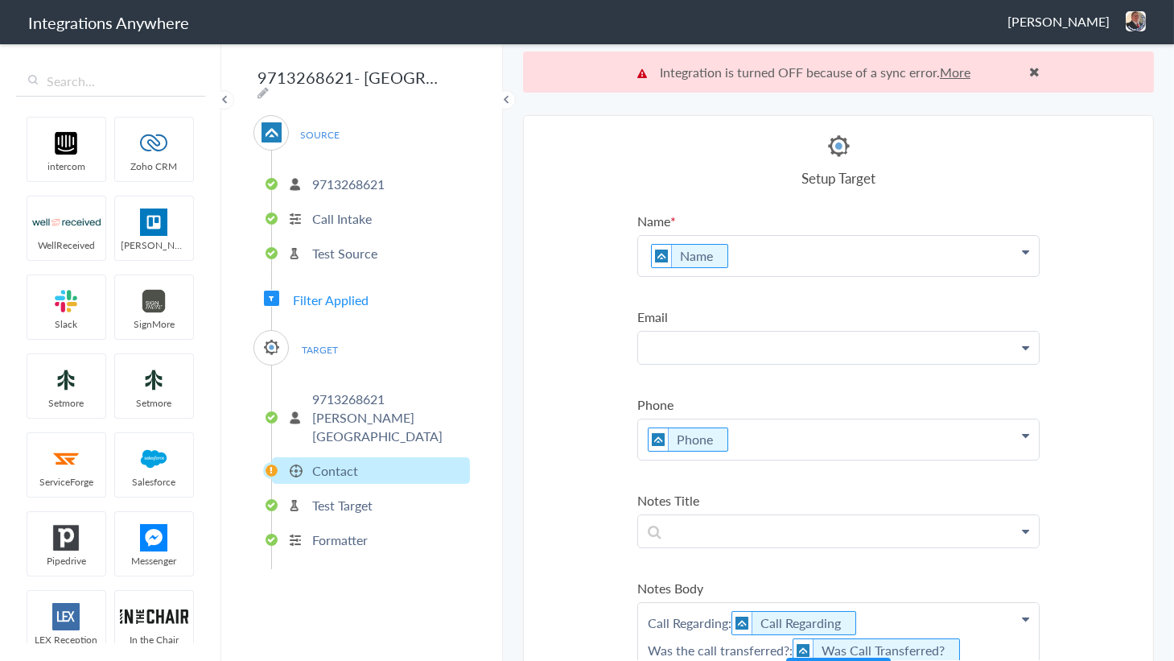
click at [721, 356] on p at bounding box center [838, 346] width 401 height 31
click at [582, 326] on section "Select Account 5039227020 Rename Delete (an hour ago) 2529669023 Rename Delete …" at bounding box center [838, 408] width 631 height 587
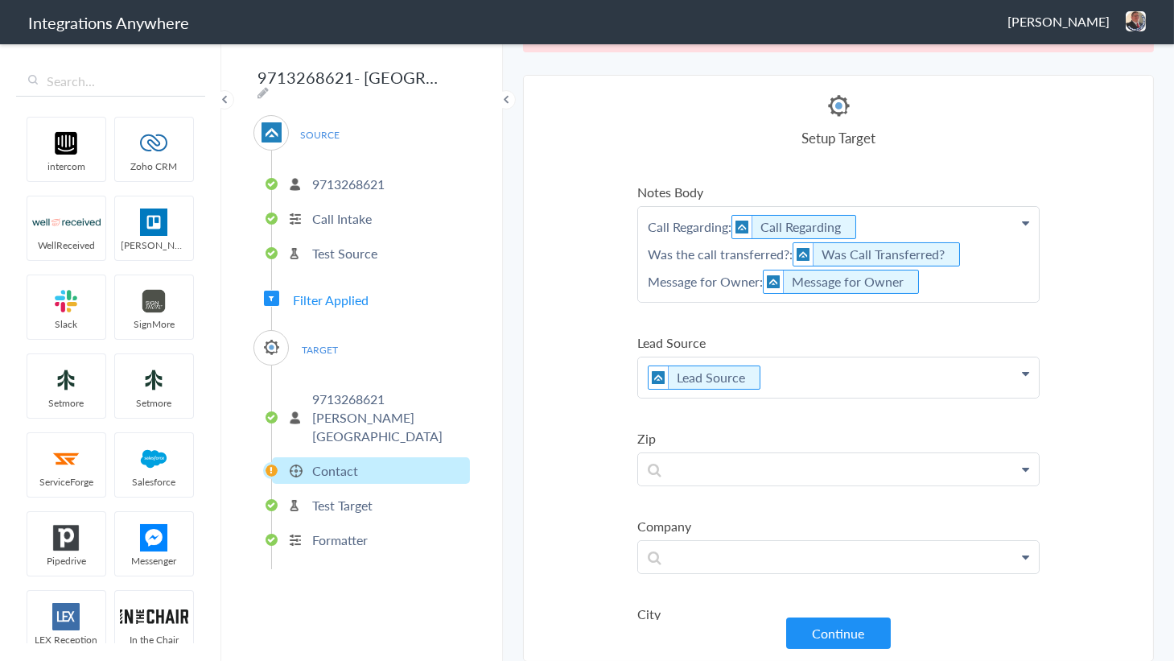
scroll to position [439, 0]
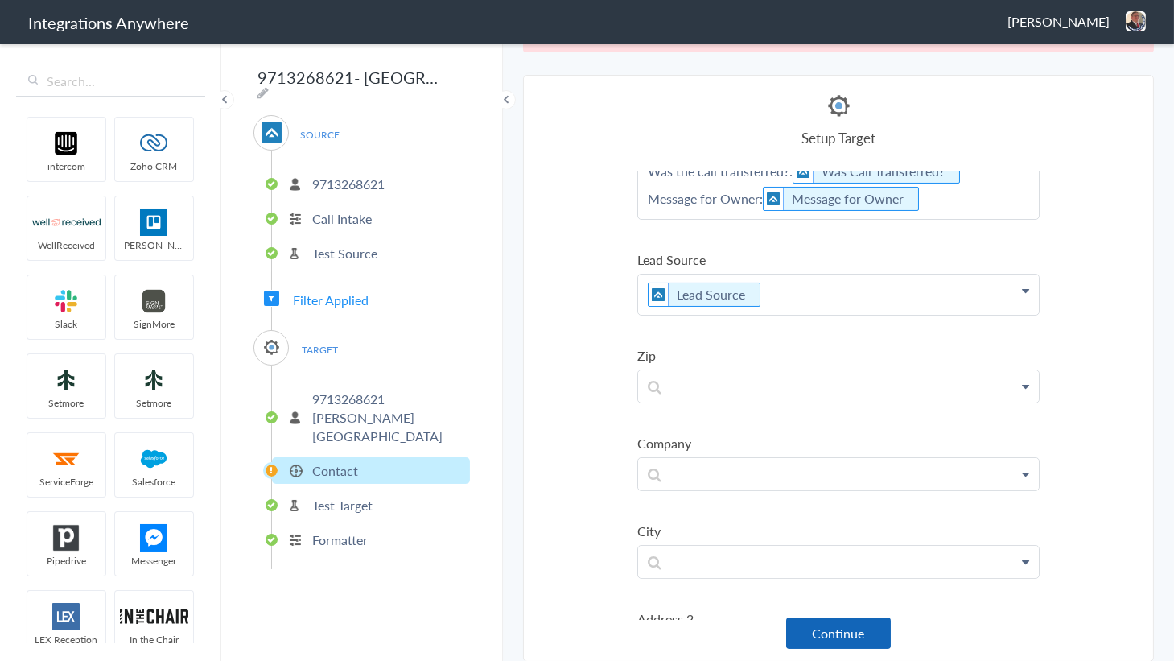
click at [843, 626] on button "Continue" at bounding box center [838, 632] width 105 height 31
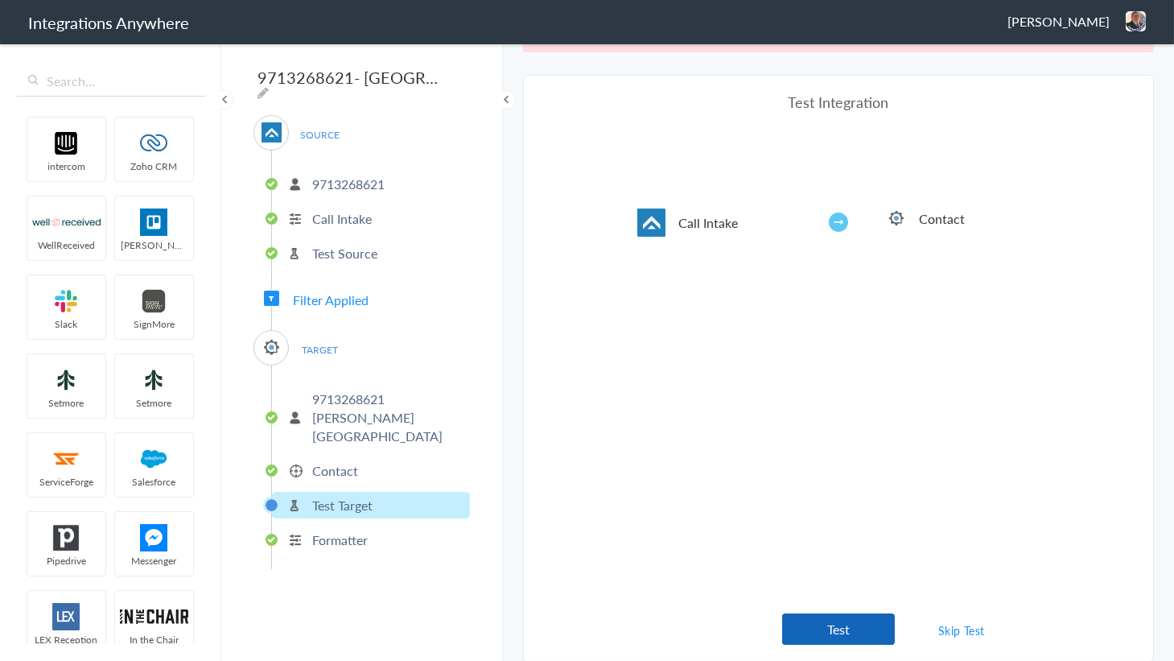
click at [850, 617] on button "Test" at bounding box center [838, 628] width 113 height 31
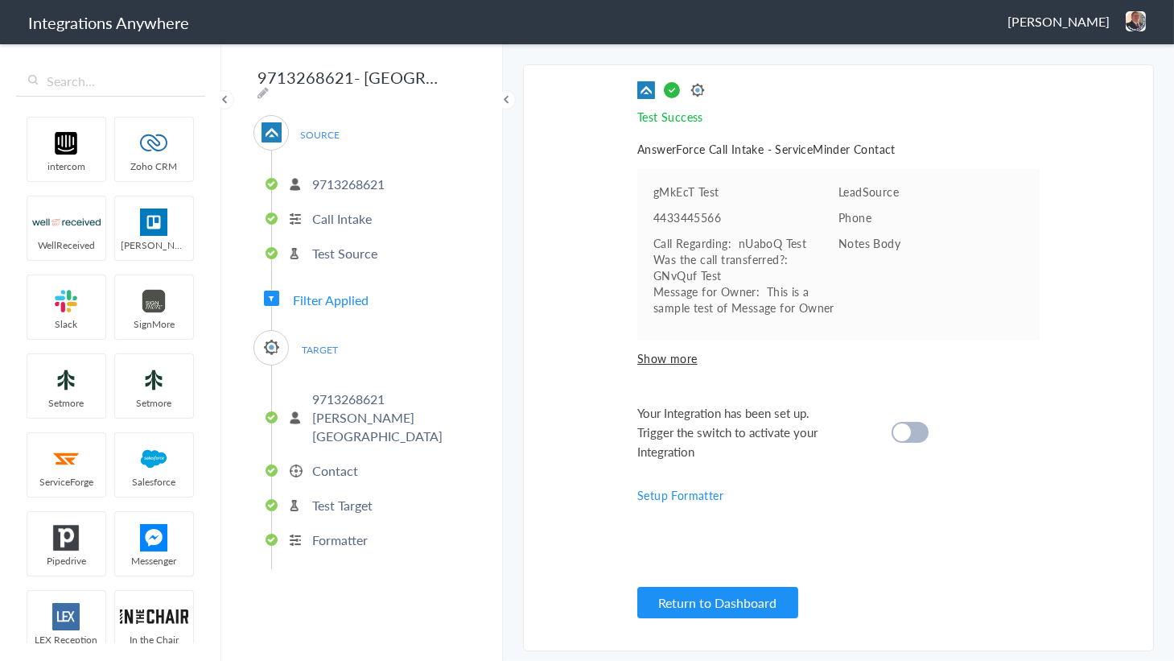
scroll to position [0, 0]
click at [903, 429] on cite at bounding box center [902, 432] width 18 height 18
click at [719, 587] on button "Return to Dashboard" at bounding box center [717, 602] width 161 height 31
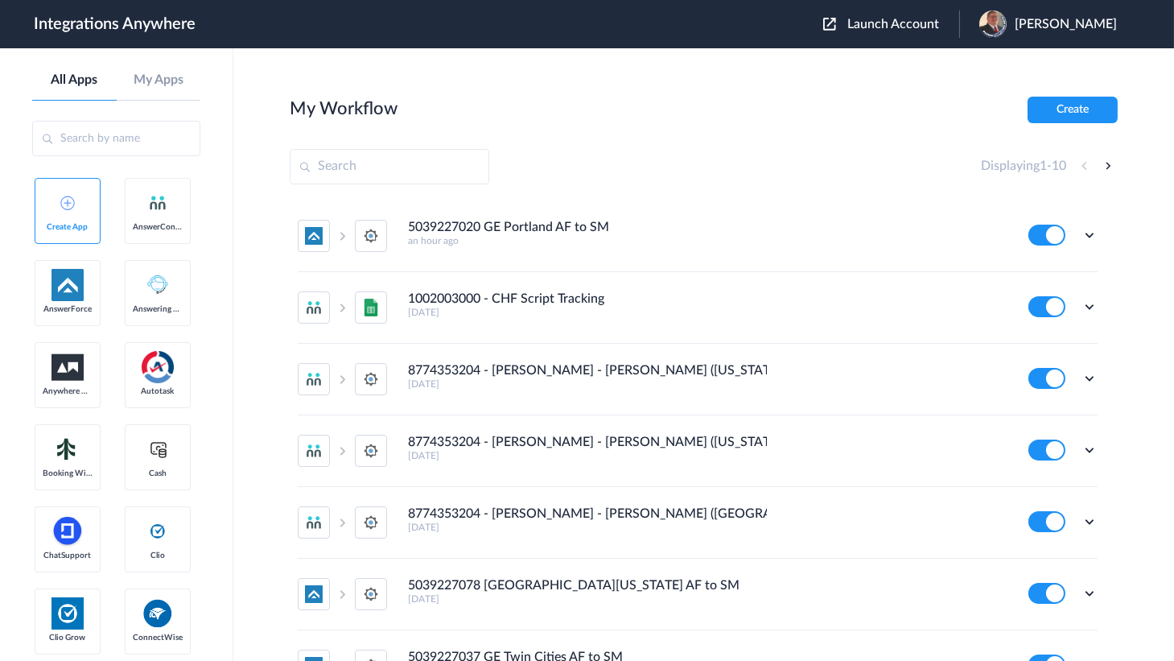
click at [887, 23] on span "Launch Account" at bounding box center [893, 24] width 92 height 13
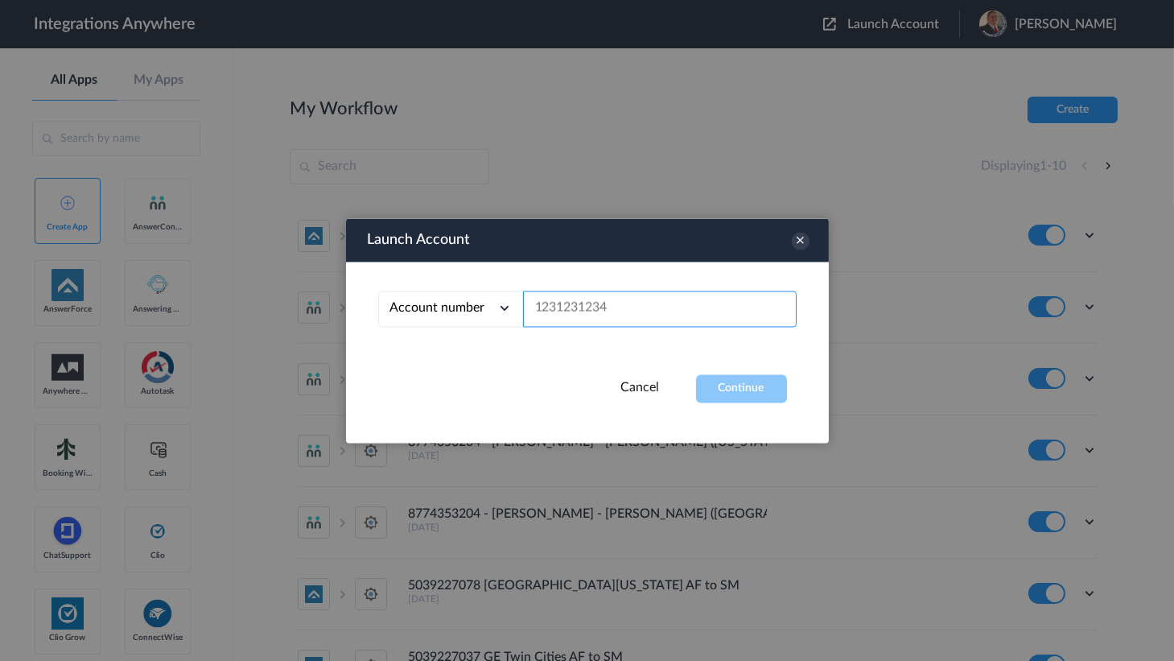
click at [562, 315] on input "text" at bounding box center [660, 308] width 274 height 36
paste input "9713468065"
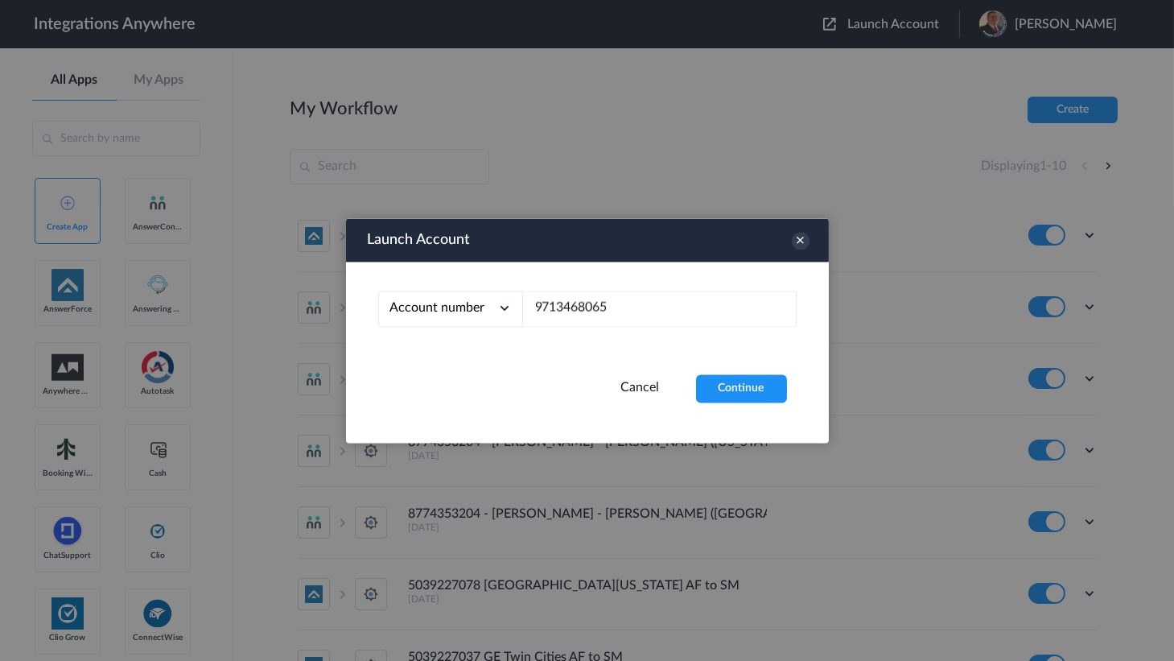
click at [721, 381] on button "Continue" at bounding box center [741, 388] width 91 height 28
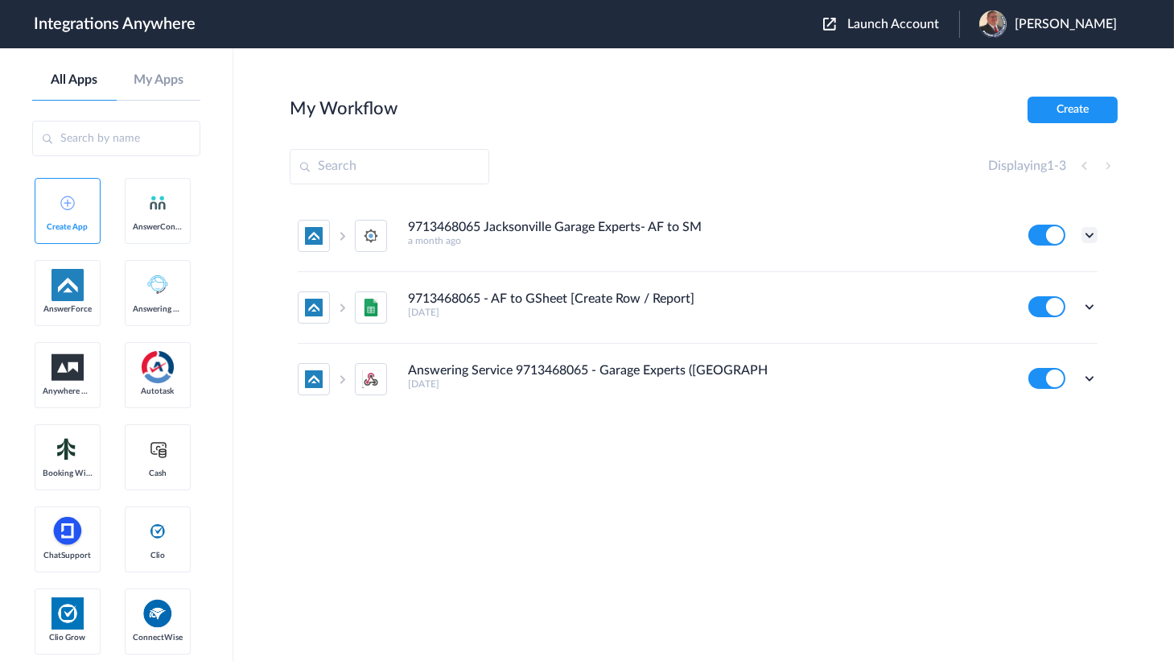
click at [1086, 232] on icon at bounding box center [1089, 235] width 16 height 16
click at [1070, 287] on li "Task history" at bounding box center [1045, 302] width 105 height 30
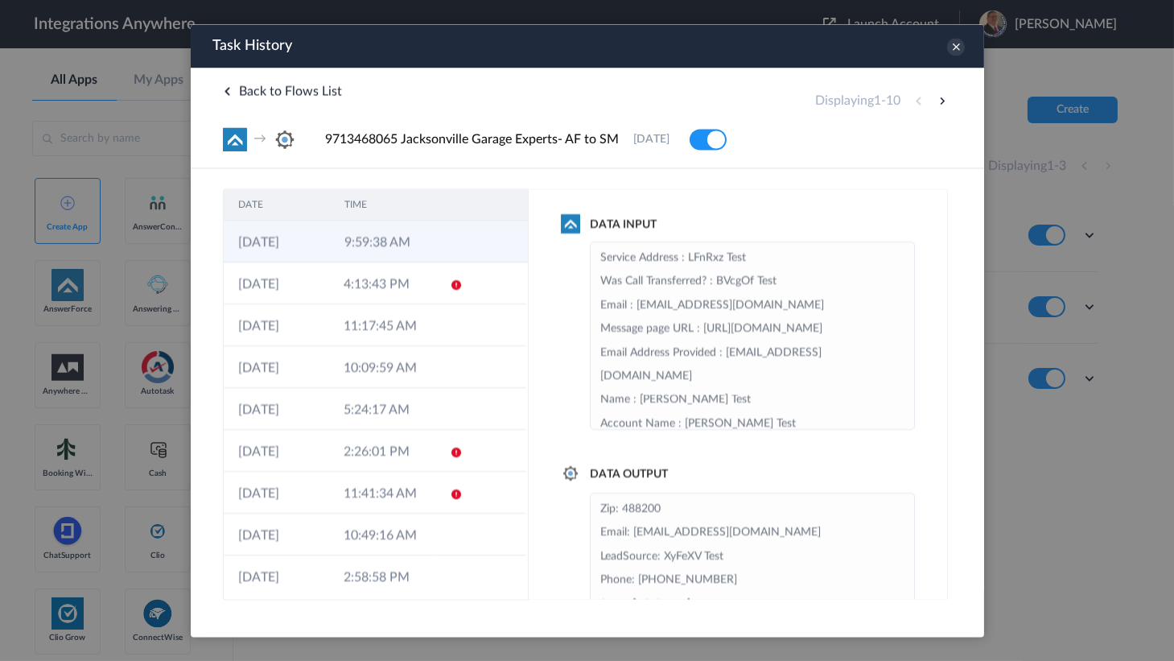
click at [397, 249] on td "9:59:38 AM" at bounding box center [382, 241] width 106 height 42
click at [956, 44] on icon at bounding box center [955, 47] width 18 height 18
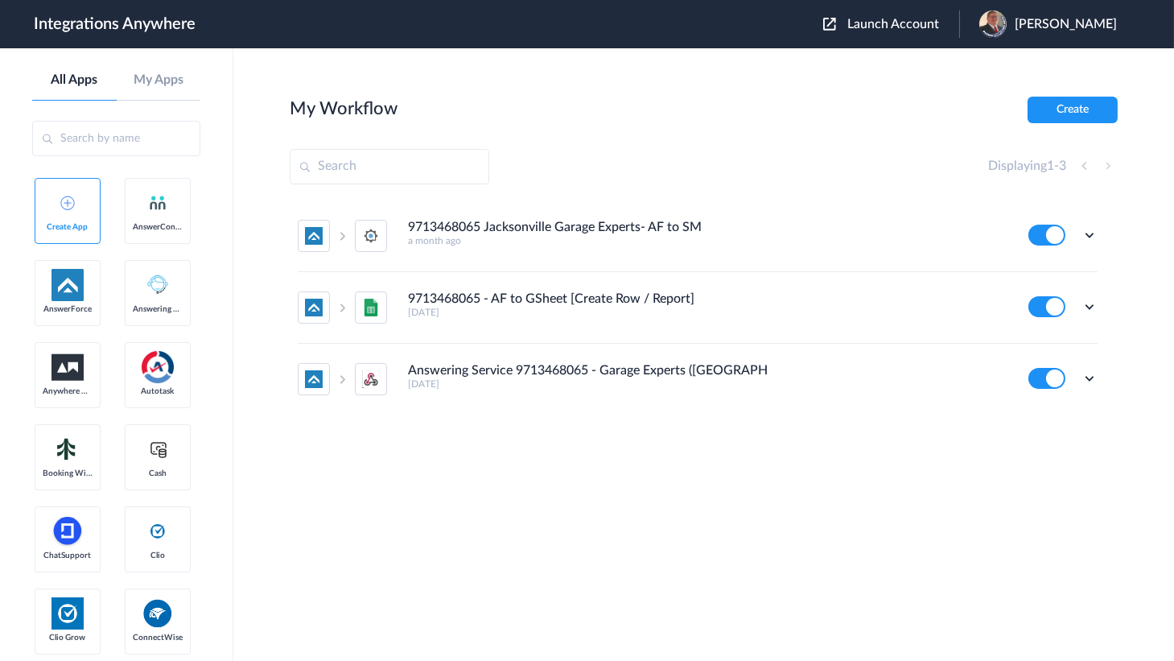
click at [885, 17] on button "Launch Account" at bounding box center [891, 24] width 136 height 15
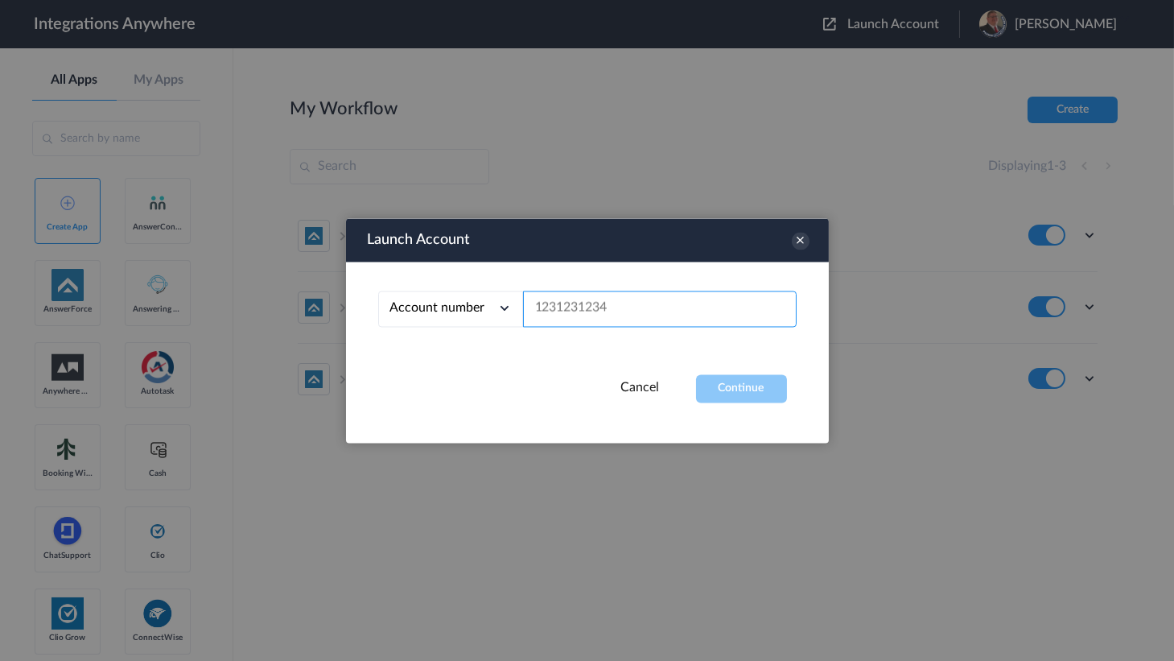
click at [659, 312] on input "text" at bounding box center [660, 308] width 274 height 36
paste input "9713468242"
type input "9713468242"
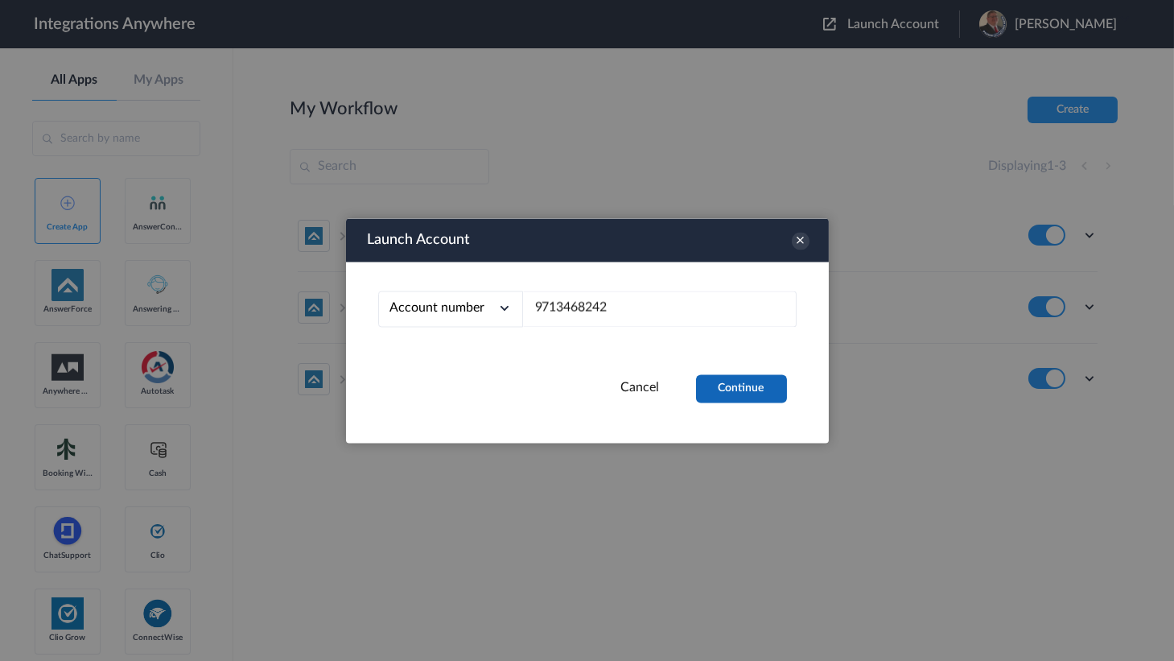
click at [733, 381] on button "Continue" at bounding box center [741, 388] width 91 height 28
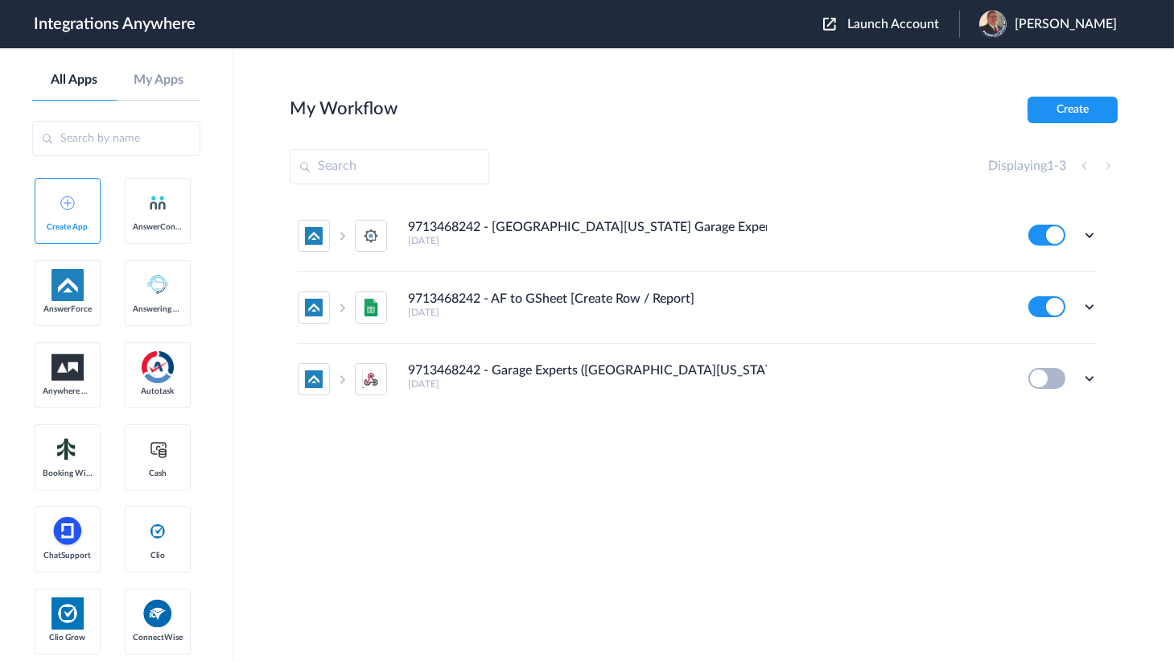
click at [1080, 235] on div "Edit Task history Delete" at bounding box center [1062, 234] width 69 height 21
click at [1094, 237] on icon at bounding box center [1089, 235] width 16 height 16
click at [1030, 271] on link "Edit" at bounding box center [1024, 271] width 39 height 11
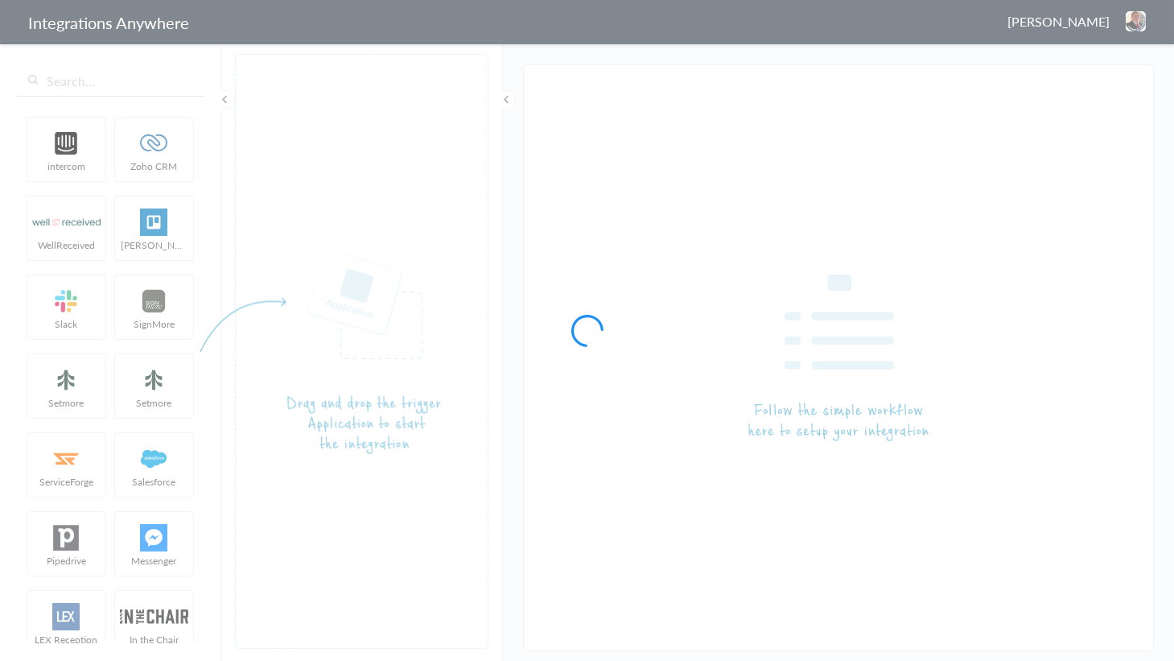
type input "9713468242 - North Alabama Garage Experts AF to SM"
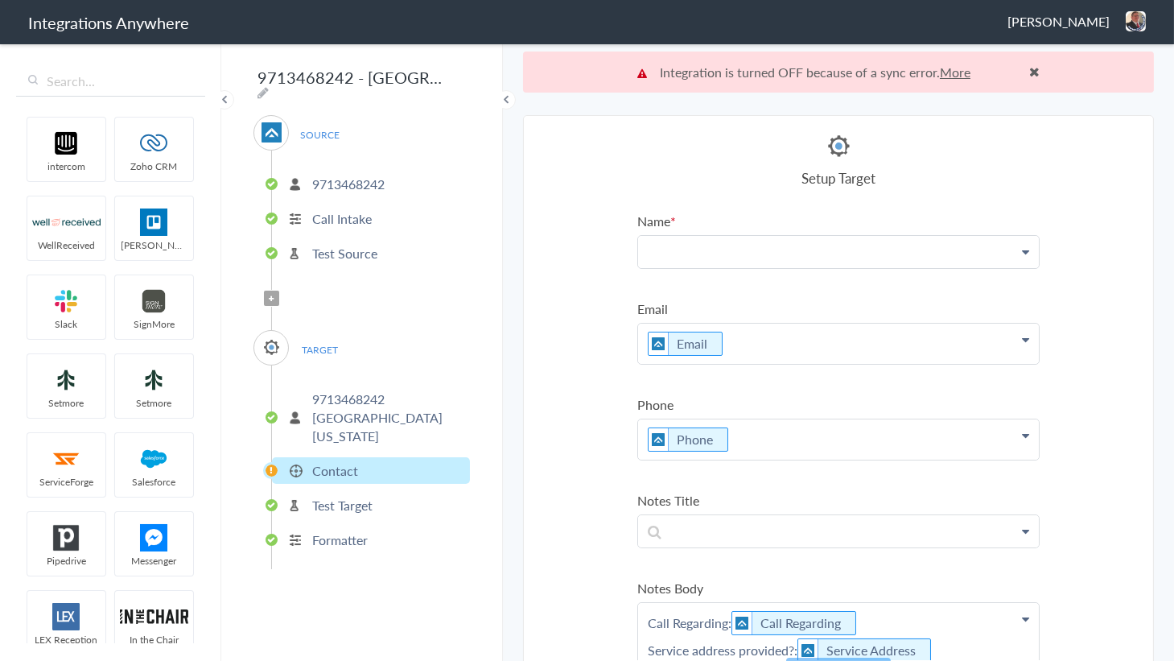
drag, startPoint x: 810, startPoint y: 233, endPoint x: 807, endPoint y: 243, distance: 10.9
click at [810, 234] on li "Name Name Email Phone Account Name Email Address Provided Service Address Date …" at bounding box center [838, 240] width 402 height 57
click at [807, 244] on p at bounding box center [838, 251] width 401 height 31
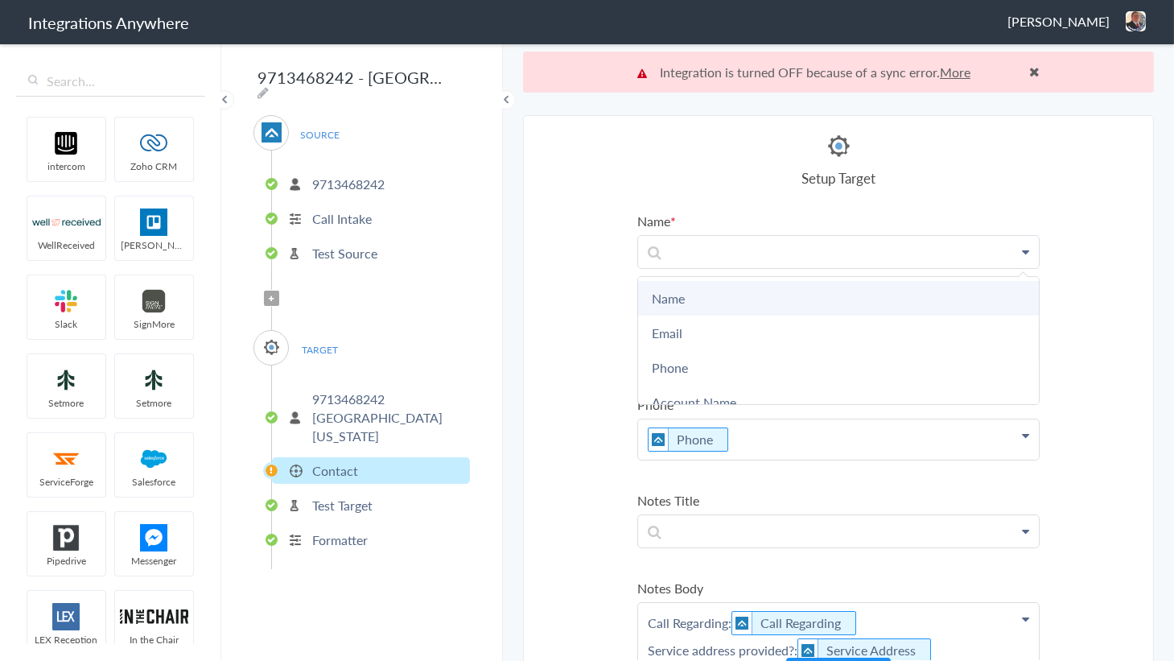
click at [694, 291] on link "Name" at bounding box center [838, 298] width 401 height 35
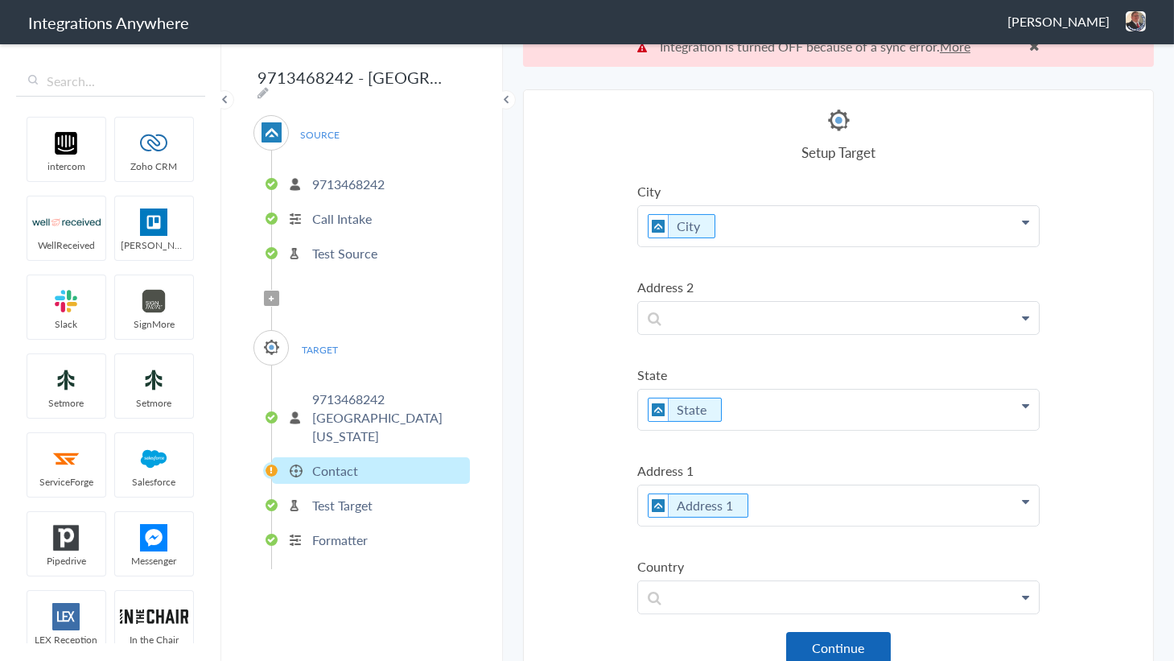
scroll to position [40, 0]
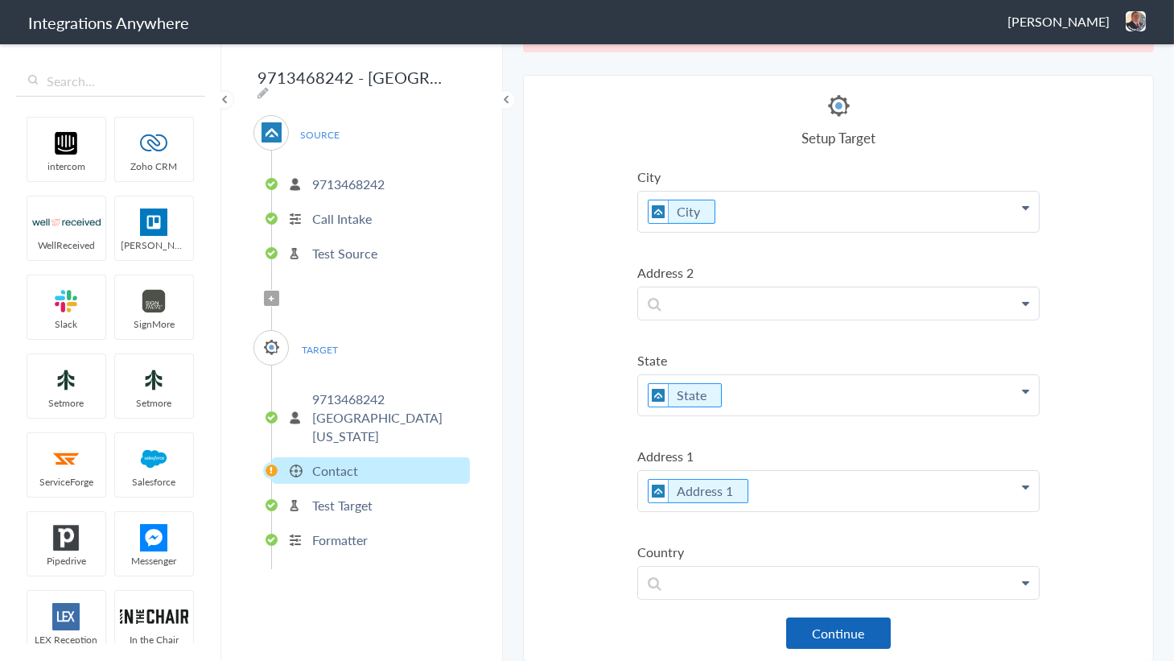
click at [837, 631] on button "Continue" at bounding box center [838, 632] width 105 height 31
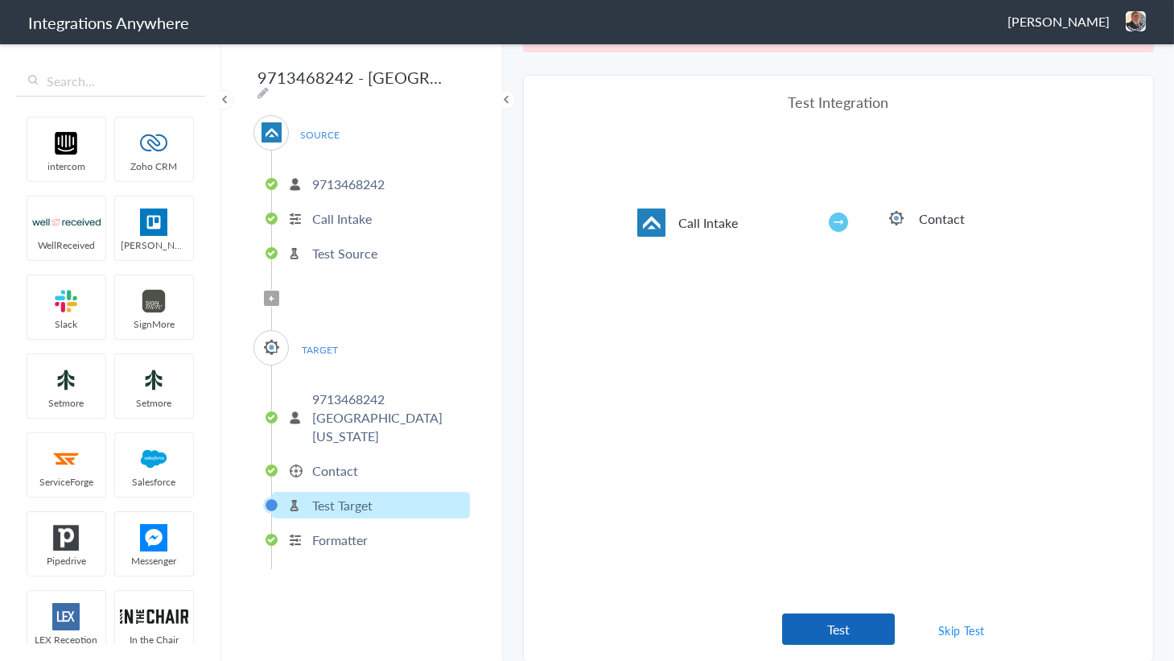
click at [821, 624] on button "Test" at bounding box center [838, 628] width 113 height 31
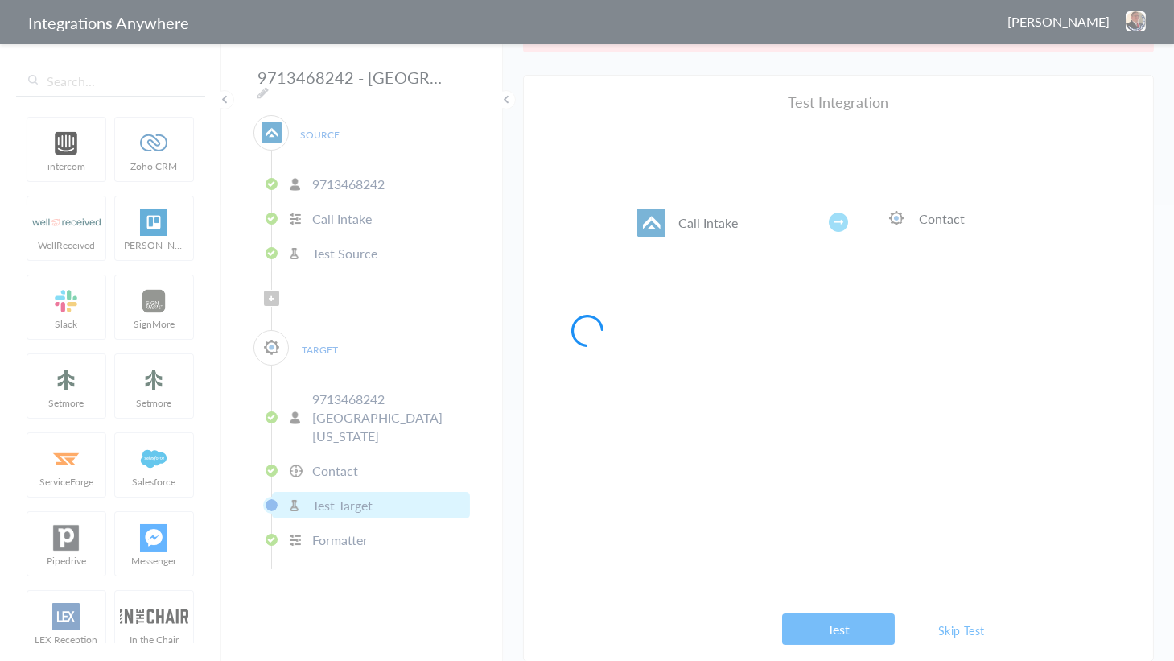
scroll to position [0, 0]
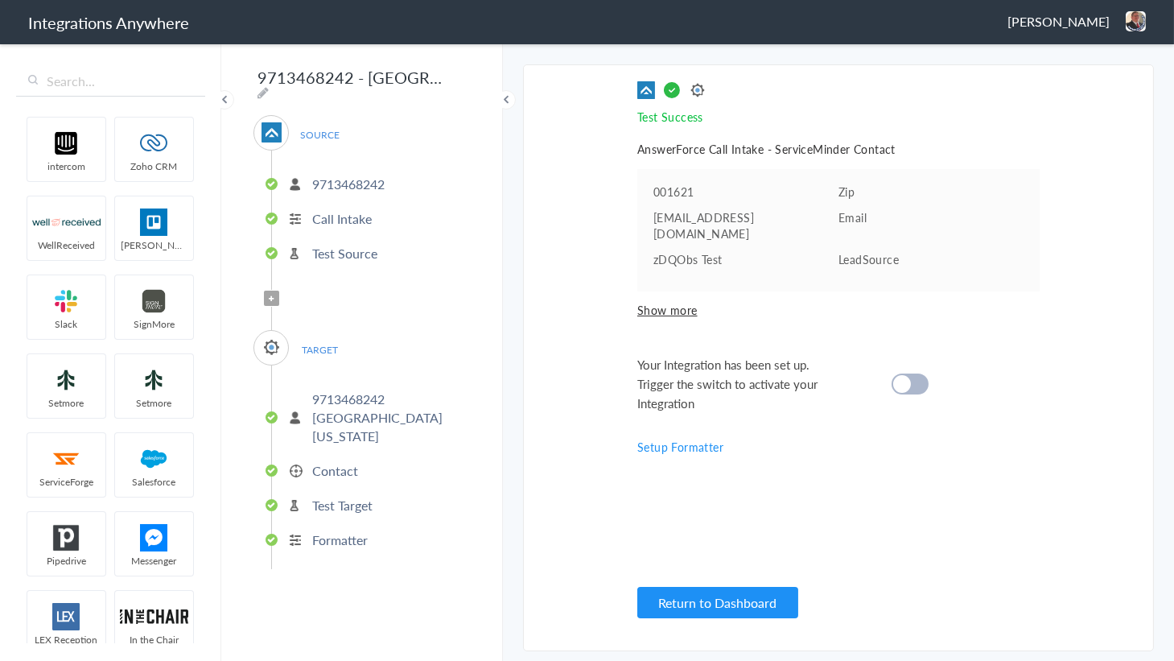
click at [916, 373] on div at bounding box center [909, 383] width 37 height 21
click at [701, 609] on button "Return to Dashboard" at bounding box center [717, 602] width 161 height 31
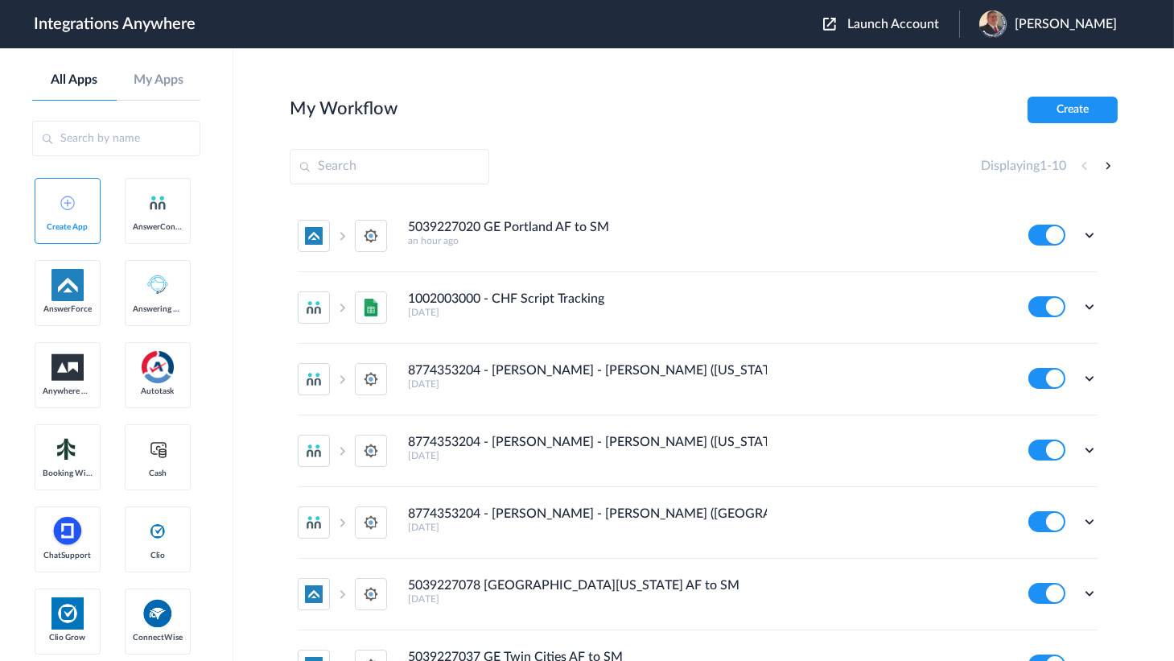
click at [854, 18] on button "Launch Account" at bounding box center [891, 24] width 136 height 15
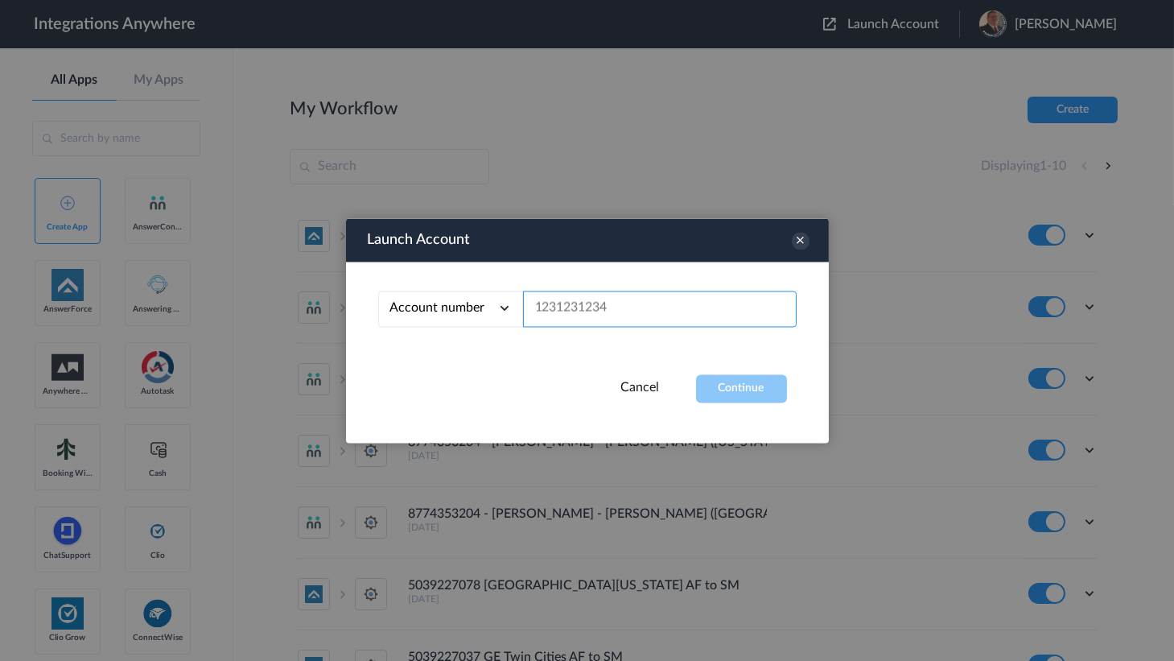
click at [607, 312] on input "text" at bounding box center [660, 308] width 274 height 36
paste input "9713613192"
type input "9713613192"
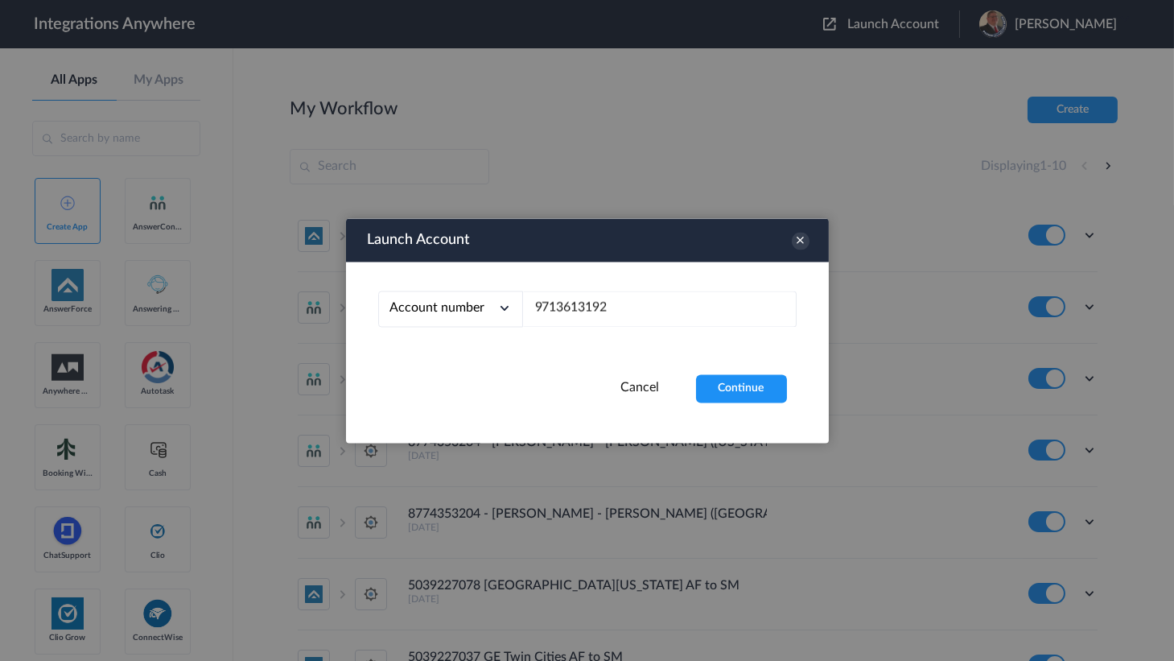
click at [753, 372] on div "Account number Account number Email address 9713613192" at bounding box center [587, 317] width 483 height 113
click at [752, 379] on button "Continue" at bounding box center [741, 388] width 91 height 28
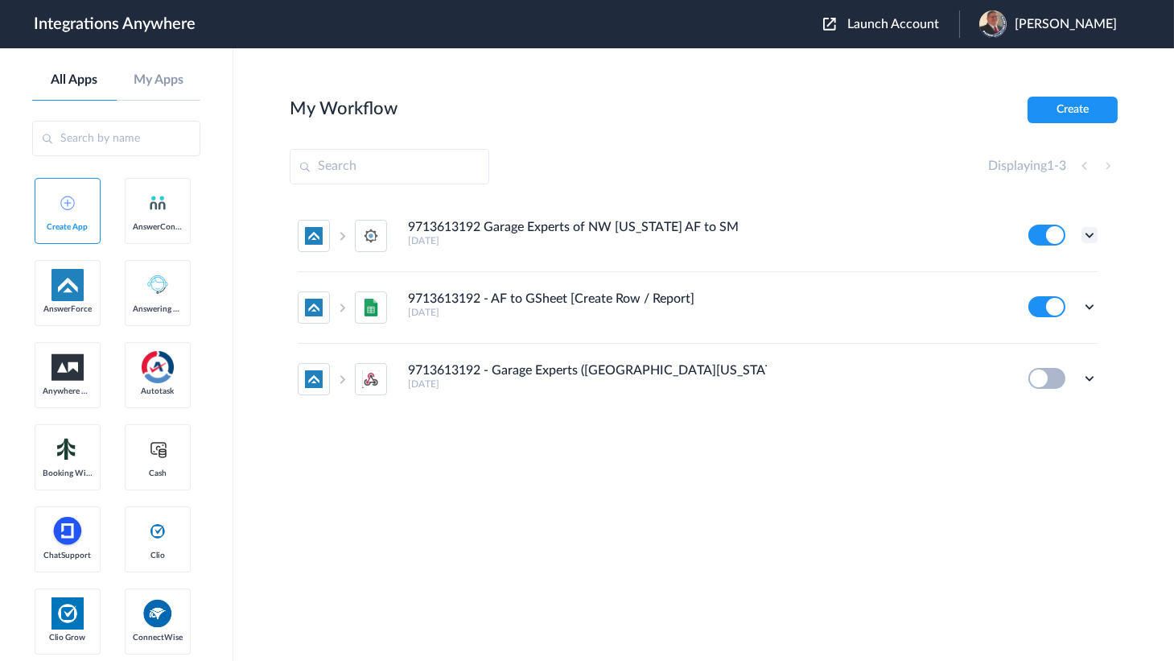
click at [1089, 233] on icon at bounding box center [1089, 235] width 16 height 16
click at [1041, 263] on li "Edit" at bounding box center [1045, 272] width 105 height 30
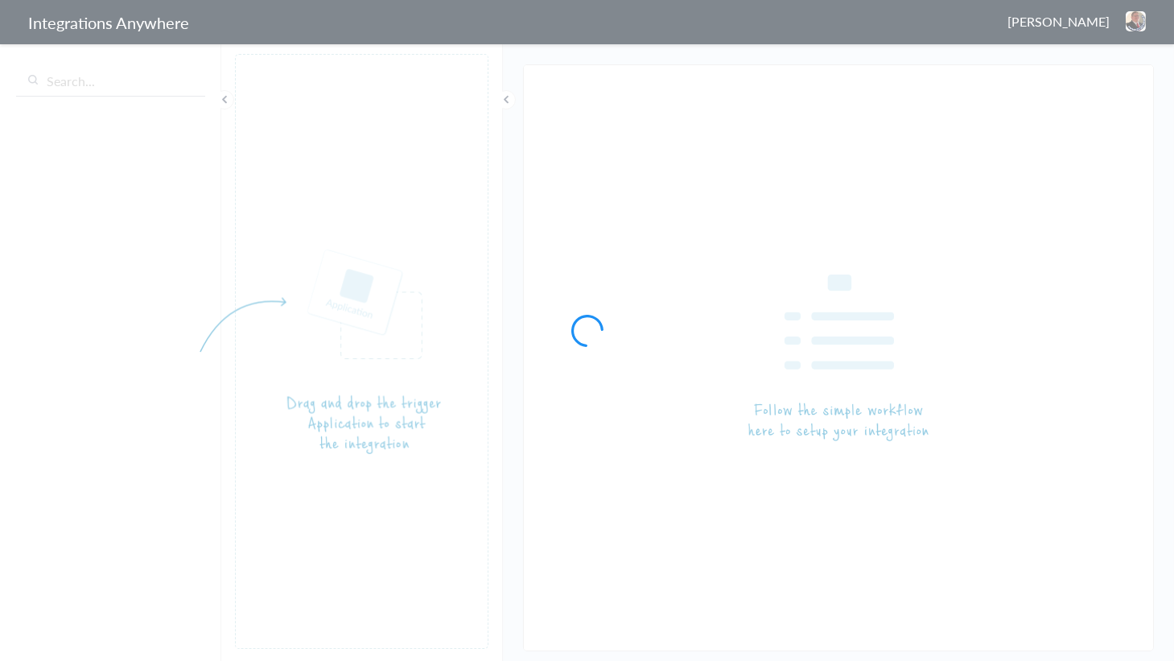
type input "9713613192 Garage Experts of NW [US_STATE] AF to SM"
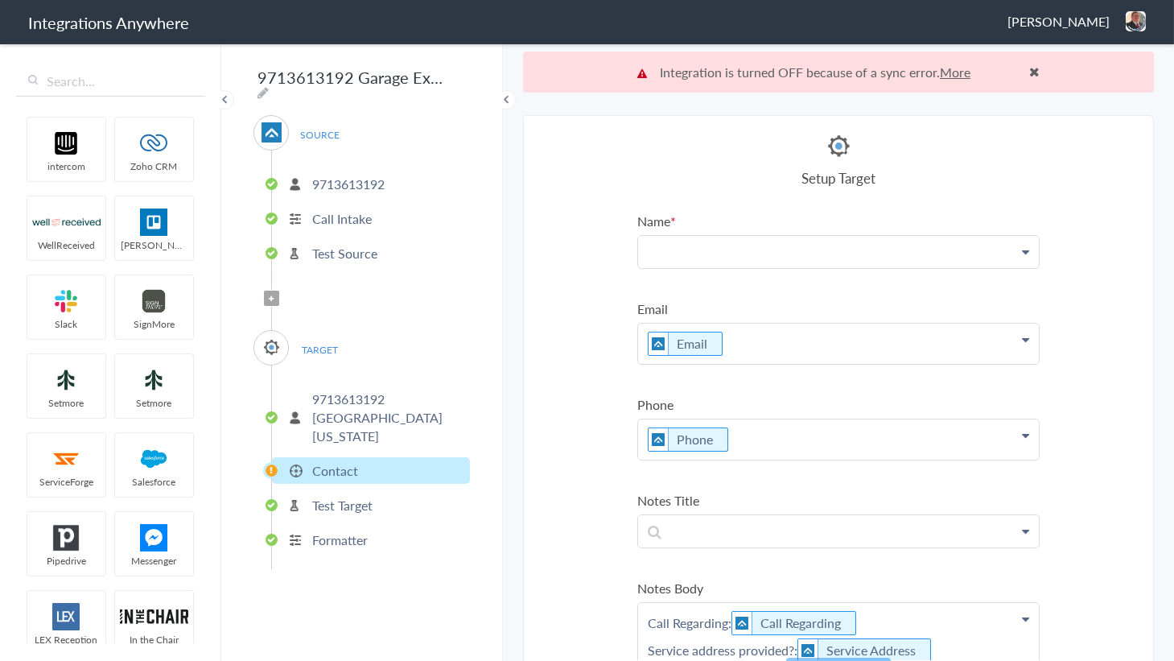
click at [741, 260] on p at bounding box center [838, 251] width 401 height 31
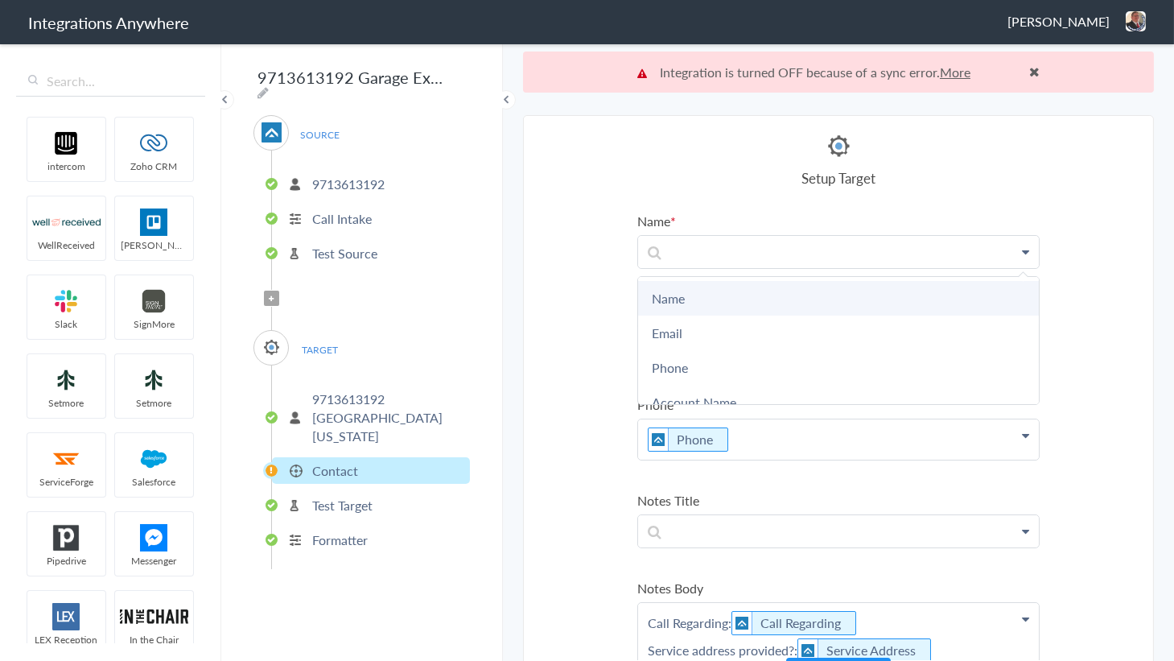
click at [694, 295] on link "Name" at bounding box center [838, 298] width 401 height 35
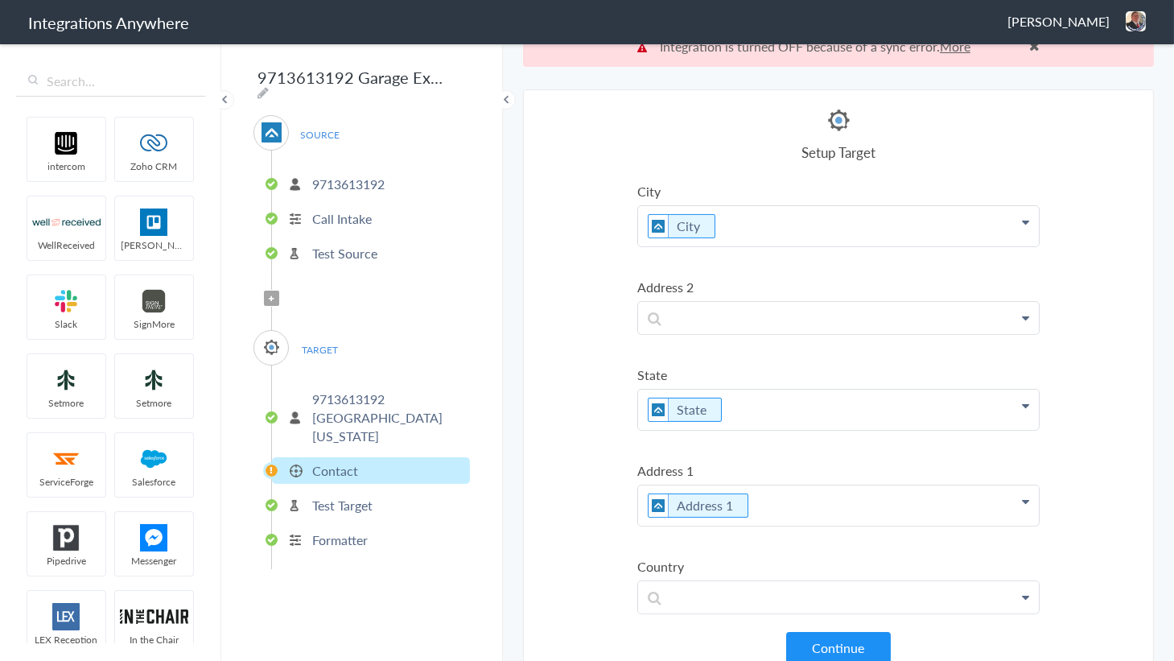
scroll to position [40, 0]
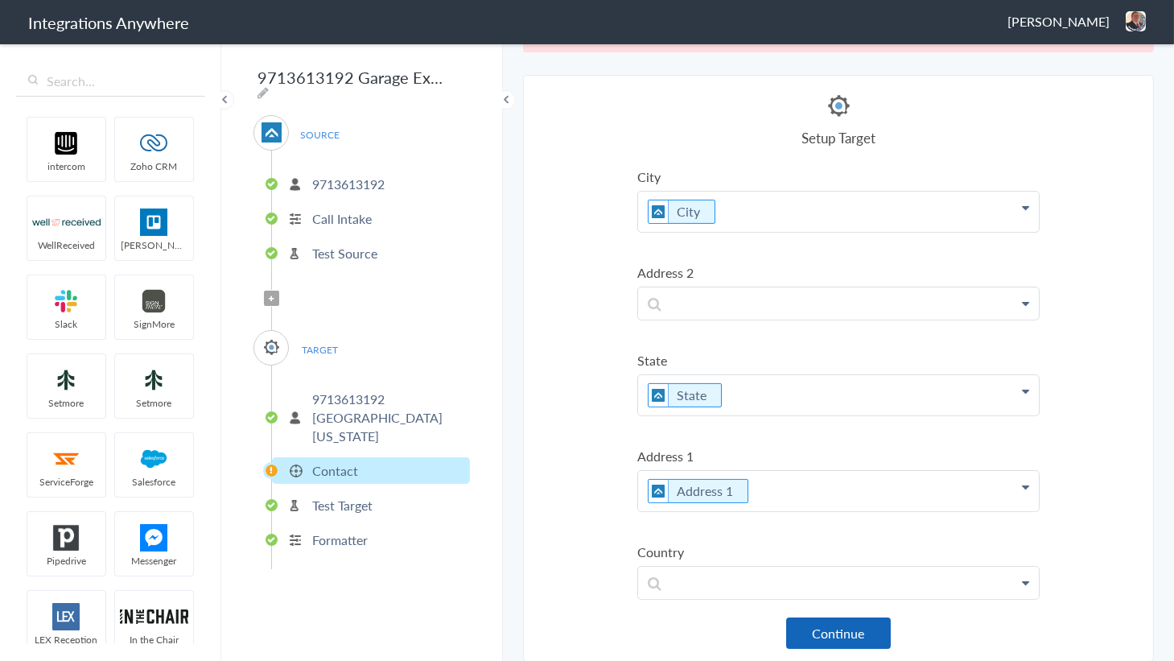
click at [830, 620] on button "Continue" at bounding box center [838, 632] width 105 height 31
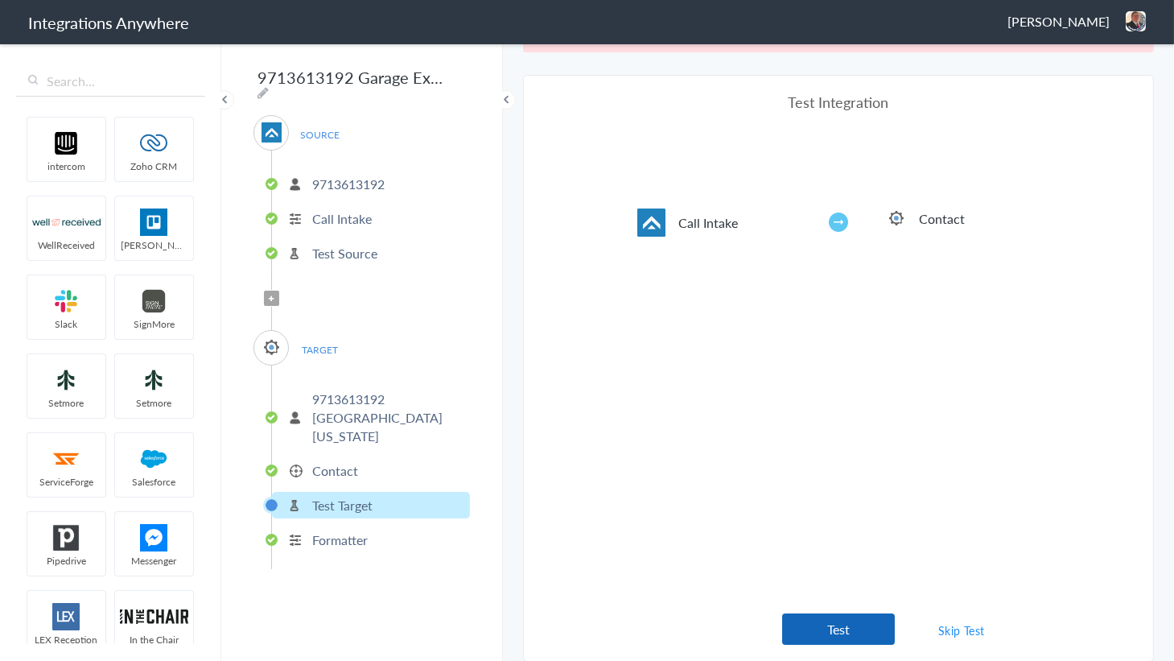
click at [847, 626] on button "Test" at bounding box center [838, 628] width 113 height 31
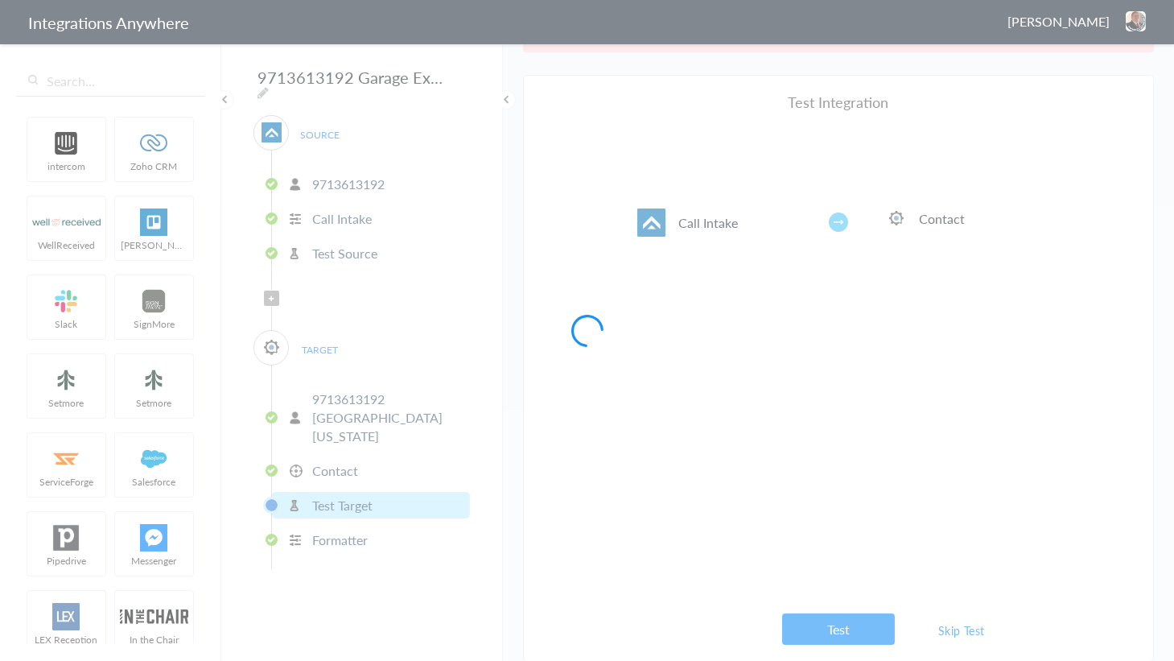
scroll to position [0, 0]
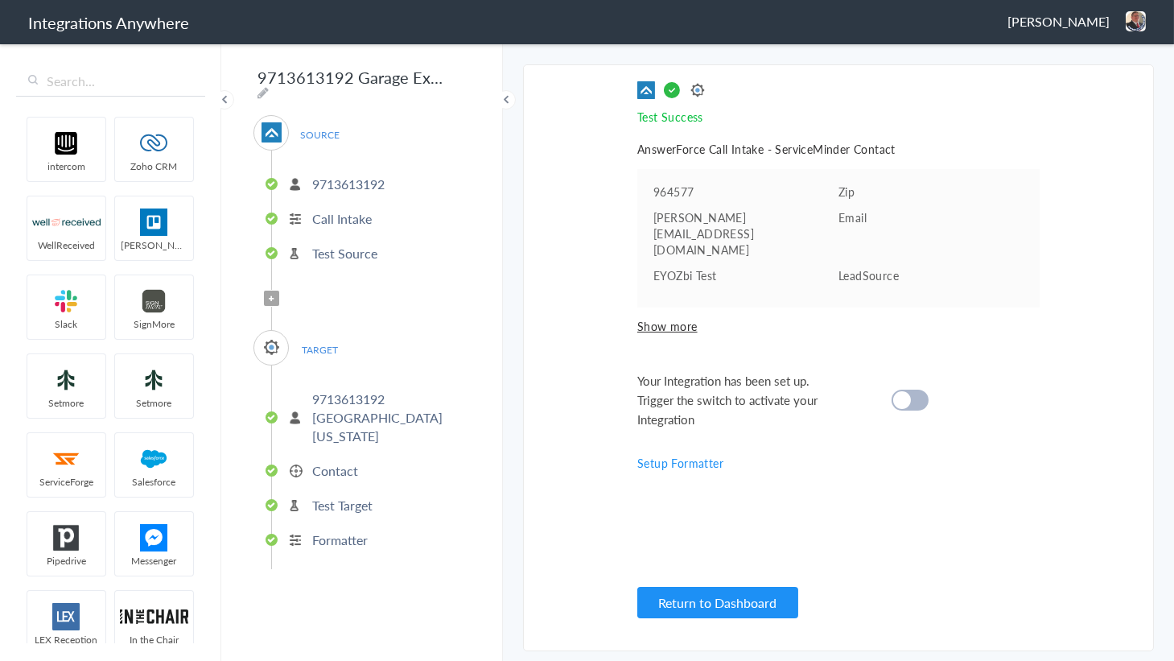
click at [900, 391] on cite at bounding box center [902, 400] width 18 height 18
click at [697, 587] on button "Return to Dashboard" at bounding box center [717, 602] width 161 height 31
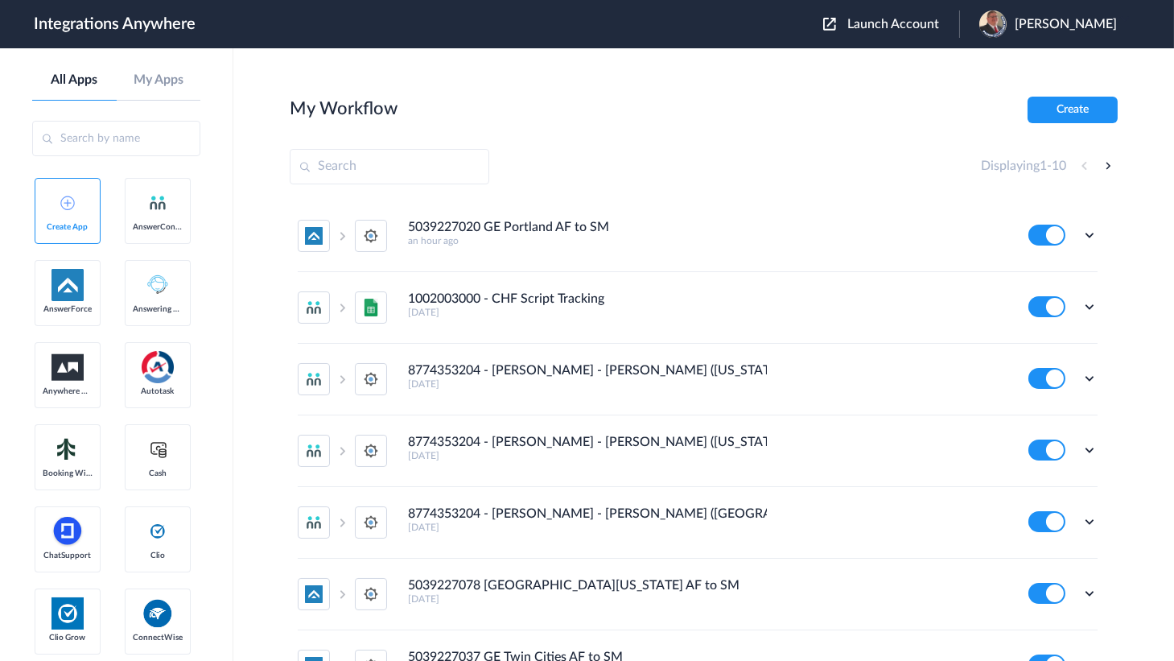
click at [881, 24] on span "Launch Account" at bounding box center [893, 24] width 92 height 13
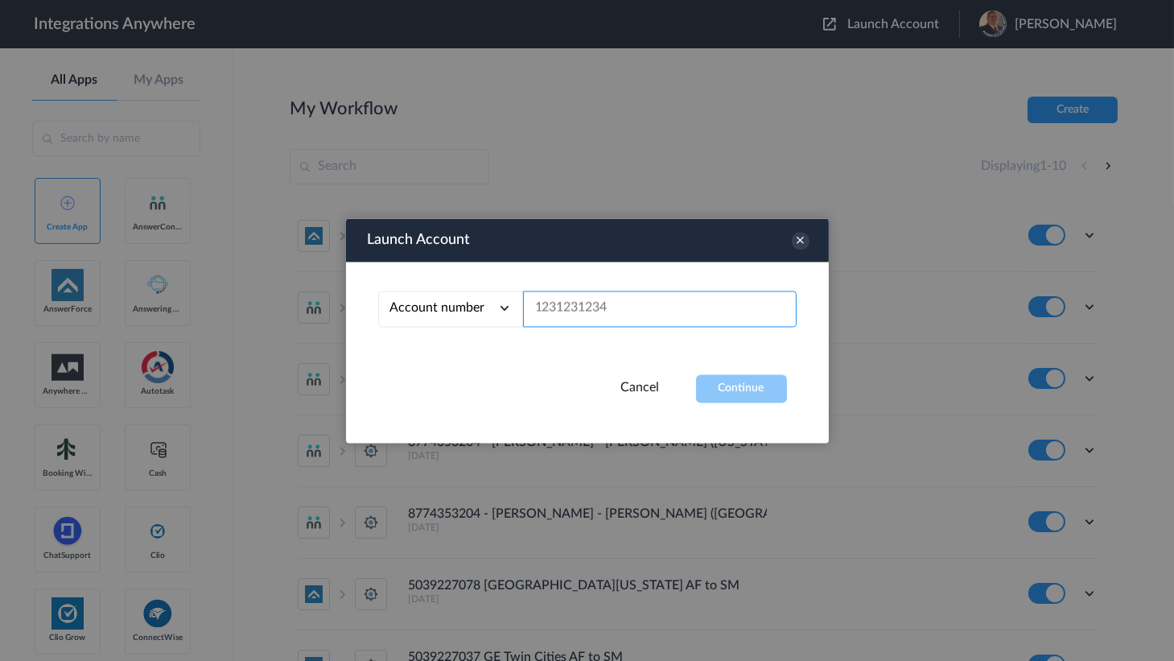
click at [656, 302] on input "text" at bounding box center [660, 308] width 274 height 36
paste input "5039227015"
type input "5039227015"
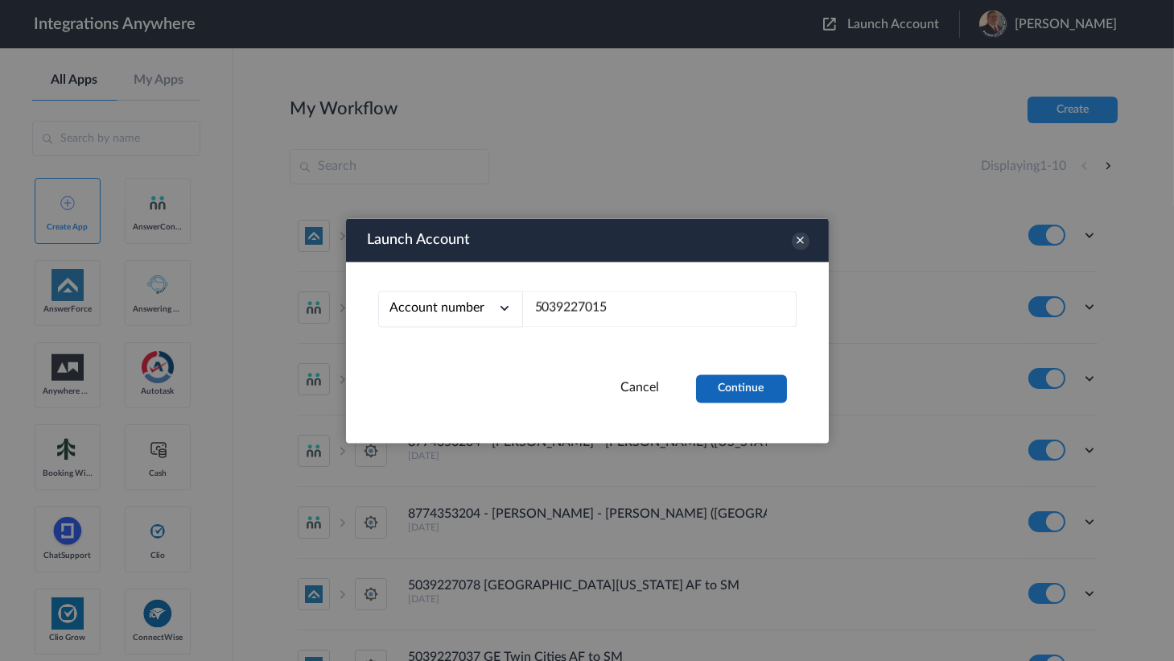
click at [737, 389] on button "Continue" at bounding box center [741, 388] width 91 height 28
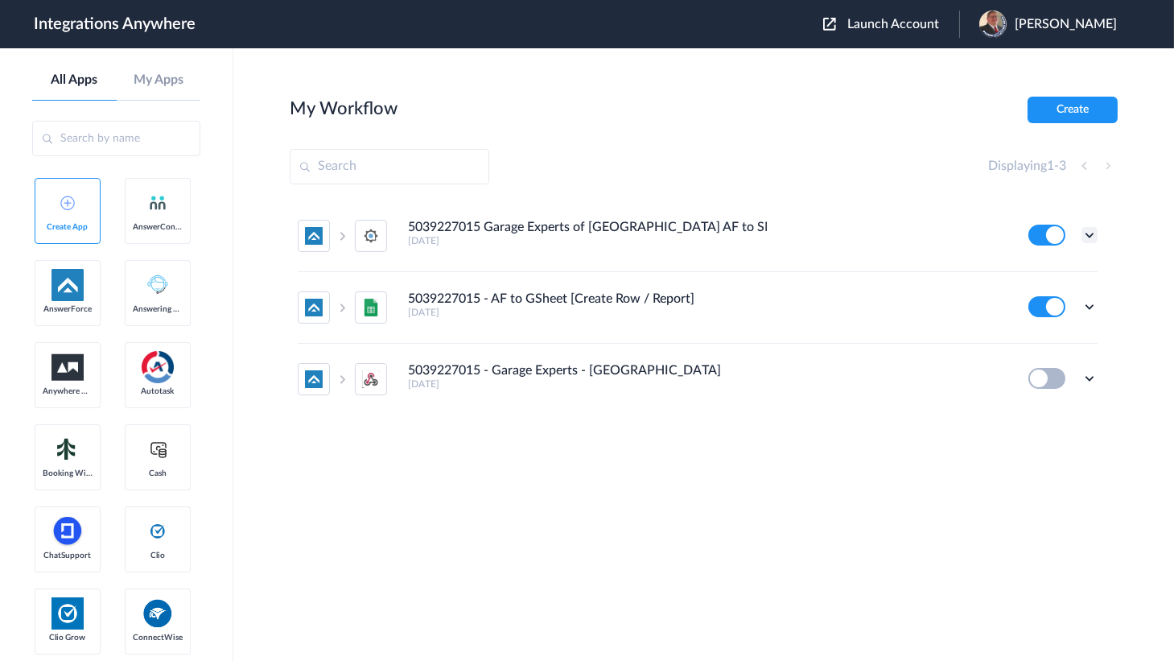
click at [1092, 233] on icon at bounding box center [1089, 235] width 16 height 16
click at [1021, 279] on li "Edit" at bounding box center [1045, 272] width 105 height 30
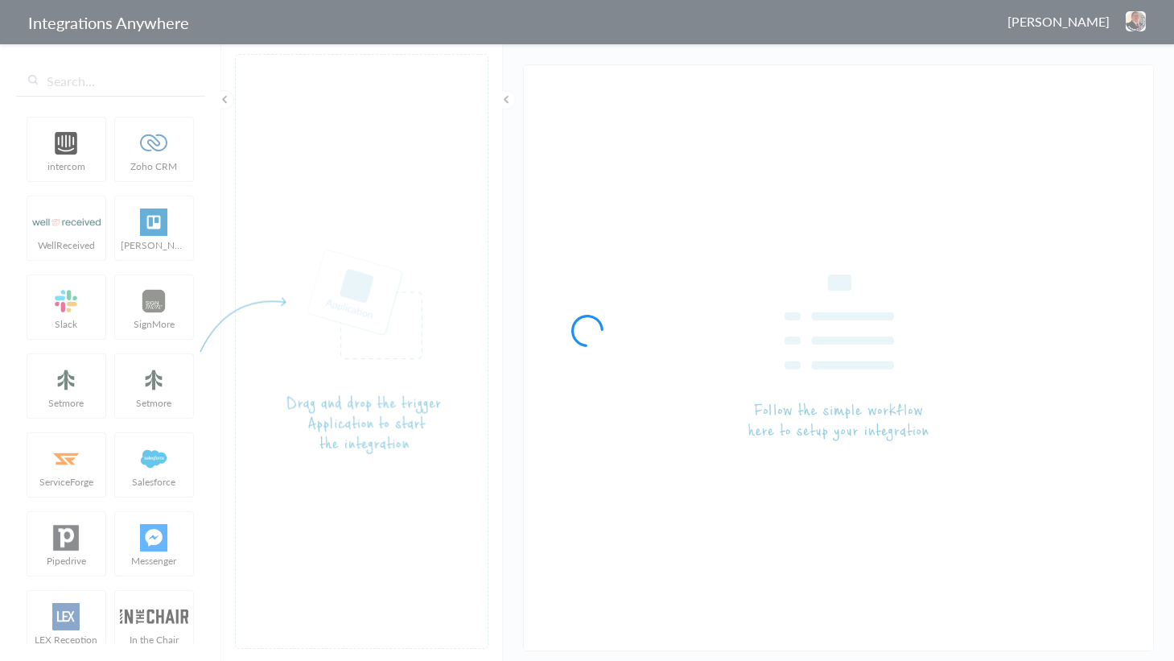
type input "5039227015 Garage Experts of [GEOGRAPHIC_DATA] AF to SM"
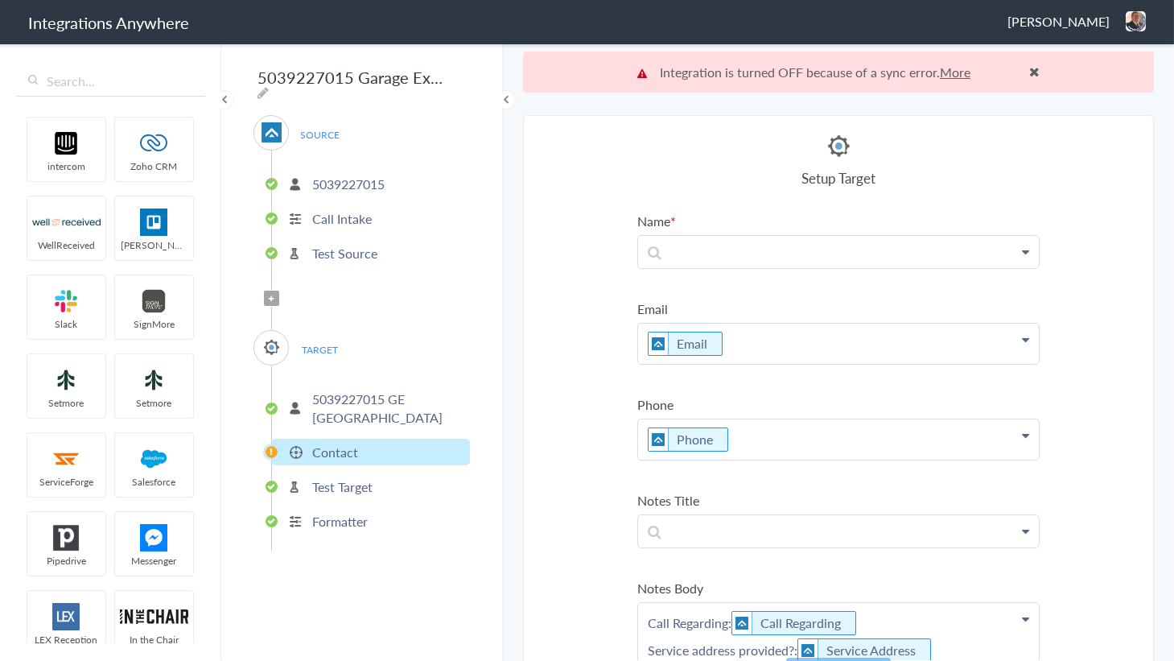
click at [812, 249] on p at bounding box center [838, 251] width 401 height 31
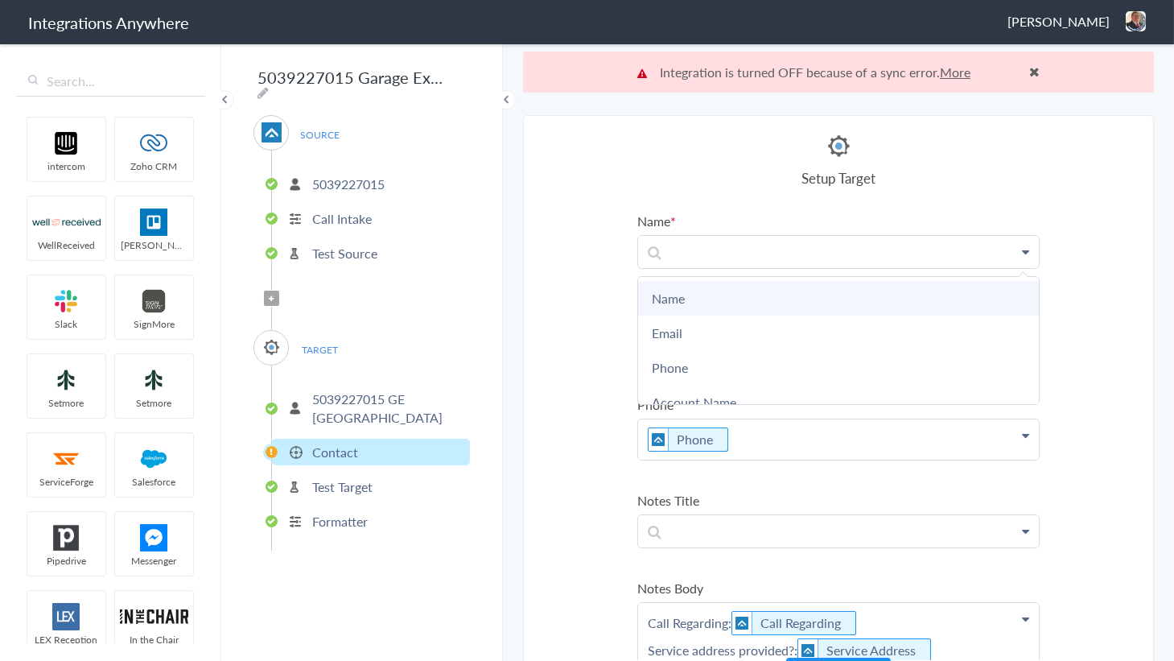
click at [707, 300] on link "Name" at bounding box center [838, 298] width 401 height 35
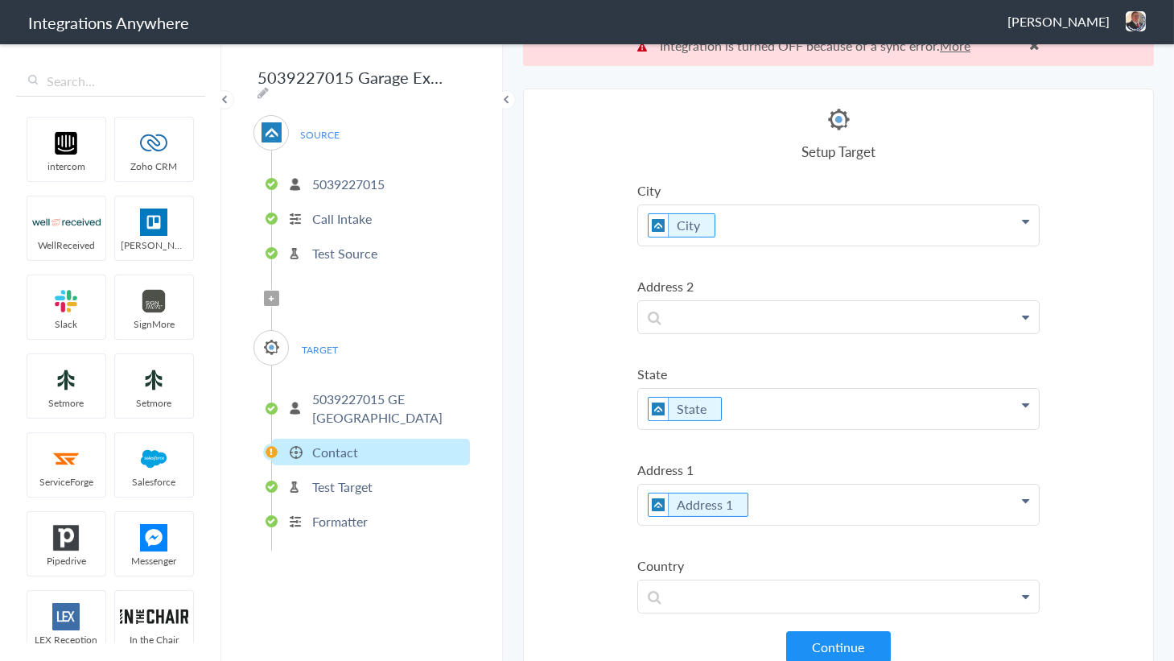
scroll to position [40, 0]
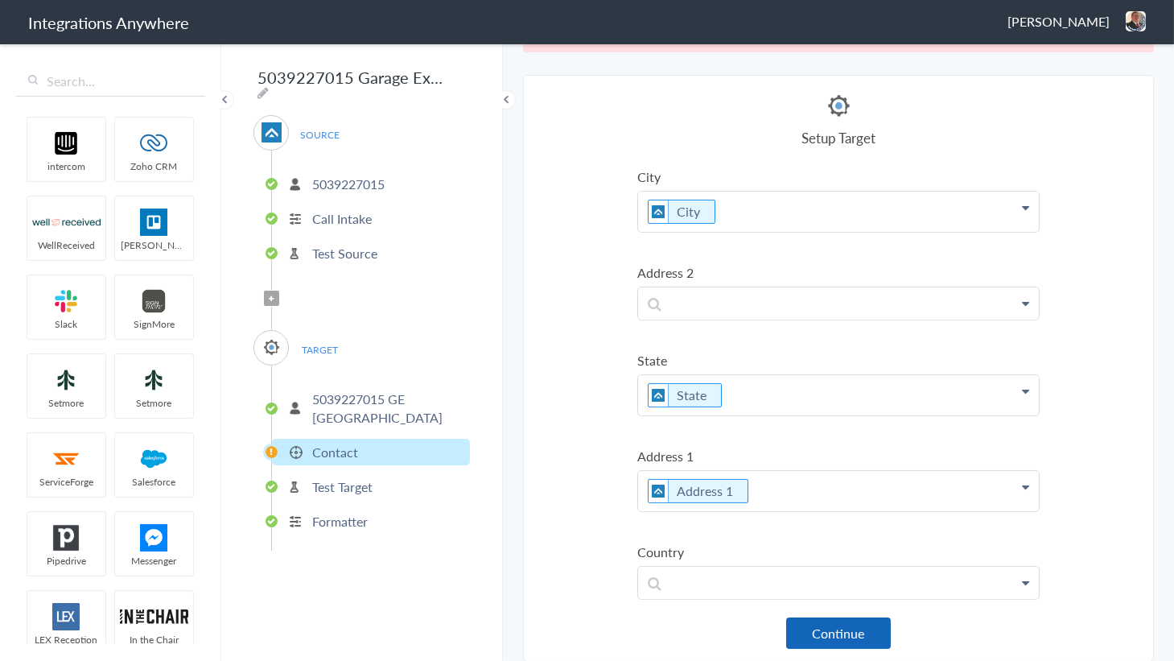
click at [837, 620] on button "Continue" at bounding box center [838, 632] width 105 height 31
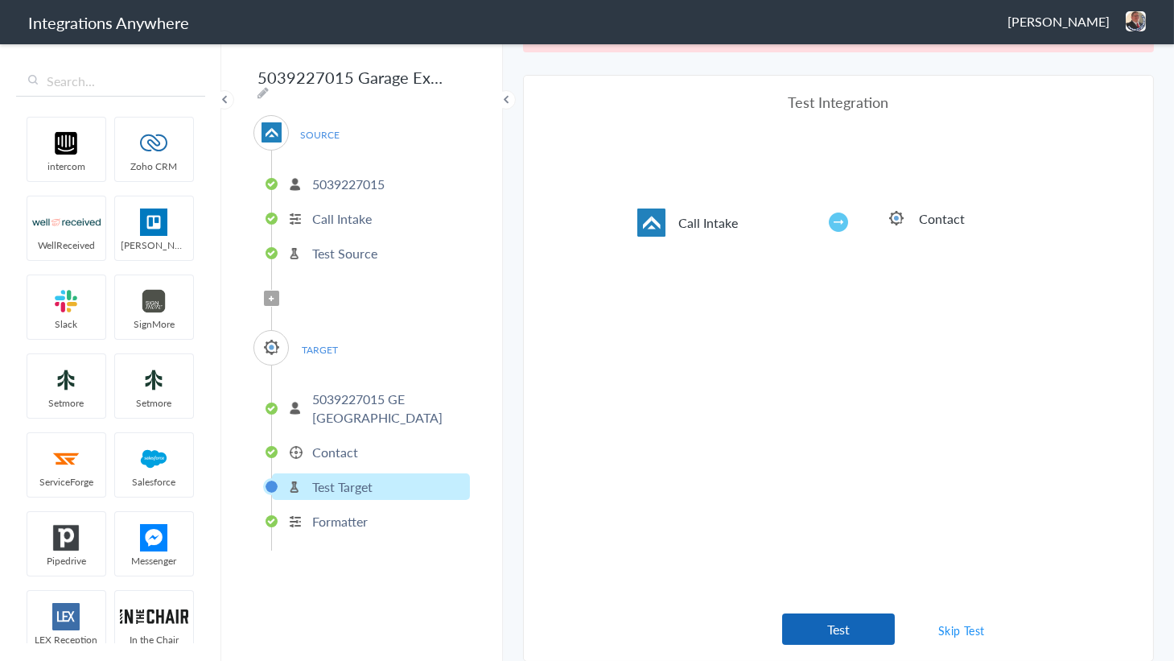
click at [838, 625] on button "Test" at bounding box center [838, 628] width 113 height 31
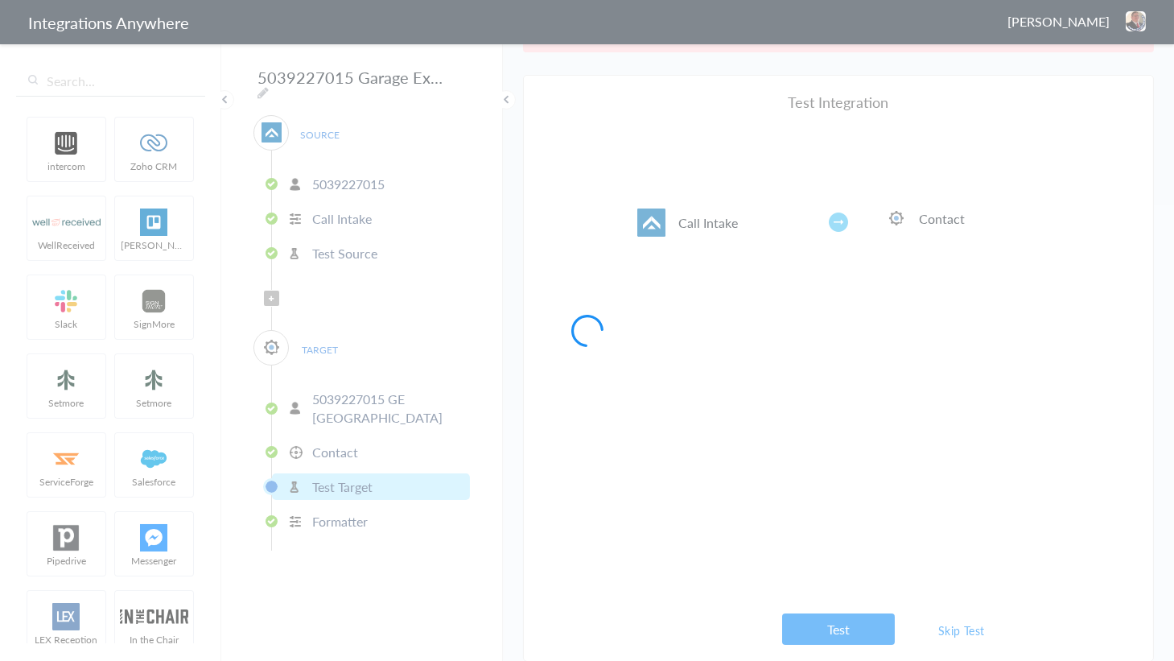
scroll to position [0, 0]
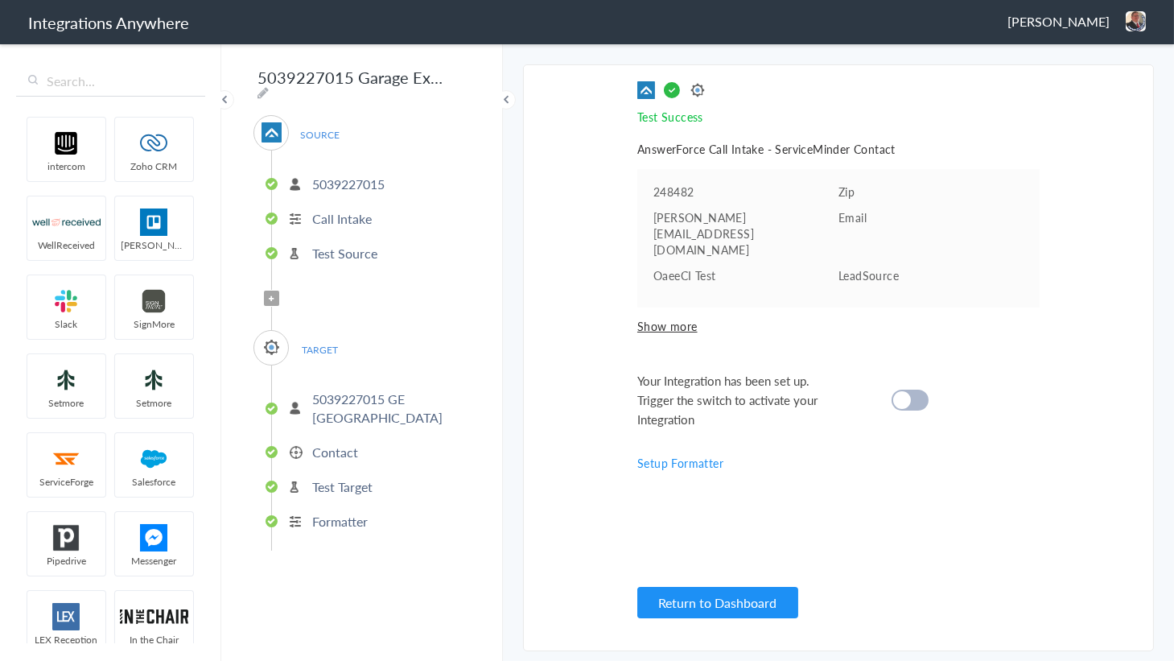
click at [900, 391] on cite at bounding box center [902, 400] width 18 height 18
click at [711, 603] on button "Return to Dashboard" at bounding box center [717, 602] width 161 height 31
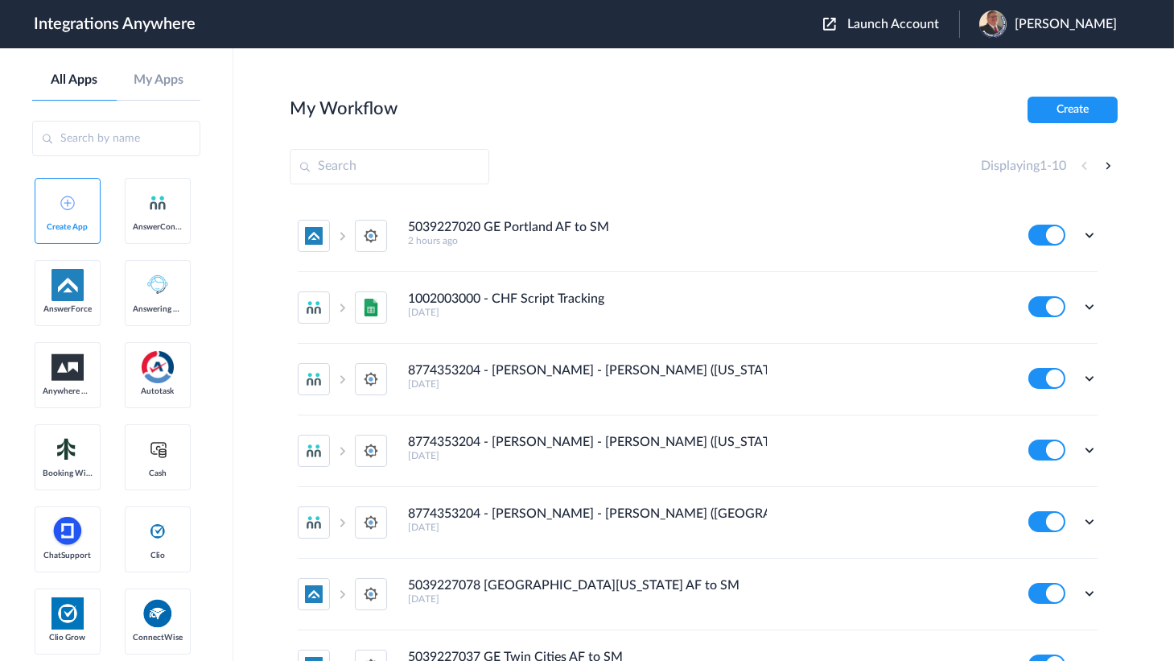
click at [877, 18] on span "Launch Account" at bounding box center [893, 24] width 92 height 13
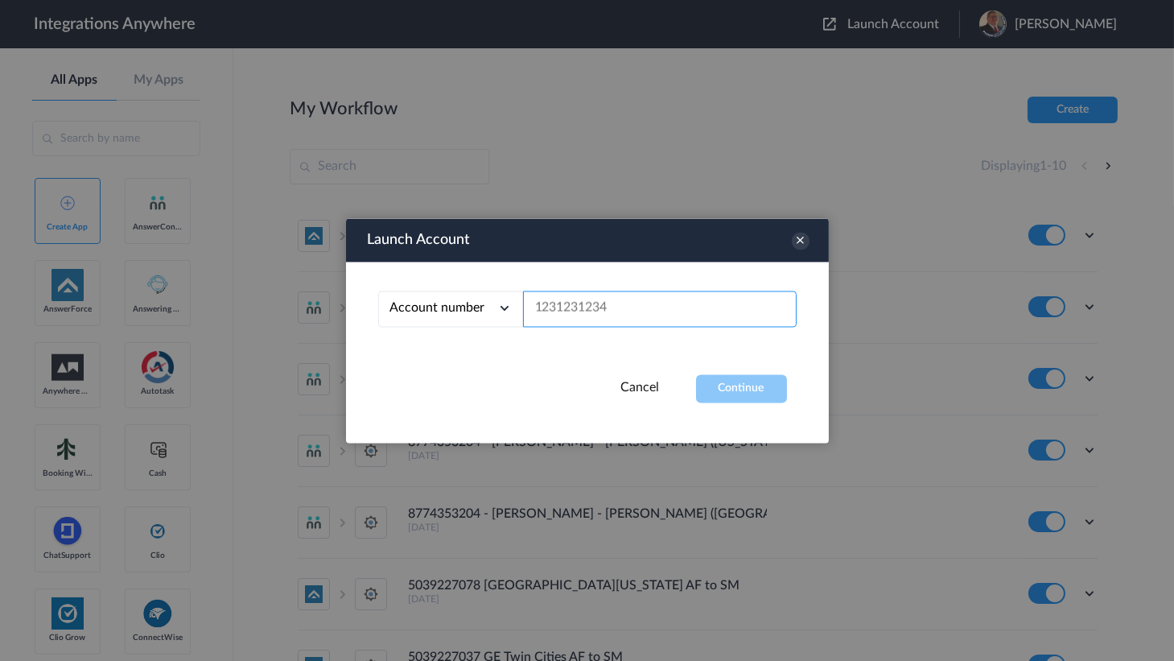
click at [629, 304] on input "text" at bounding box center [660, 308] width 274 height 36
paste input "5039227070"
type input "5039227070"
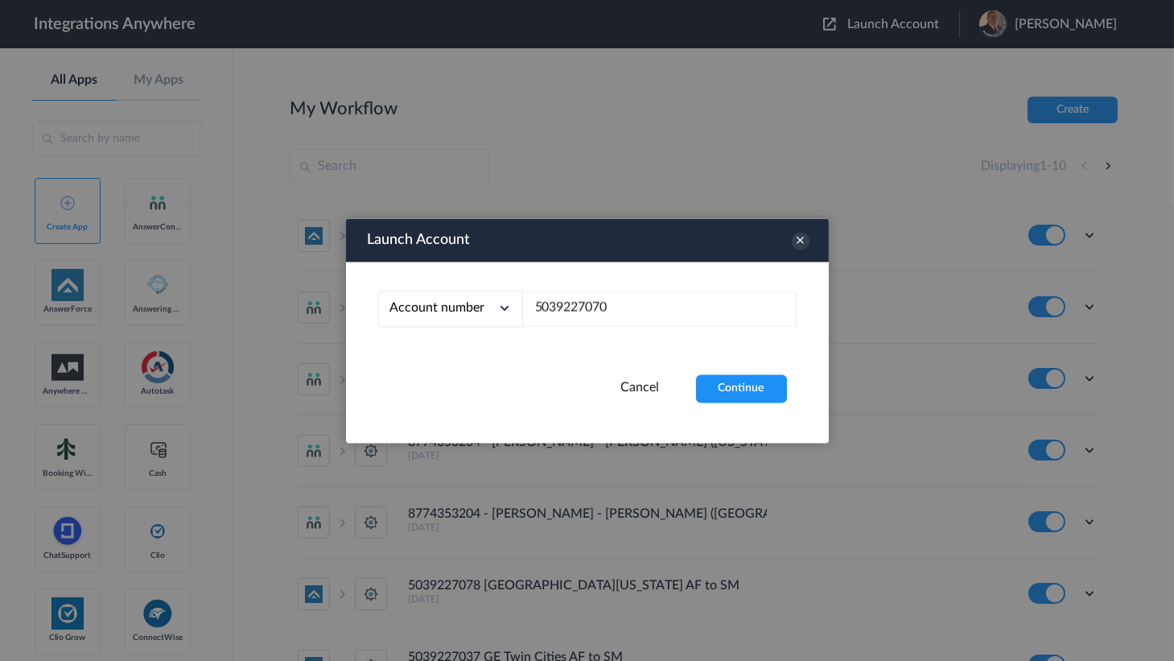
click at [735, 410] on div "Launch Account Account number Account number Email address 5039227070 Cancel Co…" at bounding box center [587, 330] width 483 height 224
click at [748, 387] on button "Continue" at bounding box center [741, 388] width 91 height 28
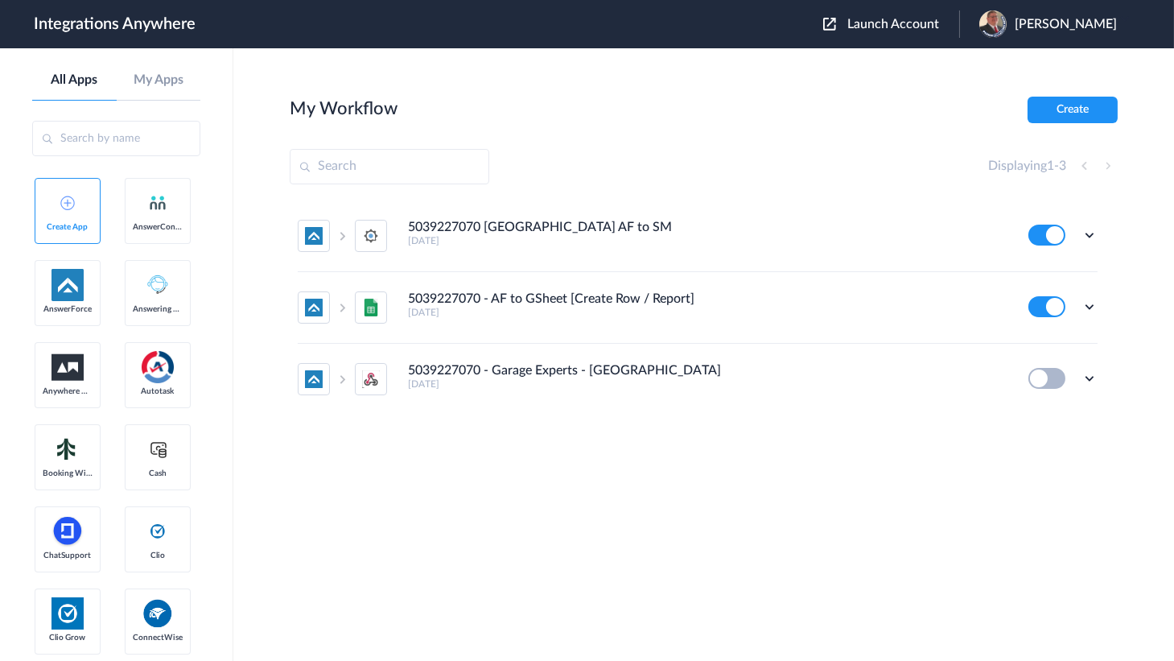
drag, startPoint x: 708, startPoint y: 168, endPoint x: 743, endPoint y: 167, distance: 34.6
click at [708, 168] on div "Displaying 1 - 3" at bounding box center [704, 166] width 828 height 35
click at [1089, 236] on icon at bounding box center [1089, 235] width 16 height 16
click at [1044, 274] on li "Edit" at bounding box center [1045, 272] width 105 height 30
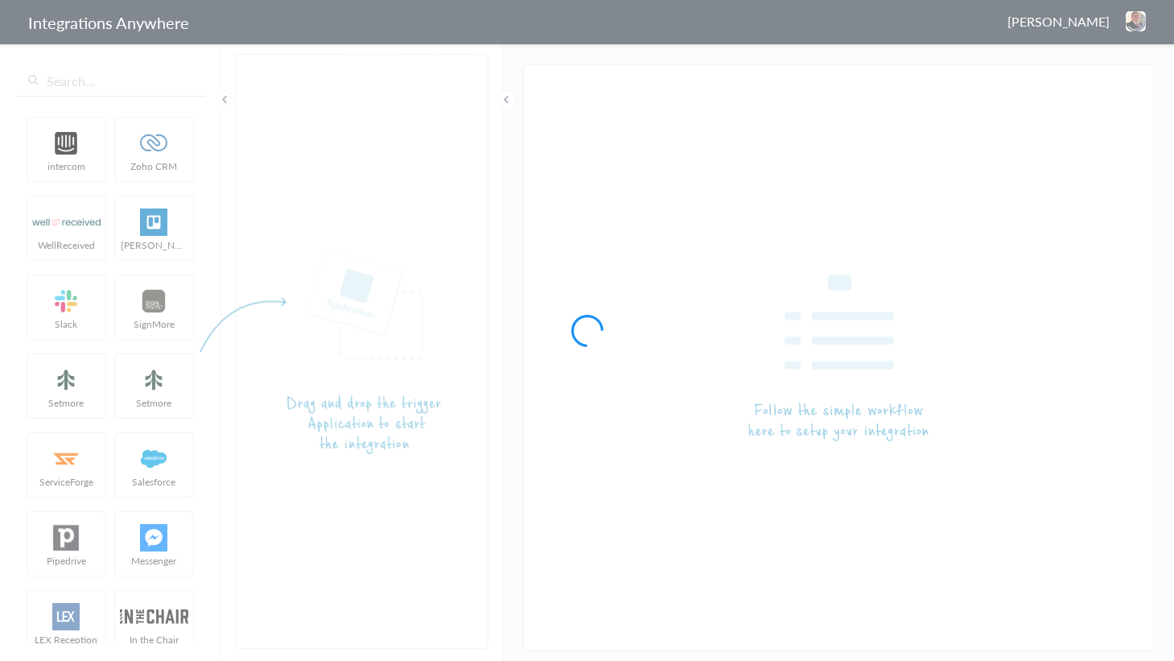
type input "5039227070 [GEOGRAPHIC_DATA] AF to SM"
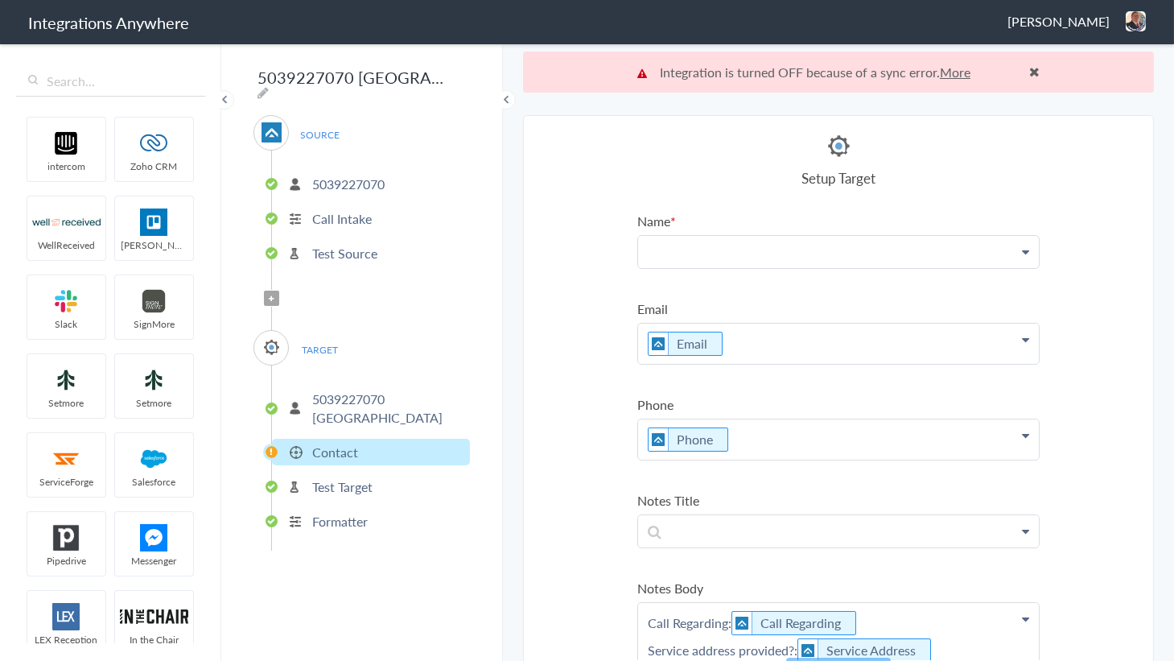
click at [816, 253] on p at bounding box center [838, 251] width 401 height 31
click at [720, 283] on link "Name" at bounding box center [838, 298] width 401 height 35
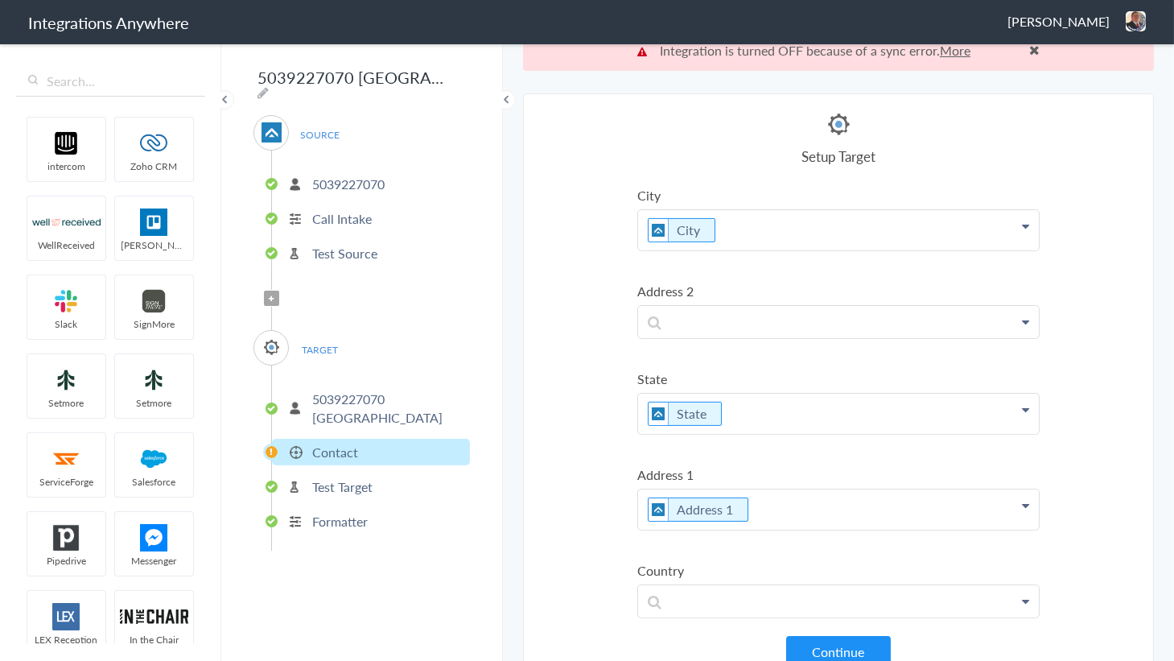
scroll to position [40, 0]
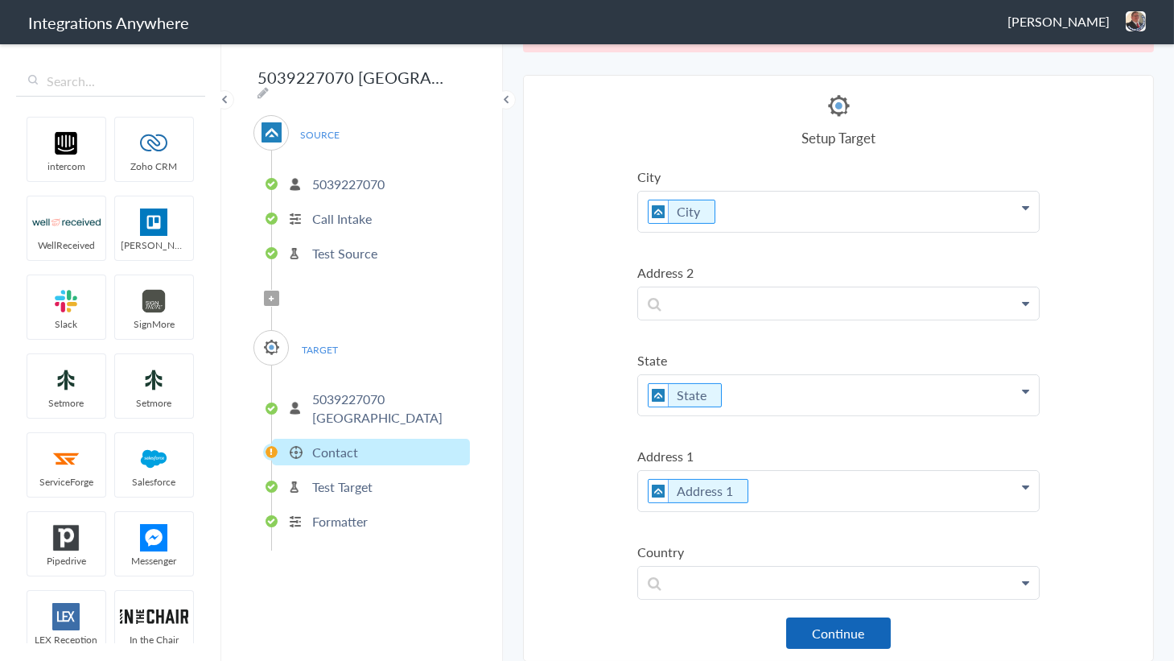
click at [835, 619] on button "Continue" at bounding box center [838, 632] width 105 height 31
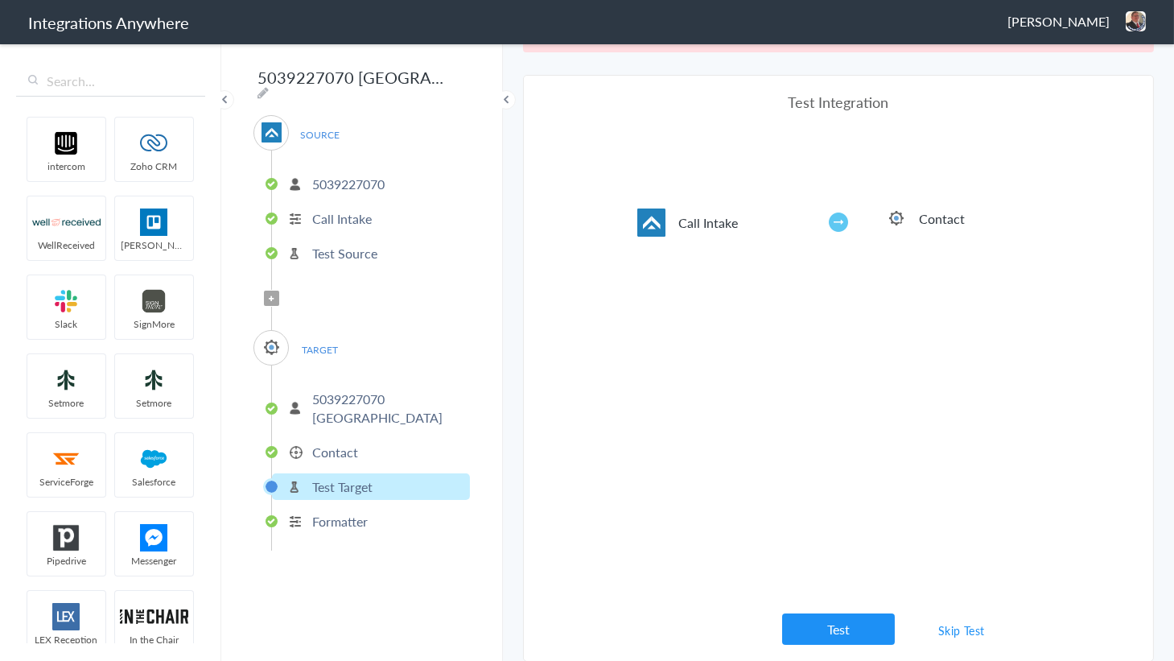
click at [820, 620] on button "Test" at bounding box center [838, 628] width 113 height 31
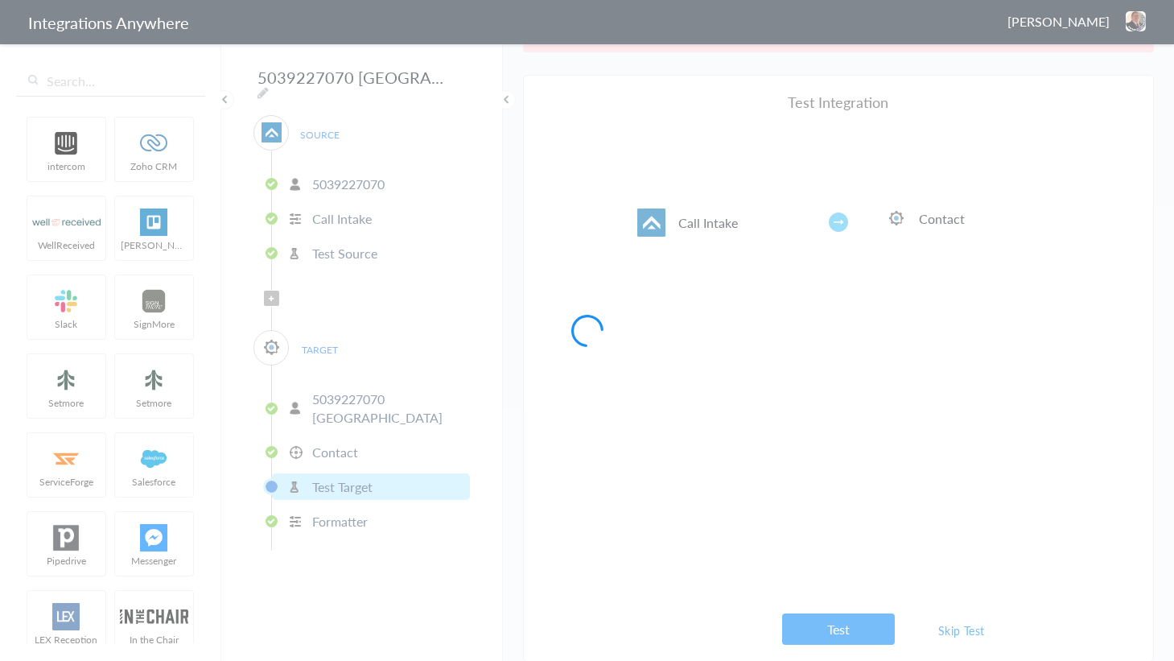
scroll to position [0, 0]
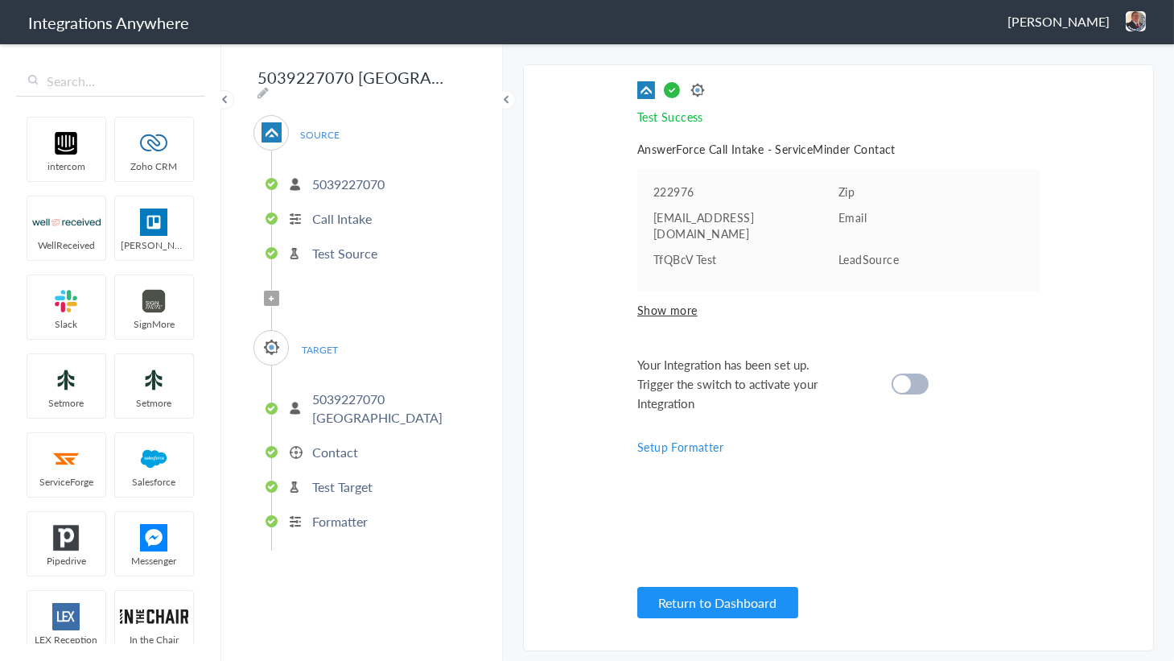
click at [922, 376] on div at bounding box center [909, 383] width 37 height 21
click at [699, 603] on button "Return to Dashboard" at bounding box center [717, 602] width 161 height 31
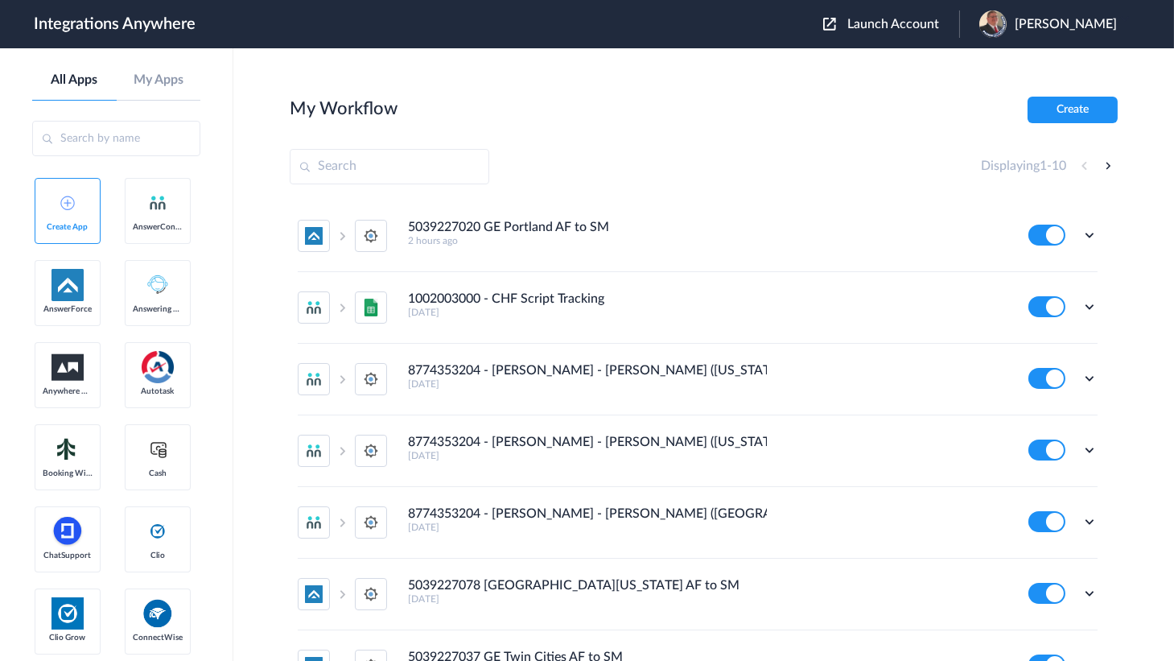
click at [917, 29] on span "Launch Account" at bounding box center [893, 24] width 92 height 13
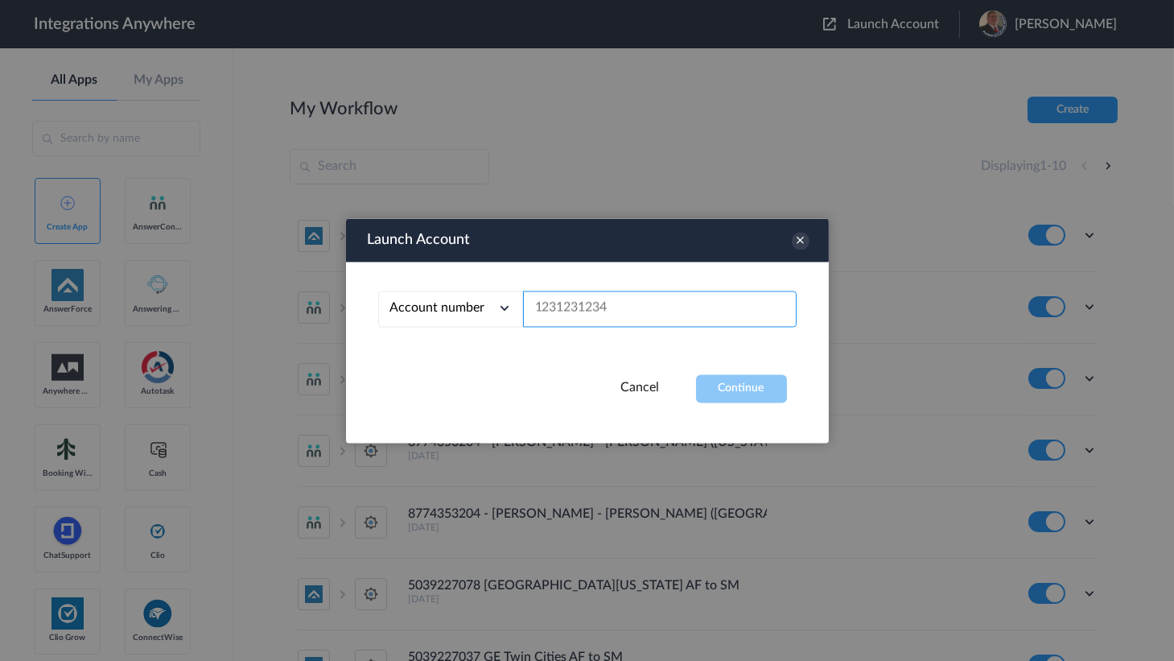
click at [619, 307] on input "text" at bounding box center [660, 308] width 274 height 36
paste input "9713613142"
type input "9713613142"
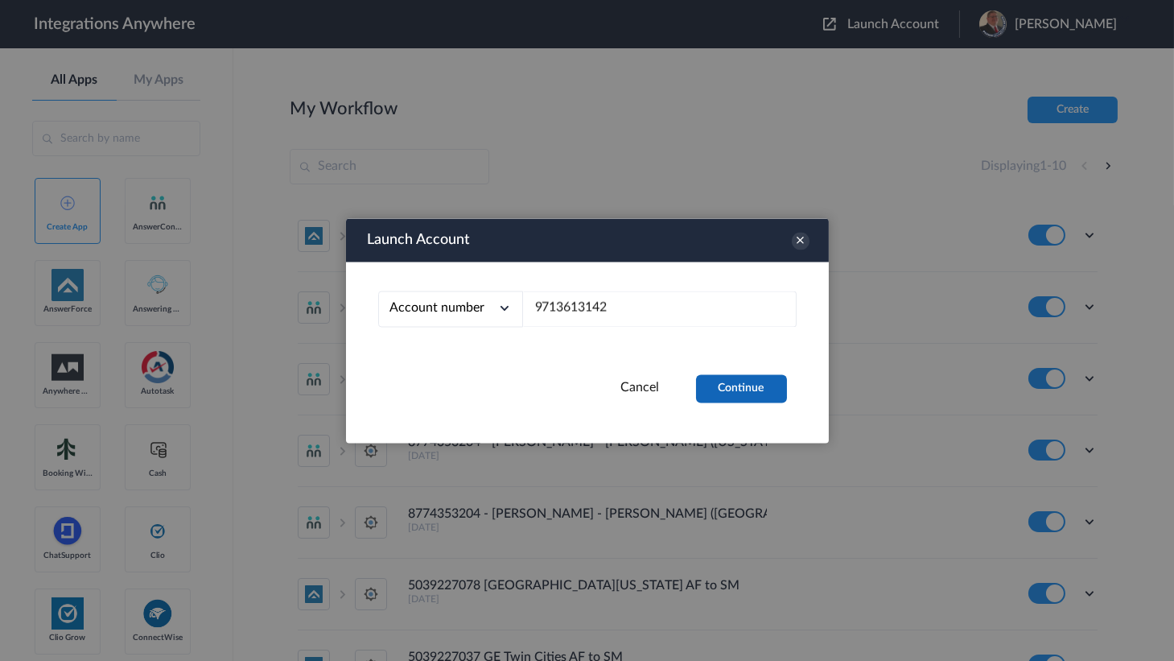
click at [755, 386] on button "Continue" at bounding box center [741, 388] width 91 height 28
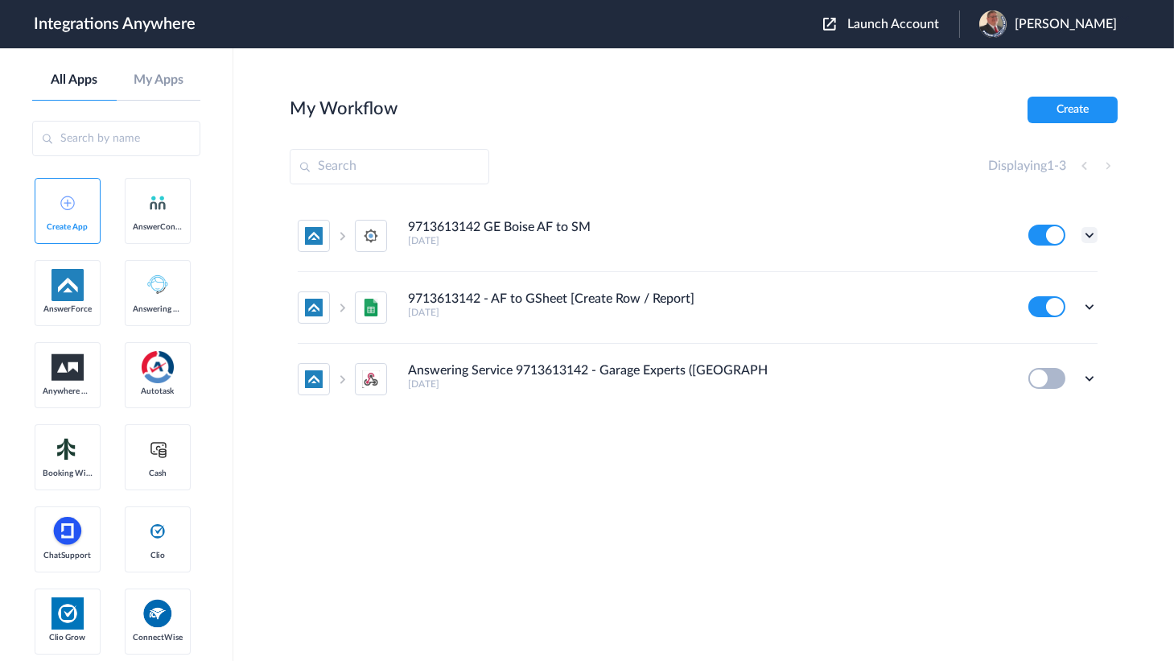
click at [1093, 229] on icon at bounding box center [1089, 235] width 16 height 16
click at [1027, 274] on link "Edit" at bounding box center [1024, 271] width 39 height 11
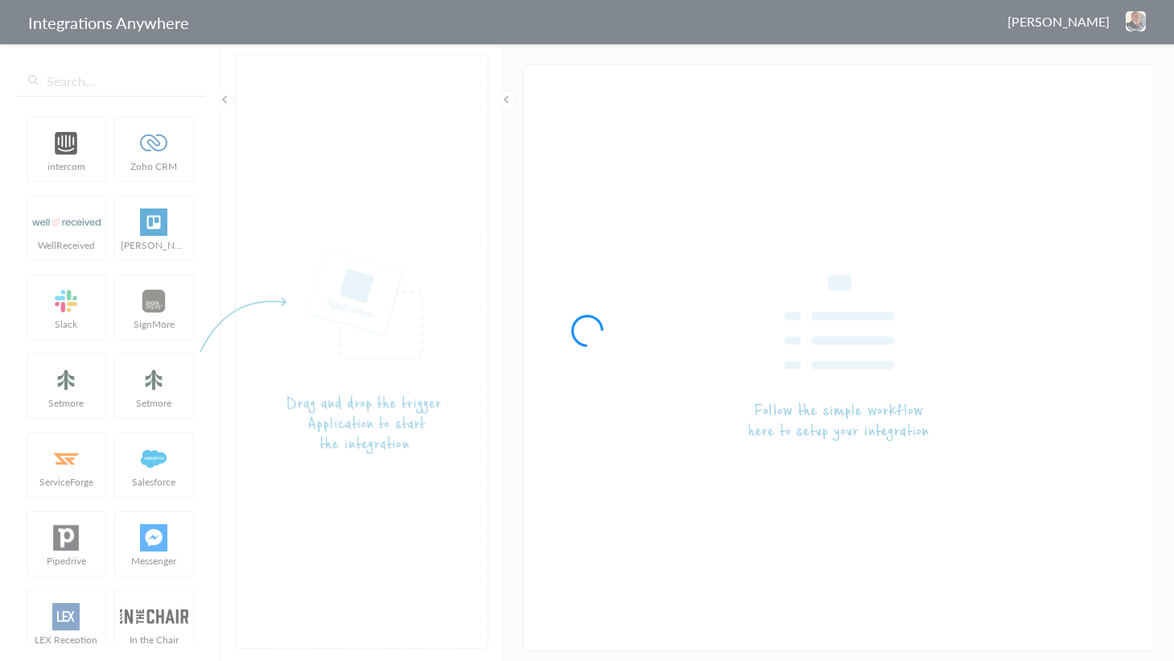
type input "9713613142 GE Boise AF to SM"
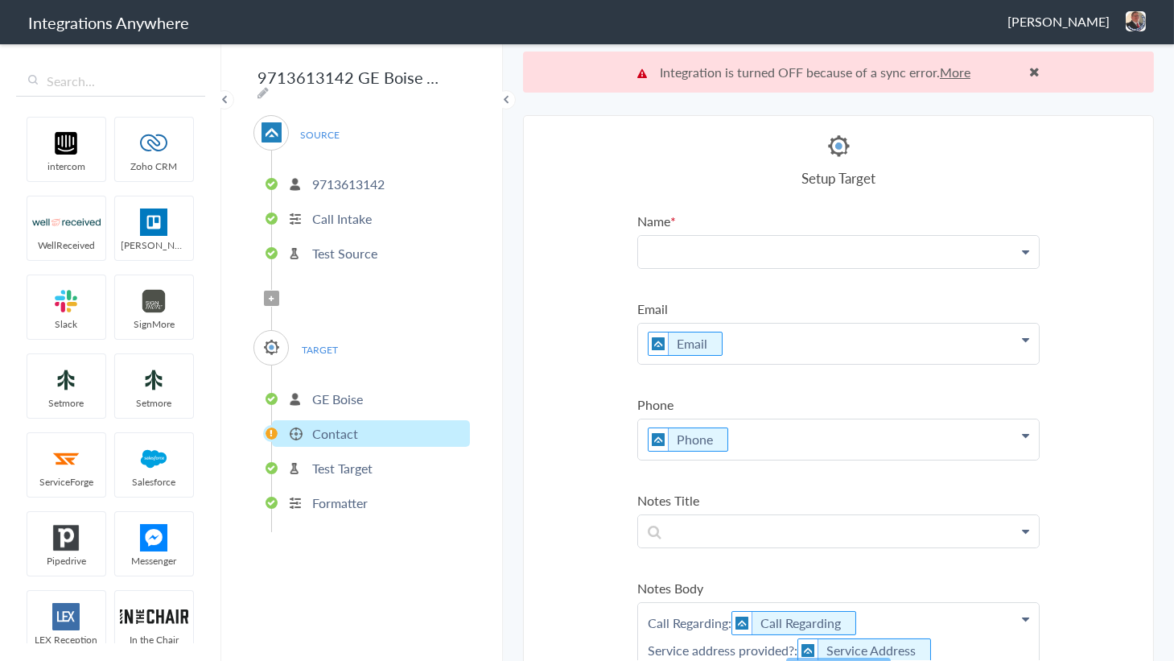
click at [853, 246] on p at bounding box center [838, 251] width 401 height 31
drag, startPoint x: 714, startPoint y: 291, endPoint x: 731, endPoint y: 294, distance: 17.2
click at [714, 291] on link "Name" at bounding box center [838, 298] width 401 height 35
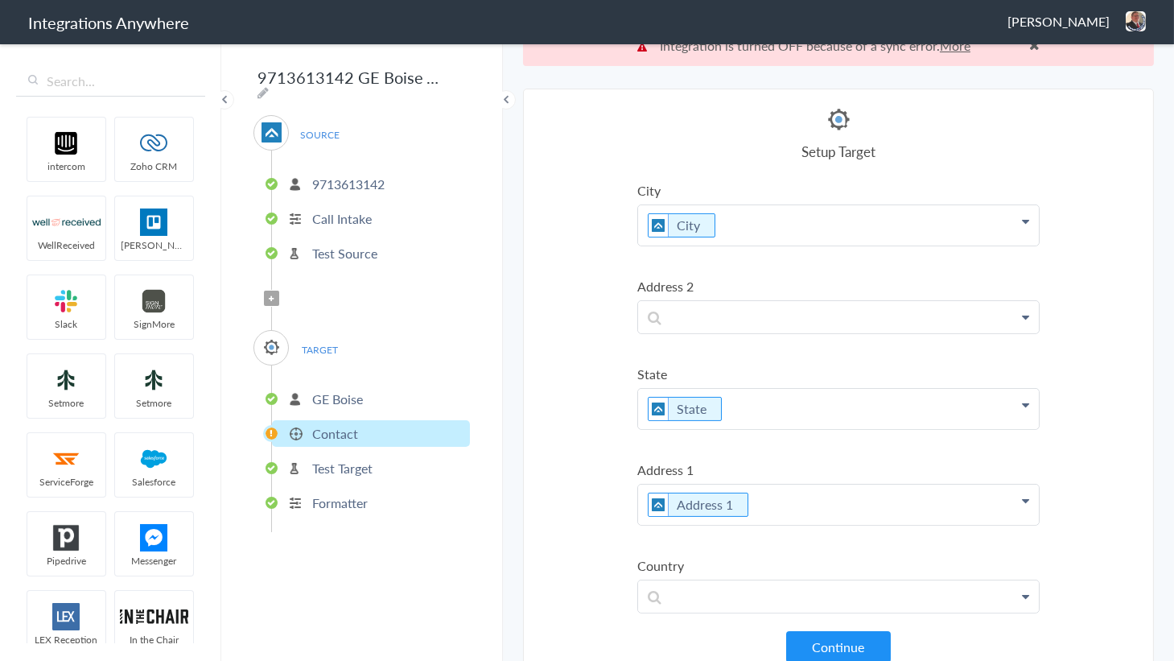
scroll to position [40, 0]
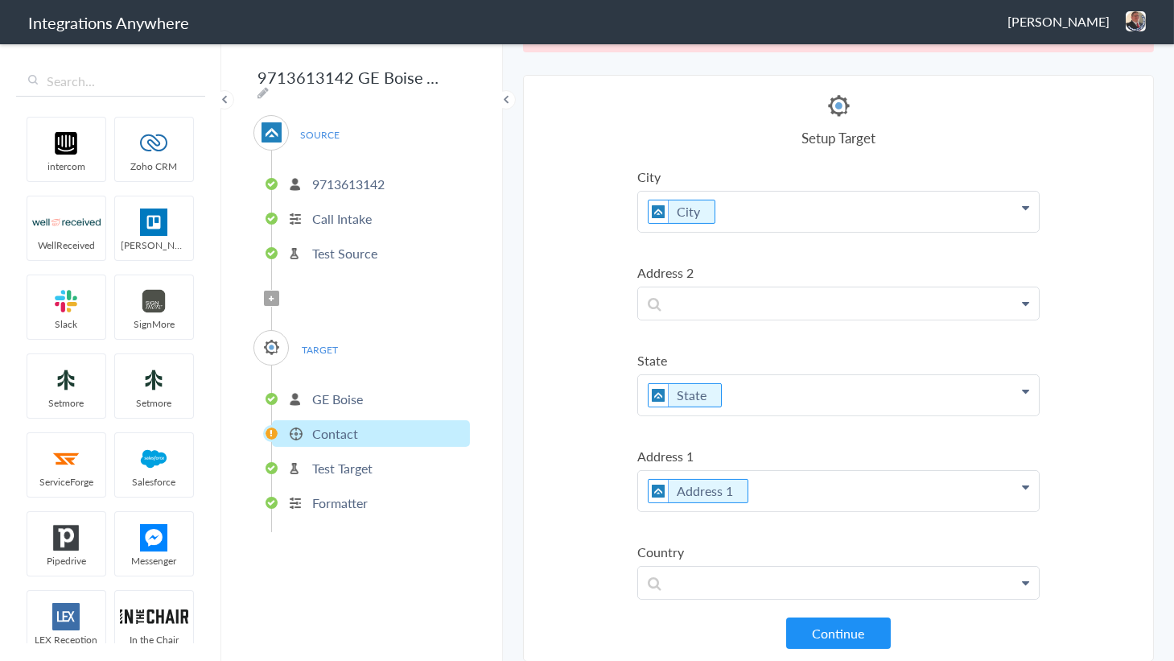
click at [822, 615] on div "Name Name Name Email Phone Account Name Email Address Provided Service Address …" at bounding box center [838, 395] width 402 height 448
drag, startPoint x: 825, startPoint y: 631, endPoint x: 825, endPoint y: 622, distance: 8.9
click at [825, 630] on button "Continue" at bounding box center [838, 632] width 105 height 31
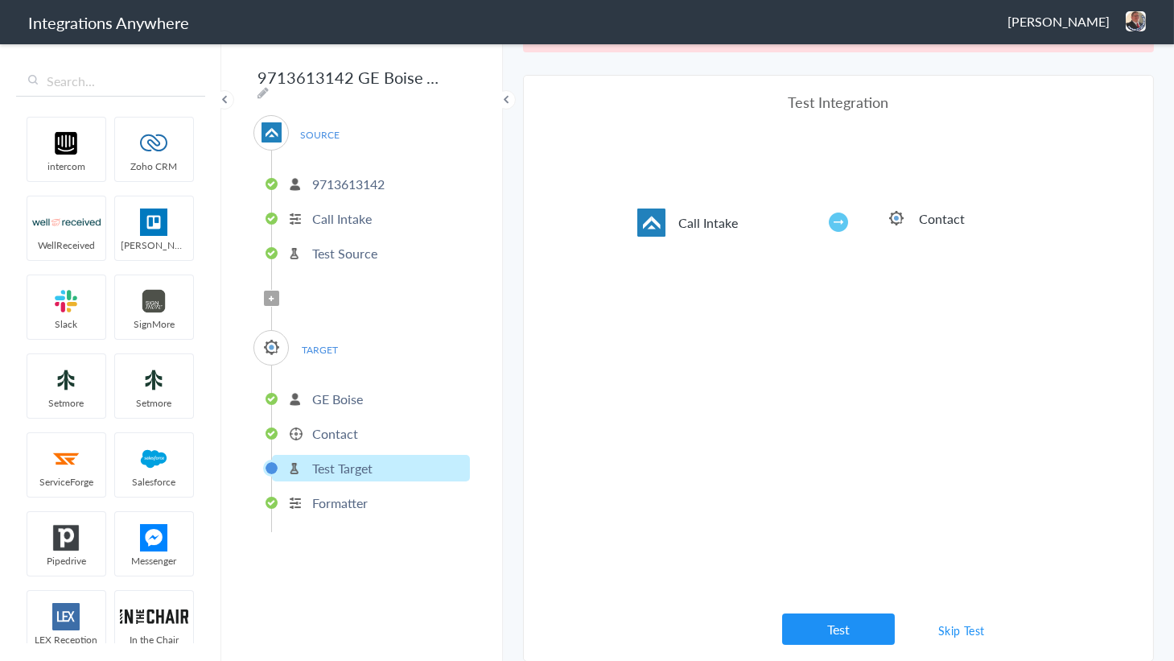
click at [837, 633] on button "Test" at bounding box center [838, 628] width 113 height 31
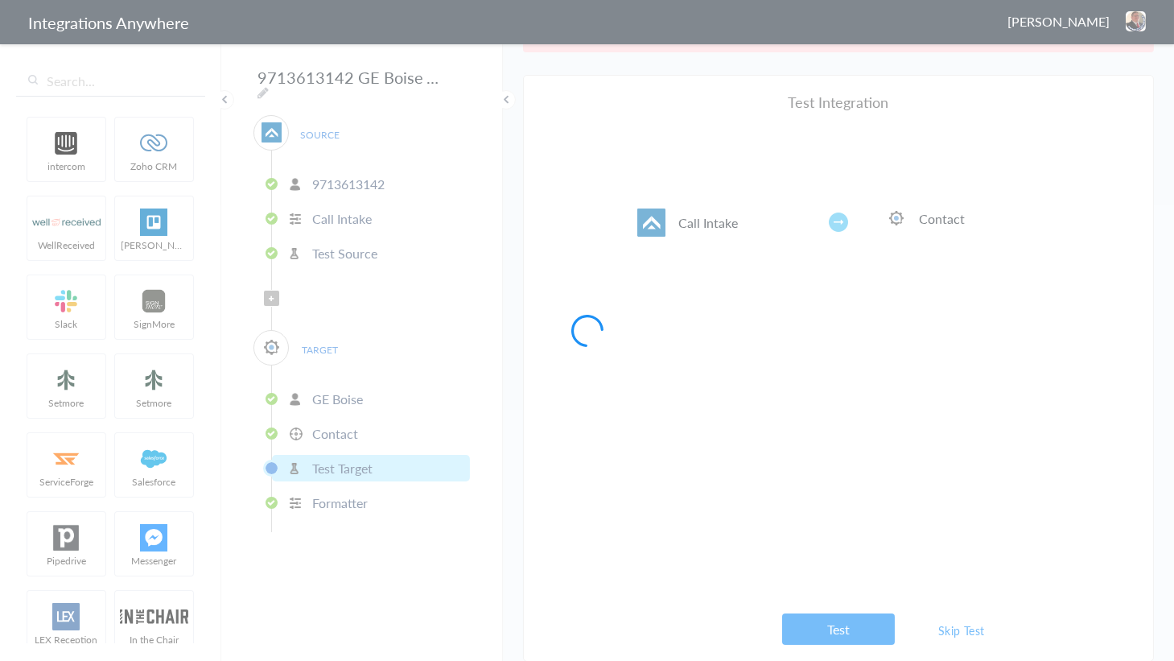
scroll to position [0, 0]
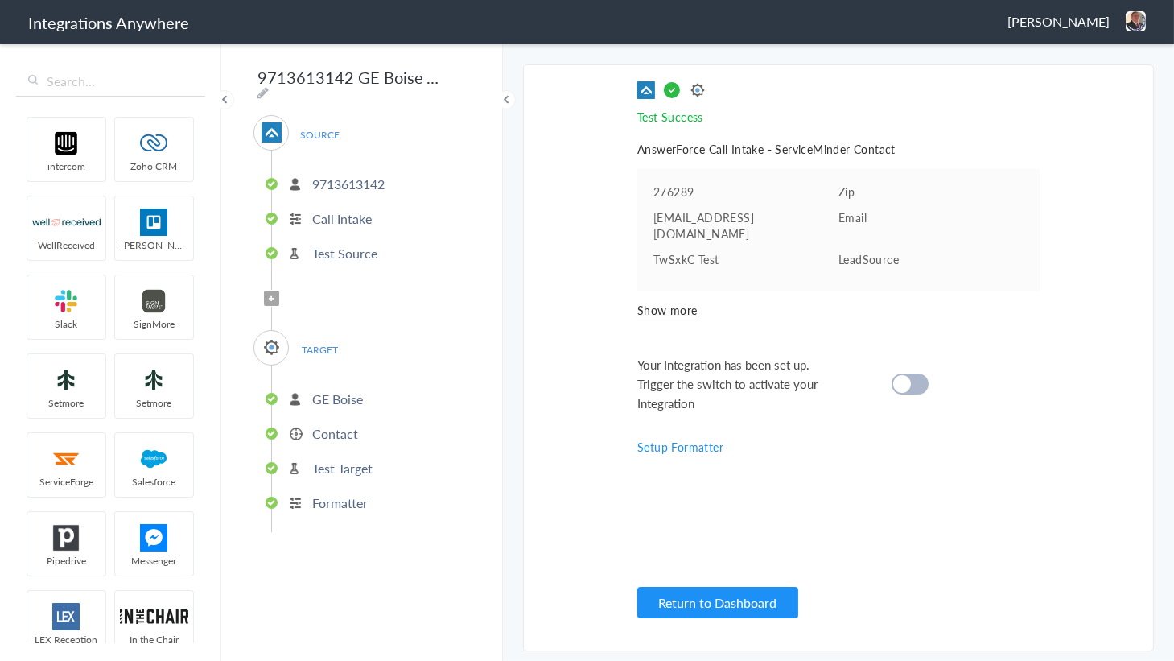
click at [920, 373] on div at bounding box center [909, 383] width 37 height 21
click at [729, 595] on button "Return to Dashboard" at bounding box center [717, 602] width 161 height 31
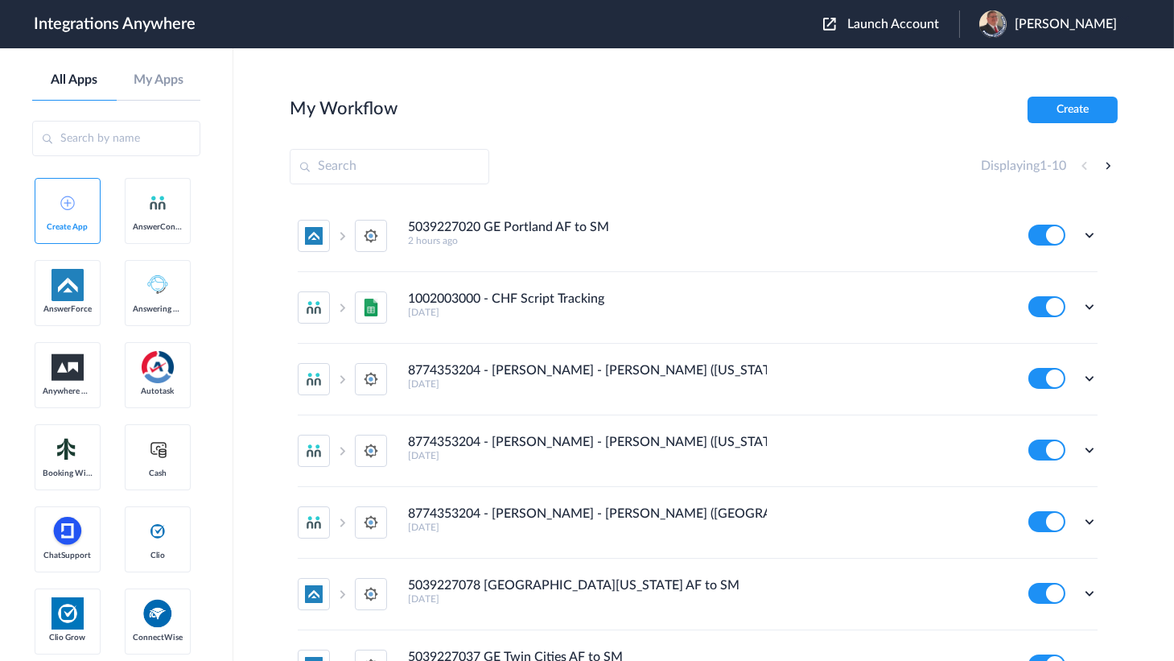
click at [903, 19] on span "Launch Account" at bounding box center [893, 24] width 92 height 13
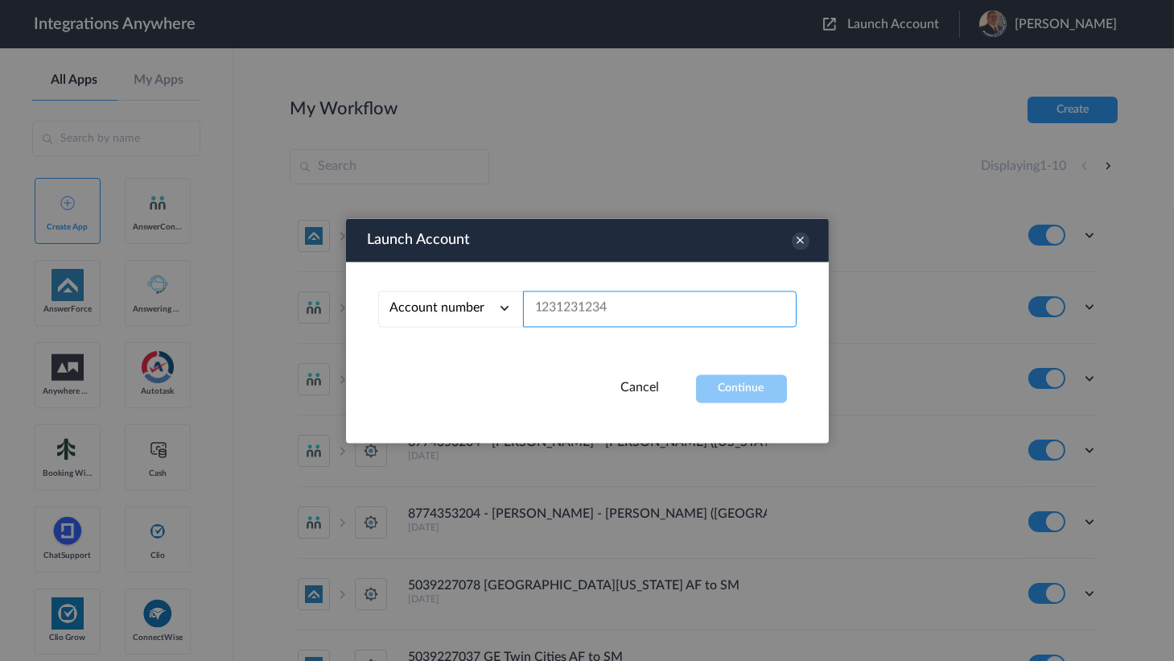
click at [645, 311] on input "text" at bounding box center [660, 308] width 274 height 36
paste input "5039227048"
type input "5039227048"
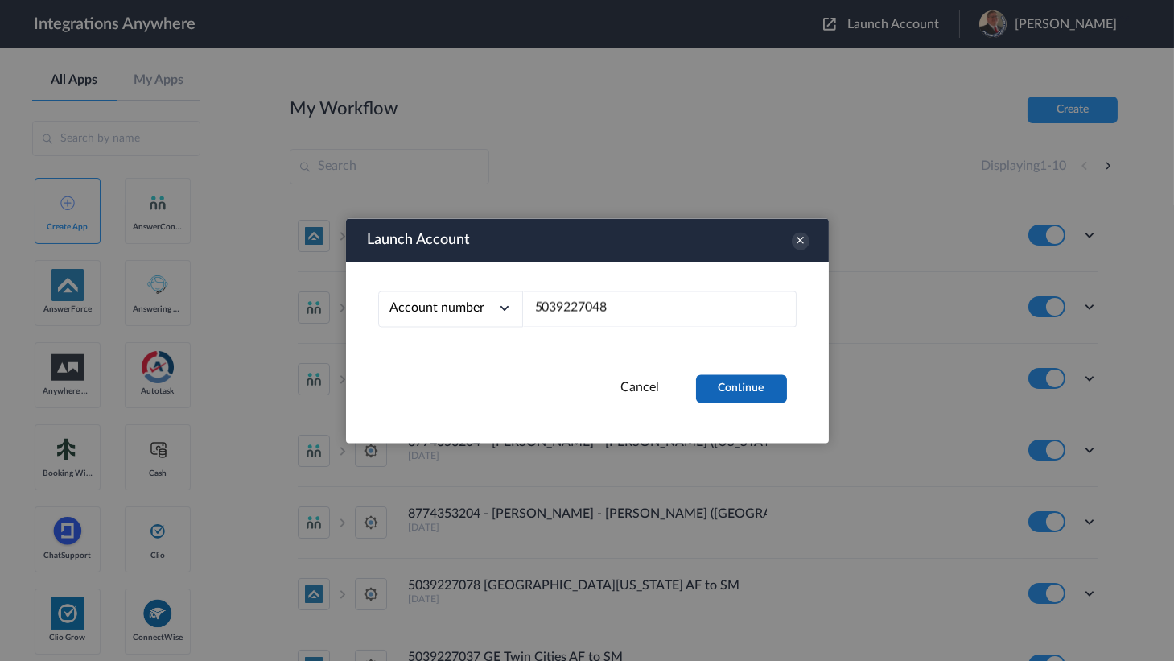
click at [747, 385] on button "Continue" at bounding box center [741, 388] width 91 height 28
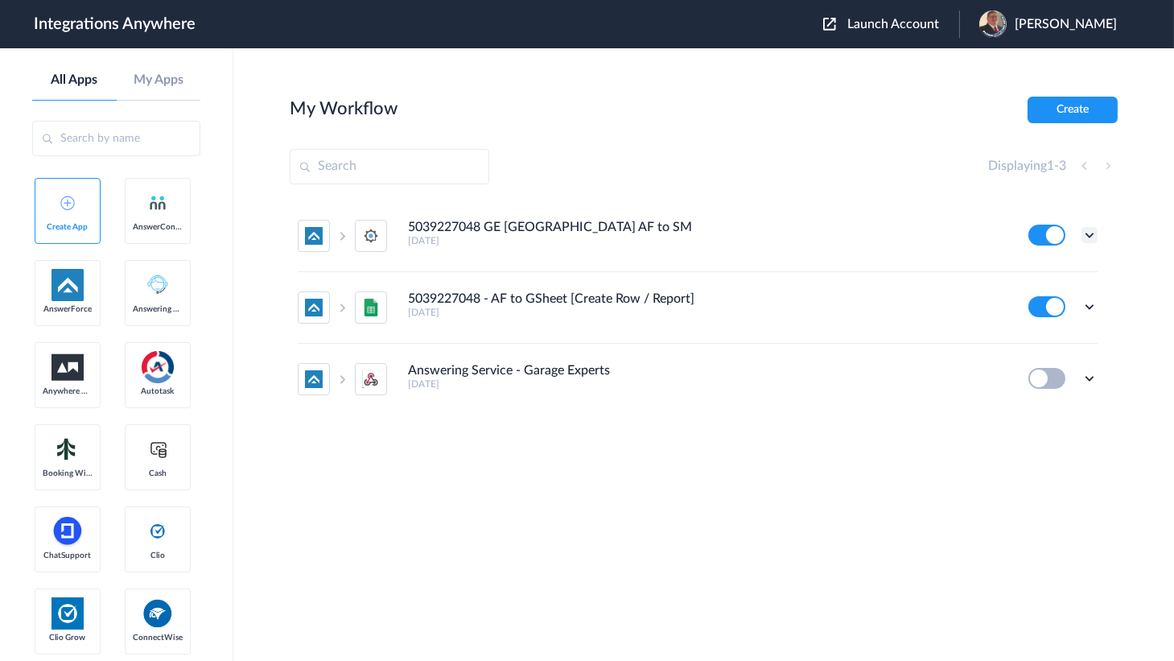
click at [1093, 231] on icon at bounding box center [1089, 235] width 16 height 16
click at [1027, 267] on link "Edit" at bounding box center [1024, 271] width 39 height 11
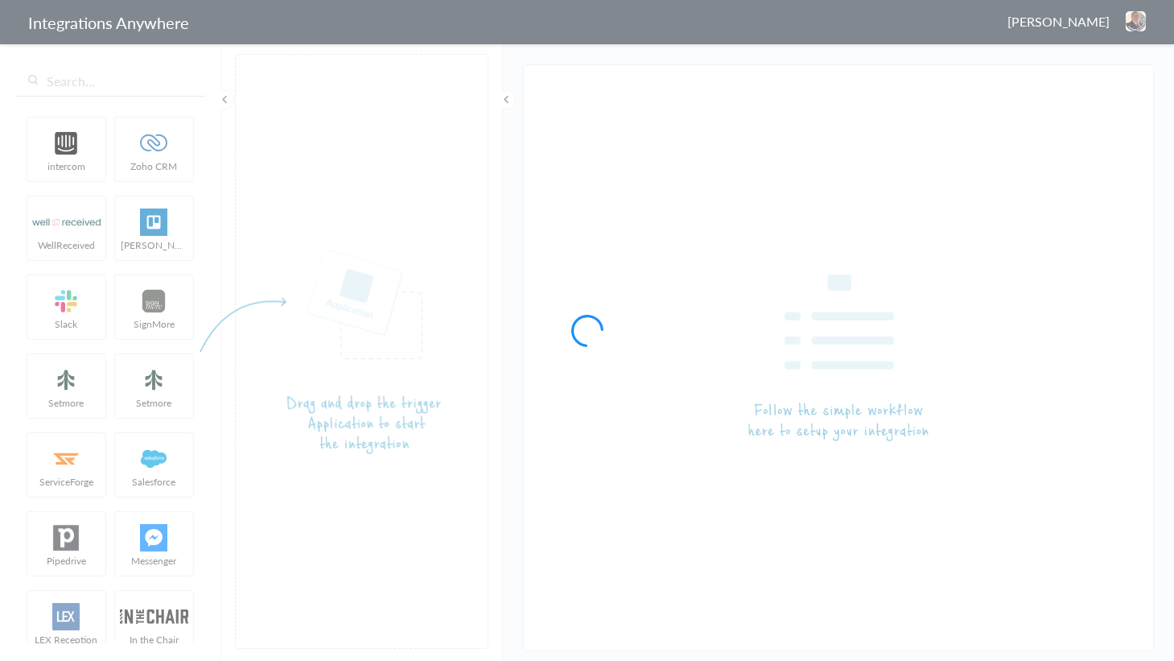
type input "5039227048 GE [GEOGRAPHIC_DATA] AF to SM"
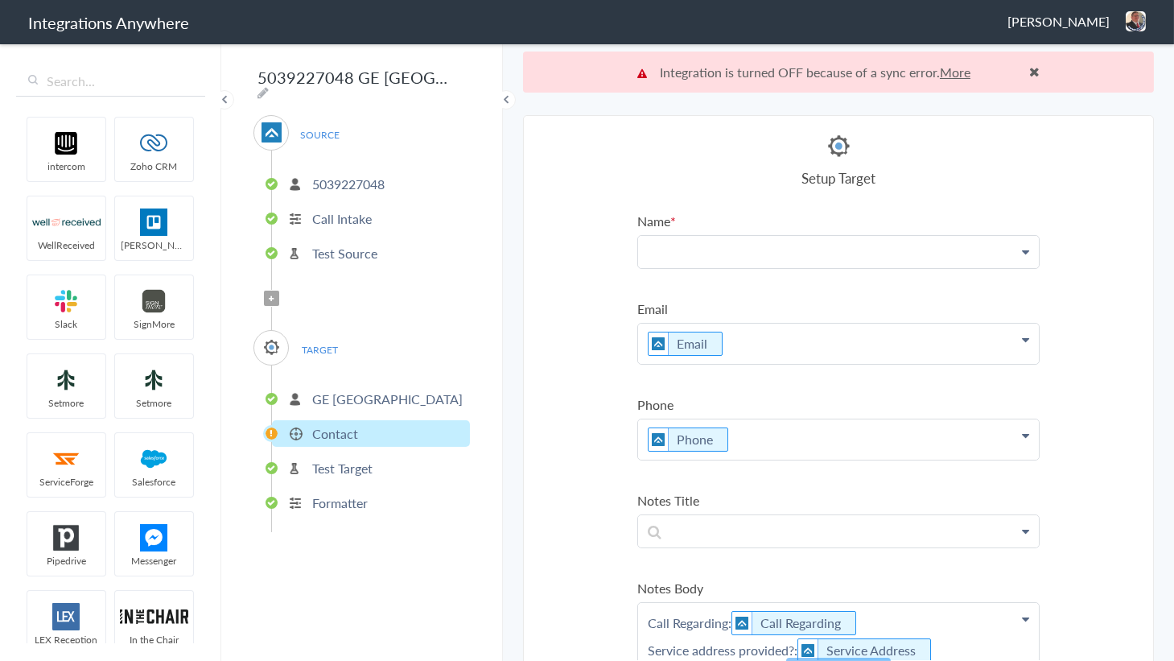
click at [762, 257] on p at bounding box center [838, 251] width 401 height 31
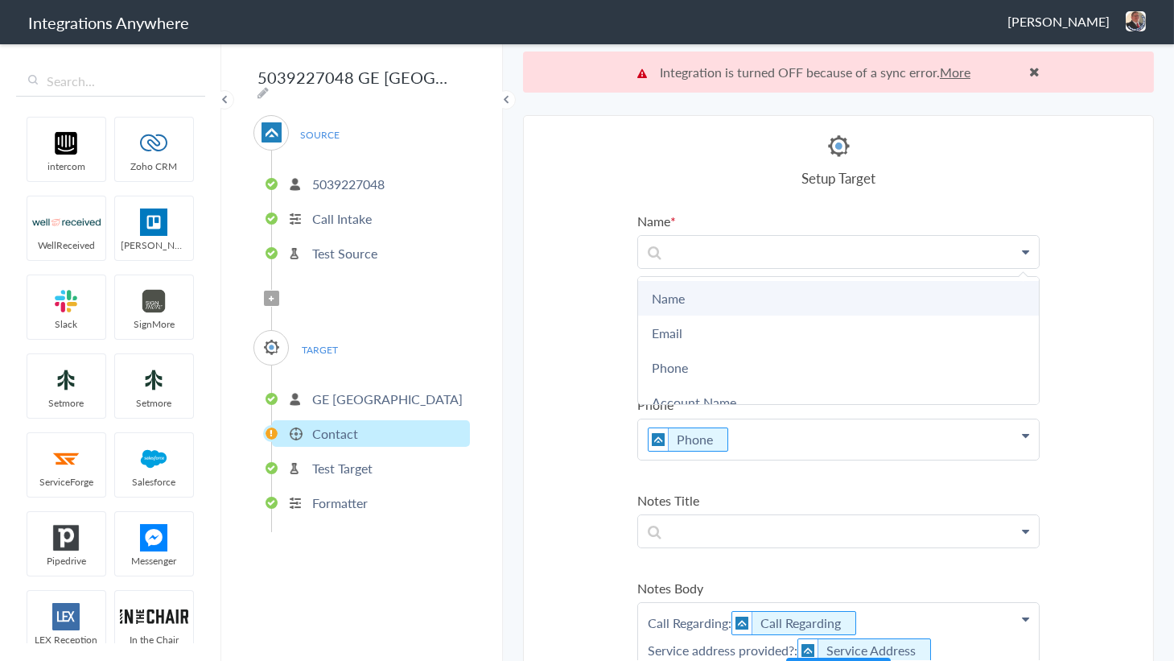
click at [669, 304] on link "Name" at bounding box center [838, 298] width 401 height 35
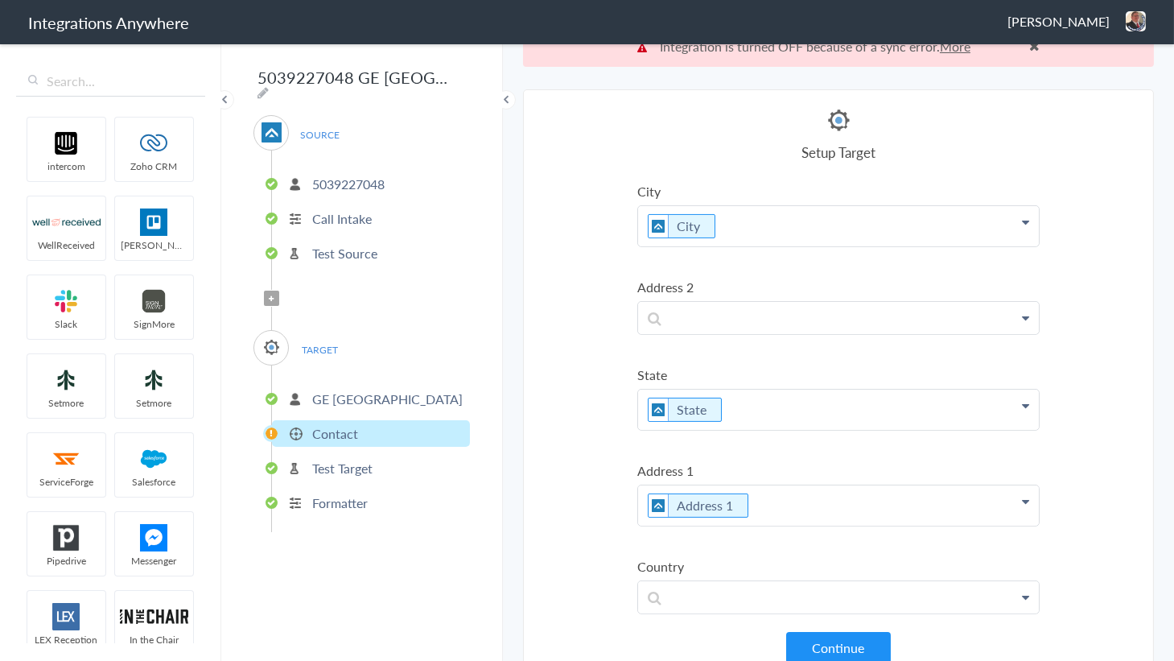
scroll to position [40, 0]
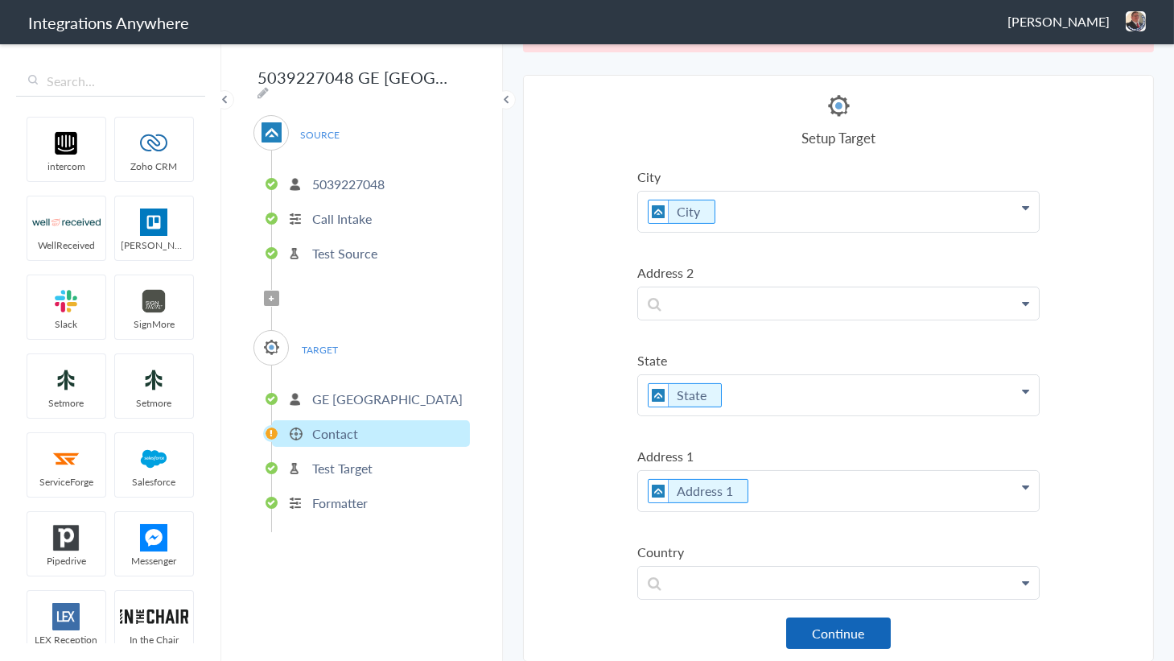
click at [822, 629] on button "Continue" at bounding box center [838, 632] width 105 height 31
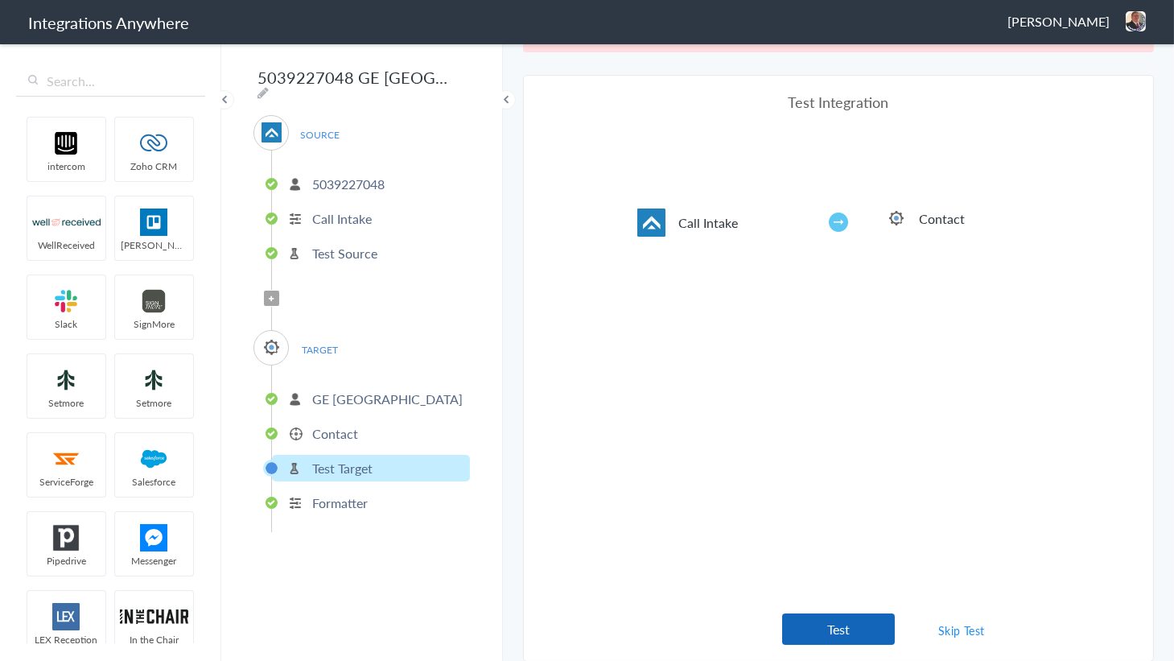
click at [837, 623] on button "Test" at bounding box center [838, 628] width 113 height 31
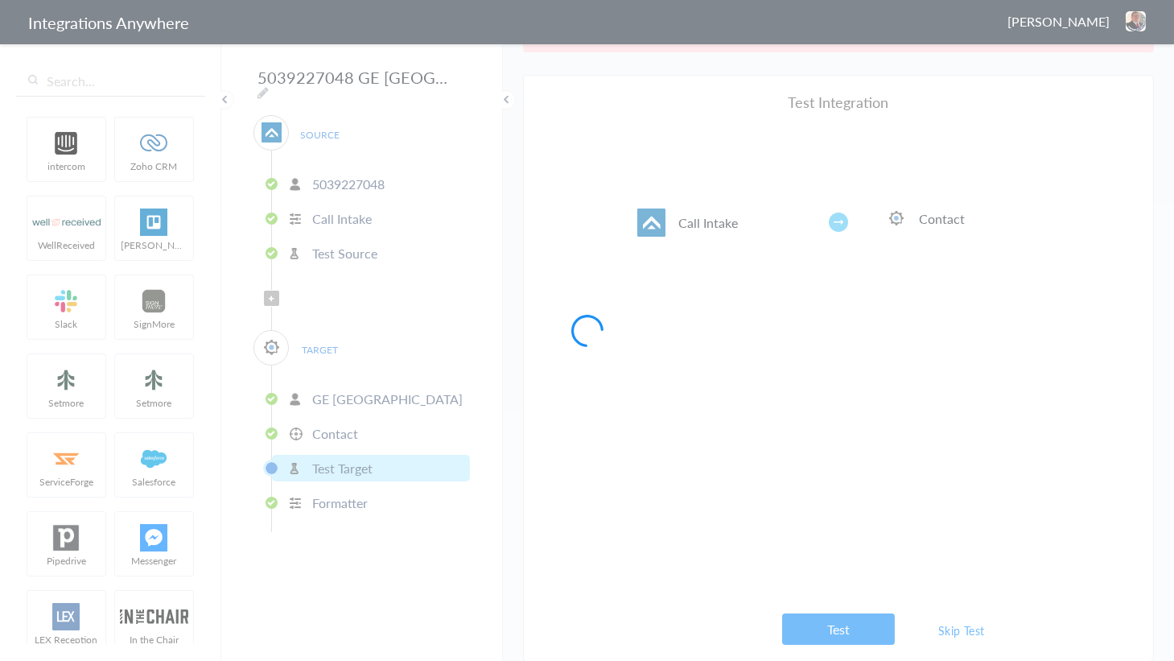
scroll to position [0, 0]
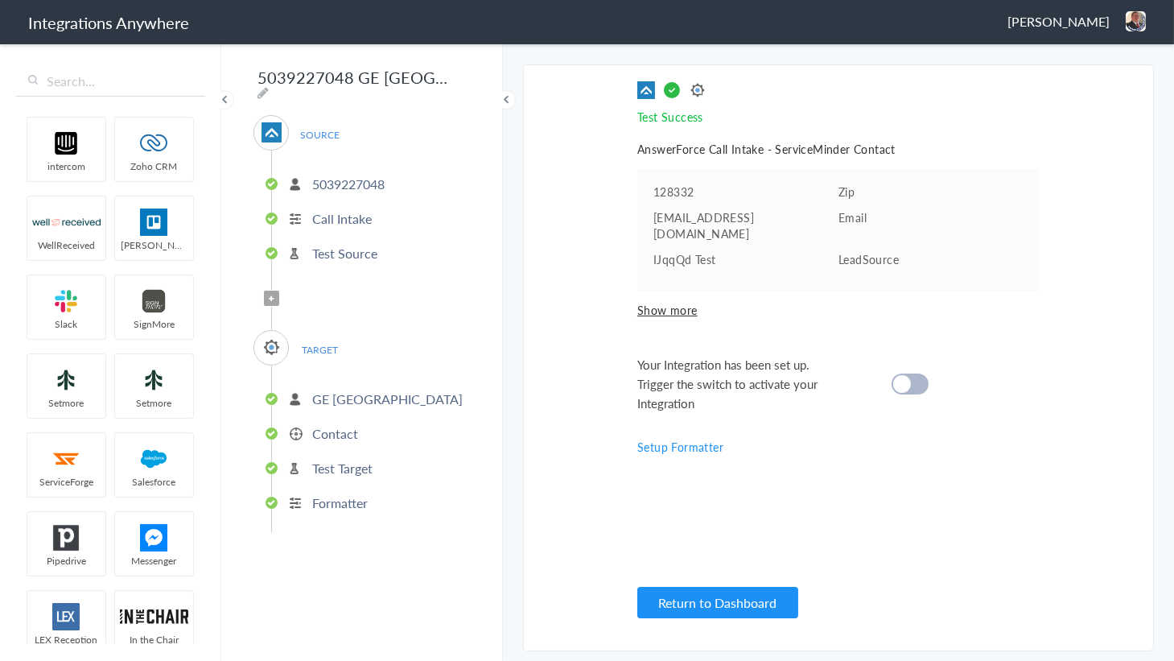
click at [917, 355] on div "Your Integration has been set up. Trigger the switch to activate your Integrati…" at bounding box center [818, 384] width 362 height 58
click at [909, 375] on cite at bounding box center [902, 384] width 18 height 18
click at [733, 600] on button "Return to Dashboard" at bounding box center [717, 602] width 161 height 31
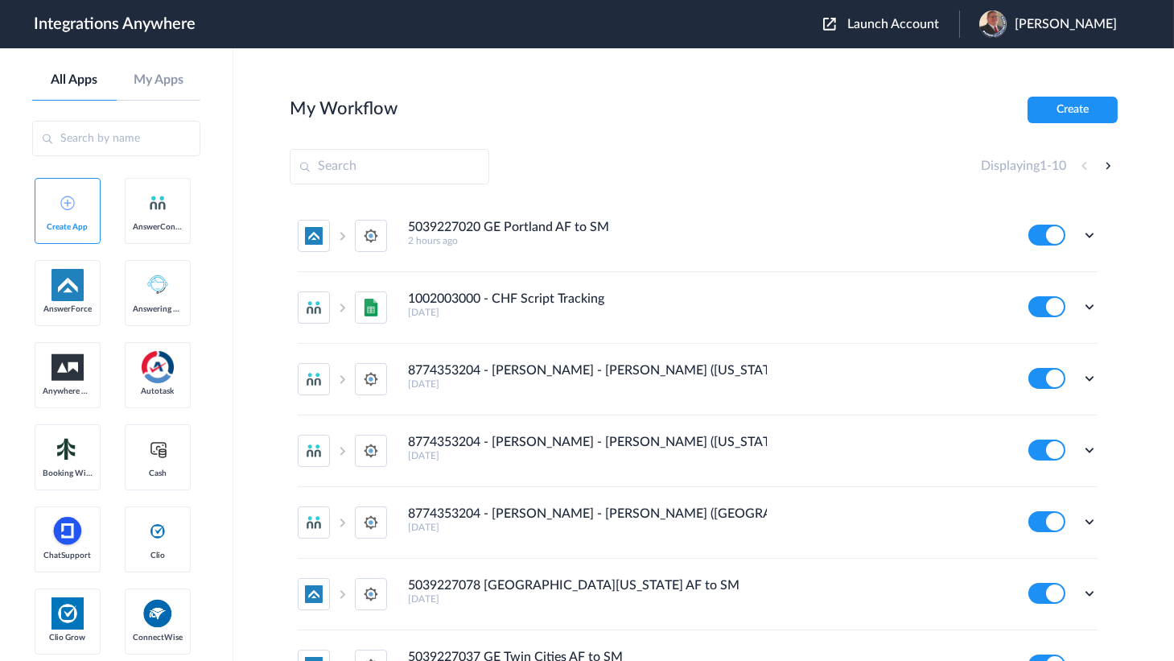
click at [905, 14] on div "Launch Account [PERSON_NAME] My Account Logout" at bounding box center [978, 23] width 310 height 27
click at [912, 32] on div "Launch Account [PERSON_NAME] My Account Logout" at bounding box center [978, 23] width 310 height 27
click at [875, 21] on span "Launch Account" at bounding box center [893, 24] width 92 height 13
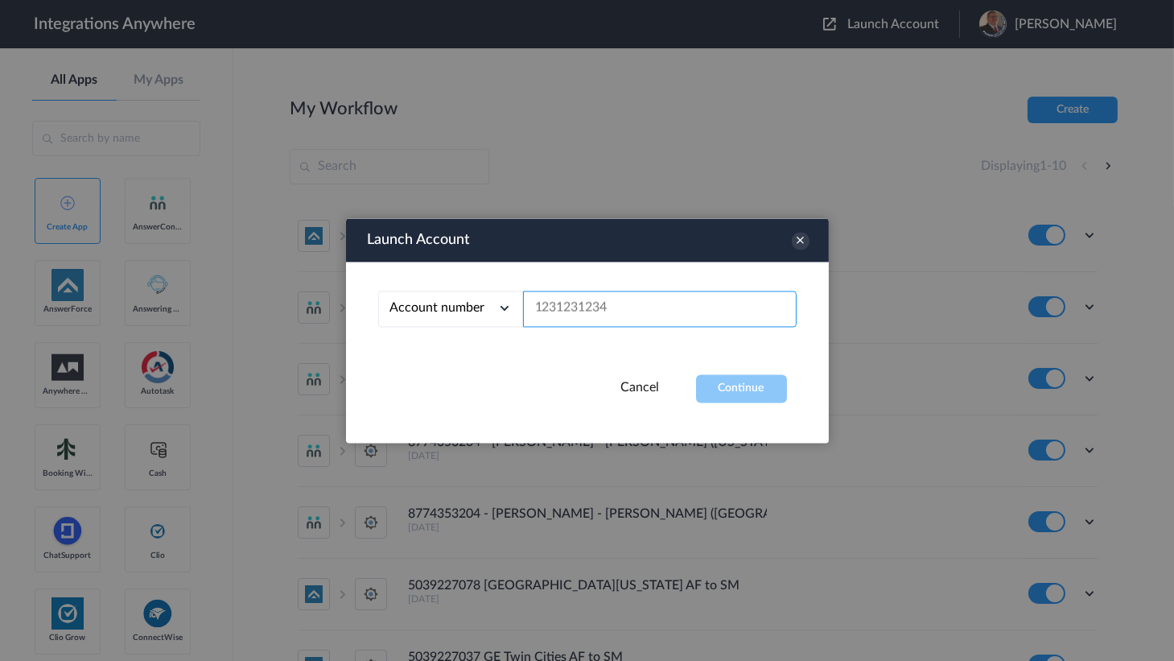
click at [637, 300] on input "text" at bounding box center [660, 308] width 274 height 36
paste input "5039227037"
type input "5039227037"
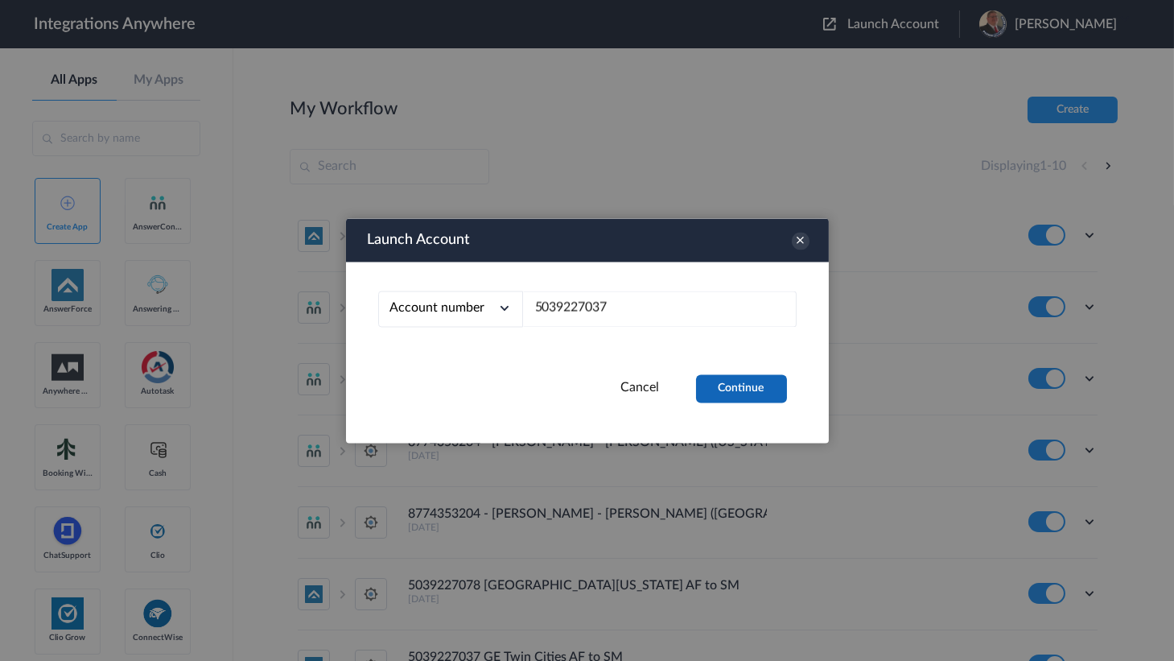
click at [782, 393] on button "Continue" at bounding box center [741, 388] width 91 height 28
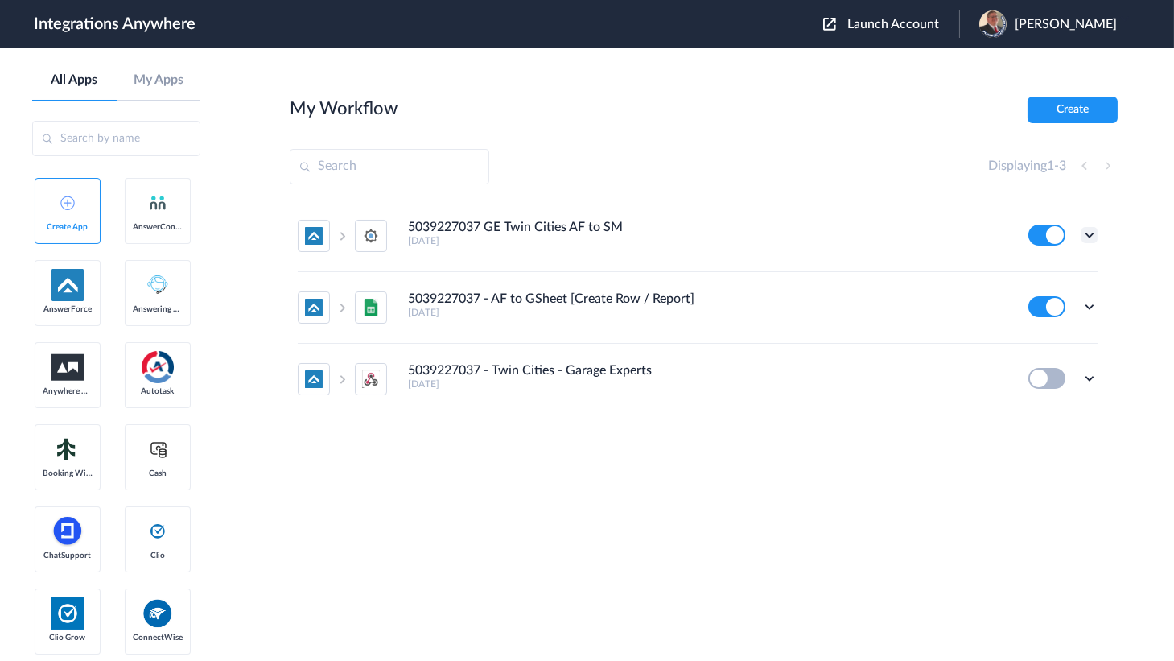
click at [1096, 236] on icon at bounding box center [1089, 235] width 16 height 16
click at [1037, 266] on link "Edit" at bounding box center [1024, 271] width 39 height 11
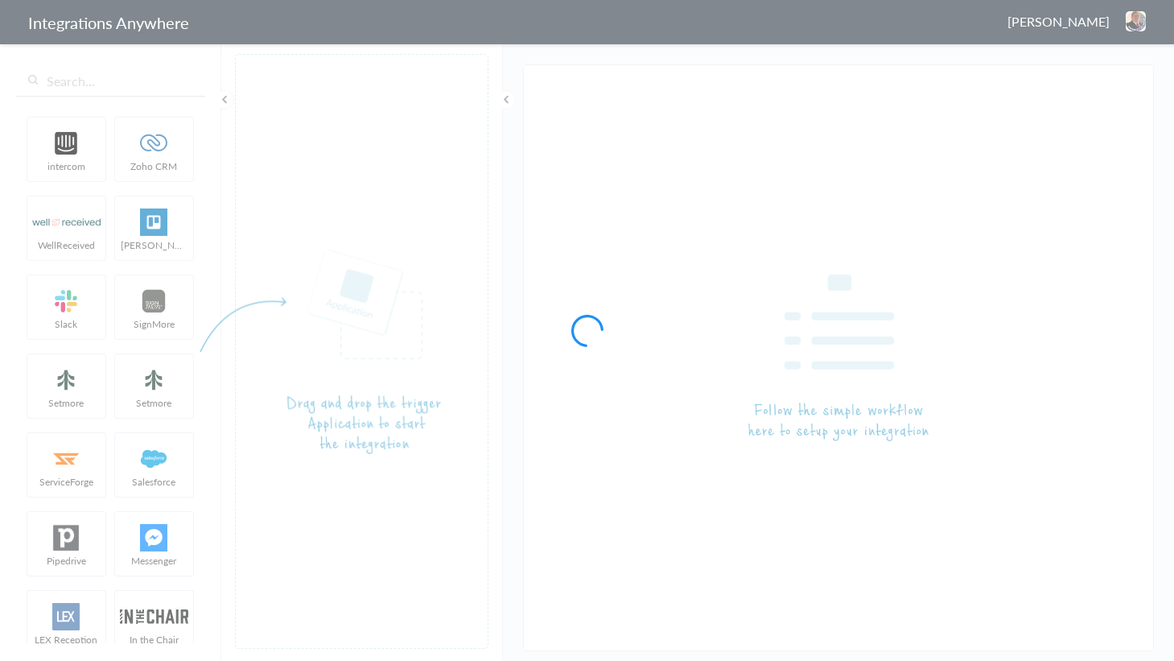
type input "5039227037 GE Twin Cities AF to SM"
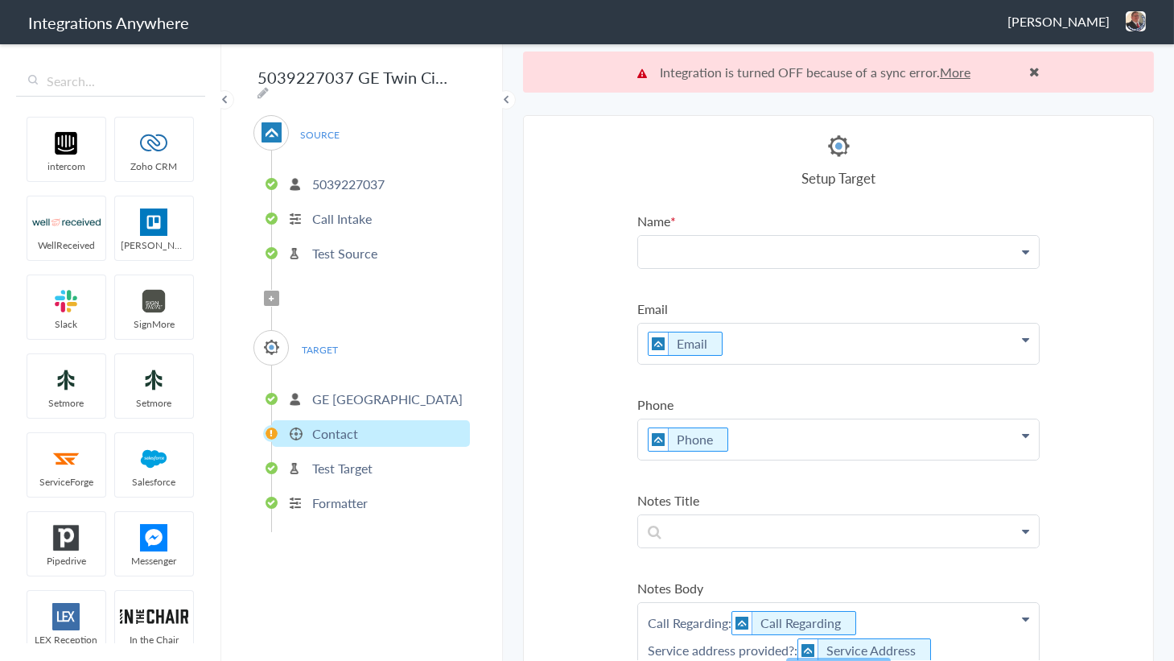
click at [702, 249] on p at bounding box center [838, 251] width 401 height 31
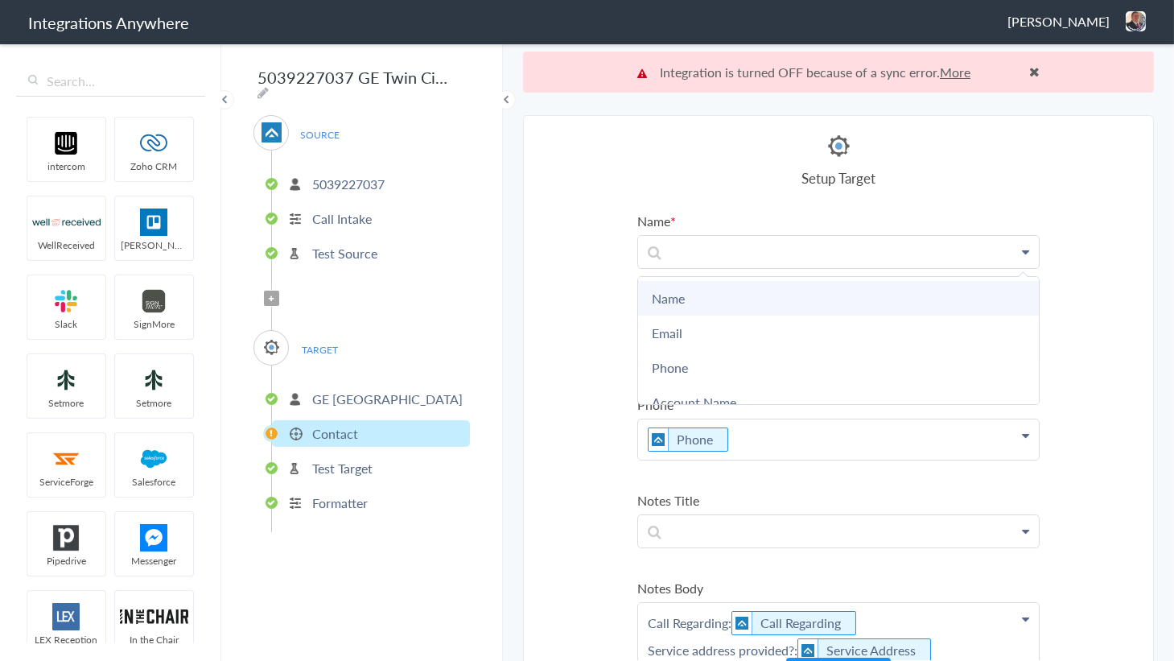
click at [676, 292] on link "Name" at bounding box center [838, 298] width 401 height 35
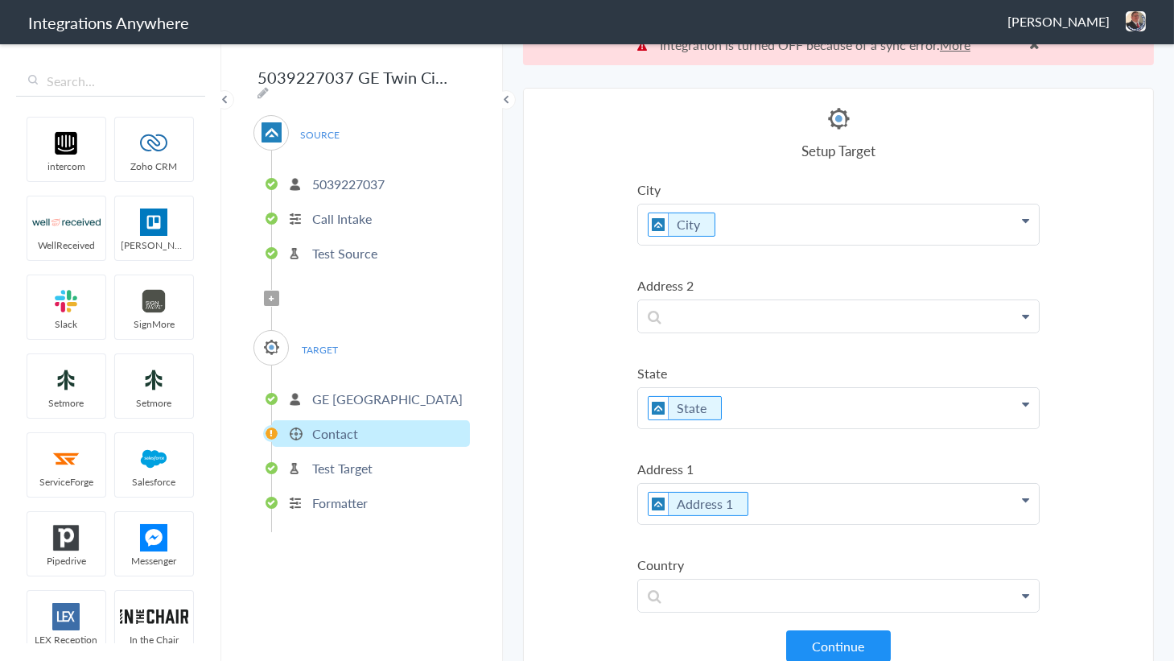
scroll to position [40, 0]
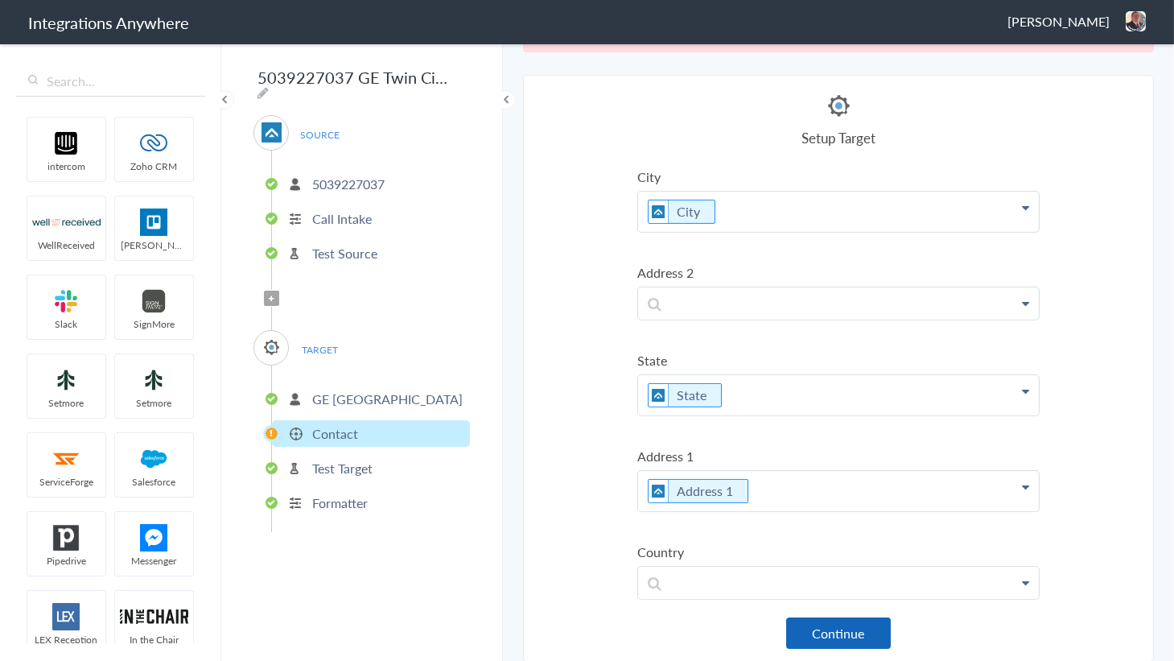
click at [836, 622] on button "Continue" at bounding box center [838, 632] width 105 height 31
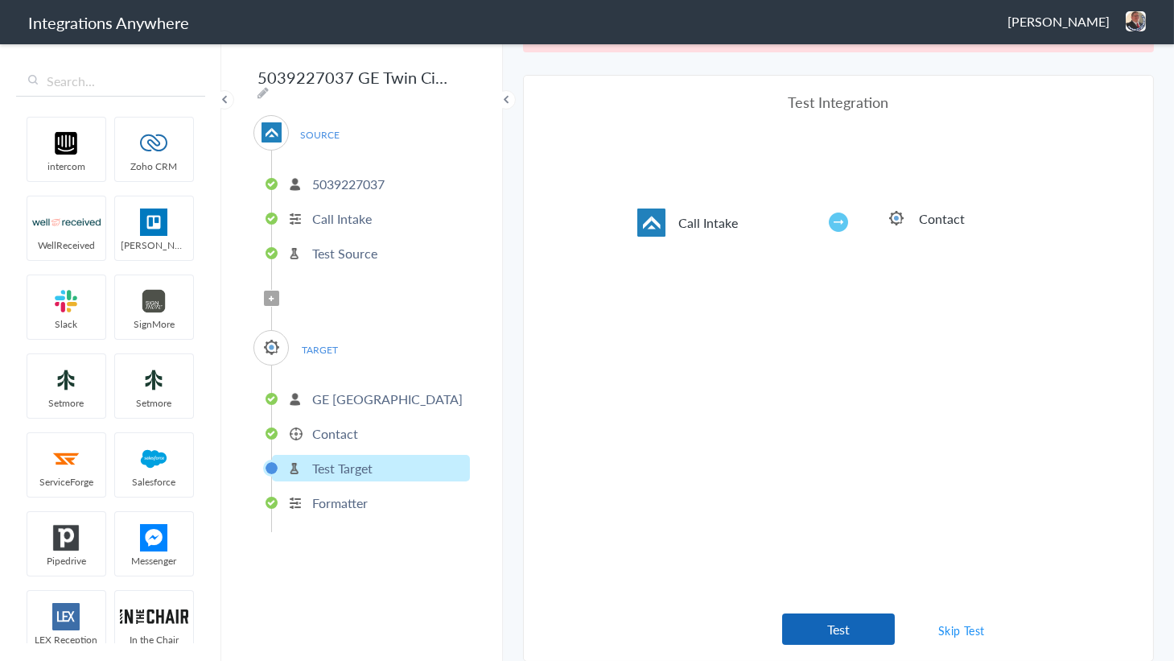
click at [834, 628] on button "Test" at bounding box center [838, 628] width 113 height 31
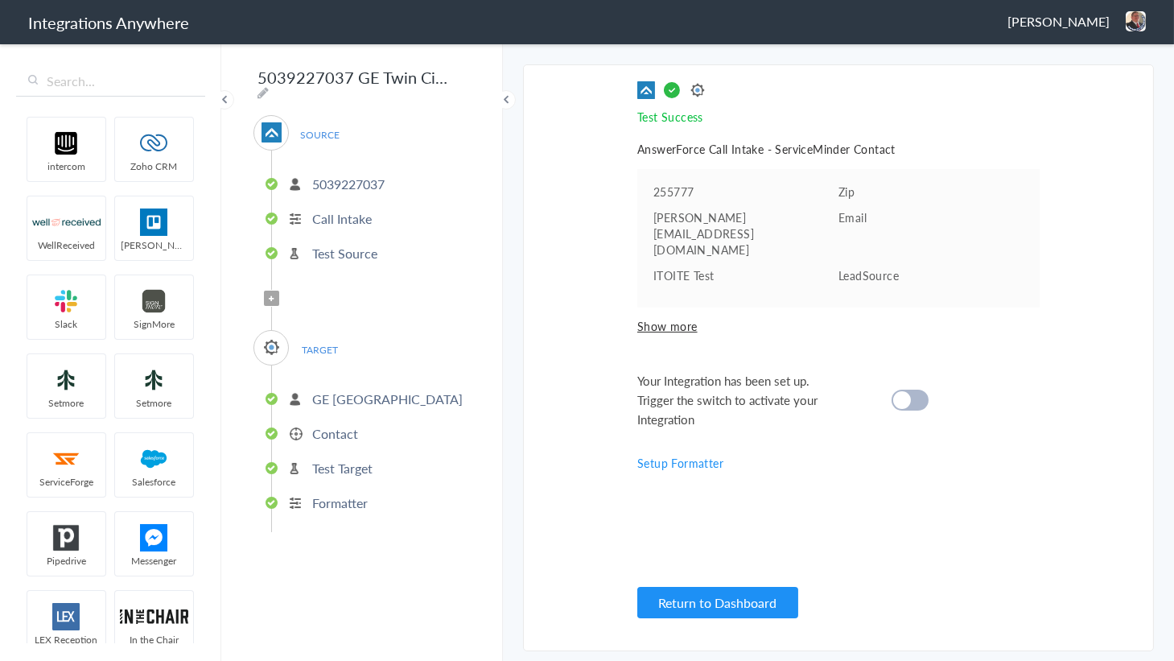
scroll to position [0, 0]
click at [894, 391] on cite at bounding box center [902, 400] width 18 height 18
click at [697, 594] on button "Return to Dashboard" at bounding box center [717, 602] width 161 height 31
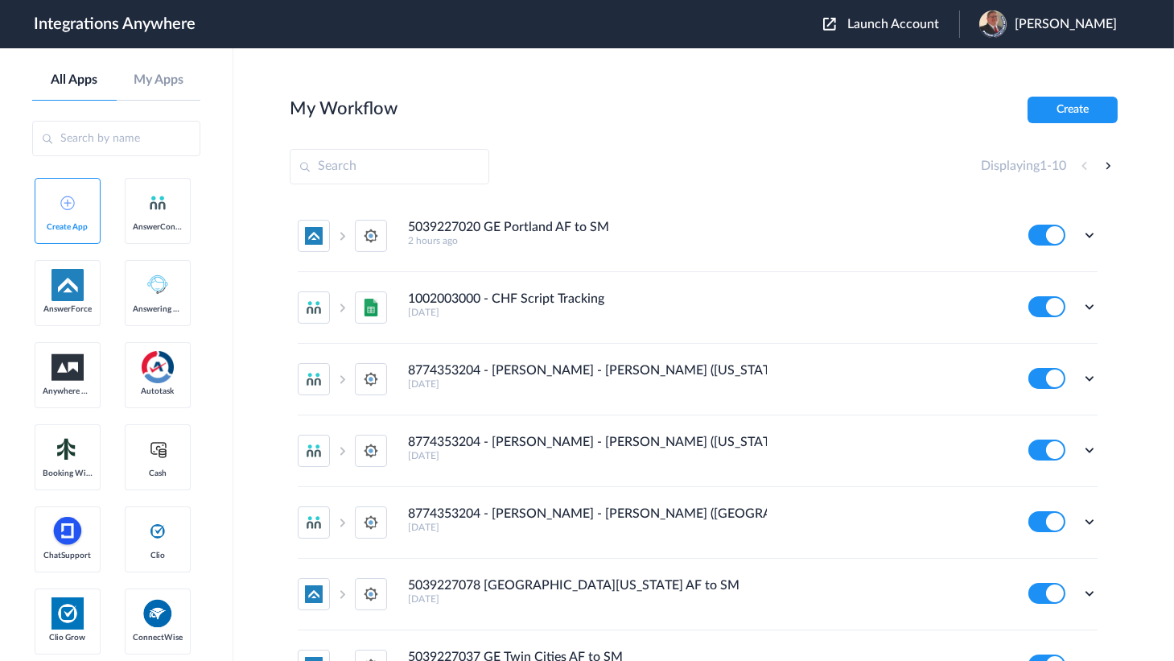
click at [905, 31] on button "Launch Account" at bounding box center [891, 24] width 136 height 15
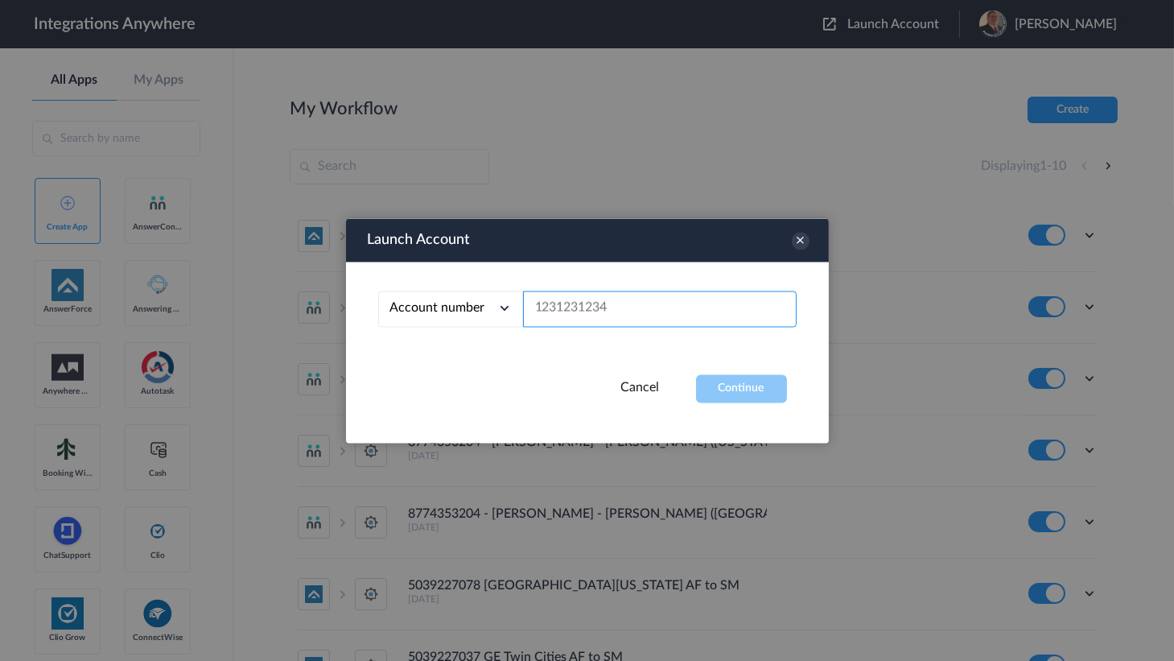
click at [611, 308] on input "text" at bounding box center [660, 308] width 274 height 36
paste input "5039227078"
type input "5039227078"
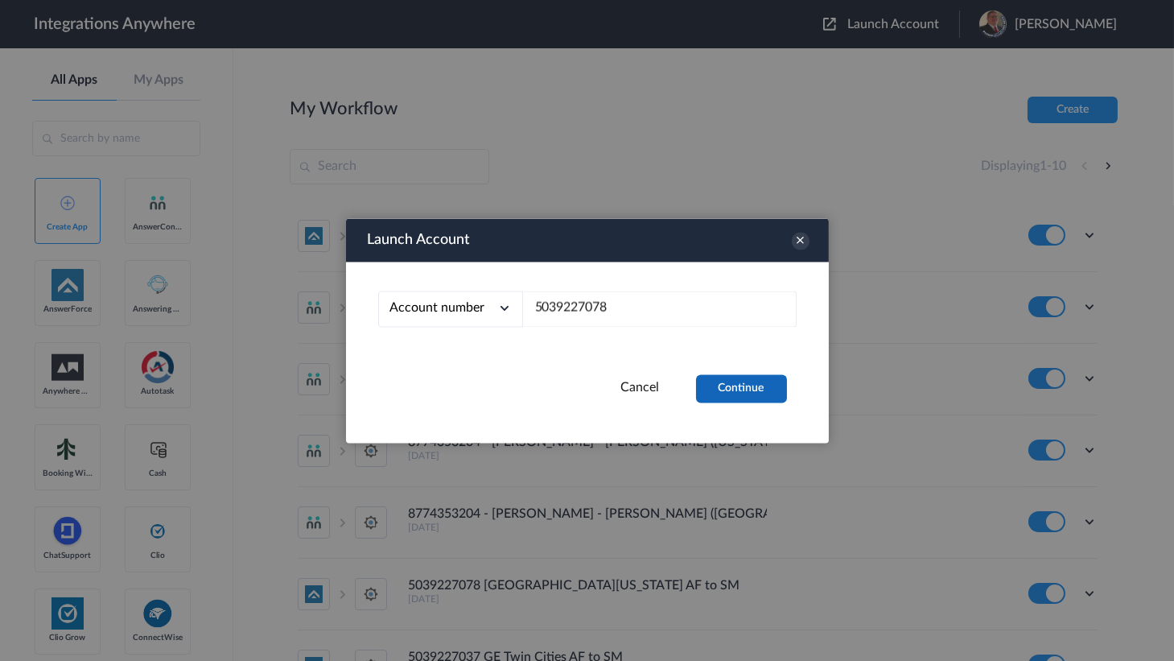
click at [760, 390] on button "Continue" at bounding box center [741, 388] width 91 height 28
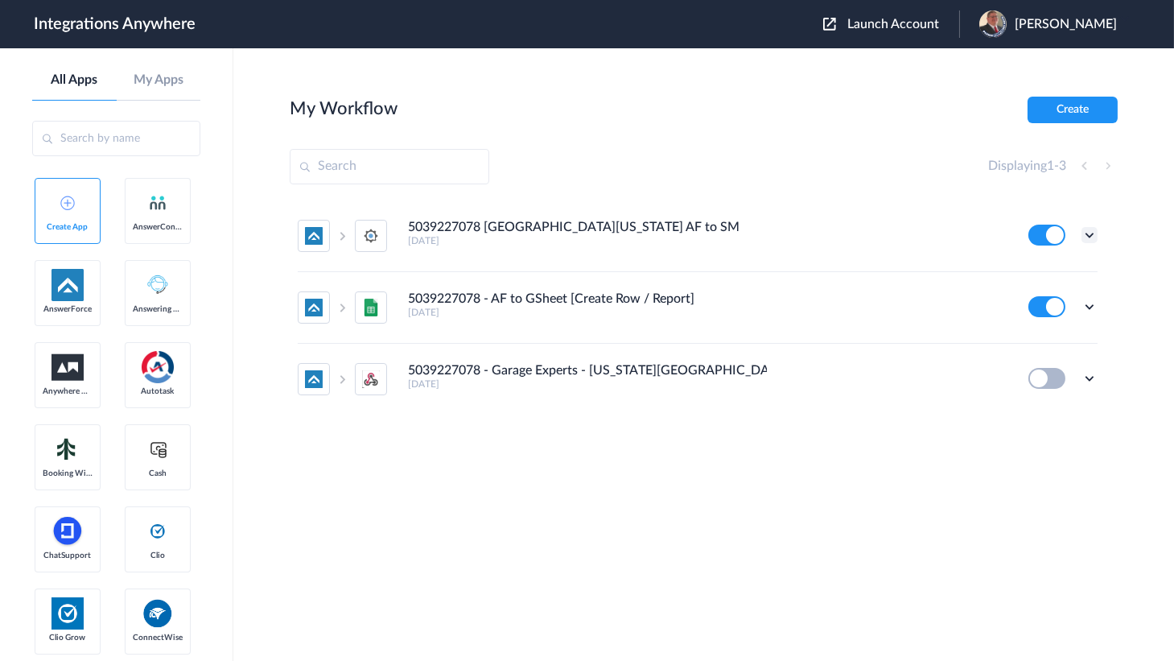
click at [1085, 234] on icon at bounding box center [1089, 235] width 16 height 16
click at [1037, 266] on link "Edit" at bounding box center [1024, 271] width 39 height 11
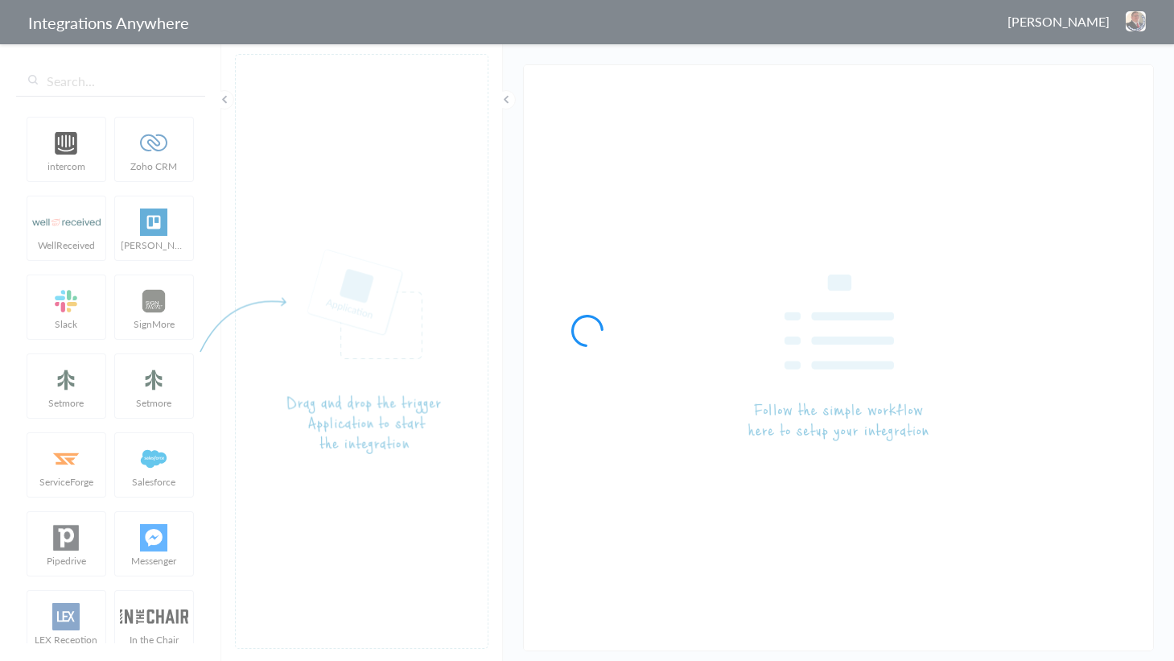
type input "5039227078 [GEOGRAPHIC_DATA][US_STATE] AF to SM"
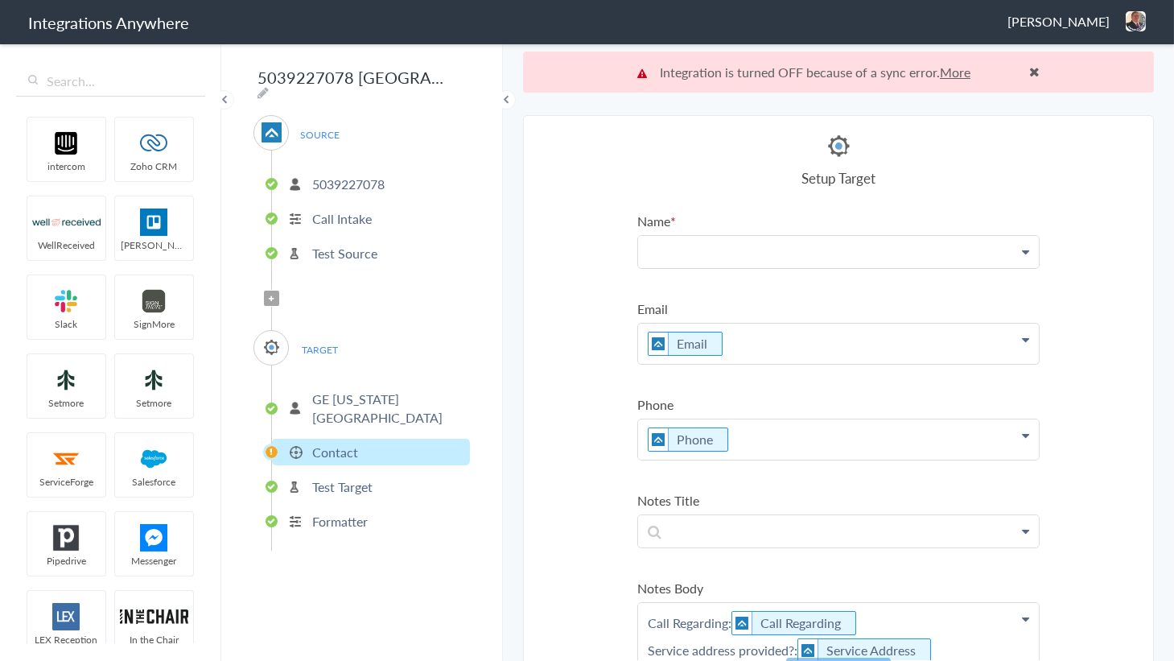
click at [819, 248] on p at bounding box center [838, 251] width 401 height 31
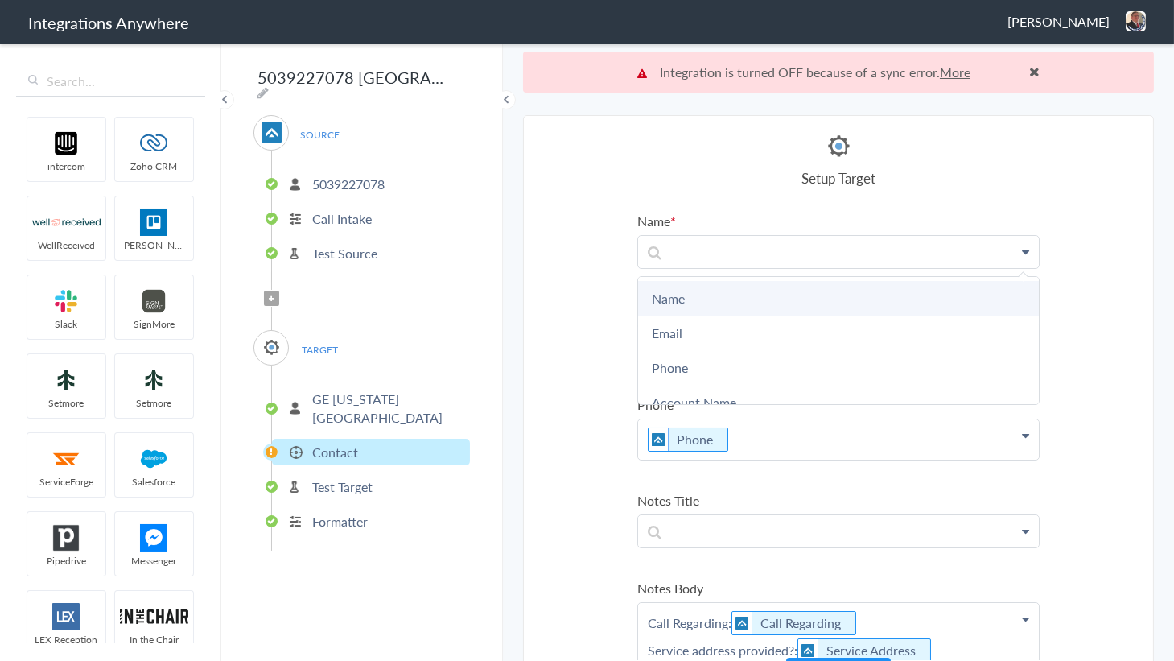
click at [686, 295] on link "Name" at bounding box center [838, 298] width 401 height 35
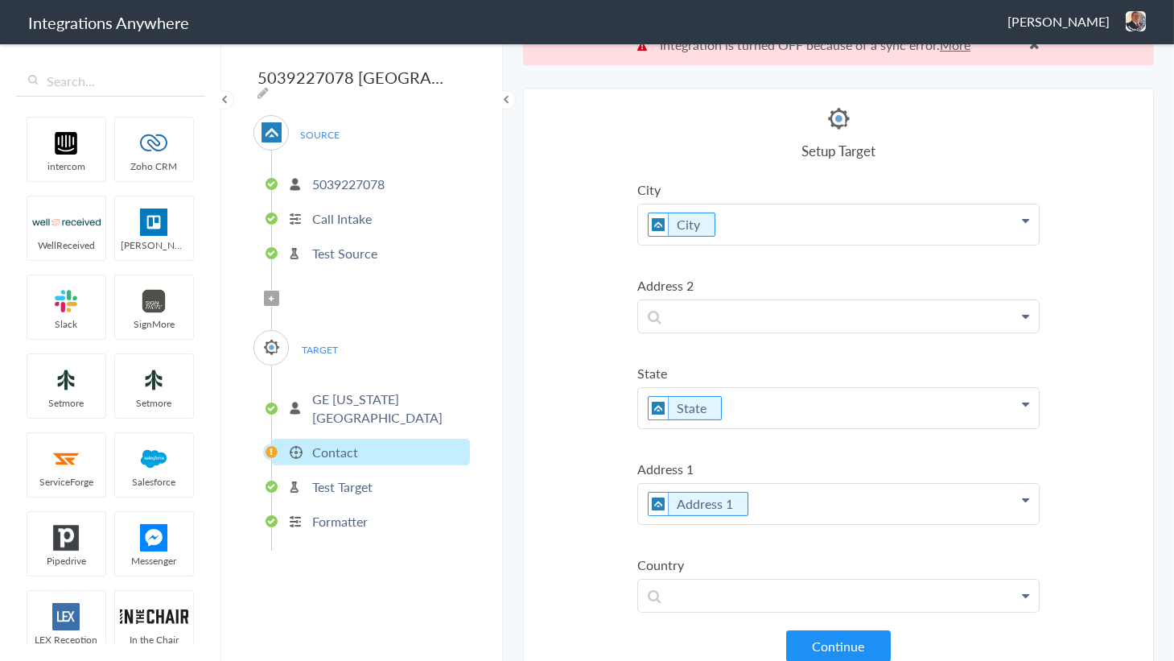
scroll to position [40, 0]
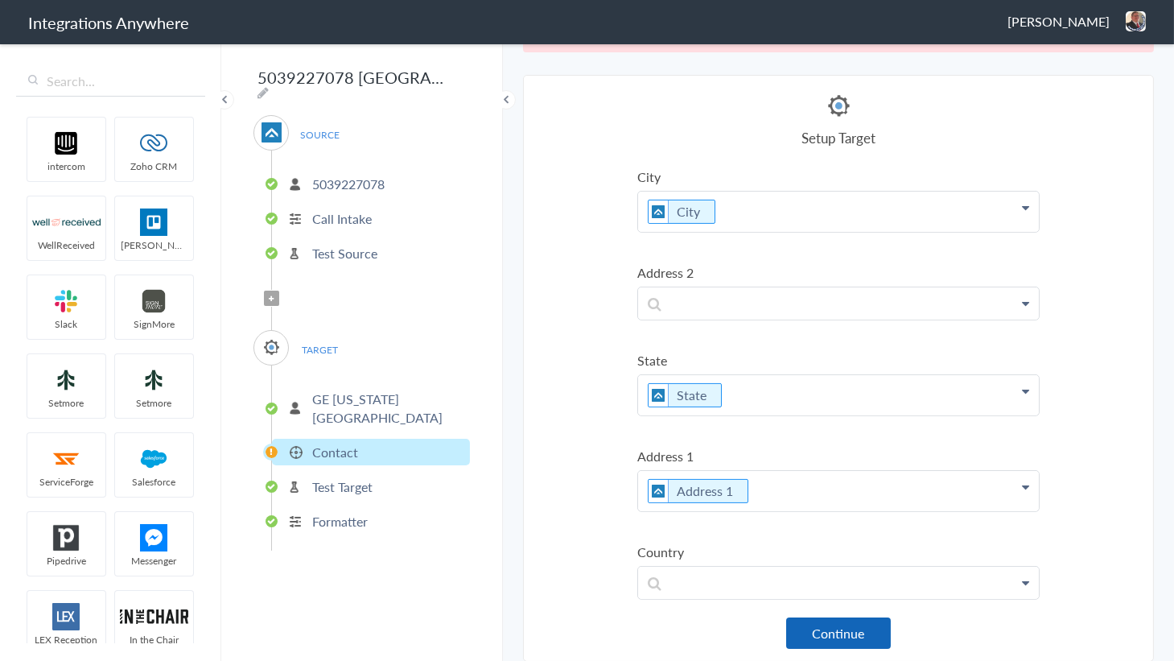
click at [832, 620] on button "Continue" at bounding box center [838, 632] width 105 height 31
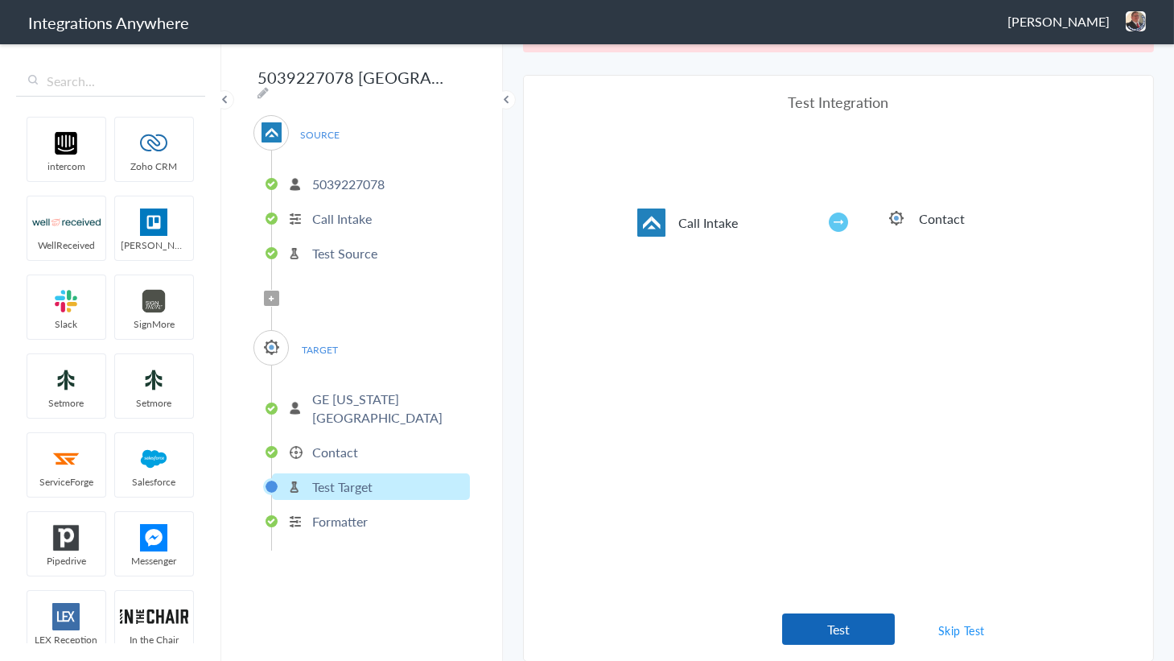
click at [826, 624] on button "Test" at bounding box center [838, 628] width 113 height 31
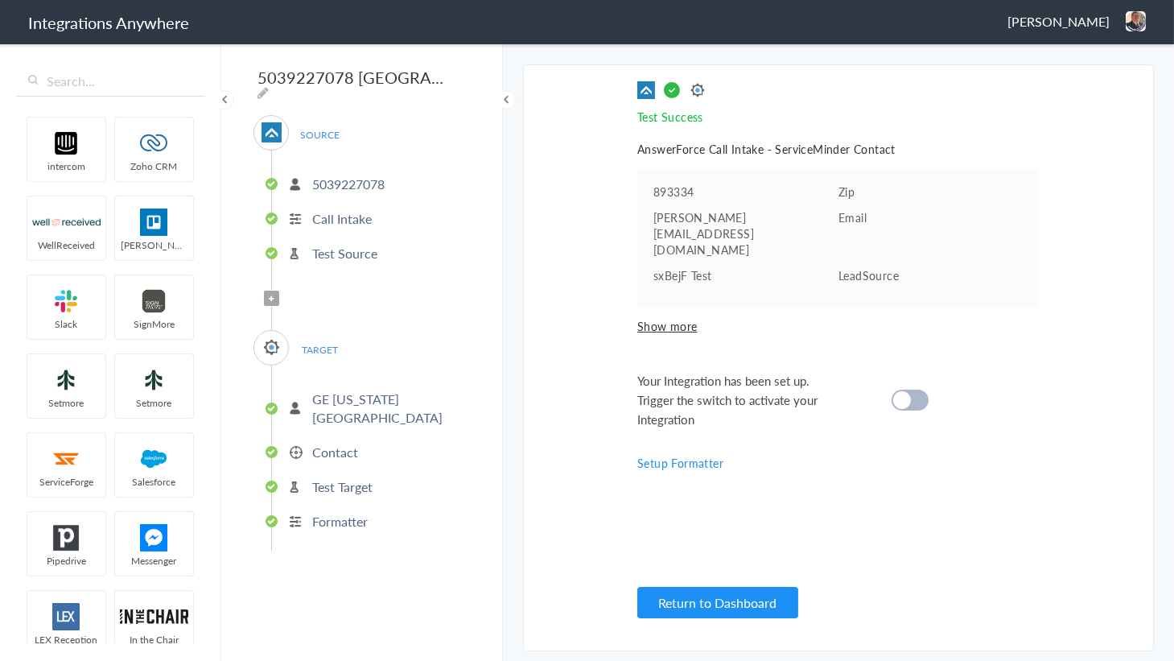
scroll to position [0, 0]
click at [896, 391] on cite at bounding box center [902, 400] width 18 height 18
click at [730, 592] on button "Return to Dashboard" at bounding box center [717, 602] width 161 height 31
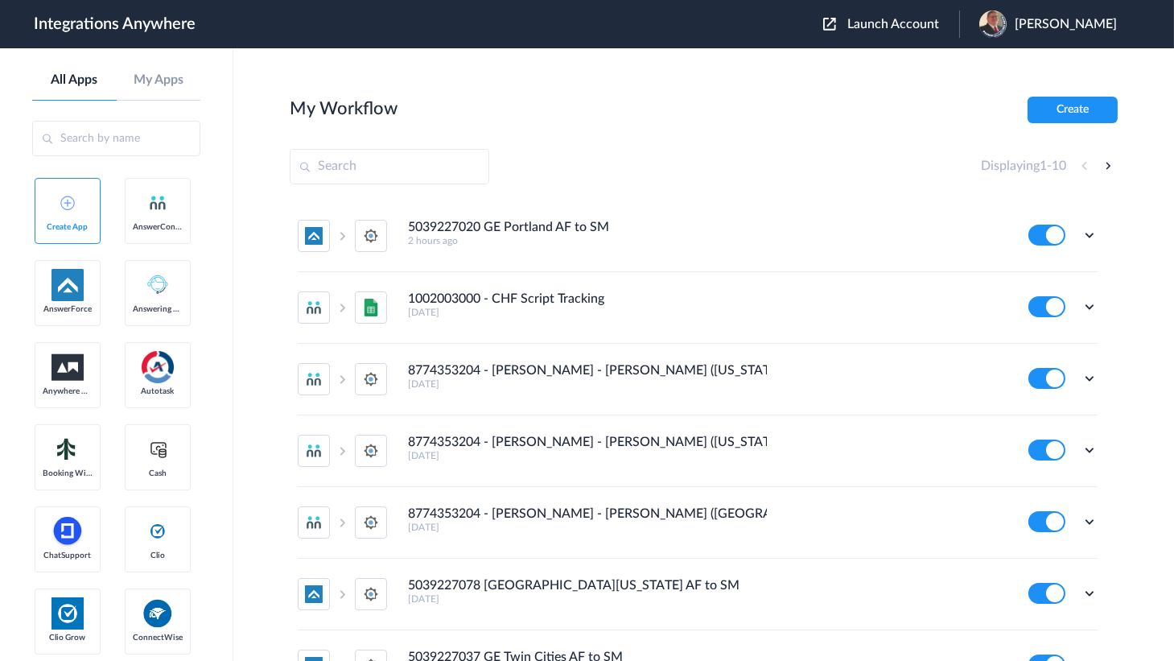
click at [921, 28] on span "Launch Account" at bounding box center [893, 24] width 92 height 13
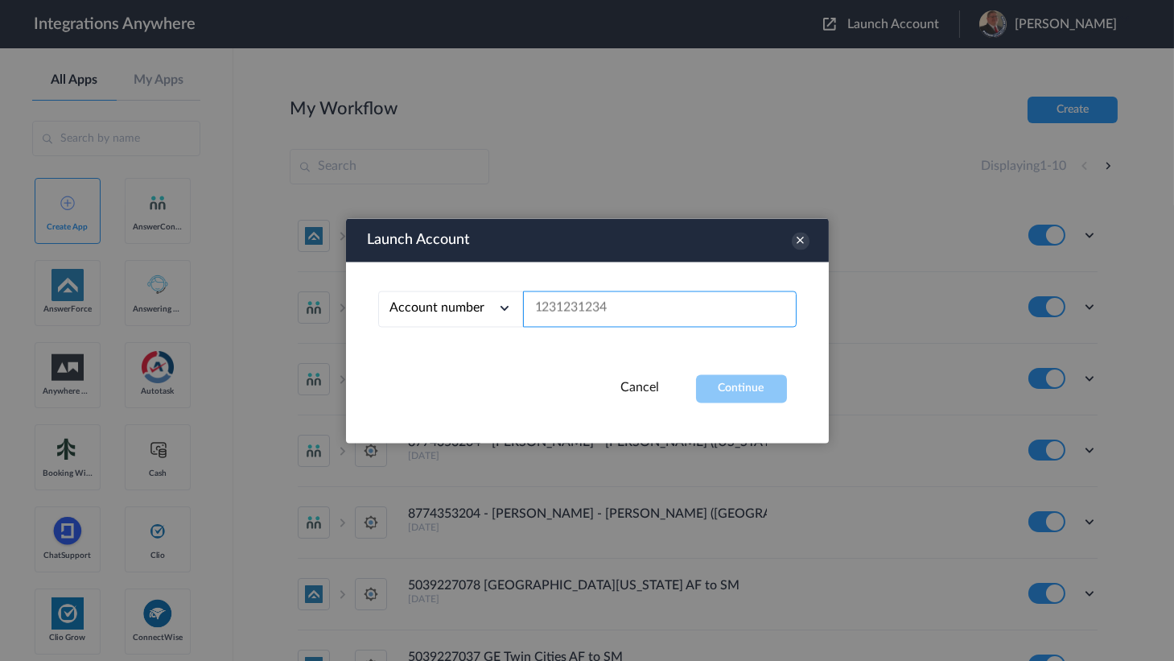
click at [590, 310] on input "text" at bounding box center [660, 308] width 274 height 36
paste input "5039227020"
type input "5039227020"
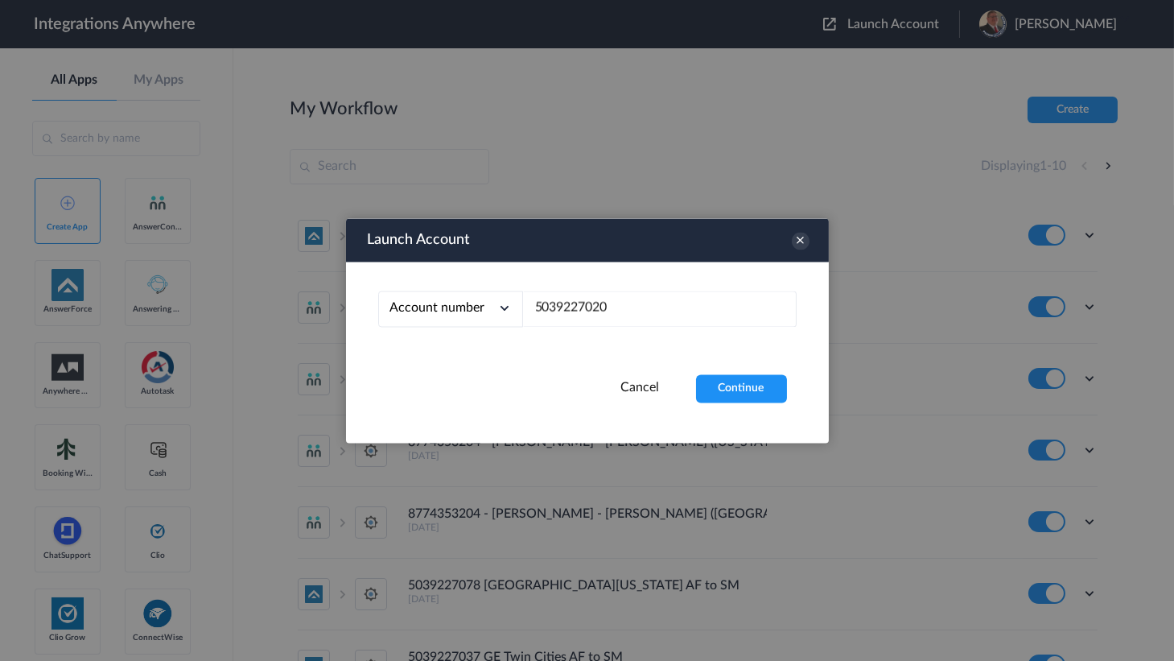
click at [712, 367] on div "Account number Account number Email address 5039227020" at bounding box center [587, 317] width 483 height 113
click at [726, 377] on button "Continue" at bounding box center [741, 388] width 91 height 28
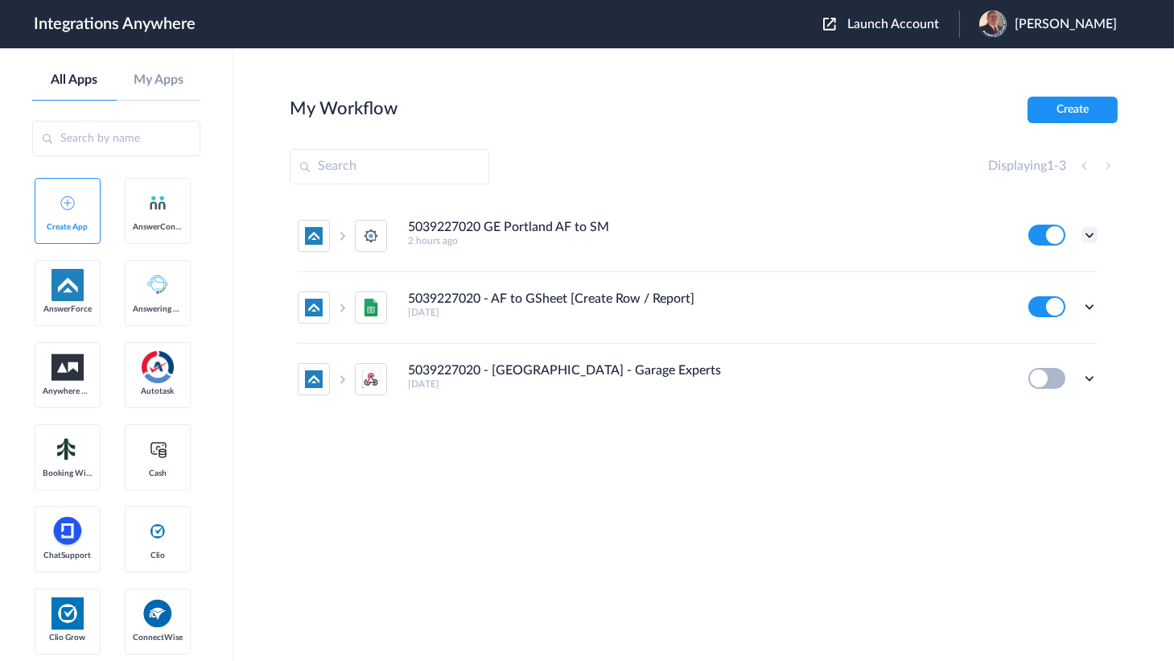
click at [1089, 233] on icon at bounding box center [1089, 235] width 16 height 16
click at [1049, 269] on li "Edit" at bounding box center [1045, 272] width 105 height 30
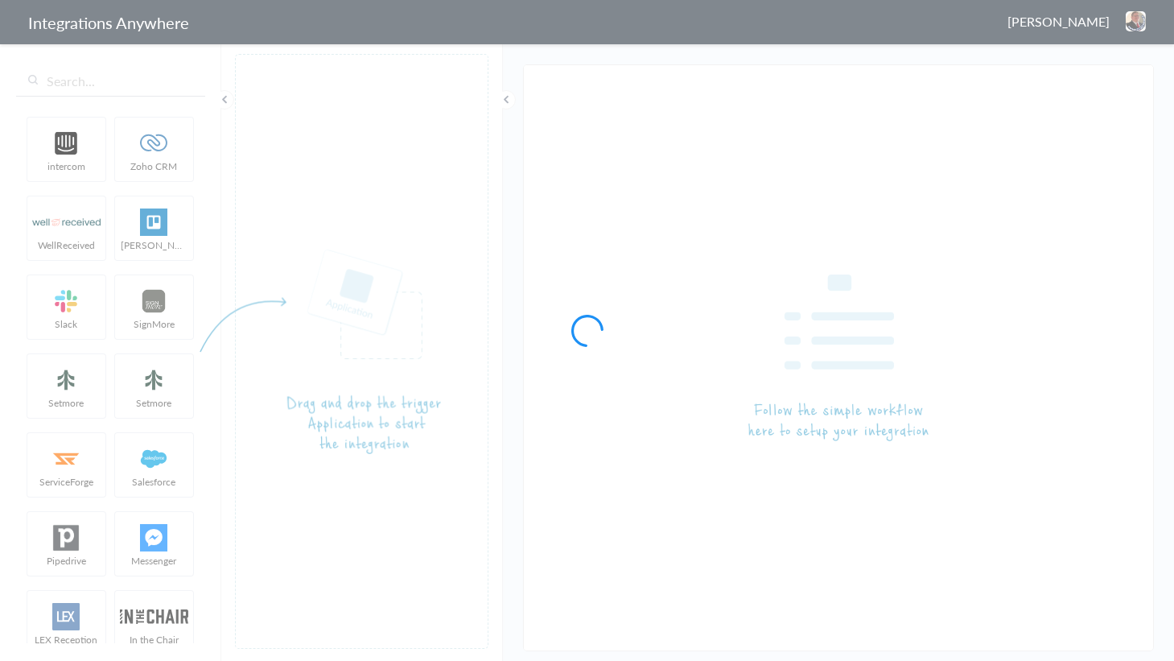
type input "5039227020 GE Portland AF to SM"
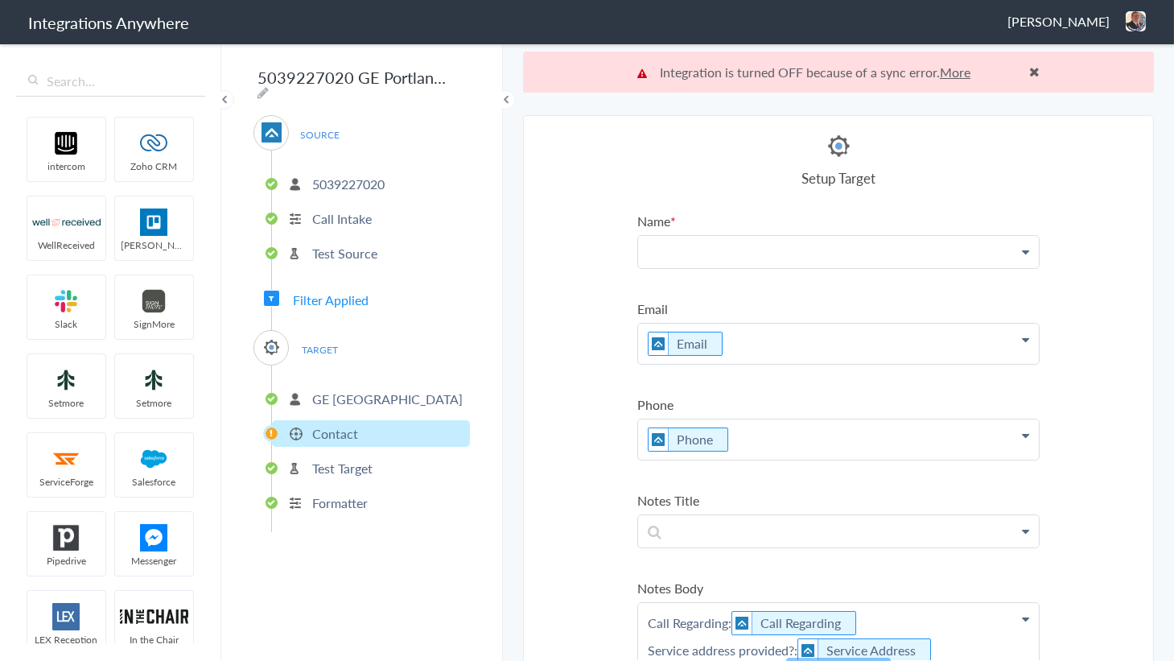
click at [805, 247] on p at bounding box center [838, 251] width 401 height 31
click at [739, 283] on link "Name" at bounding box center [838, 298] width 401 height 35
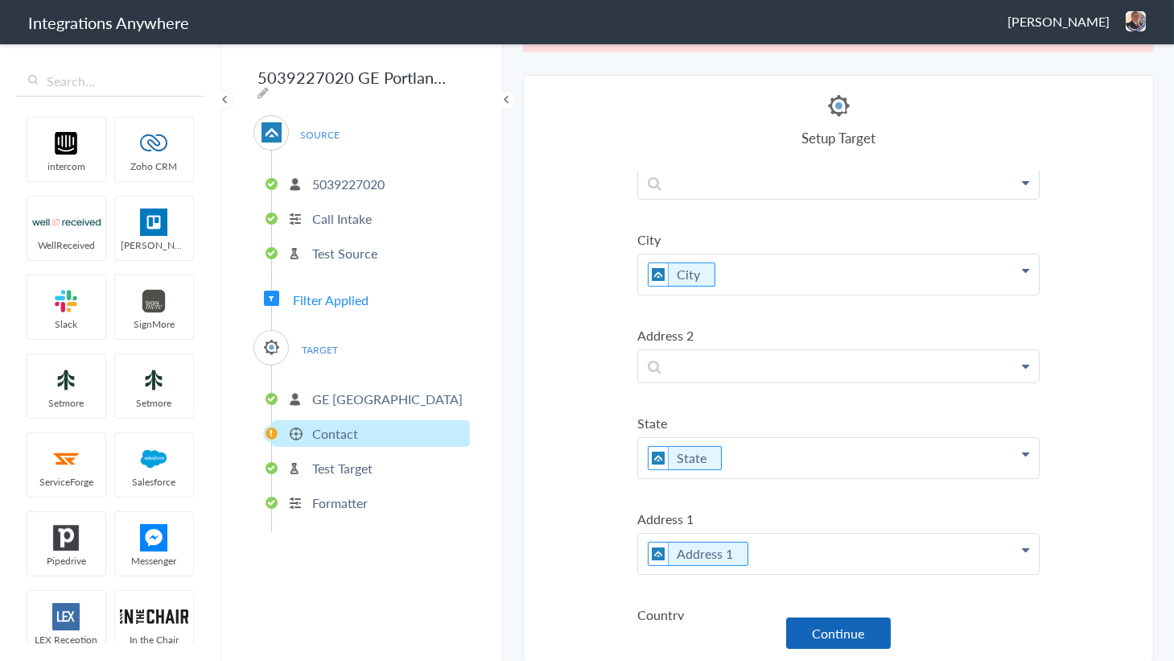
scroll to position [863, 0]
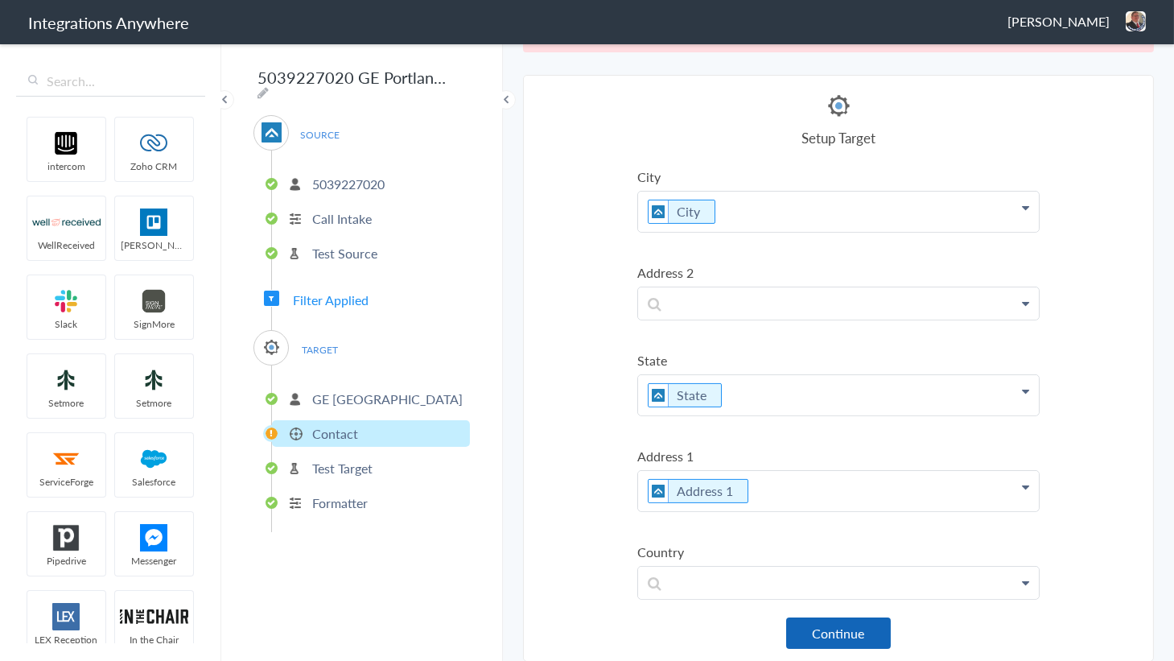
click at [846, 634] on button "Continue" at bounding box center [838, 632] width 105 height 31
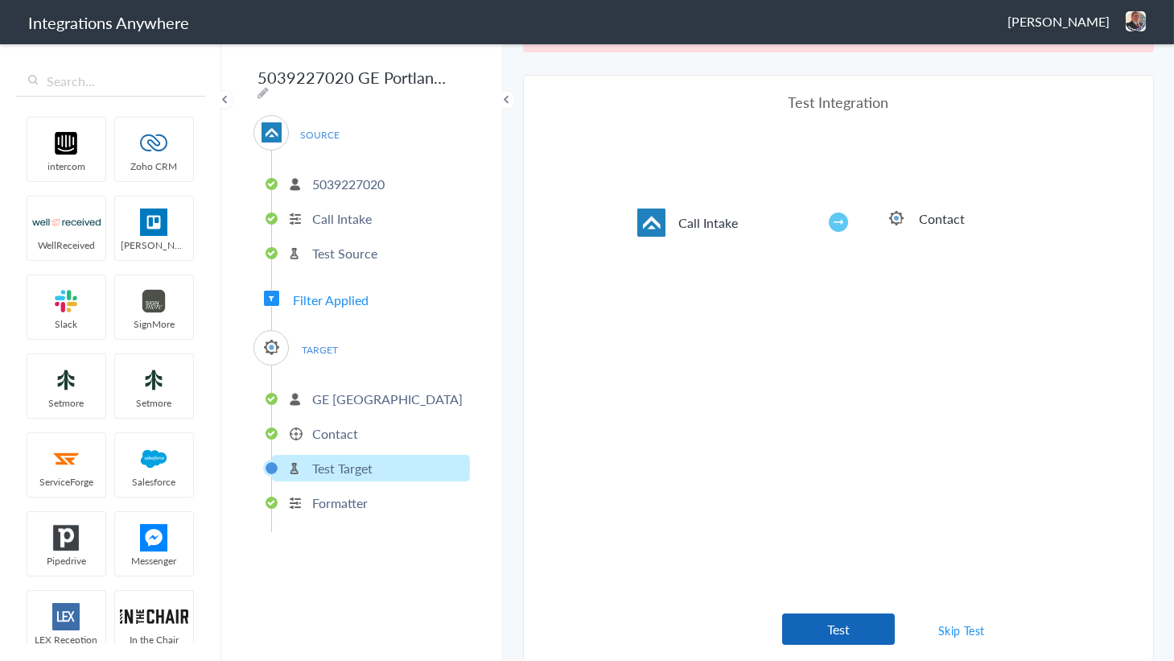
click at [844, 619] on button "Test" at bounding box center [838, 628] width 113 height 31
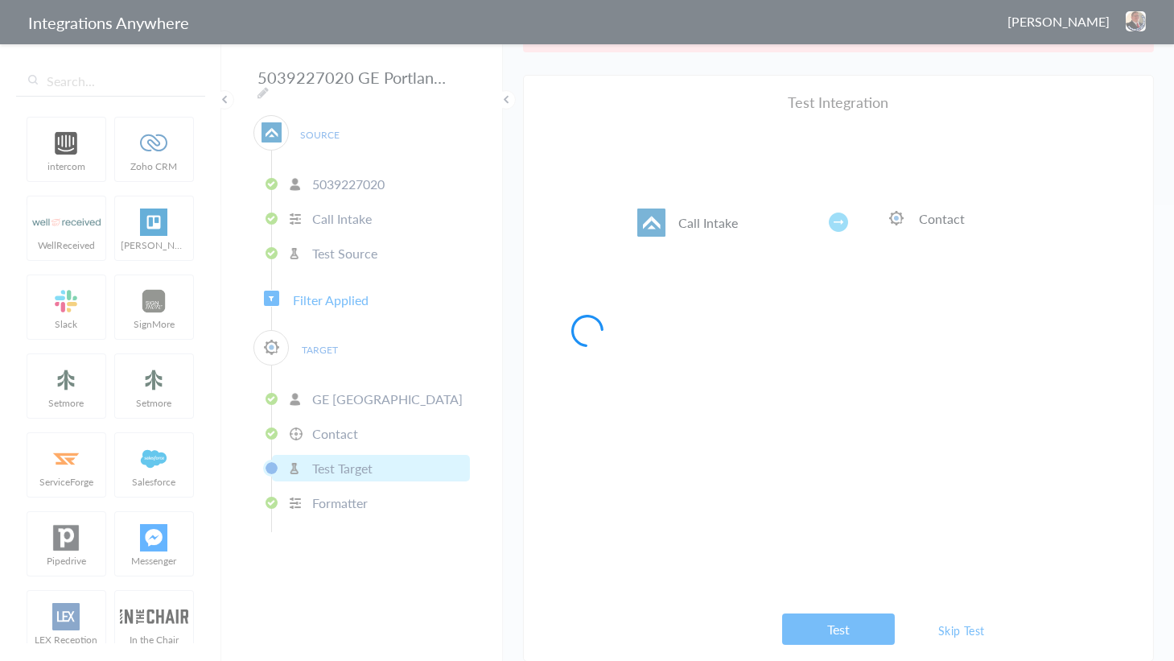
scroll to position [0, 0]
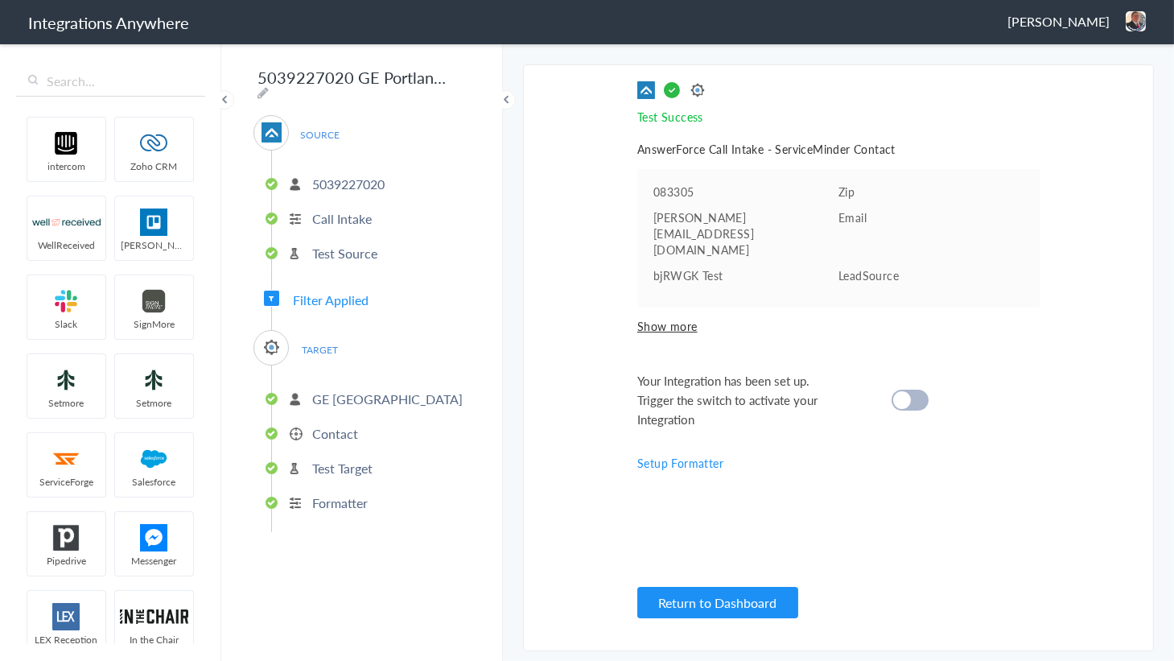
click at [893, 371] on div "Your Integration has been set up. Trigger the switch to activate your Integrati…" at bounding box center [818, 400] width 362 height 58
click at [902, 381] on div "Your Integration has been set up. Trigger the switch to activate your Integrati…" at bounding box center [818, 400] width 362 height 58
click at [723, 371] on span "Your Integration has been set up. Trigger the switch to activate your Integrati…" at bounding box center [741, 400] width 209 height 58
click at [908, 391] on cite at bounding box center [902, 400] width 18 height 18
click at [723, 605] on button "Return to Dashboard" at bounding box center [717, 602] width 161 height 31
